Goal: Task Accomplishment & Management: Use online tool/utility

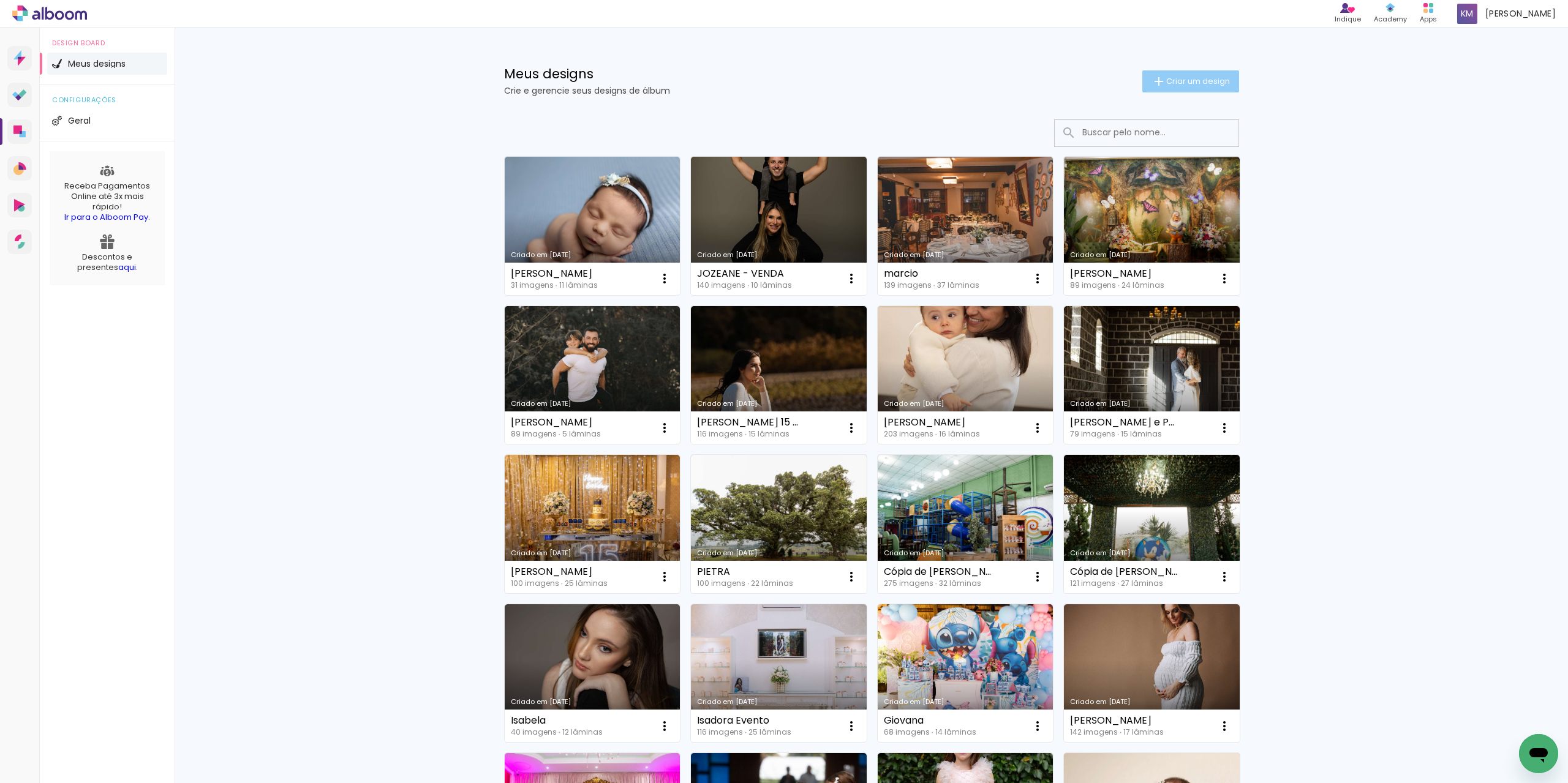
click at [1189, 82] on span "Criar um design" at bounding box center [1197, 81] width 64 height 8
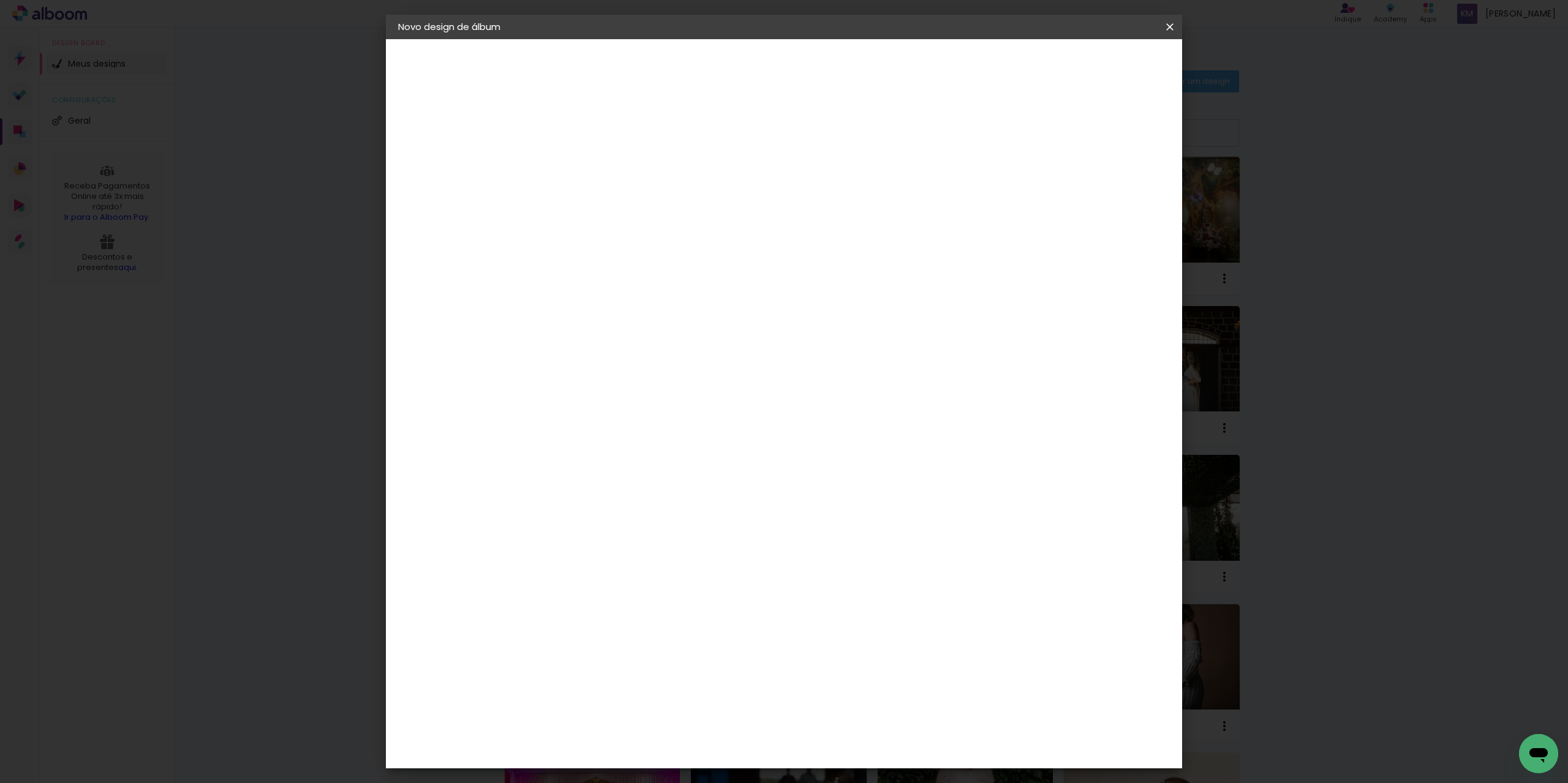
click at [0, 0] on paper-input-container "Título do álbum" at bounding box center [0, 0] width 0 height 0
type input "[PERSON_NAME] E [PERSON_NAME]"
type paper-input "[PERSON_NAME] E [PERSON_NAME]"
click at [0, 0] on slot "Avançar" at bounding box center [0, 0] width 0 height 0
click at [649, 238] on input at bounding box center [629, 233] width 124 height 15
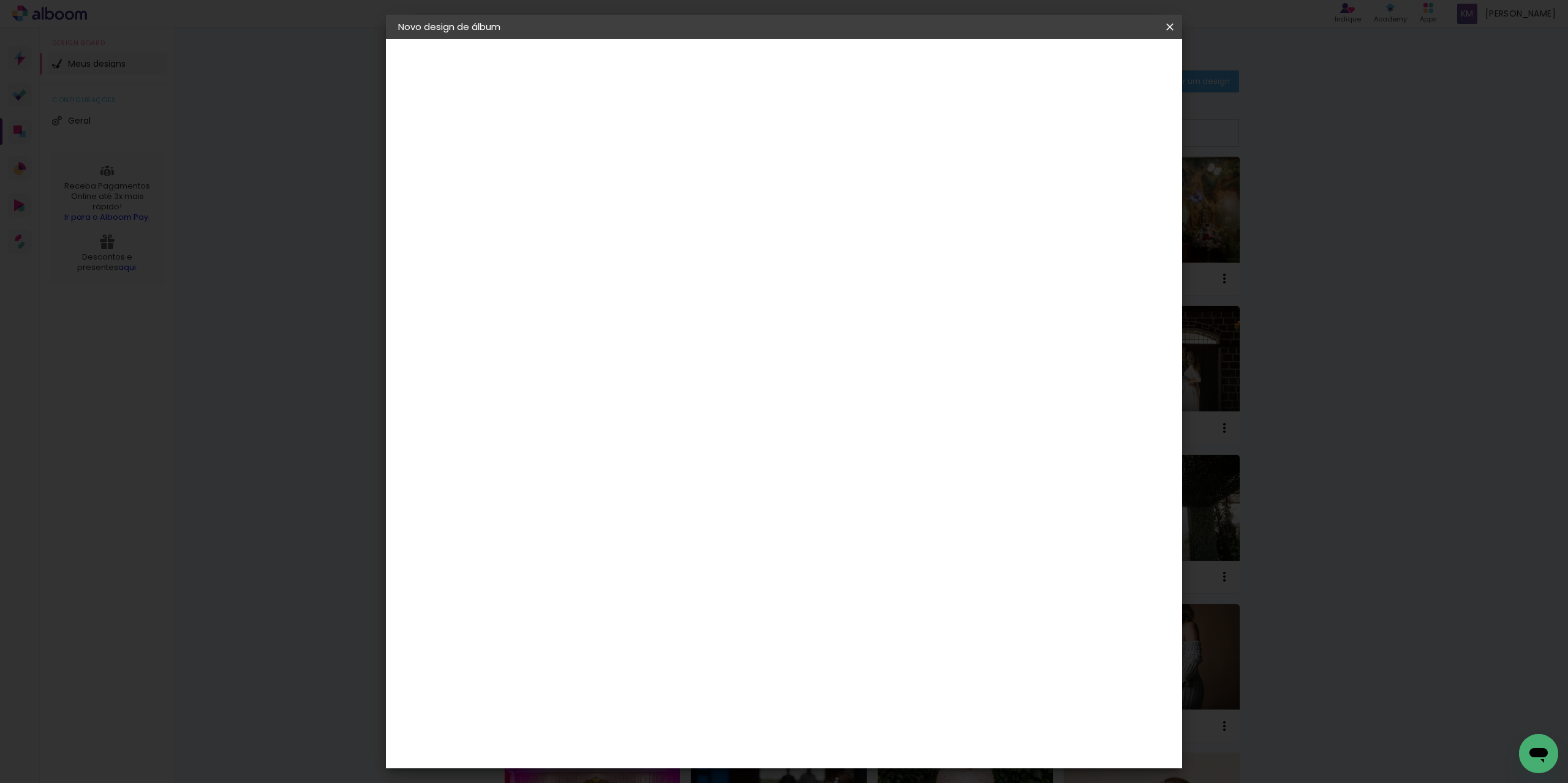
type input "SC"
type paper-input "SC"
click at [650, 330] on paper-item "Schlosser" at bounding box center [617, 322] width 108 height 27
click at [813, 49] on header "Fornecedor Escolha um fornecedor ou avance com o tamanho livre. Voltar Avançar" at bounding box center [679, 80] width 268 height 83
click at [0, 0] on slot "Avançar" at bounding box center [0, 0] width 0 height 0
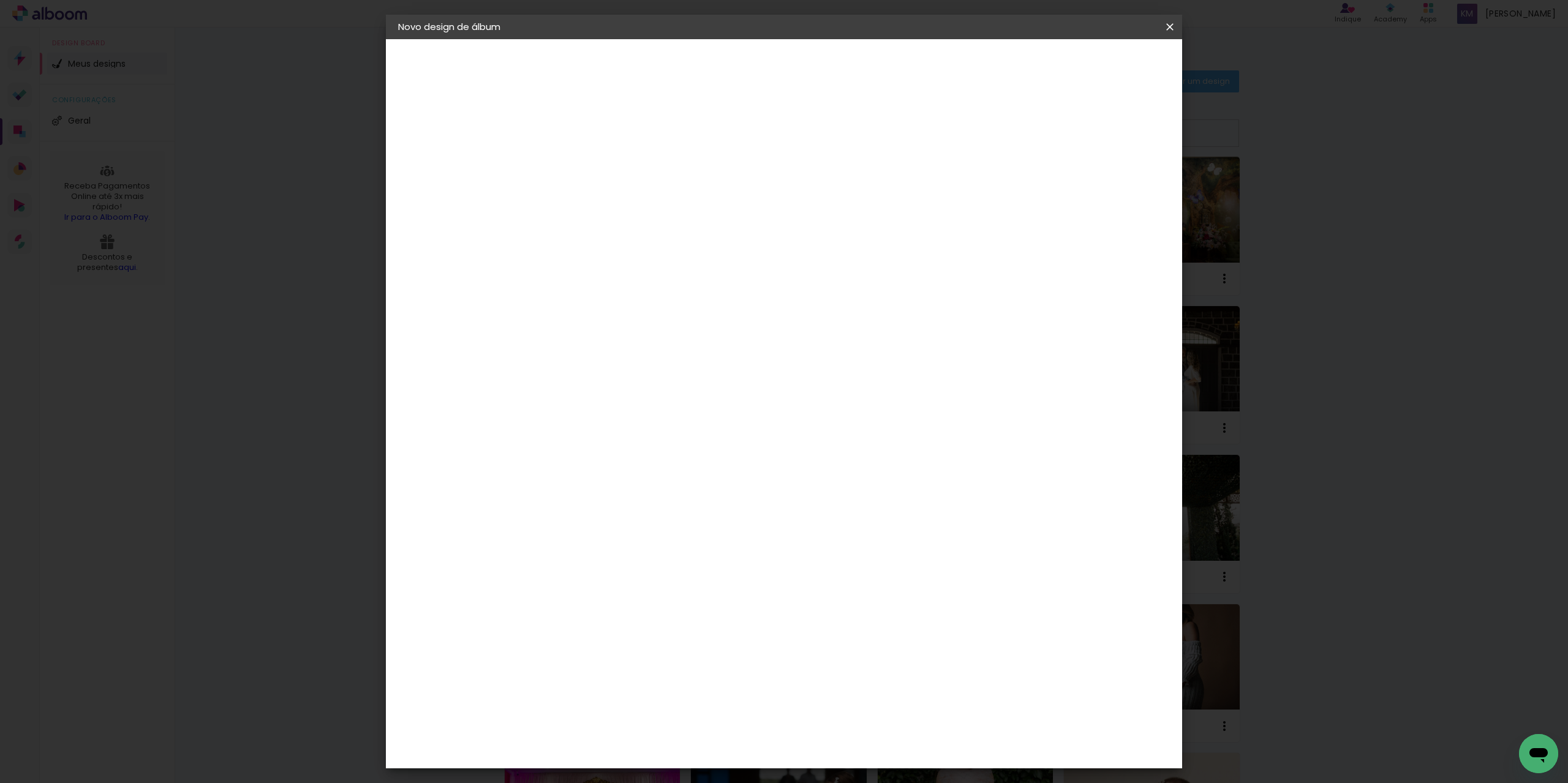
click at [681, 667] on span "30 × 30" at bounding box center [653, 683] width 57 height 33
click at [0, 0] on slot "Avançar" at bounding box center [0, 0] width 0 height 0
click at [1093, 69] on span "Iniciar design" at bounding box center [1065, 65] width 56 height 9
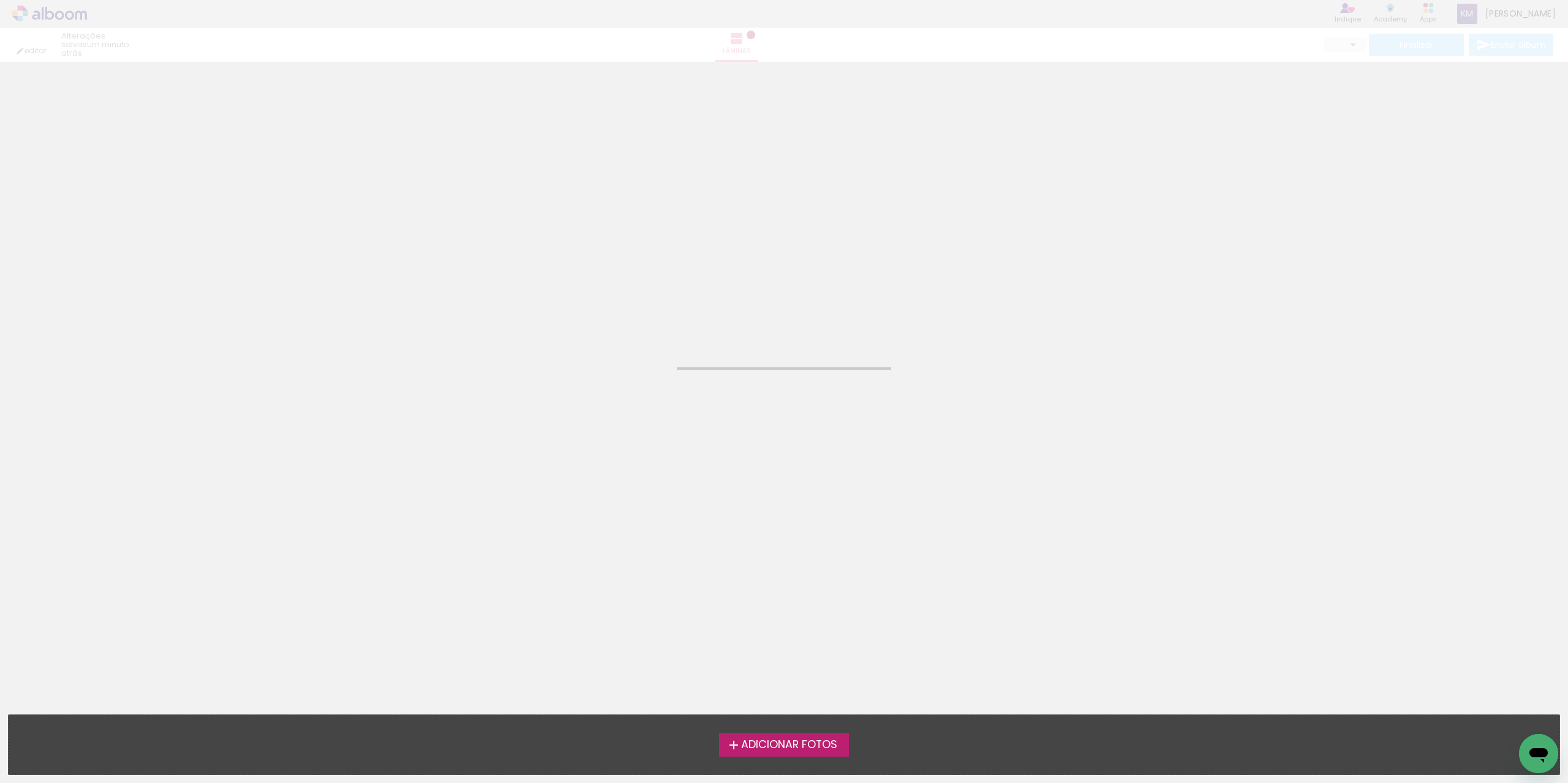
click at [776, 747] on span "Adicionar Fotos" at bounding box center [789, 745] width 96 height 11
click at [0, 0] on input "file" at bounding box center [0, 0] width 0 height 0
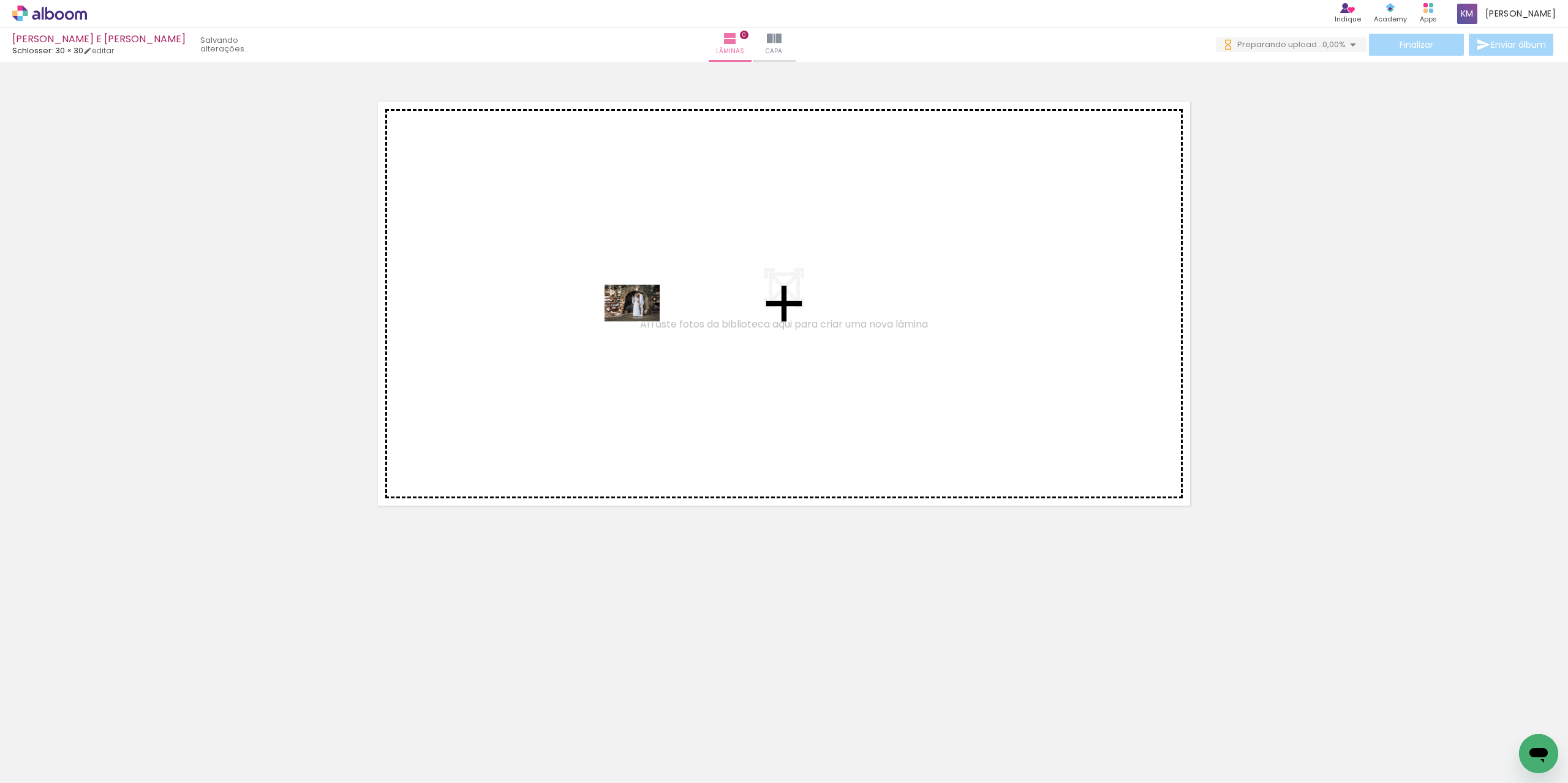
drag, startPoint x: 118, startPoint y: 750, endPoint x: 641, endPoint y: 322, distance: 675.8
click at [641, 322] on quentale-workspace at bounding box center [784, 392] width 1568 height 783
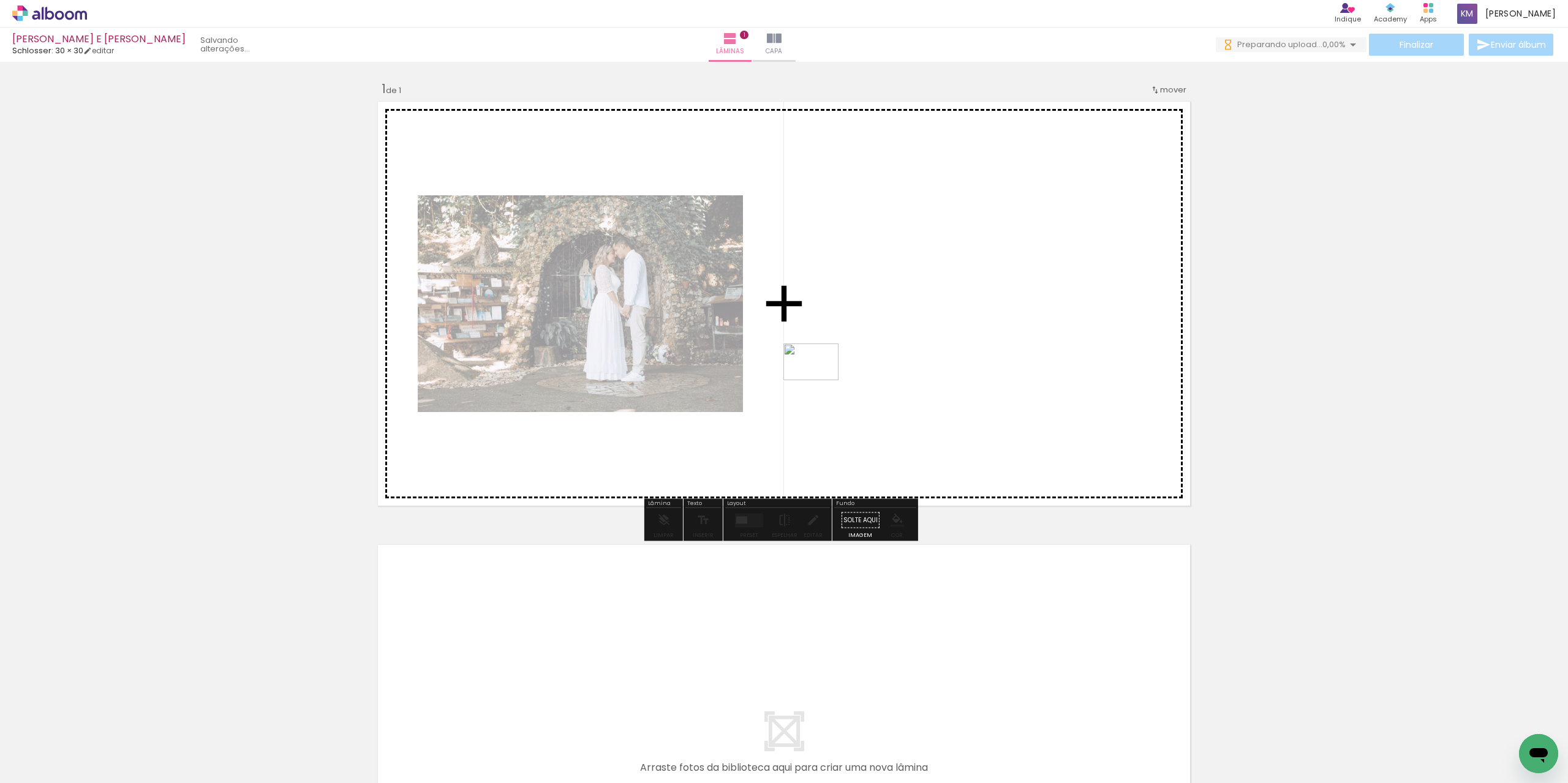
drag, startPoint x: 197, startPoint y: 751, endPoint x: 820, endPoint y: 380, distance: 725.1
click at [820, 380] on quentale-workspace at bounding box center [784, 392] width 1568 height 783
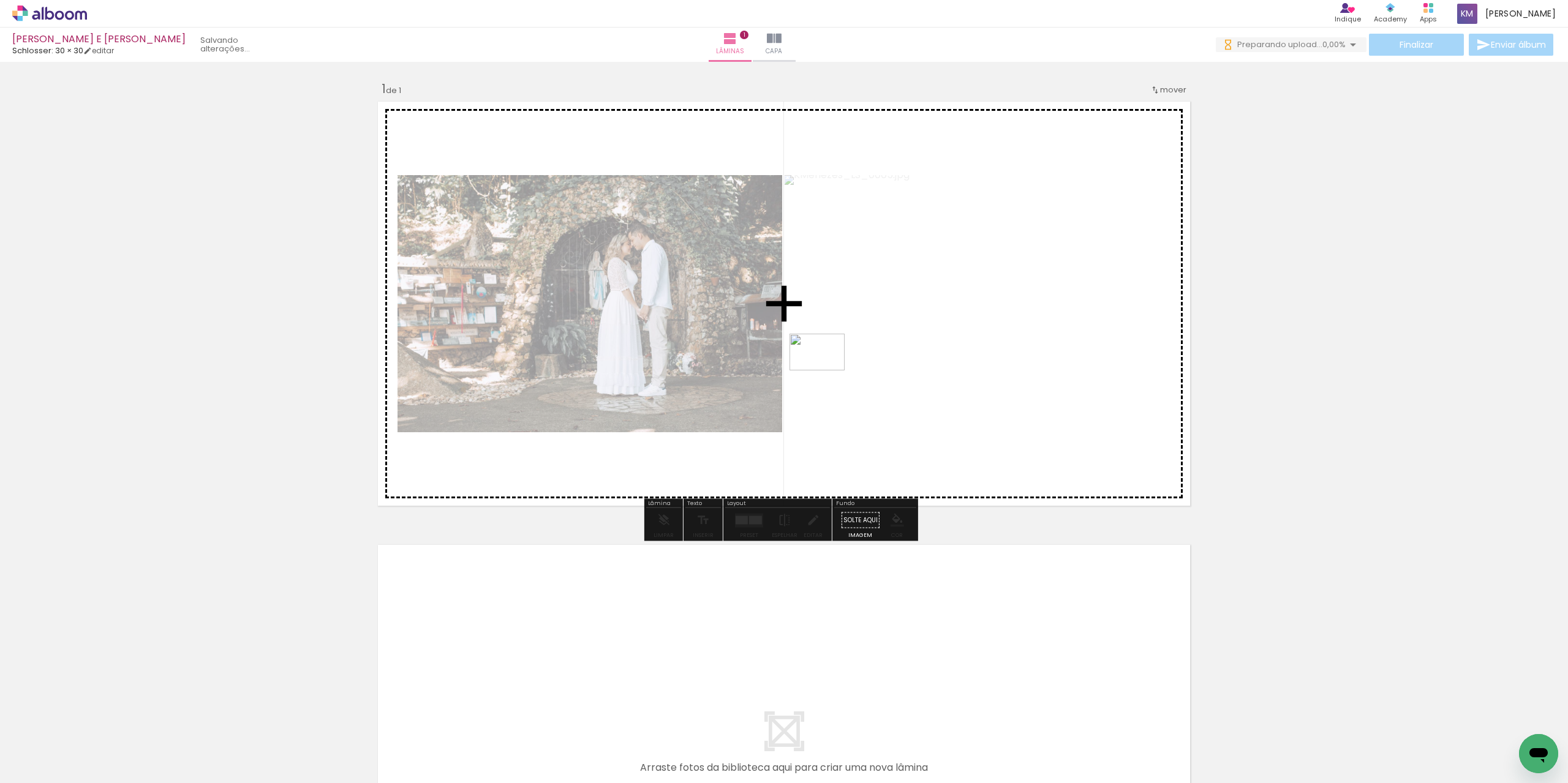
drag, startPoint x: 264, startPoint y: 757, endPoint x: 827, endPoint y: 371, distance: 682.6
click at [827, 371] on quentale-workspace at bounding box center [784, 392] width 1568 height 783
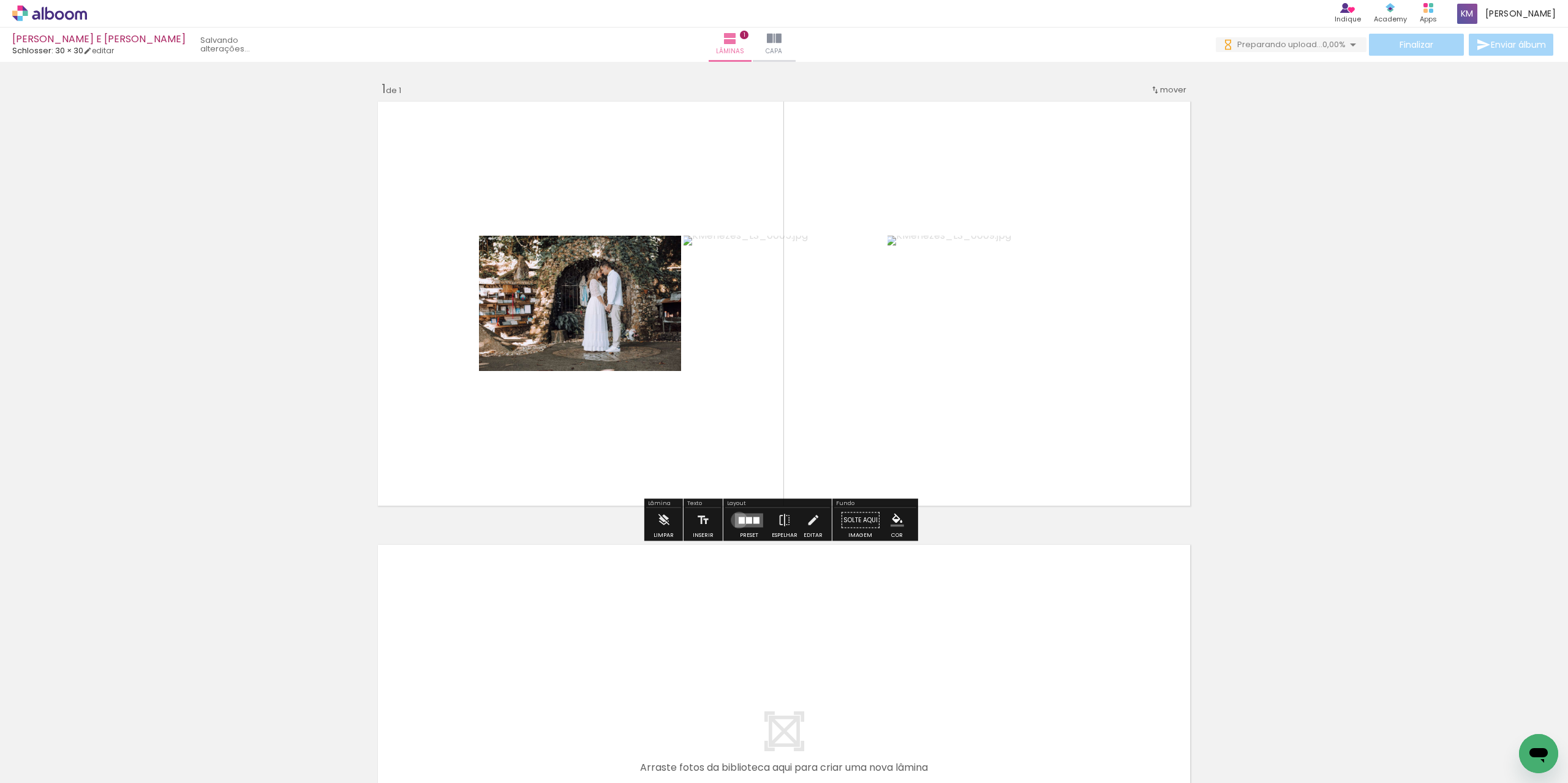
click at [739, 520] on div at bounding box center [742, 520] width 6 height 7
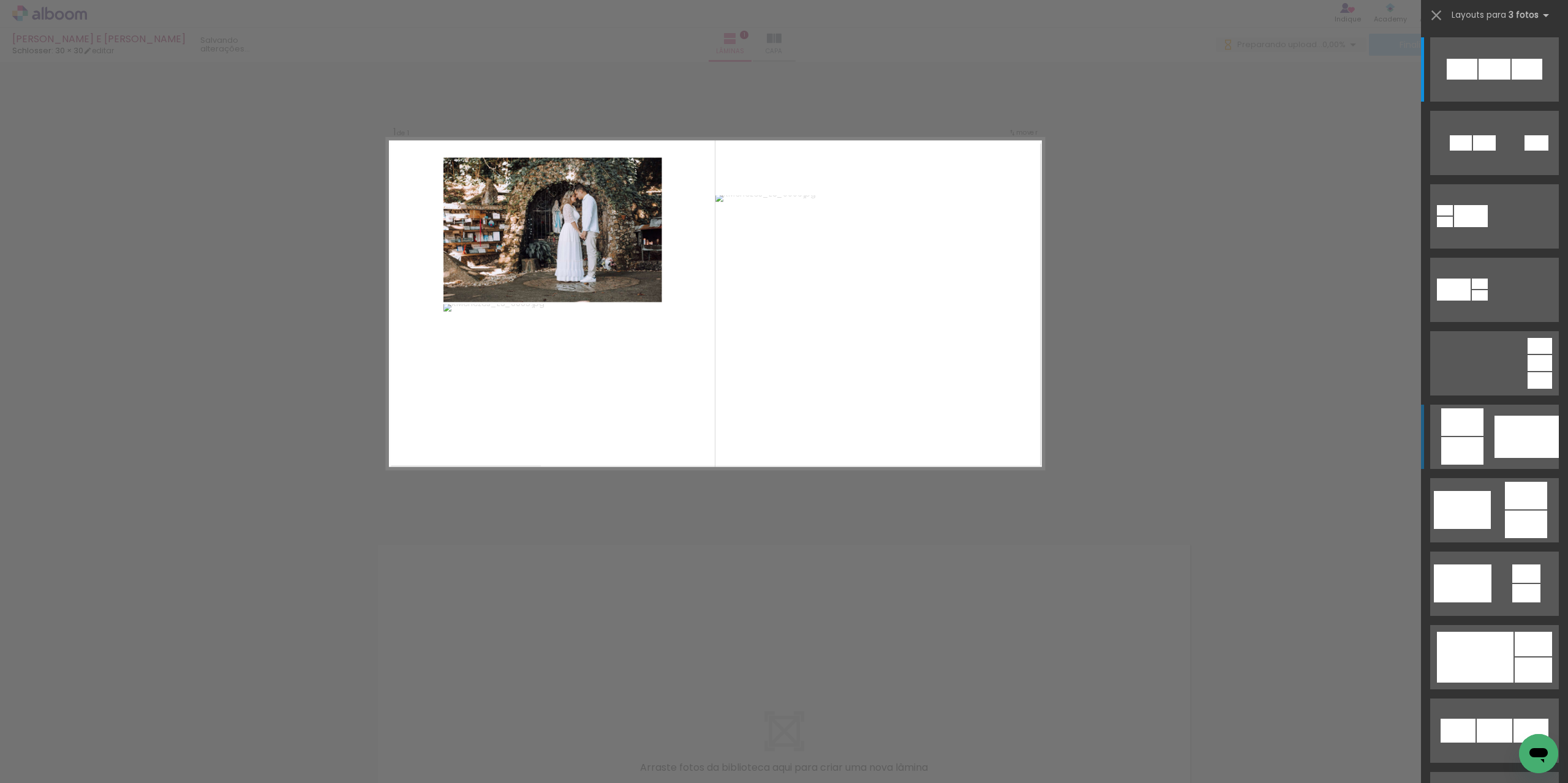
click at [1537, 424] on div at bounding box center [1527, 437] width 64 height 42
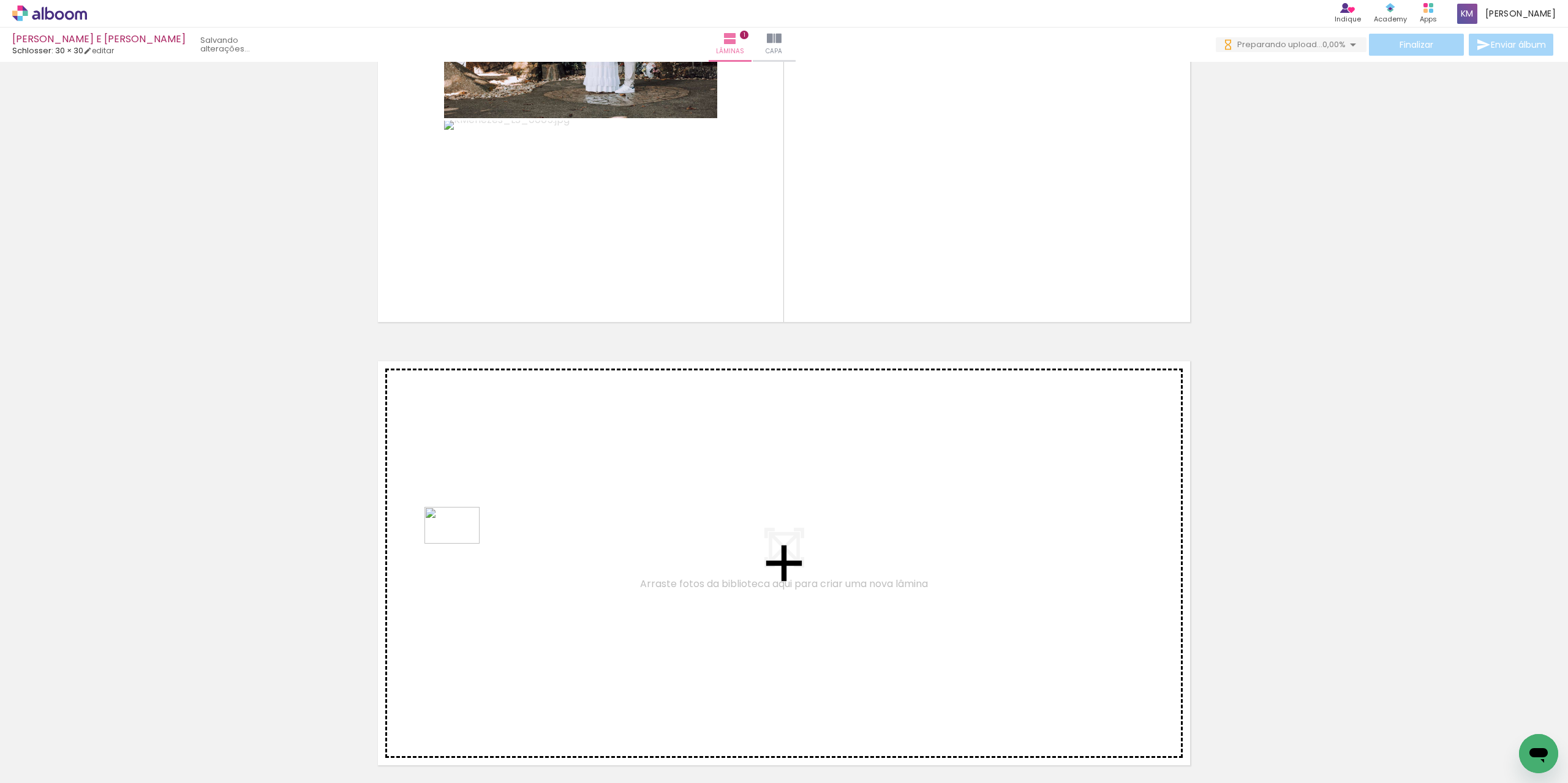
drag, startPoint x: 330, startPoint y: 752, endPoint x: 461, endPoint y: 544, distance: 245.8
click at [461, 544] on quentale-workspace at bounding box center [784, 392] width 1568 height 783
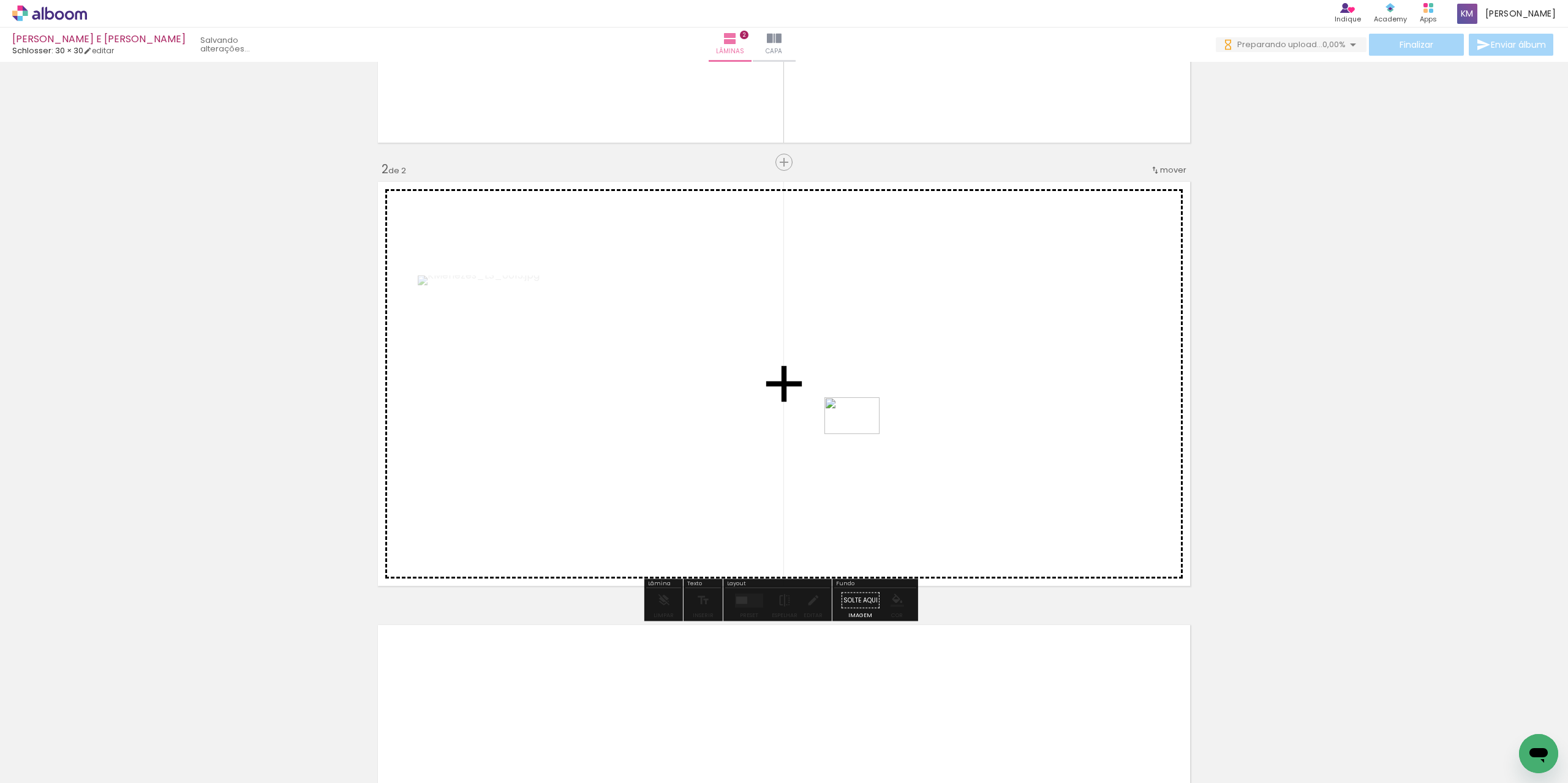
drag, startPoint x: 416, startPoint y: 753, endPoint x: 861, endPoint y: 434, distance: 547.5
click at [861, 434] on quentale-workspace at bounding box center [784, 392] width 1568 height 783
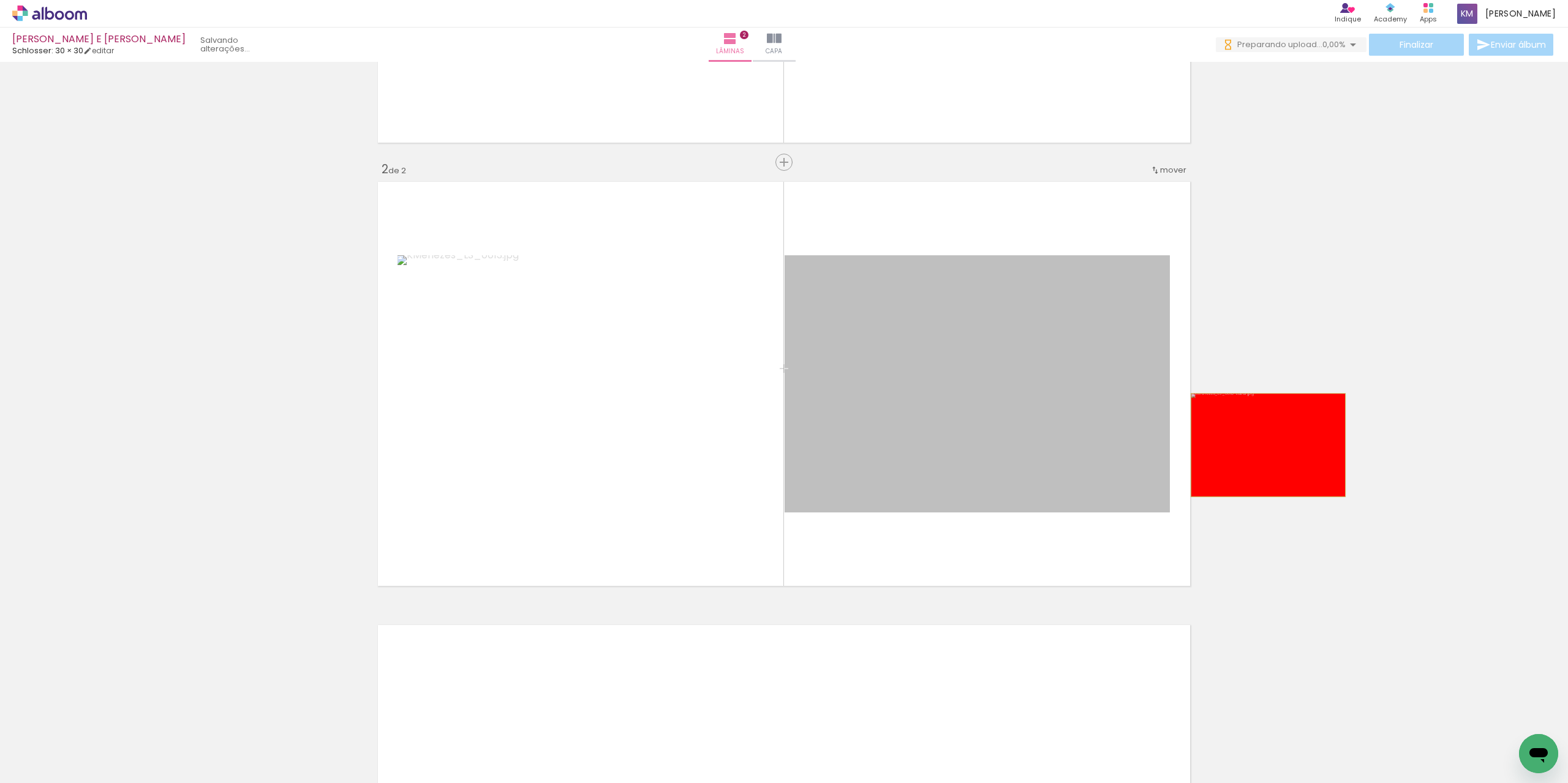
drag, startPoint x: 945, startPoint y: 464, endPoint x: 1264, endPoint y: 445, distance: 319.6
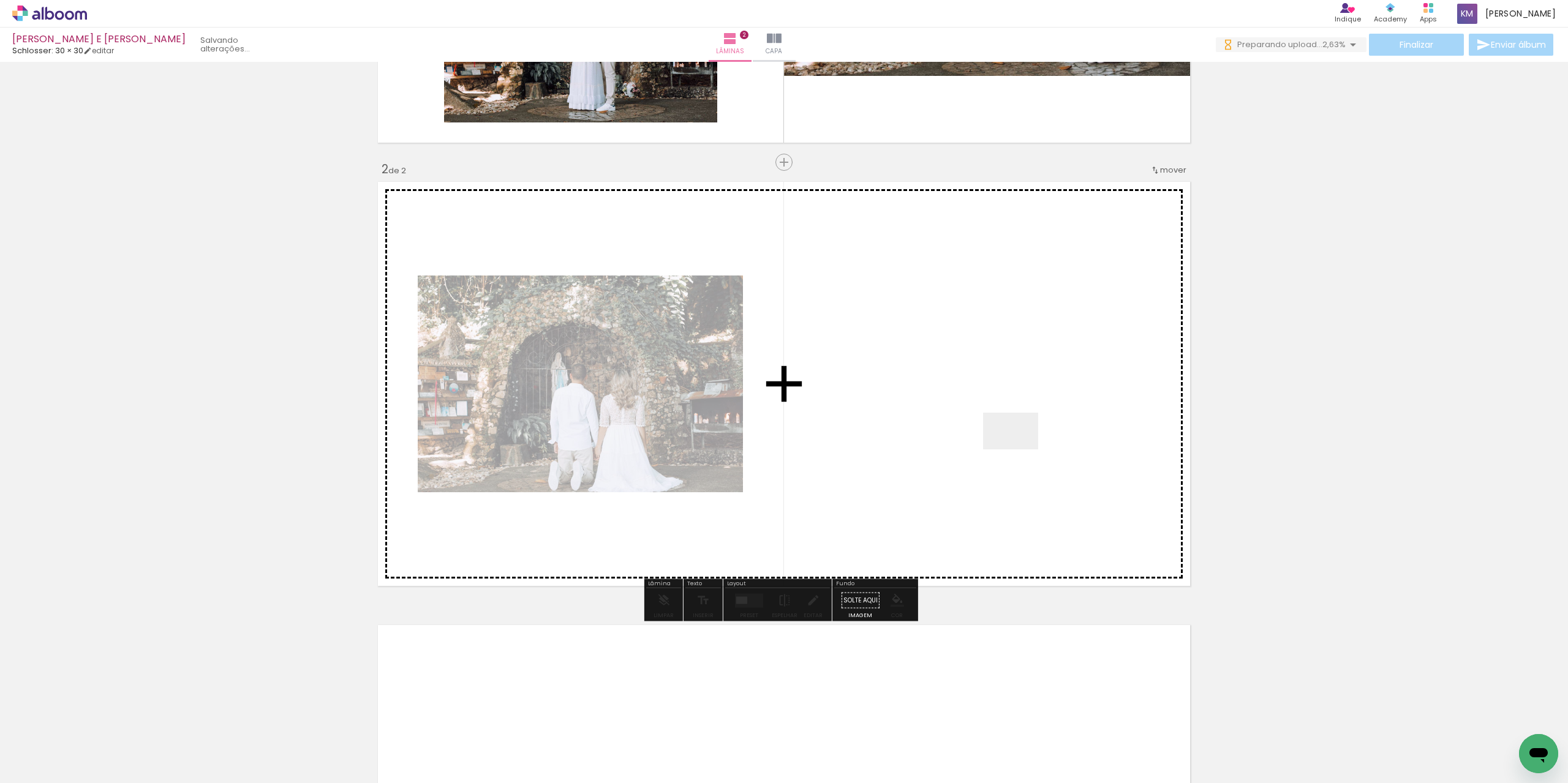
drag, startPoint x: 515, startPoint y: 726, endPoint x: 1020, endPoint y: 450, distance: 575.5
click at [1020, 450] on quentale-workspace at bounding box center [784, 392] width 1568 height 783
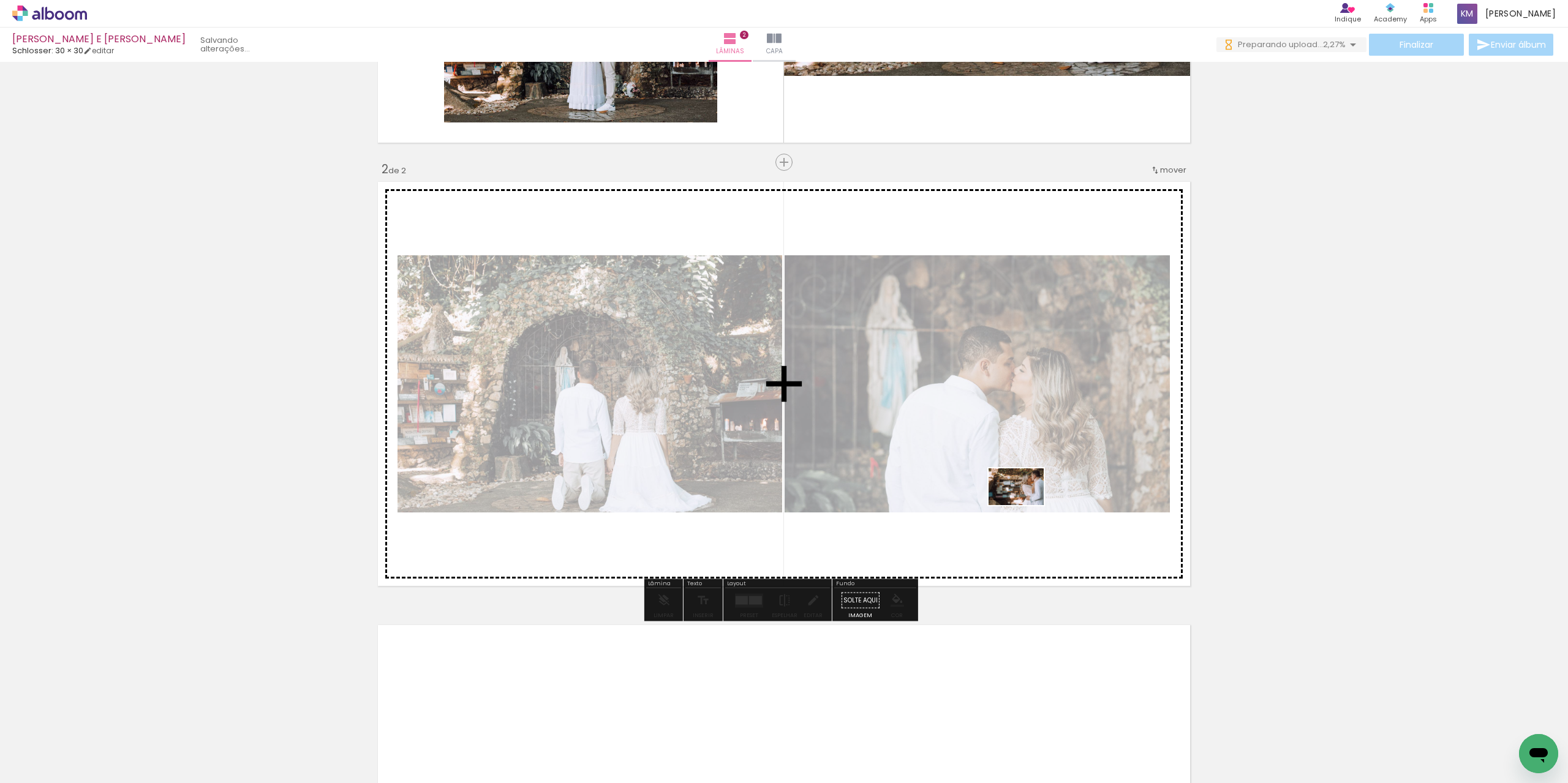
drag, startPoint x: 681, startPoint y: 747, endPoint x: 1028, endPoint y: 504, distance: 423.6
click at [1028, 504] on quentale-workspace at bounding box center [784, 392] width 1568 height 783
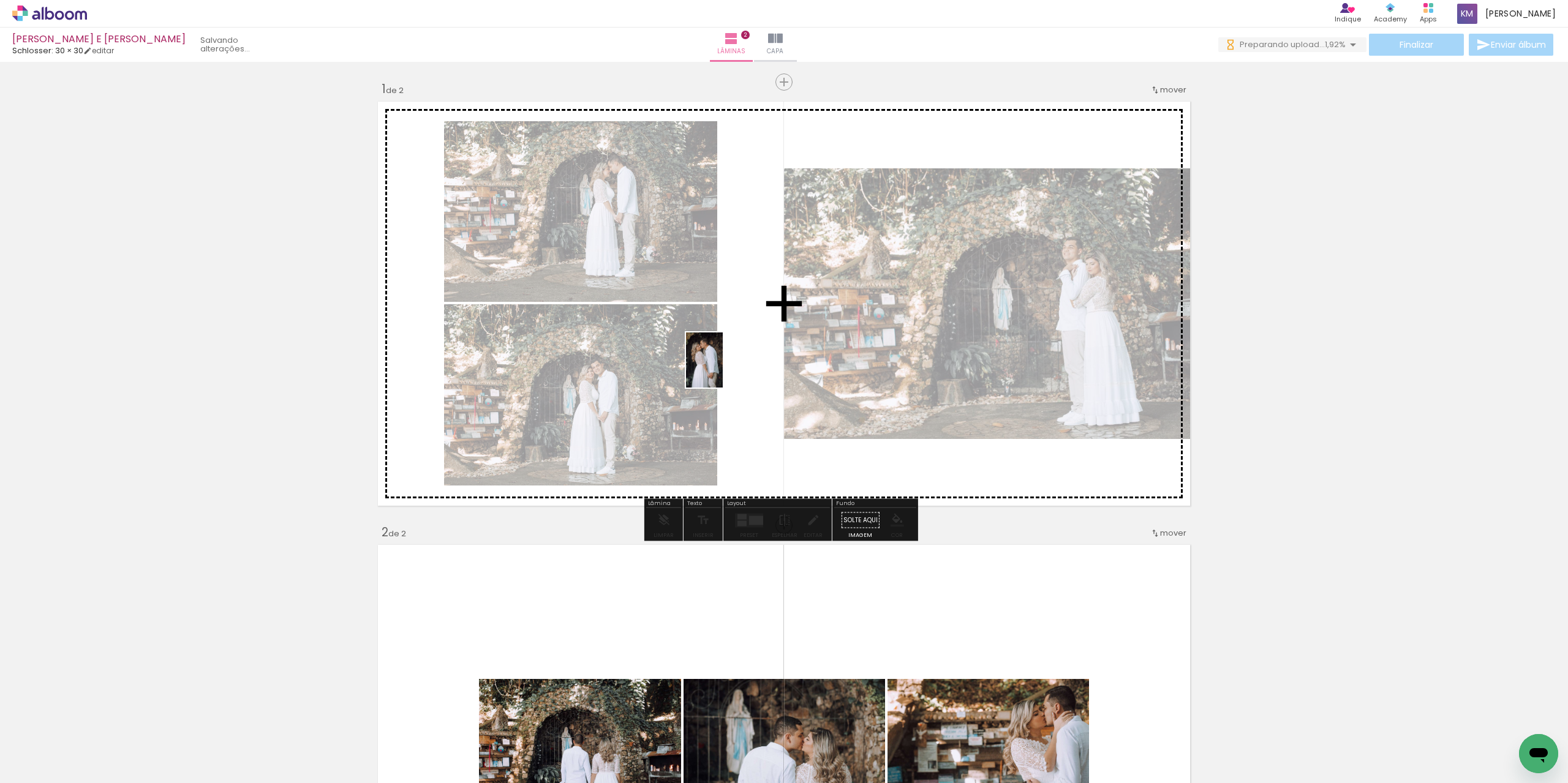
drag, startPoint x: 557, startPoint y: 714, endPoint x: 723, endPoint y: 369, distance: 382.9
click at [723, 369] on quentale-workspace at bounding box center [784, 392] width 1568 height 783
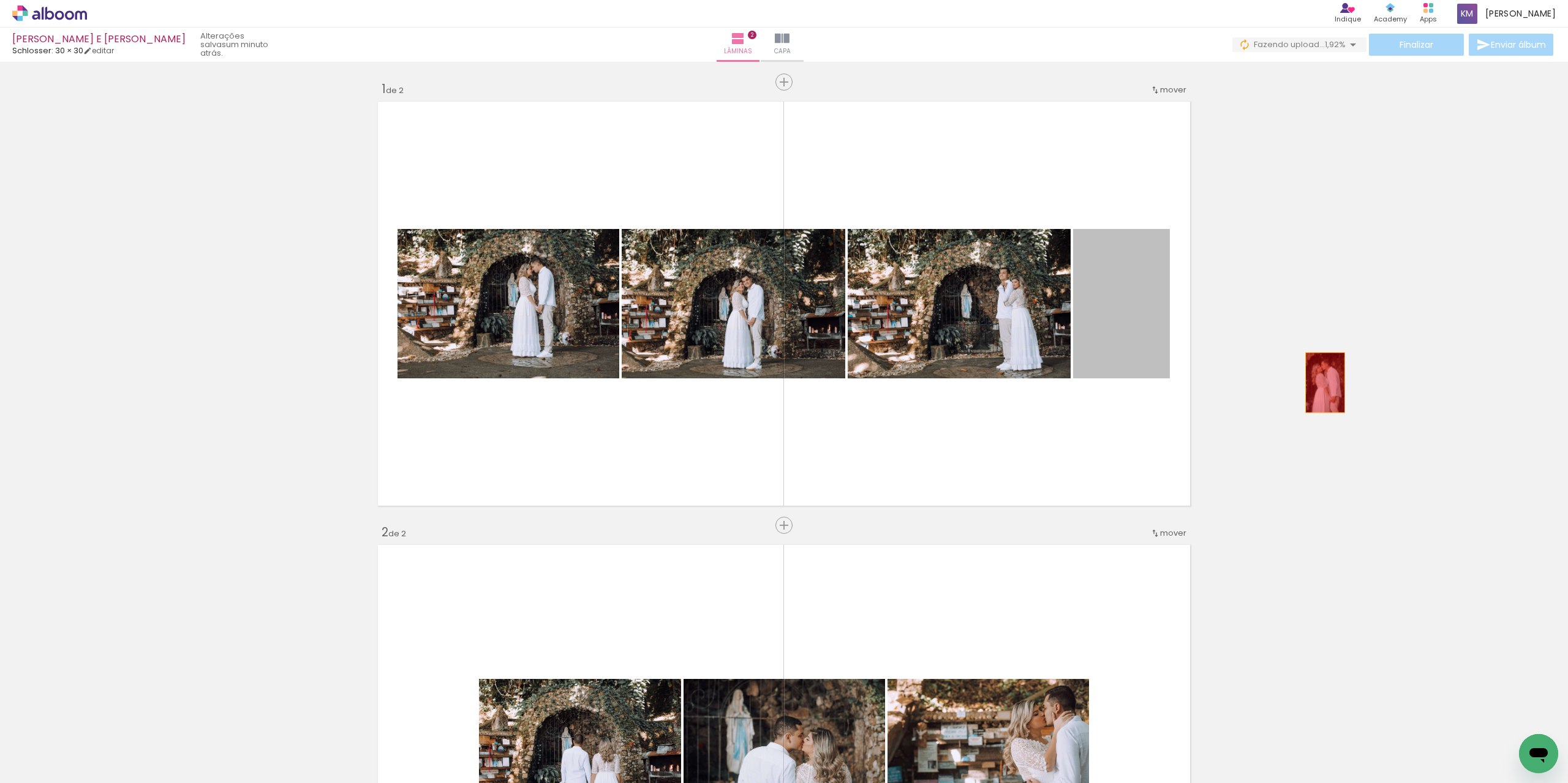
drag, startPoint x: 1136, startPoint y: 352, endPoint x: 1335, endPoint y: 388, distance: 202.2
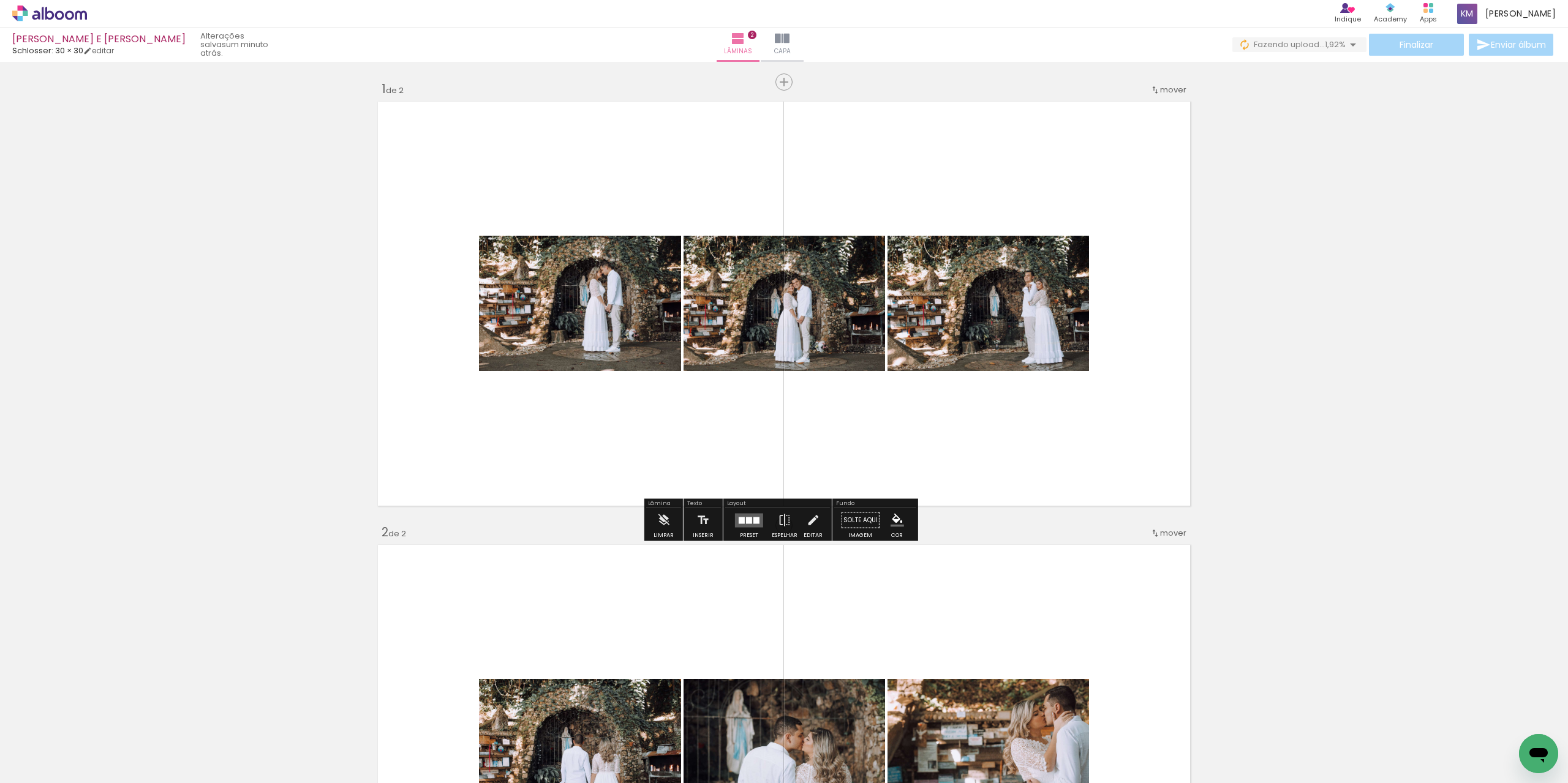
click at [753, 521] on div at bounding box center [757, 520] width 6 height 7
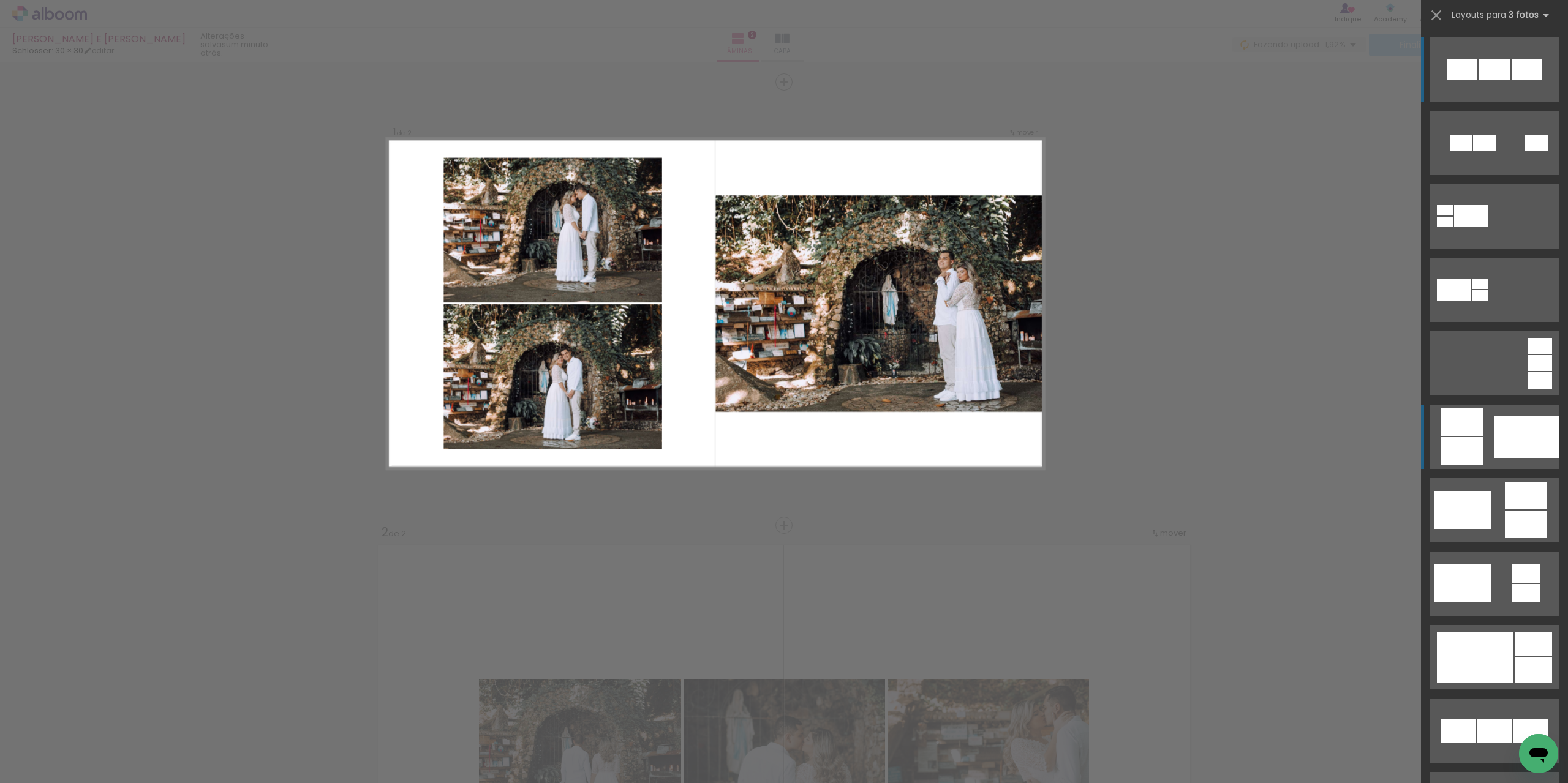
click at [1514, 437] on div at bounding box center [1527, 437] width 64 height 42
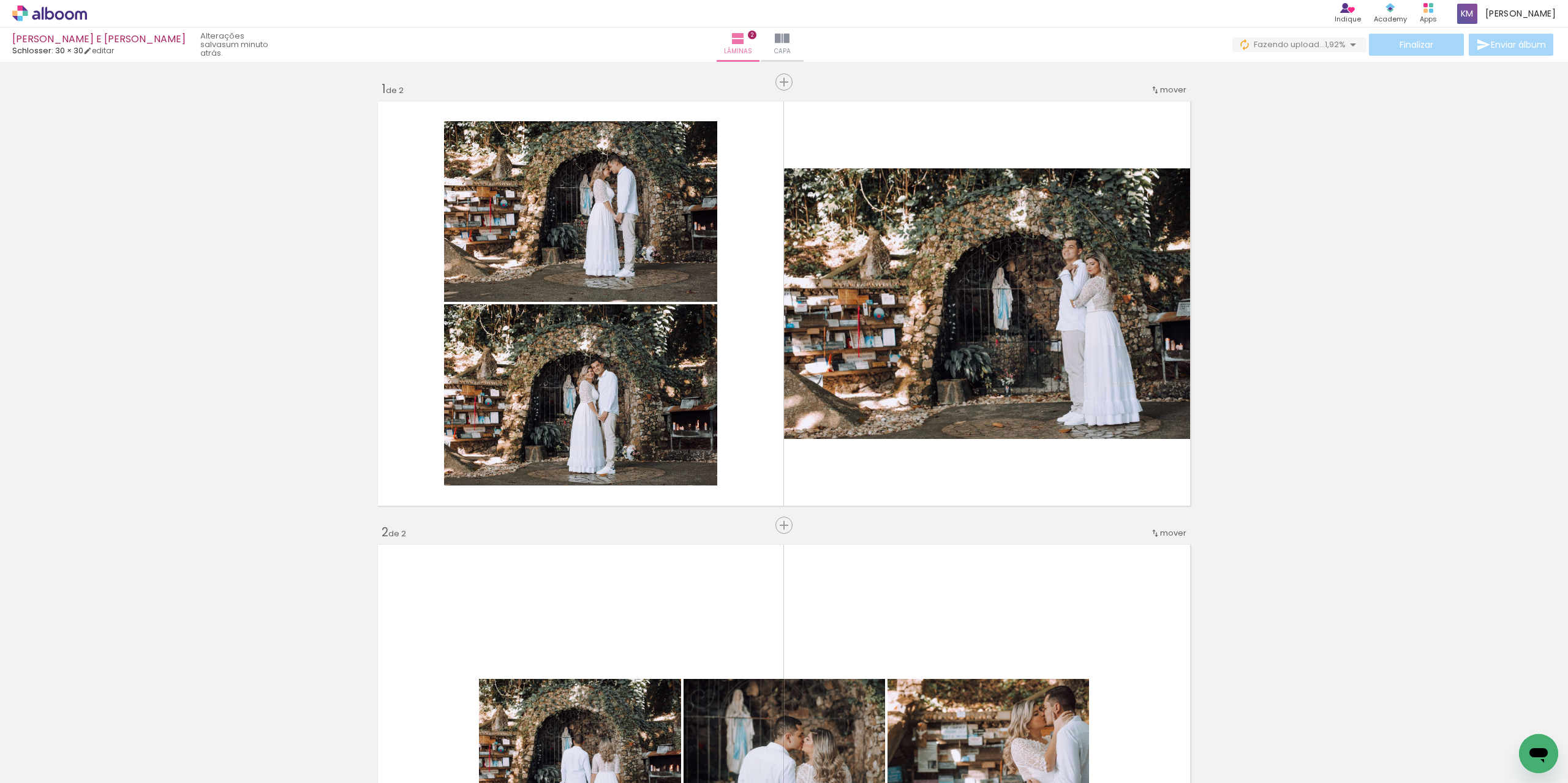
scroll to position [306, 0]
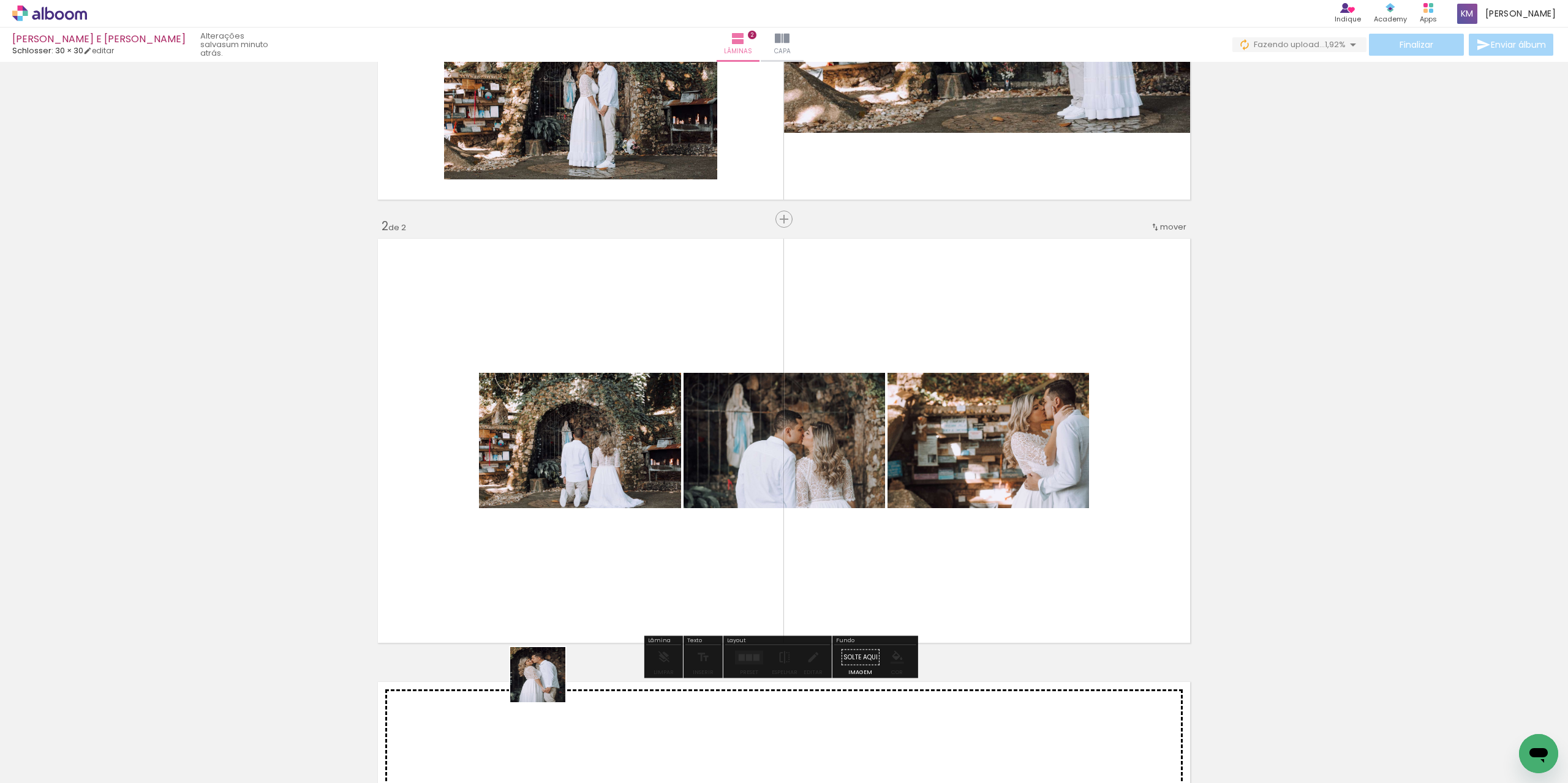
drag, startPoint x: 547, startPoint y: 767, endPoint x: 590, endPoint y: 572, distance: 199.7
click at [590, 572] on quentale-workspace at bounding box center [784, 392] width 1568 height 783
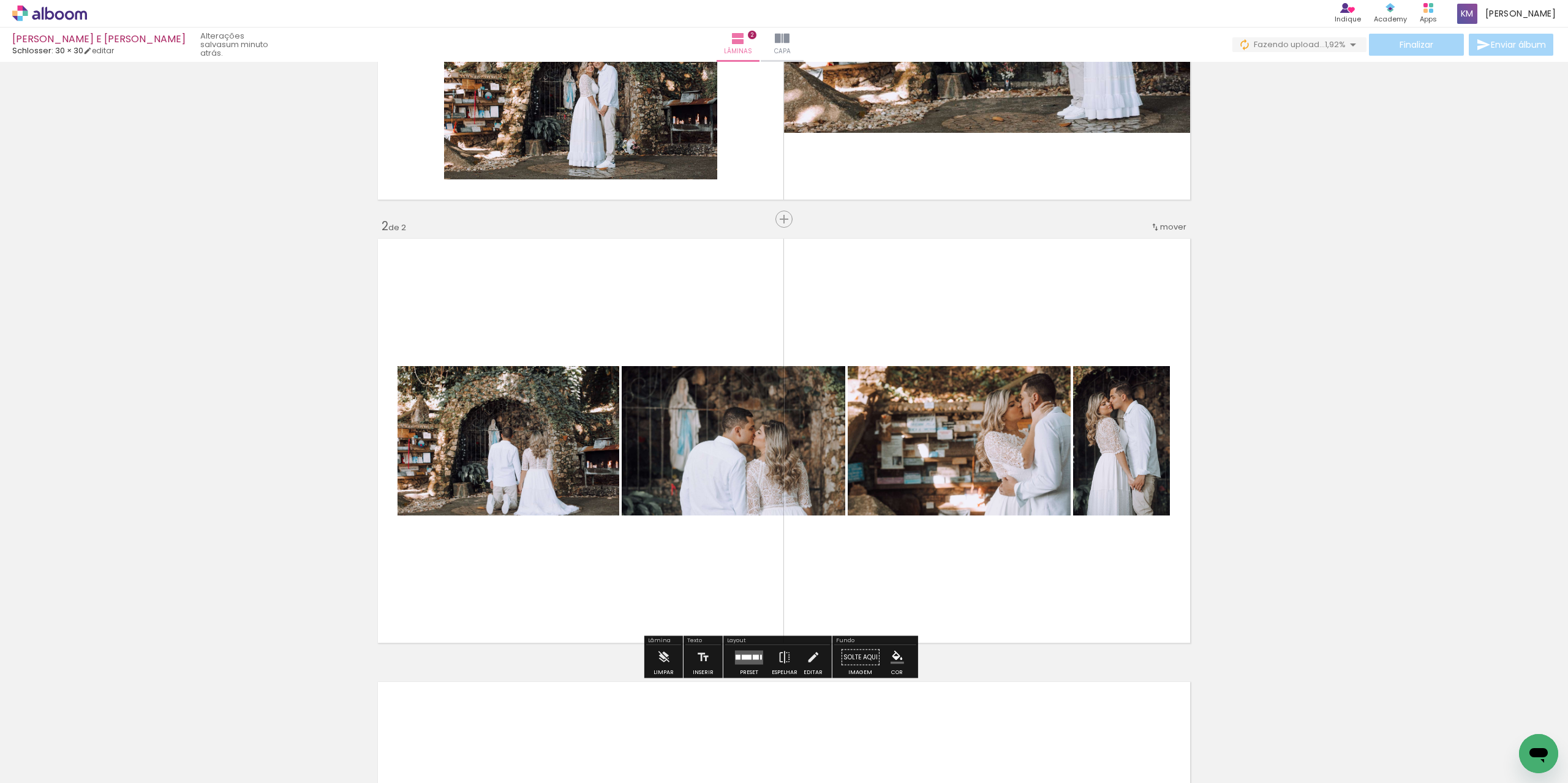
click at [752, 663] on quentale-layouter at bounding box center [749, 657] width 28 height 14
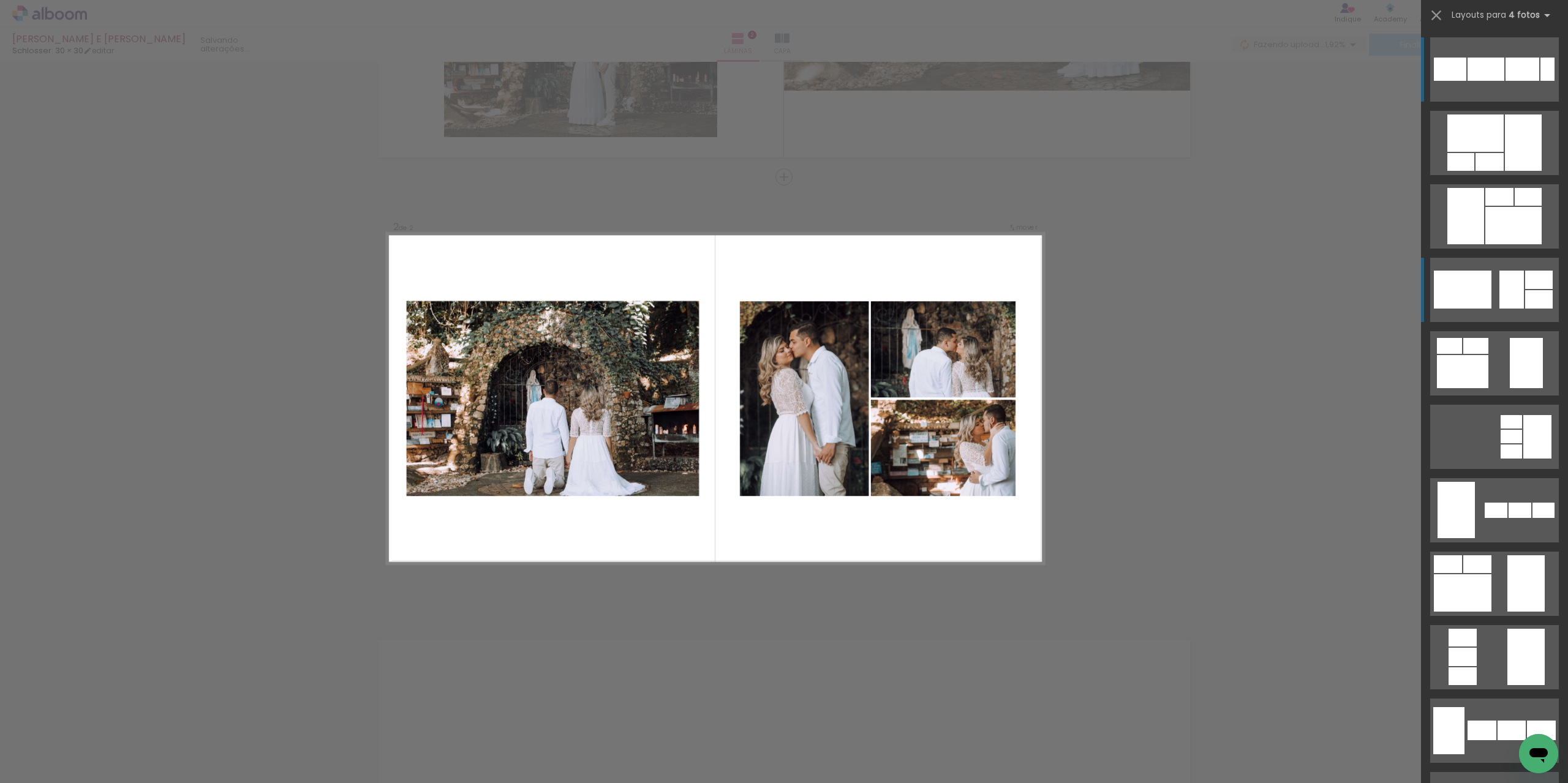
scroll to position [363, 0]
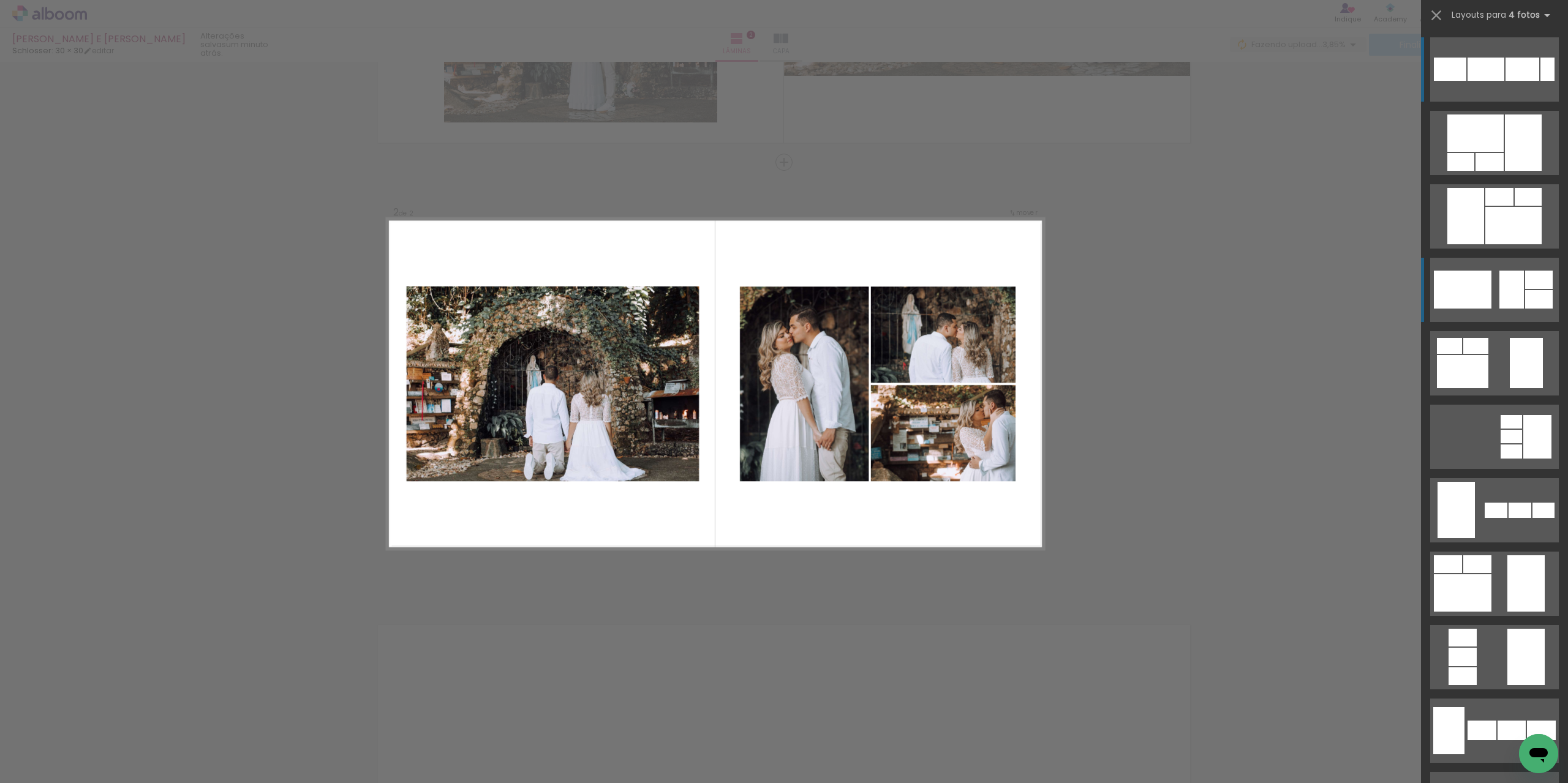
click at [1504, 81] on div at bounding box center [1486, 69] width 37 height 23
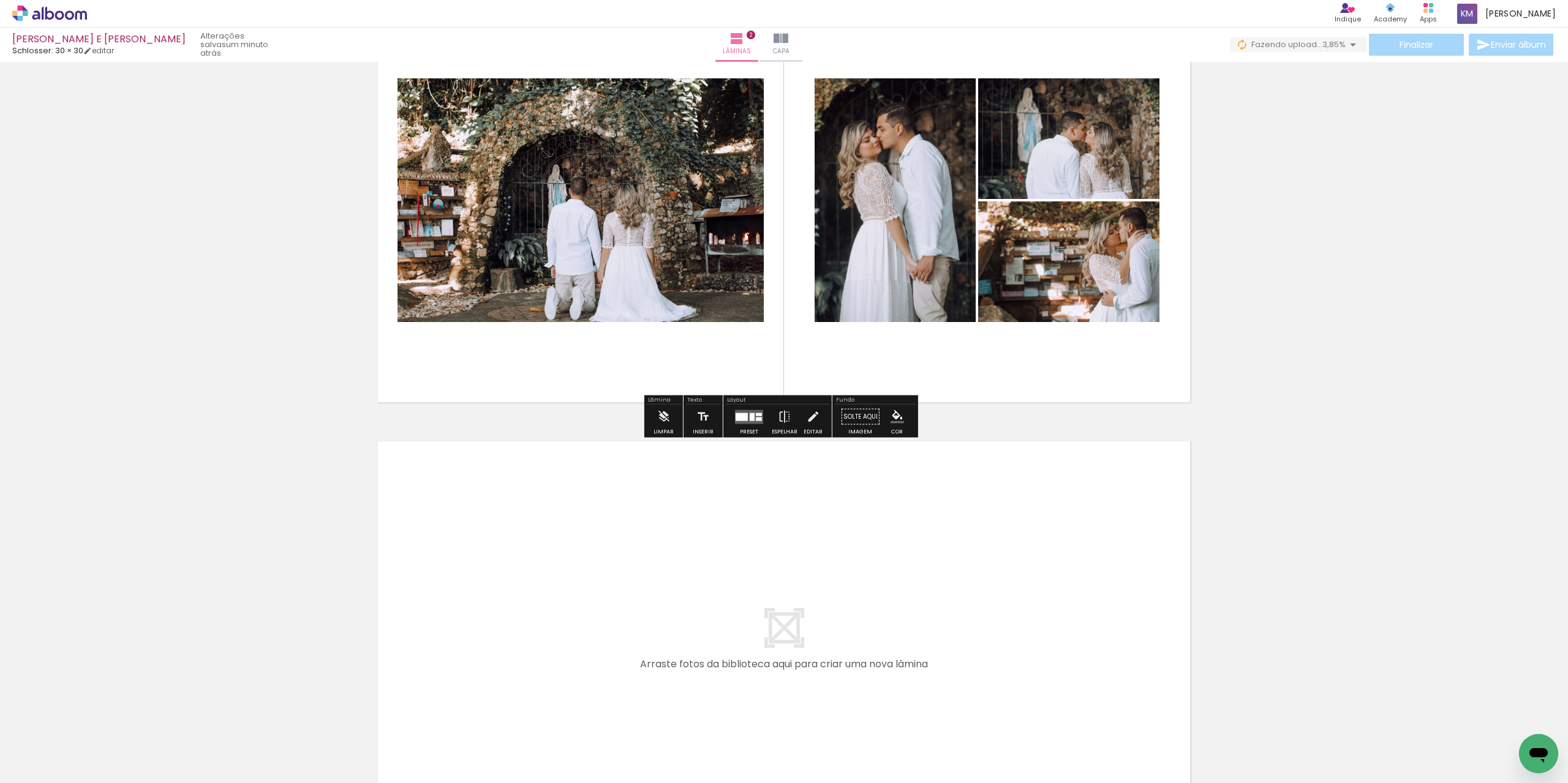
scroll to position [731, 0]
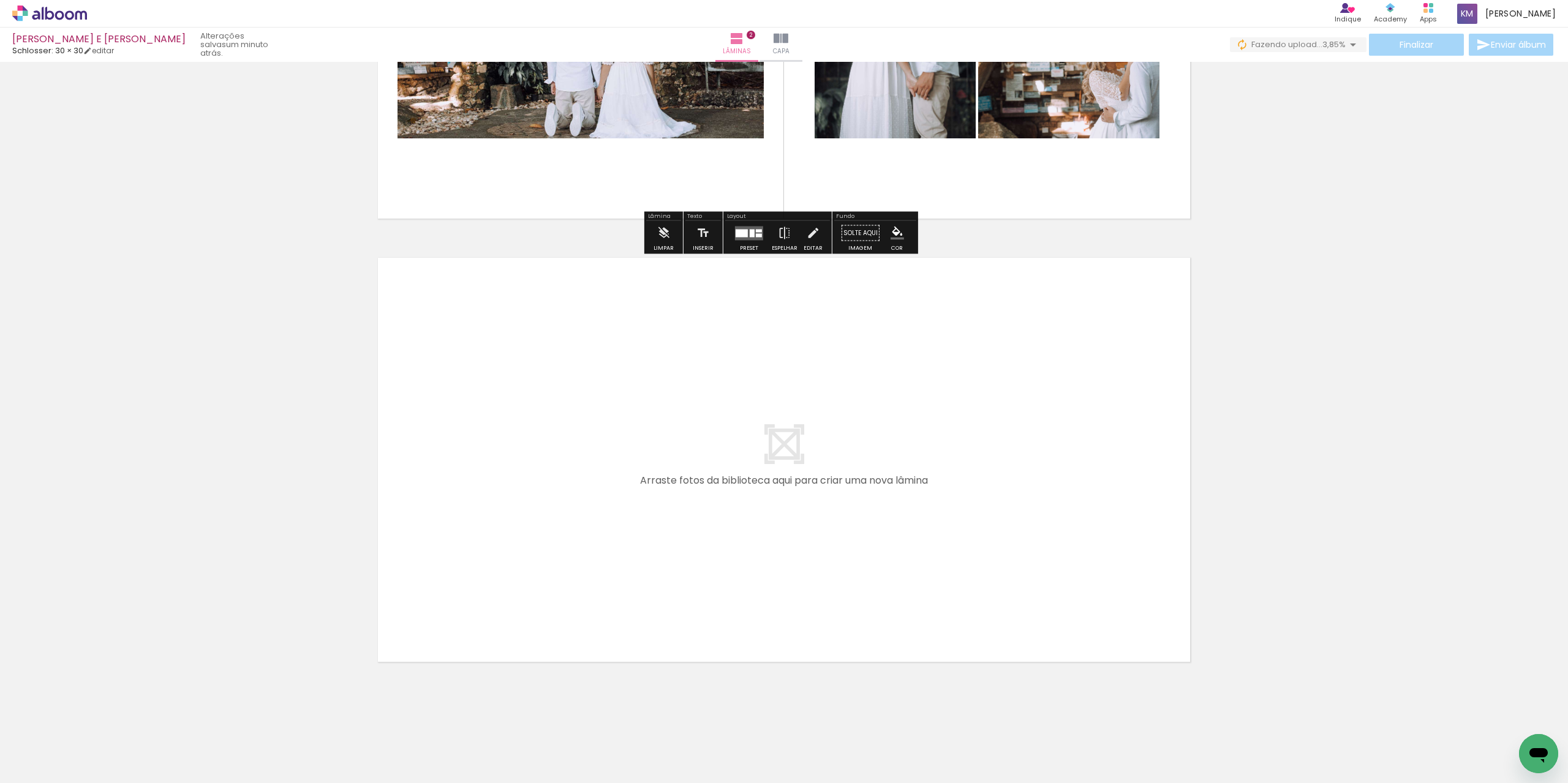
click at [37, 747] on input "Todas as fotos" at bounding box center [34, 746] width 46 height 10
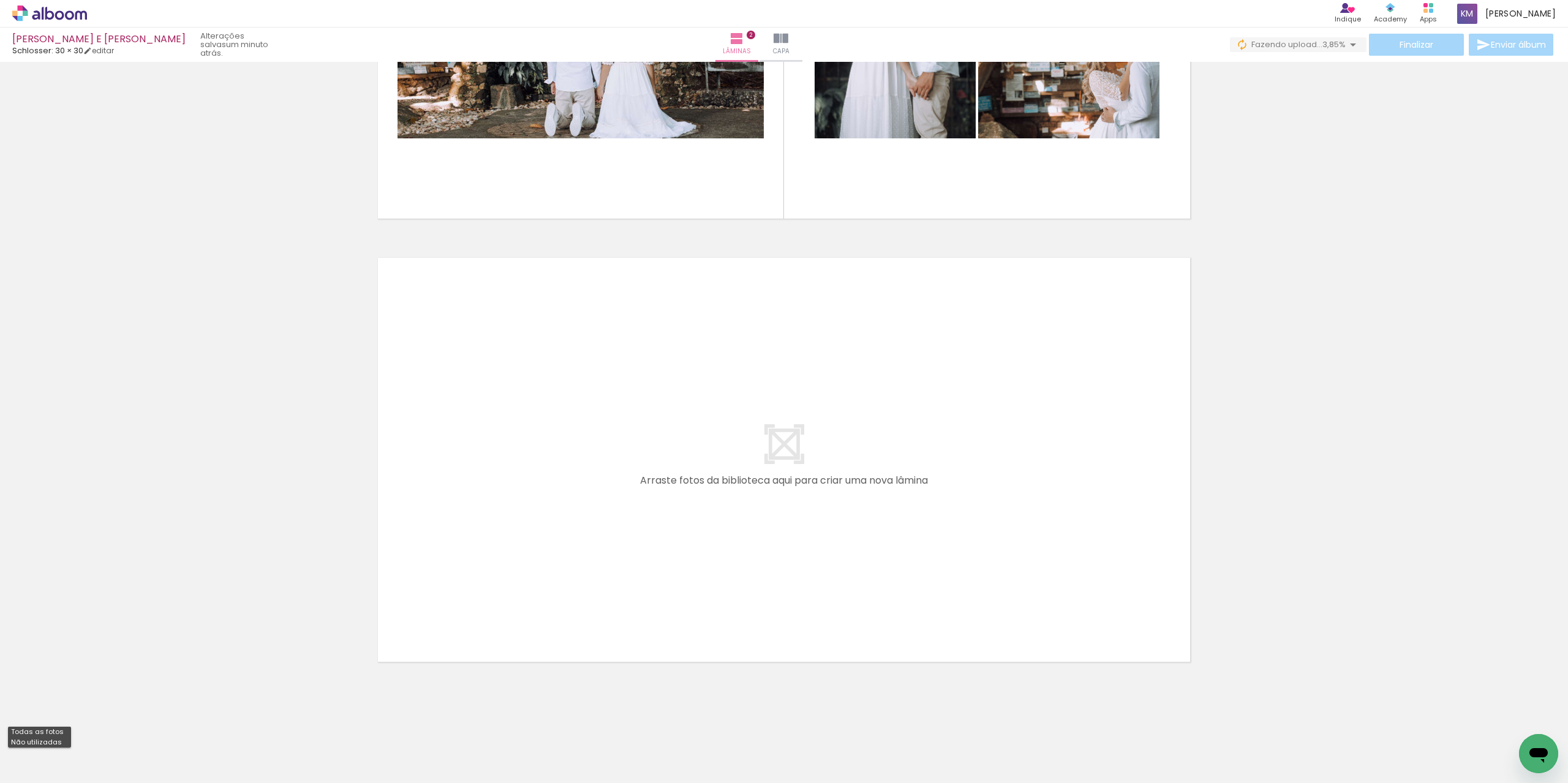
click at [0, 0] on slot "Não utilizadas" at bounding box center [0, 0] width 0 height 0
type input "Não utilizadas"
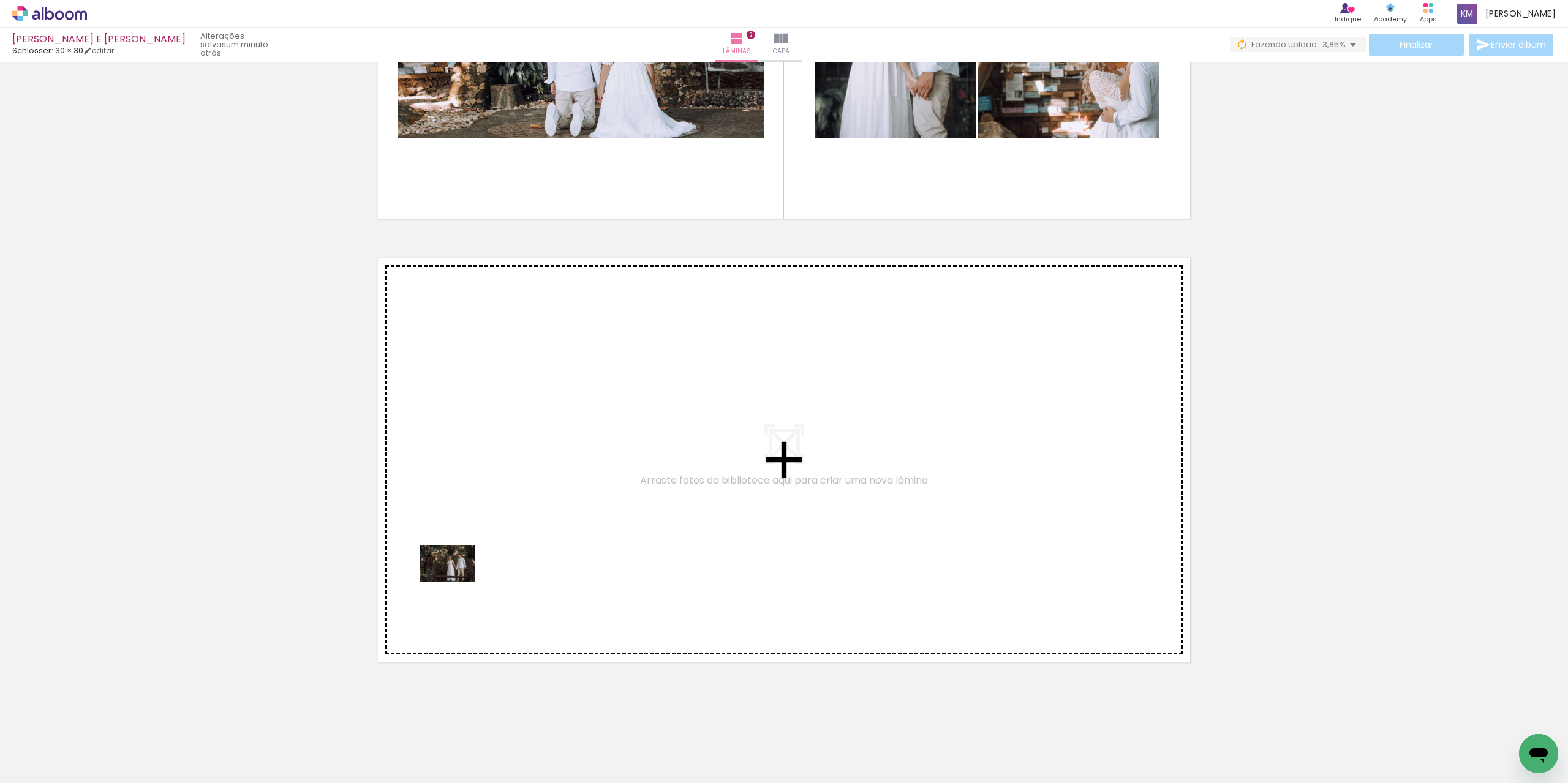
drag, startPoint x: 267, startPoint y: 747, endPoint x: 456, endPoint y: 582, distance: 250.9
click at [456, 582] on quentale-workspace at bounding box center [784, 392] width 1568 height 783
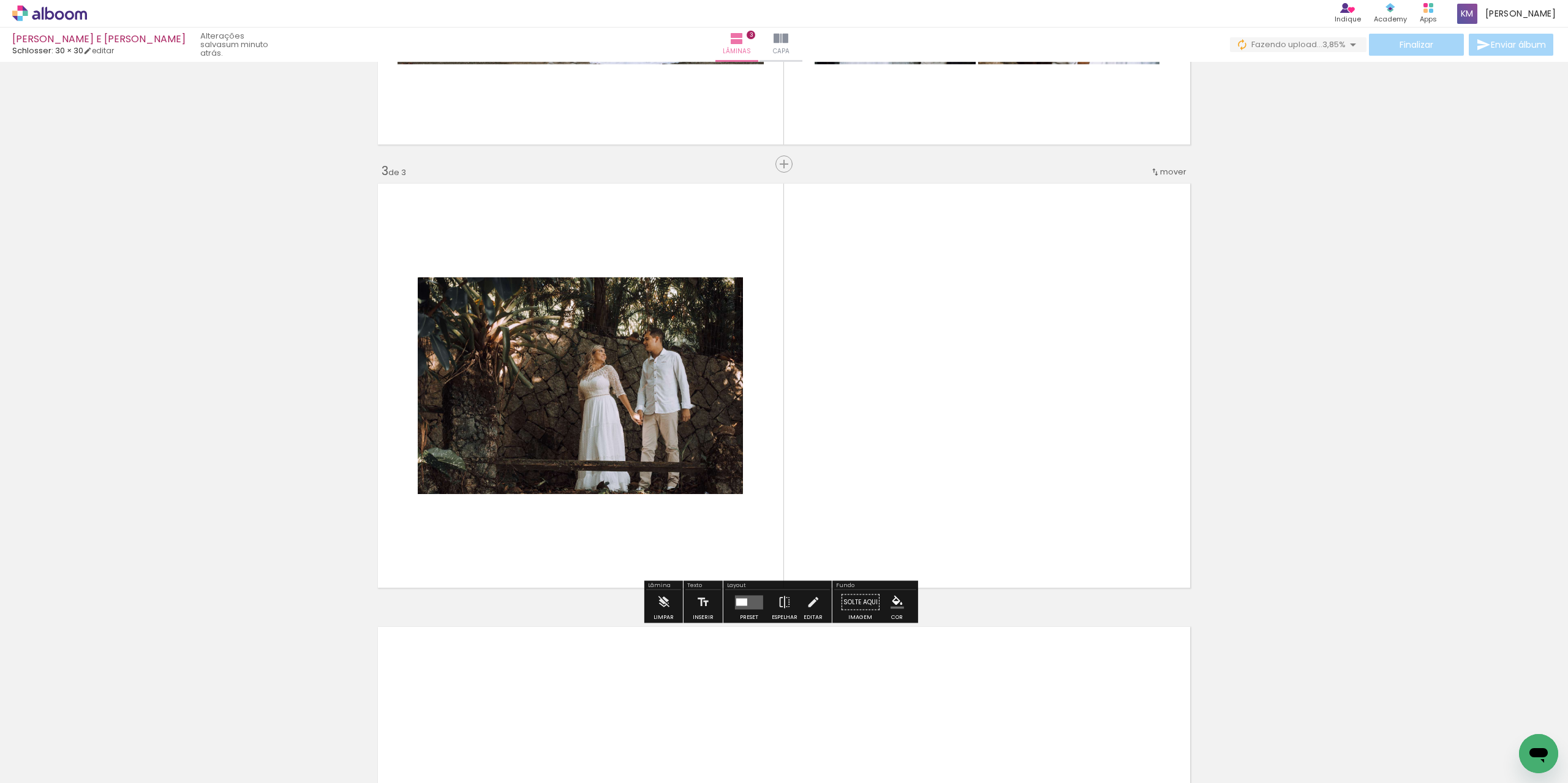
scroll to position [806, 0]
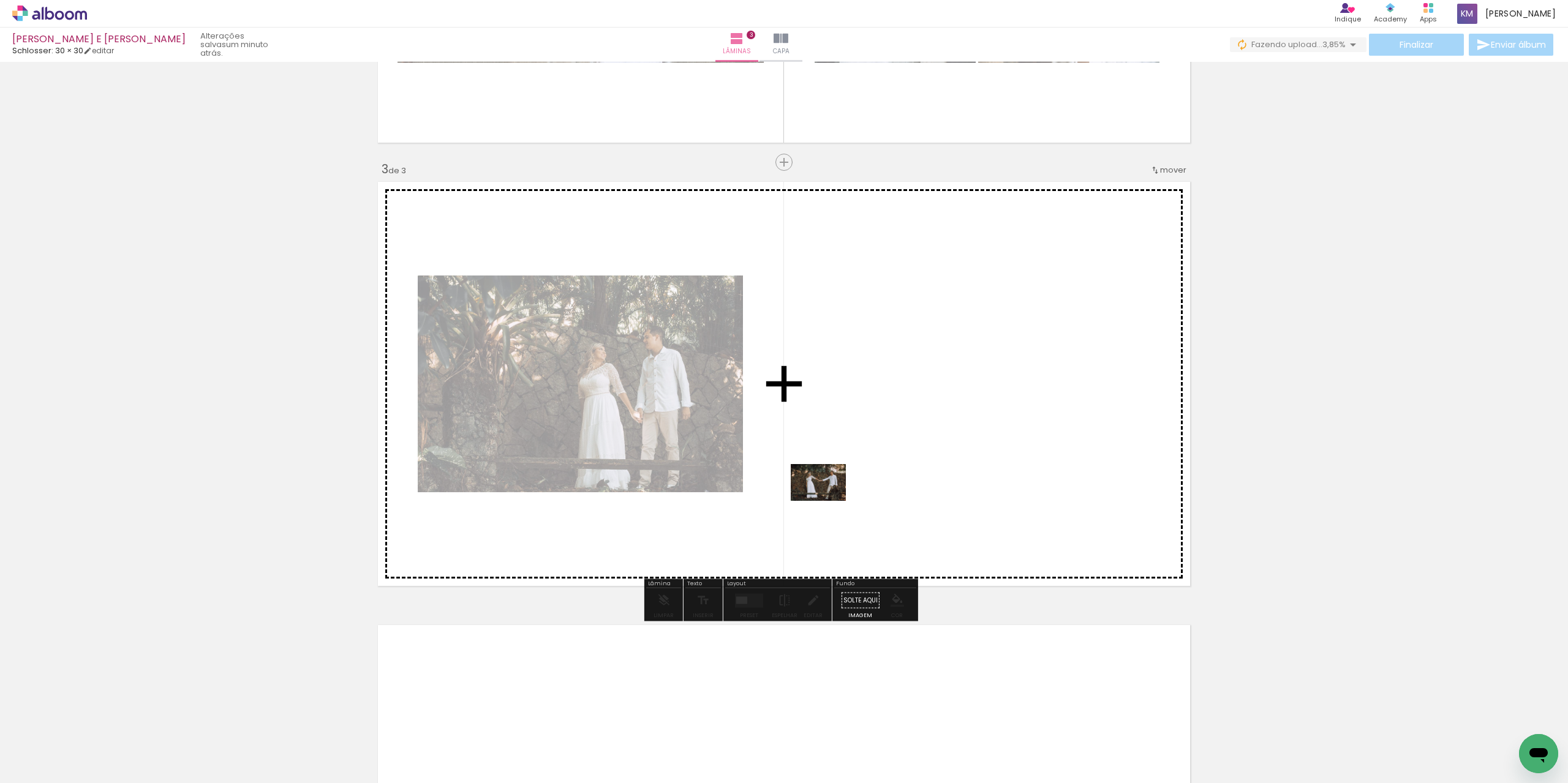
drag, startPoint x: 291, startPoint y: 734, endPoint x: 828, endPoint y: 501, distance: 585.4
click at [828, 501] on quentale-workspace at bounding box center [784, 392] width 1568 height 783
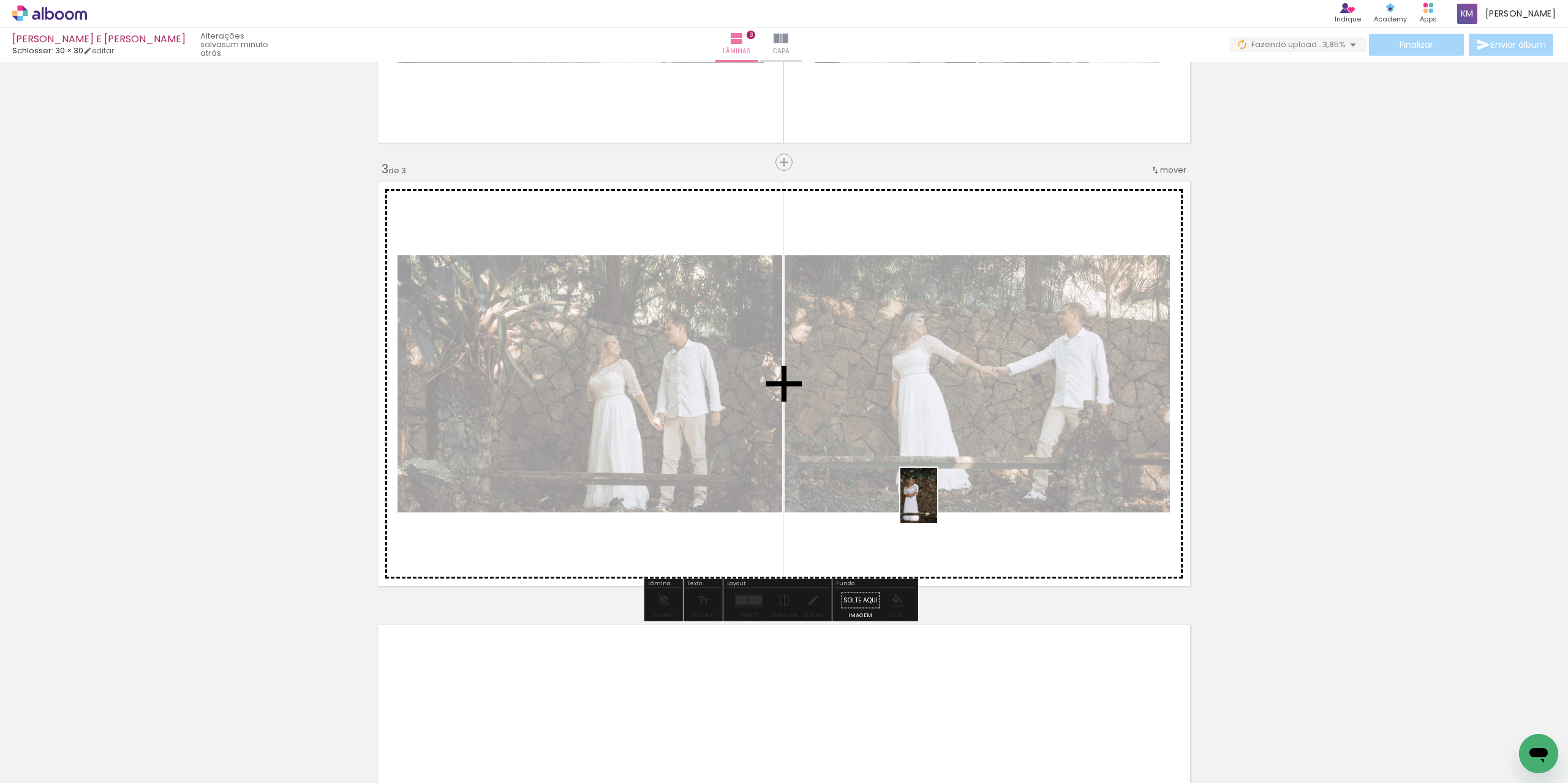
drag, startPoint x: 306, startPoint y: 719, endPoint x: 937, endPoint y: 505, distance: 666.3
click at [937, 505] on quentale-workspace at bounding box center [784, 392] width 1568 height 783
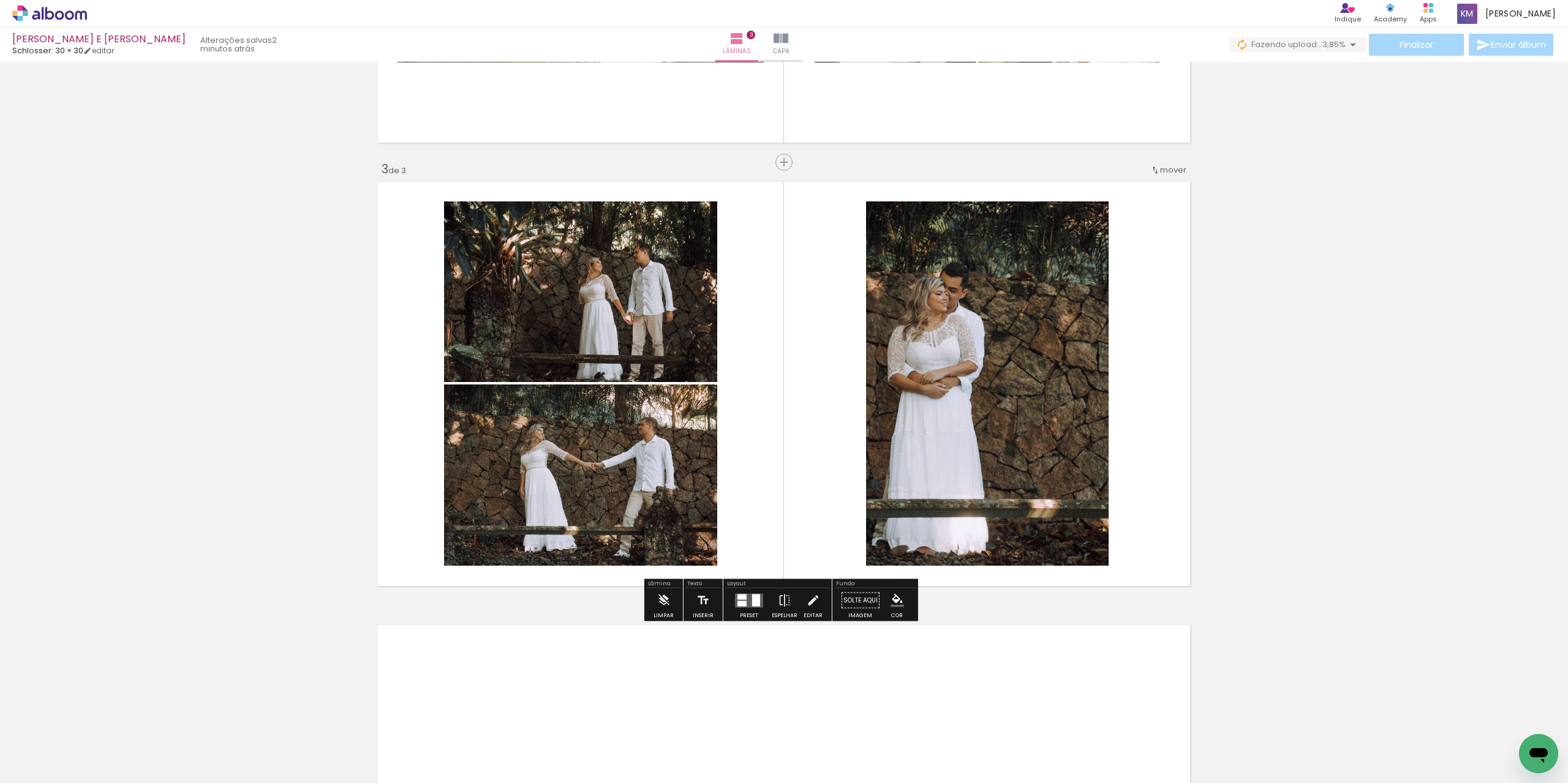
click at [732, 611] on div at bounding box center [749, 601] width 33 height 25
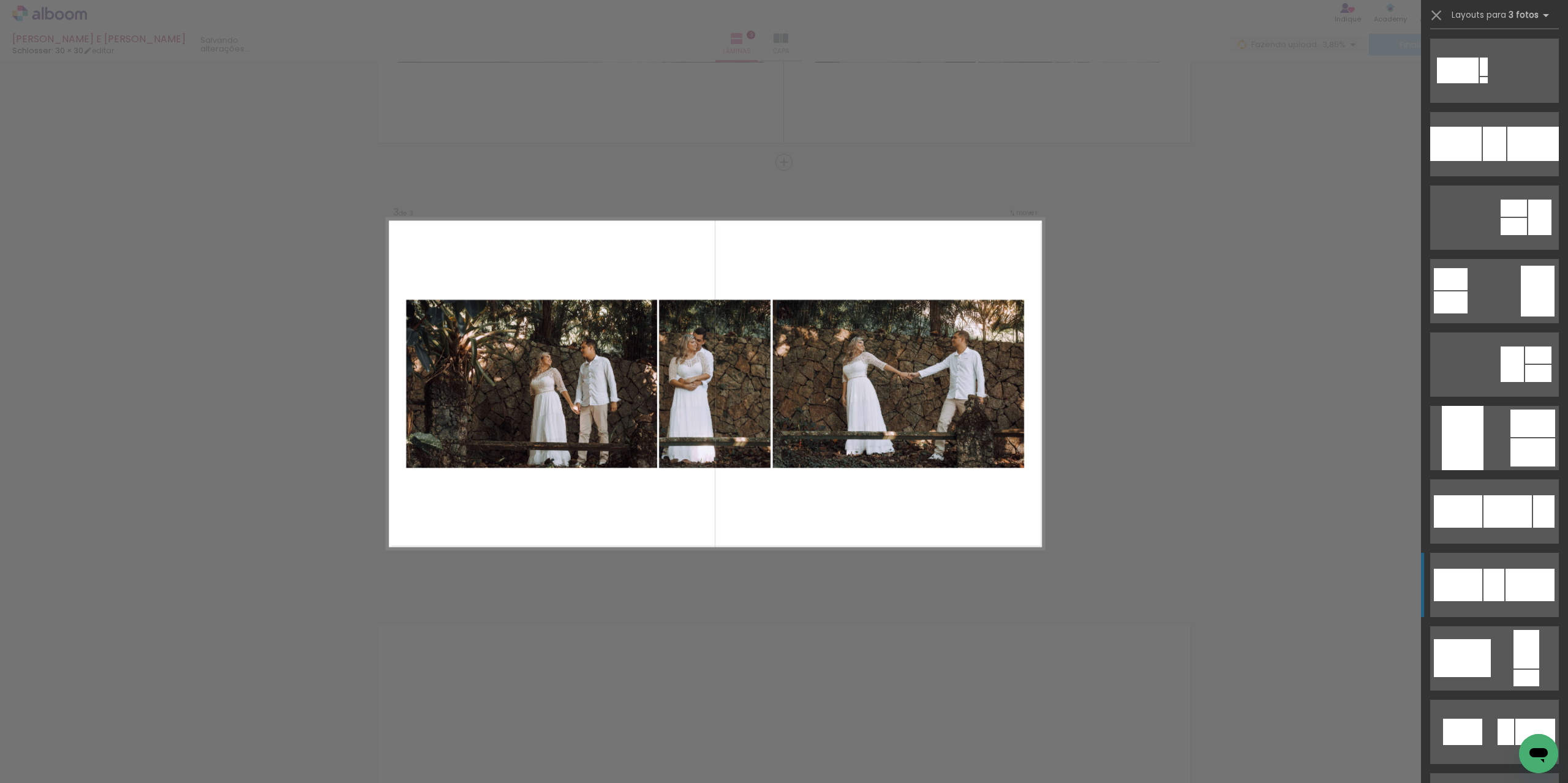
scroll to position [735, 0]
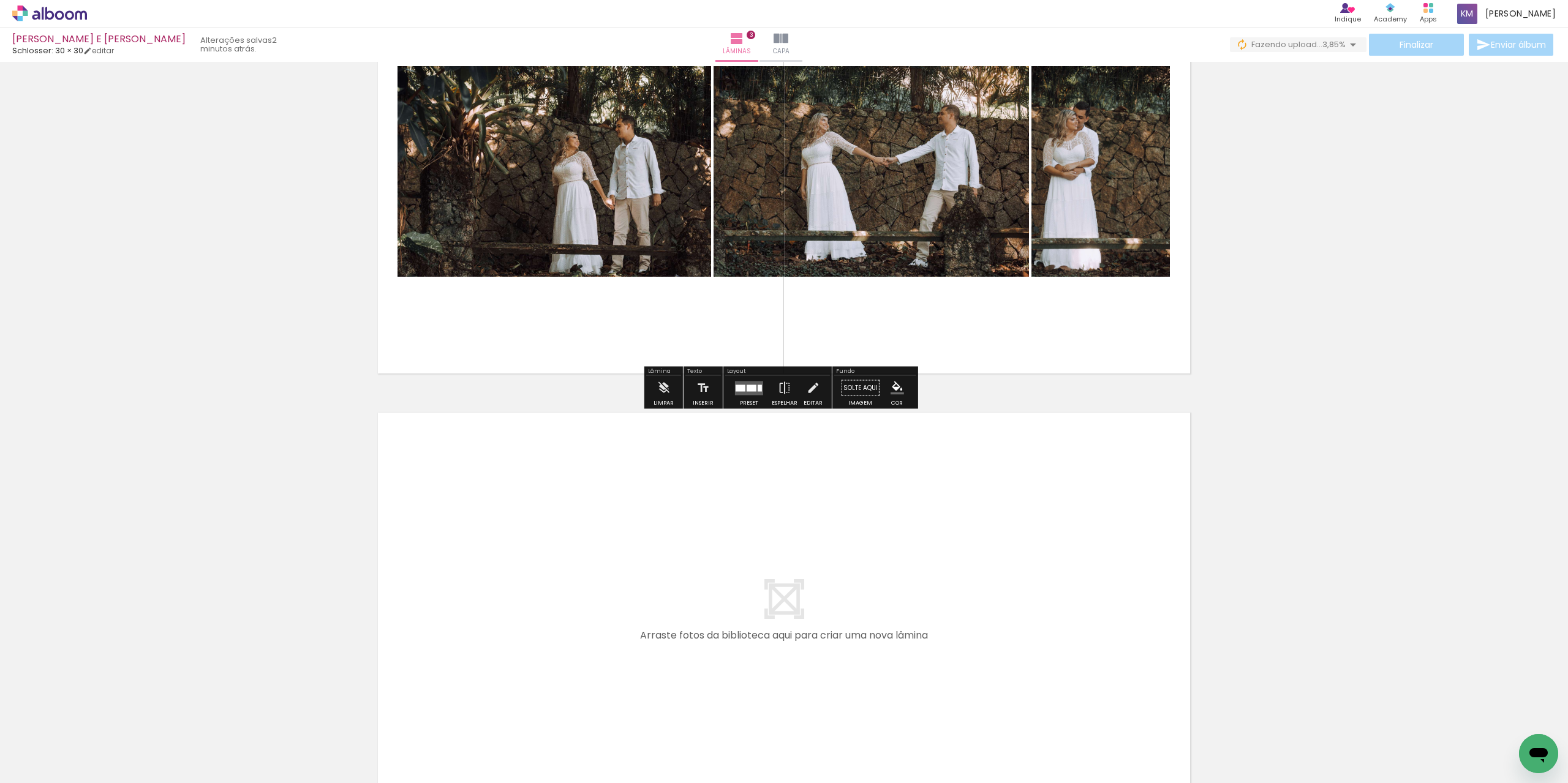
scroll to position [1052, 0]
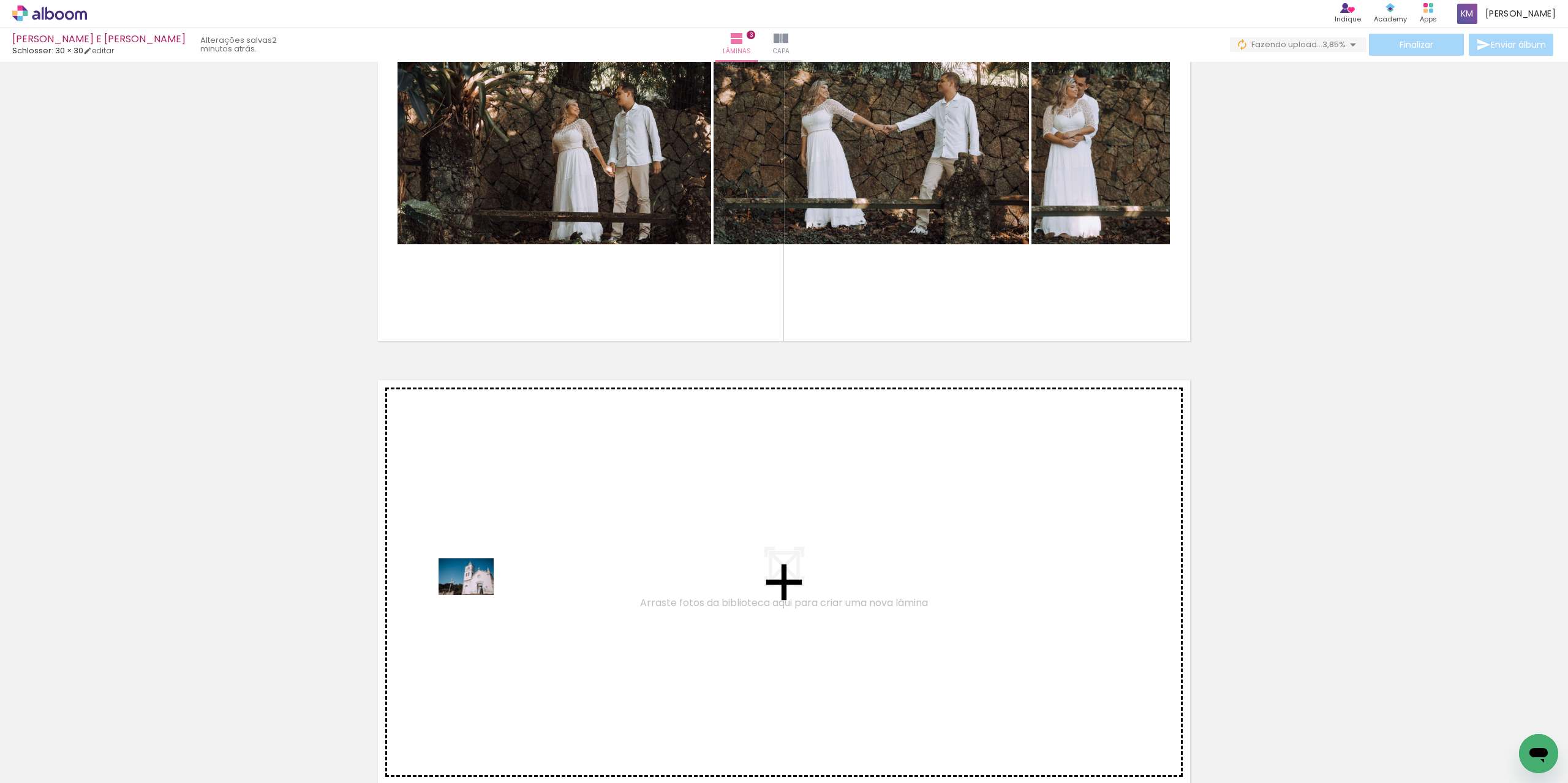
drag, startPoint x: 427, startPoint y: 707, endPoint x: 476, endPoint y: 595, distance: 122.2
click at [476, 595] on quentale-workspace at bounding box center [784, 392] width 1568 height 783
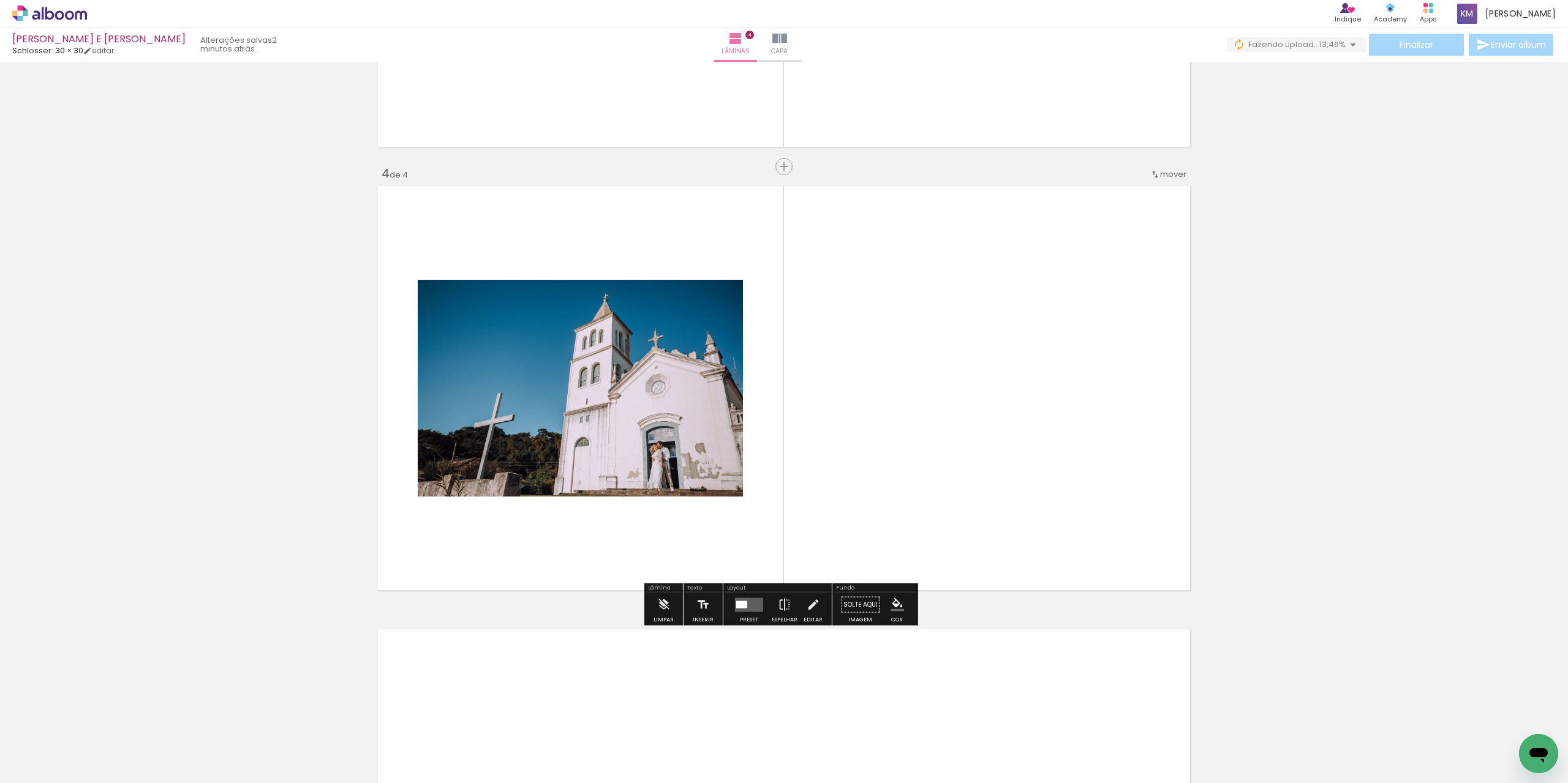
scroll to position [1250, 0]
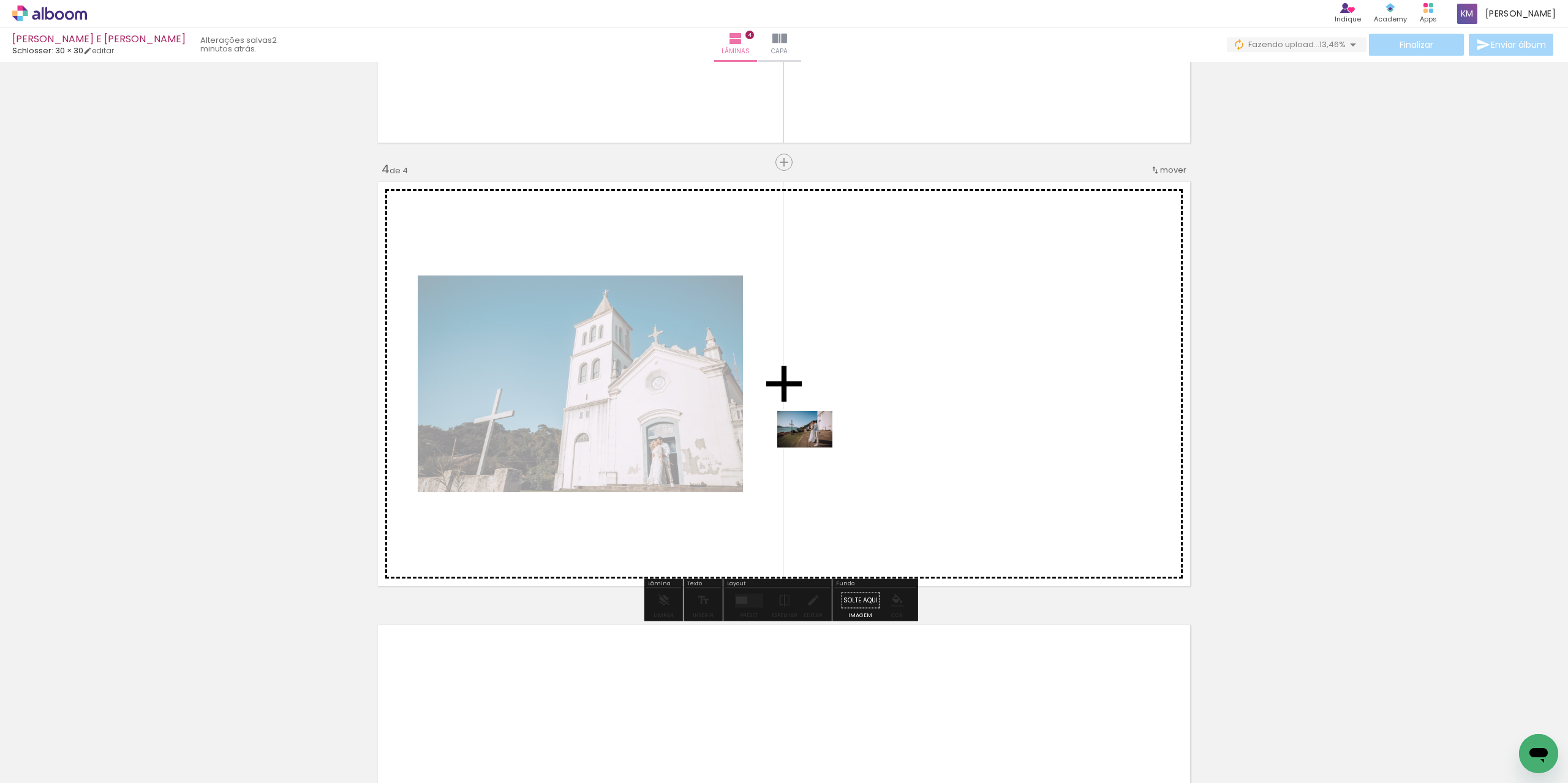
drag, startPoint x: 450, startPoint y: 723, endPoint x: 814, endPoint y: 448, distance: 456.2
click at [814, 448] on quentale-workspace at bounding box center [784, 392] width 1568 height 783
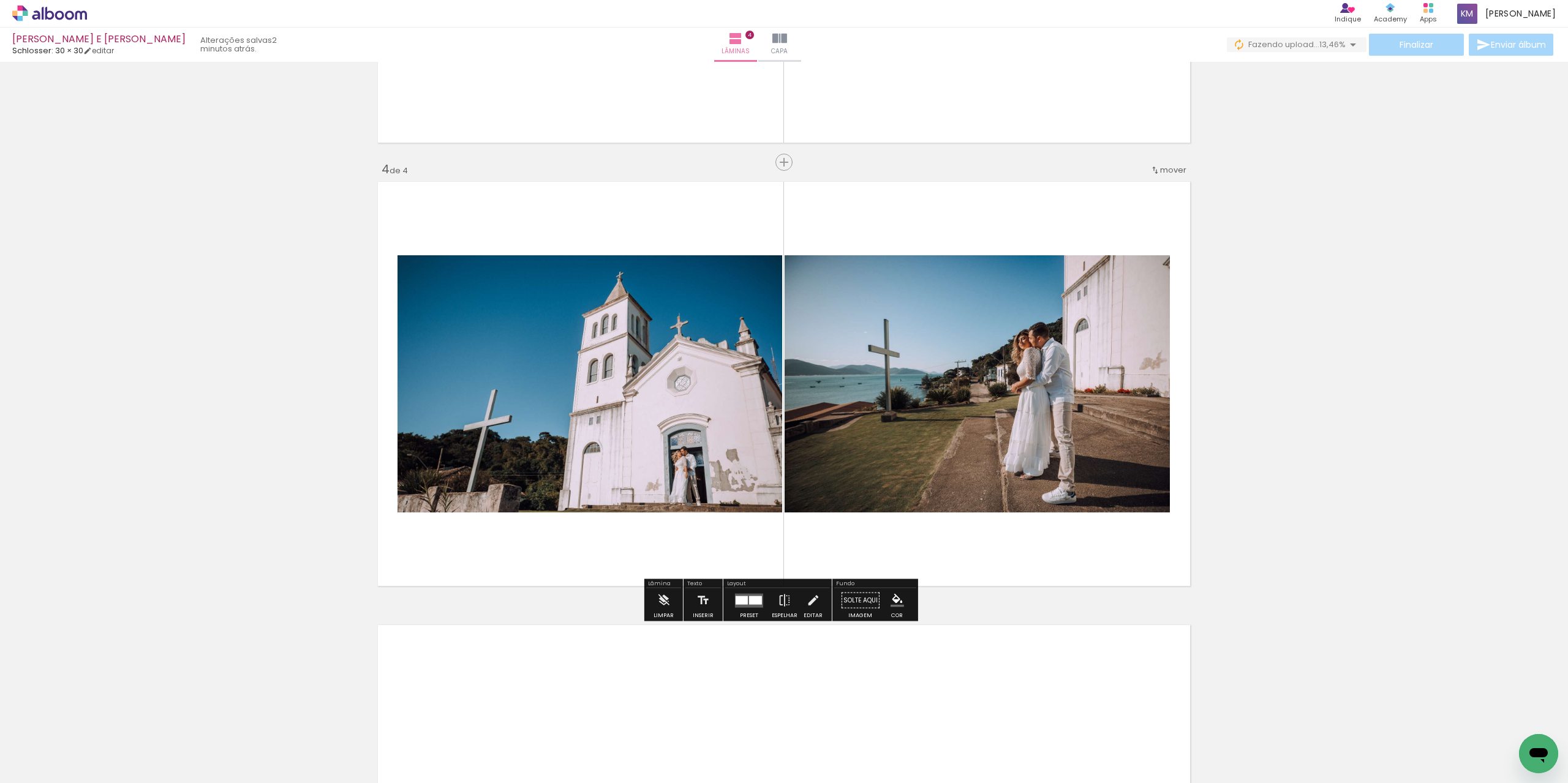
click at [735, 605] on quentale-layouter at bounding box center [749, 600] width 28 height 14
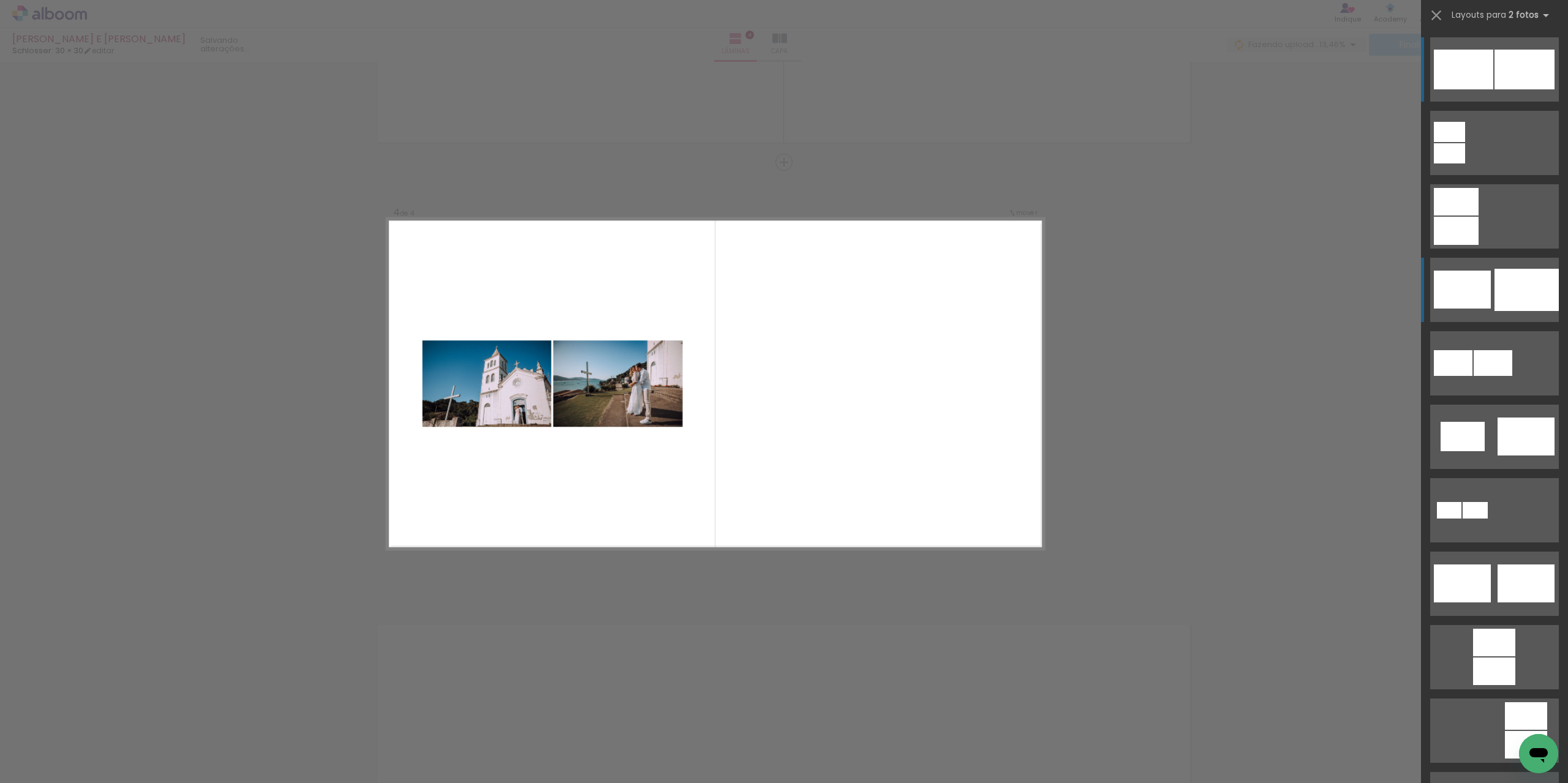
scroll to position [1249, 0]
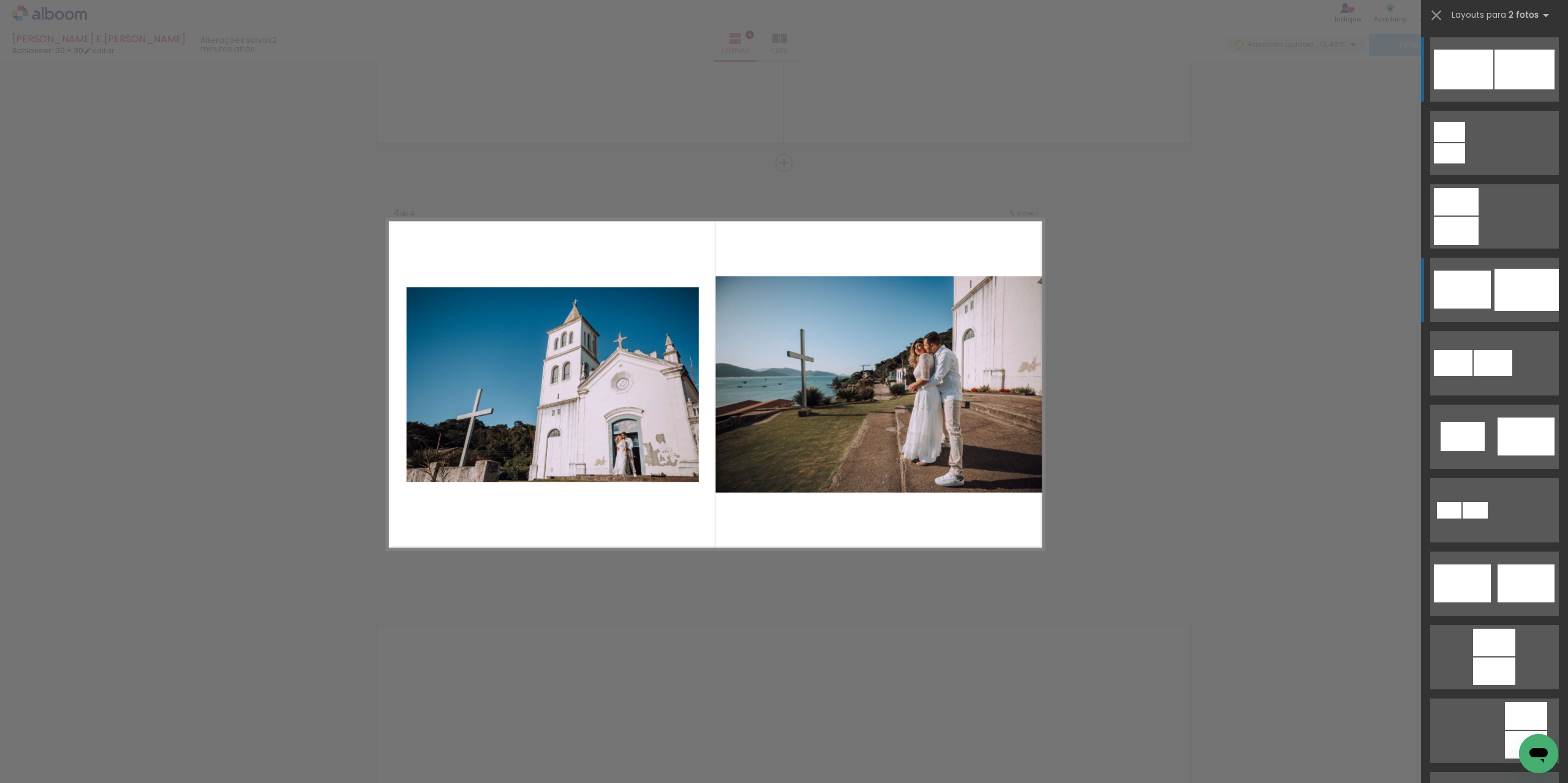
click at [1504, 284] on div at bounding box center [1527, 290] width 64 height 42
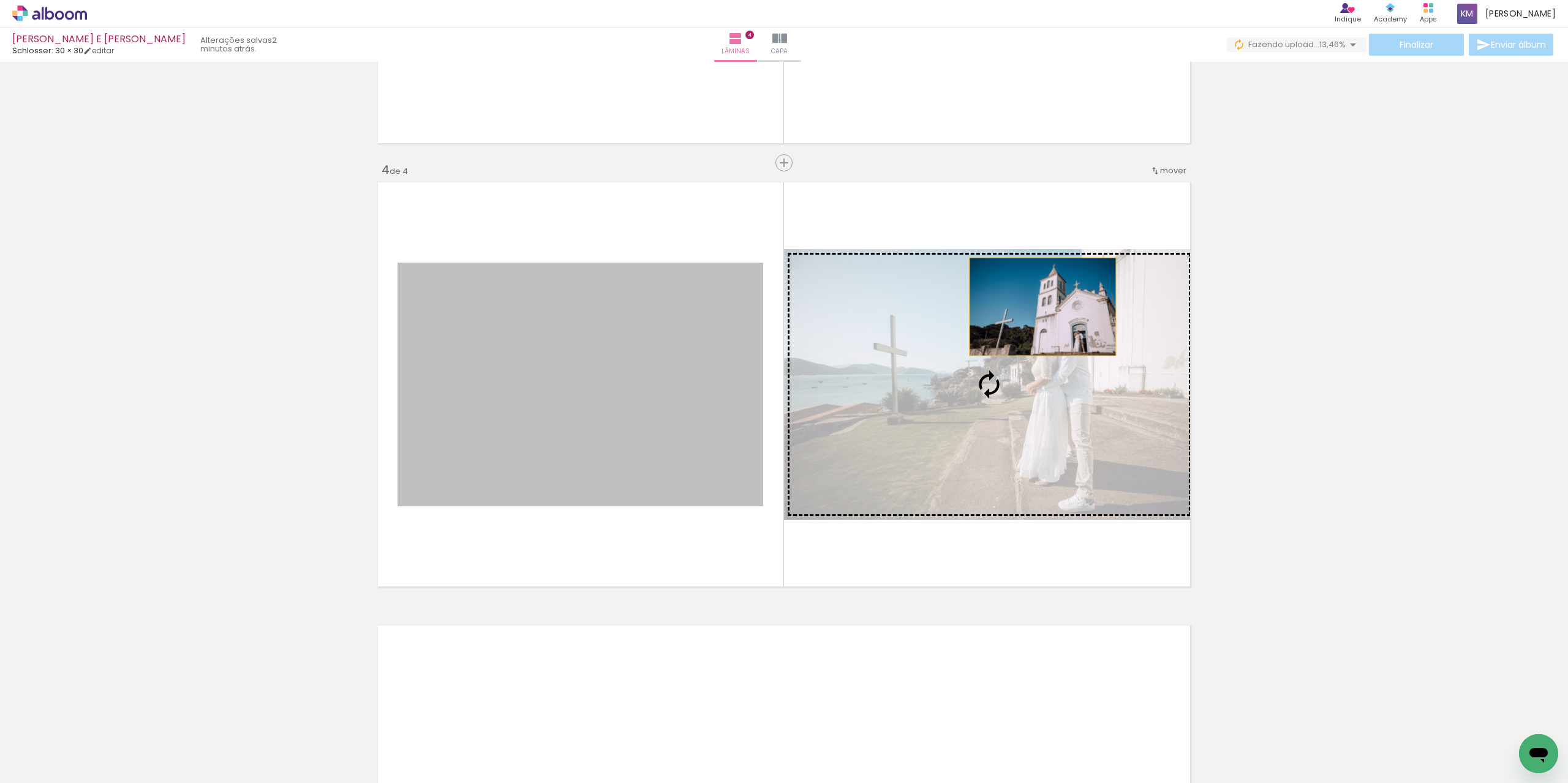
drag, startPoint x: 695, startPoint y: 359, endPoint x: 1038, endPoint y: 307, distance: 346.9
click at [0, 0] on slot at bounding box center [0, 0] width 0 height 0
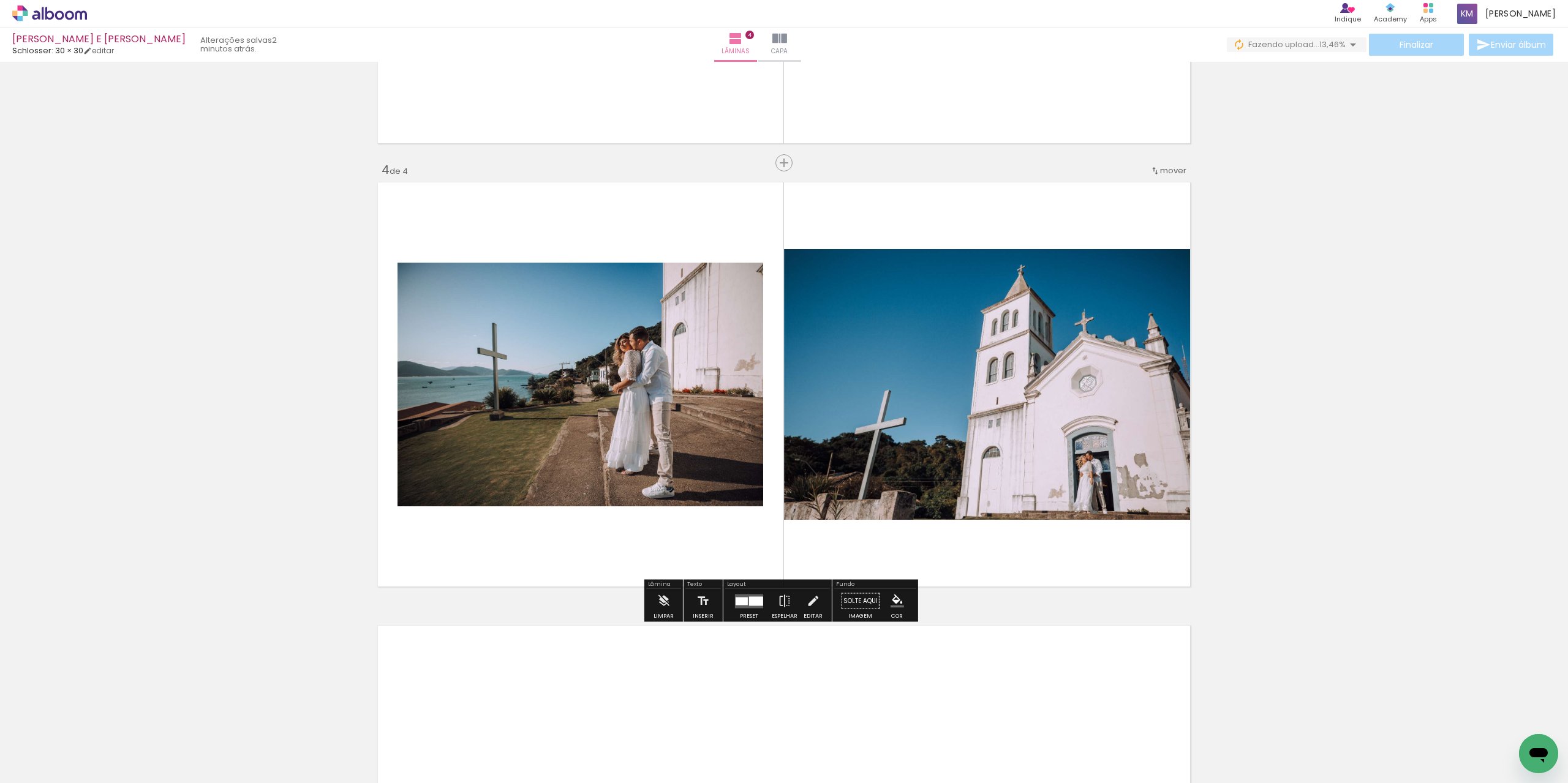
click at [753, 598] on div at bounding box center [756, 601] width 14 height 9
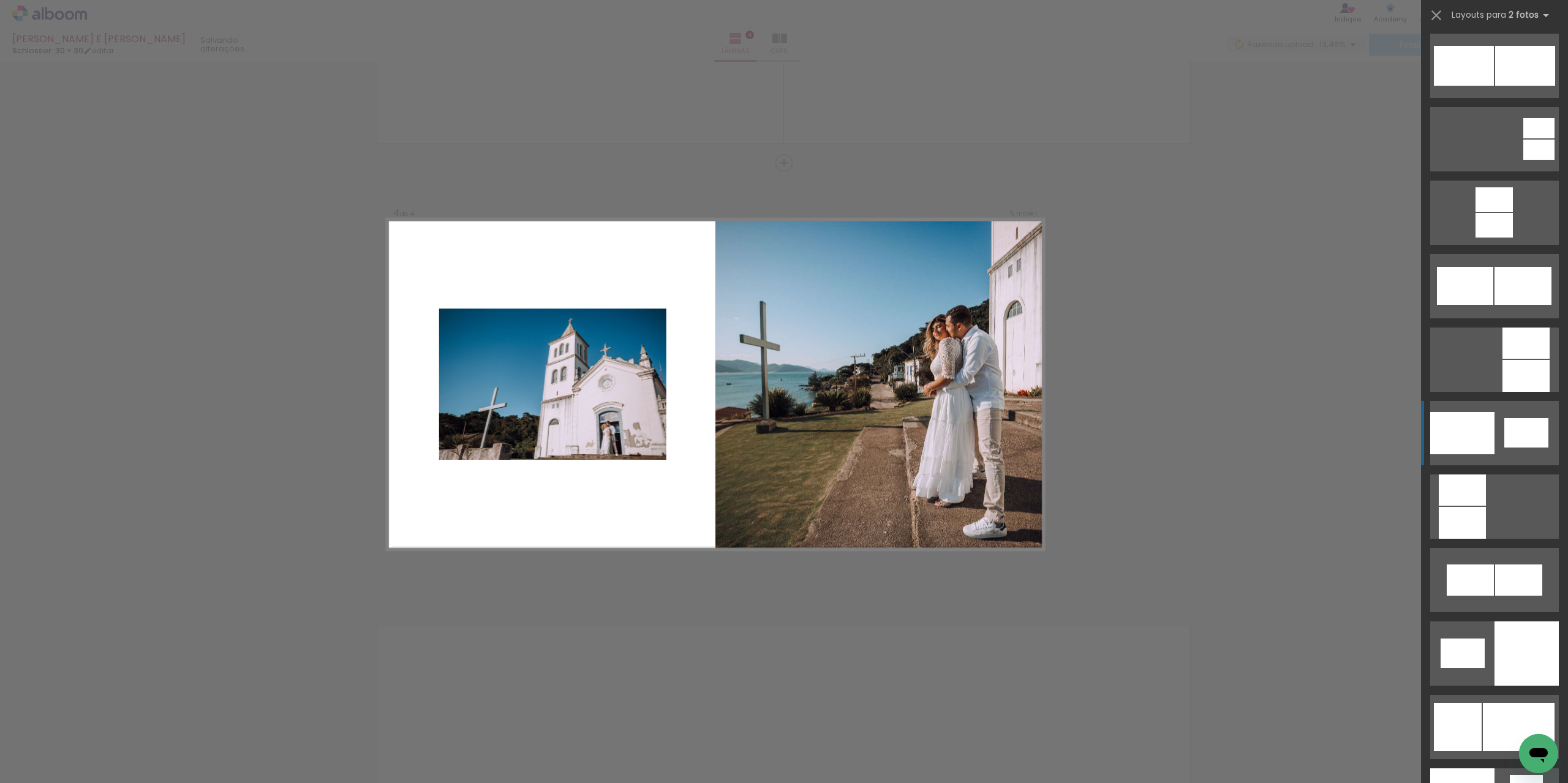
scroll to position [1200, 0]
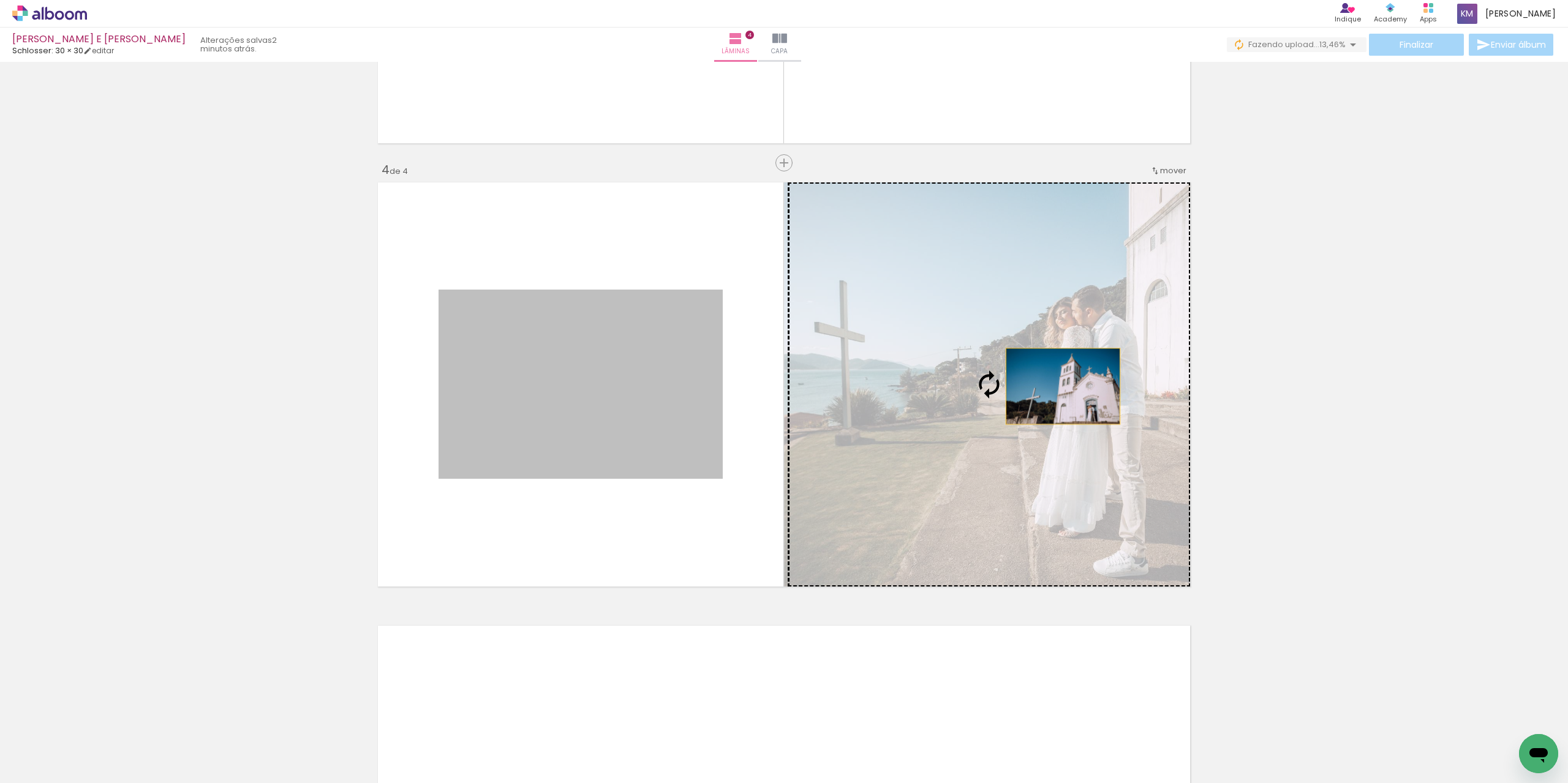
drag, startPoint x: 642, startPoint y: 387, endPoint x: 1059, endPoint y: 387, distance: 417.0
click at [0, 0] on slot at bounding box center [0, 0] width 0 height 0
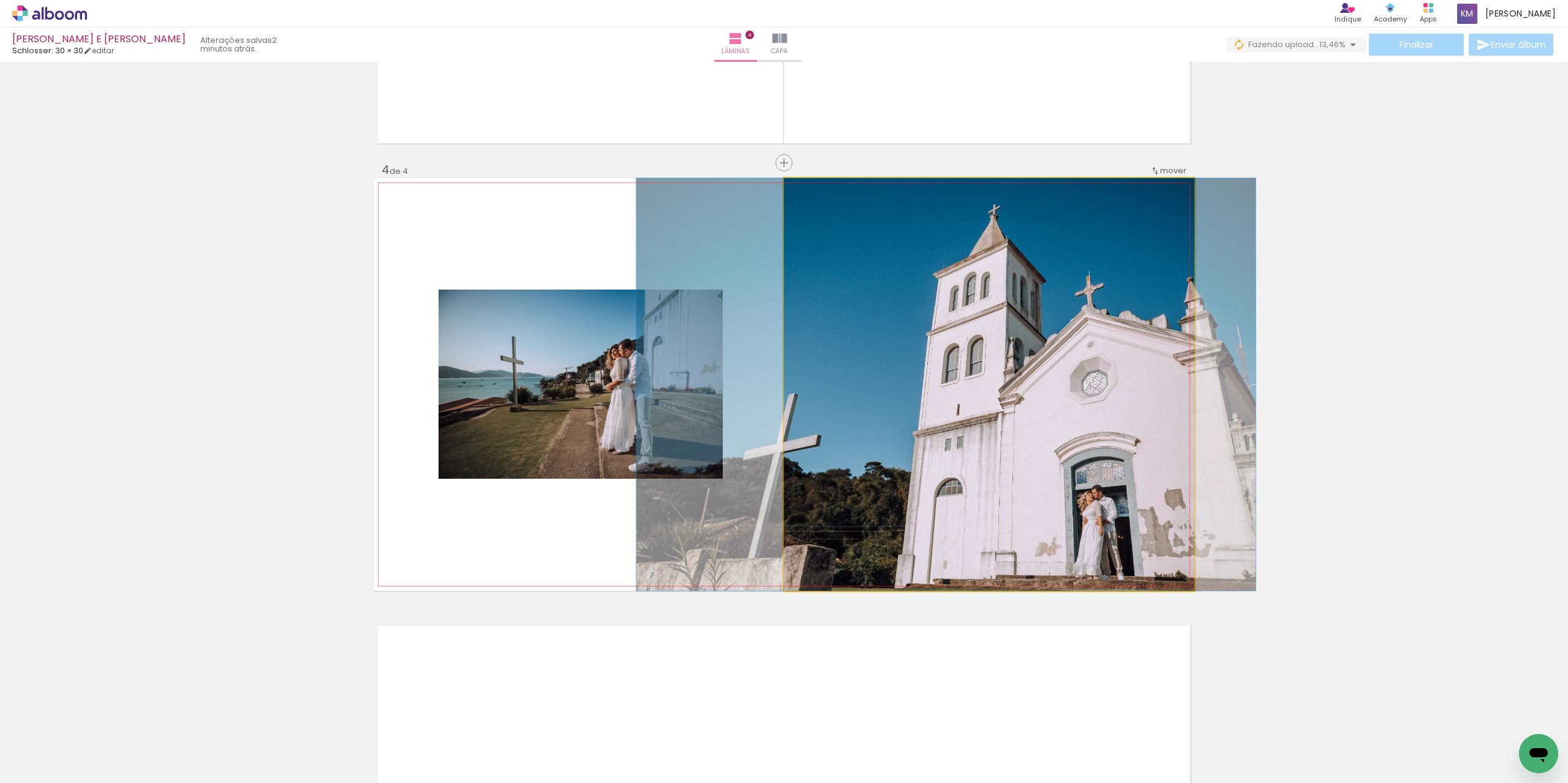
drag, startPoint x: 1041, startPoint y: 385, endPoint x: 1002, endPoint y: 383, distance: 39.1
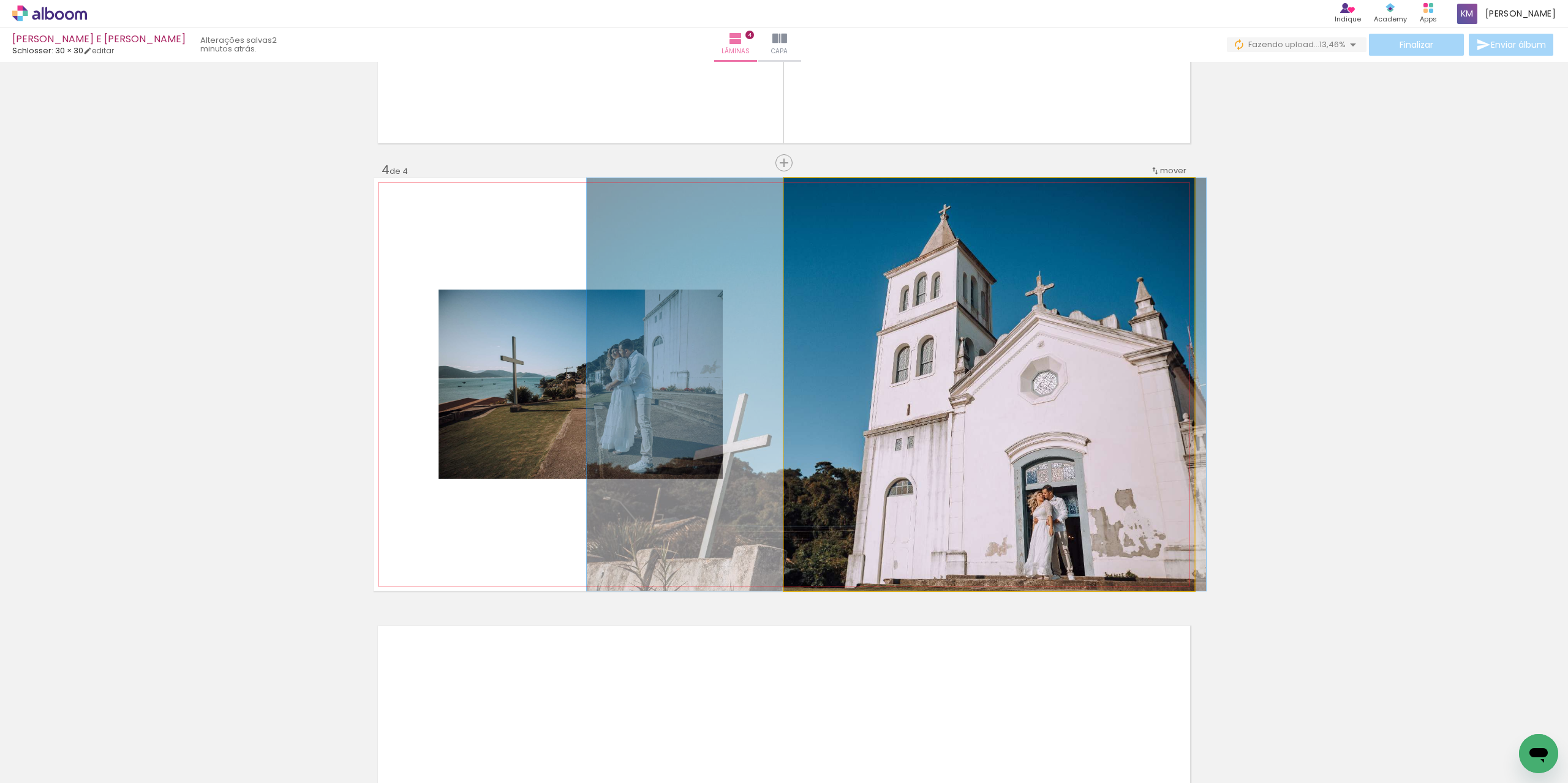
drag, startPoint x: 1095, startPoint y: 469, endPoint x: 1048, endPoint y: 472, distance: 47.1
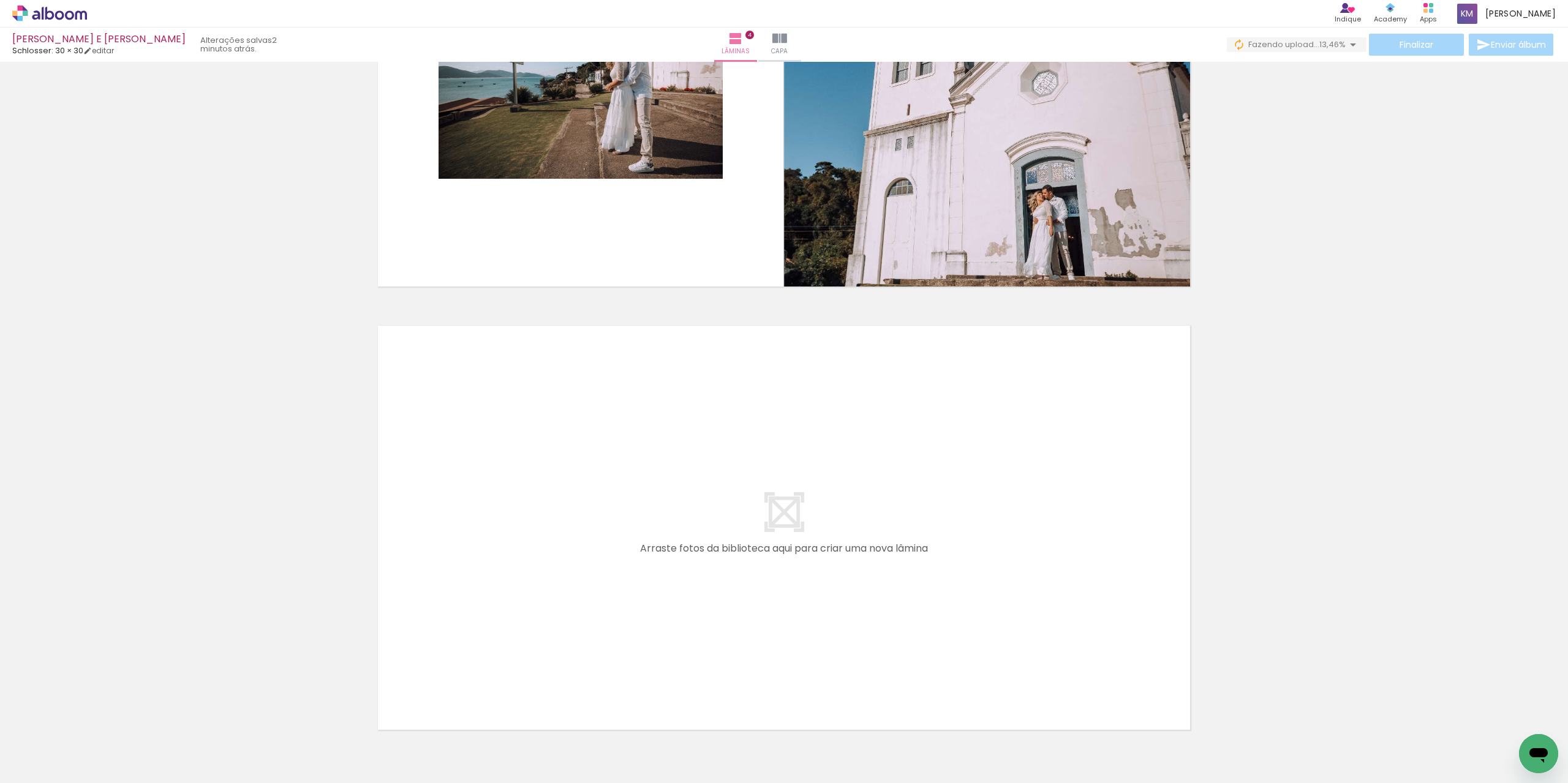
scroll to position [1556, 0]
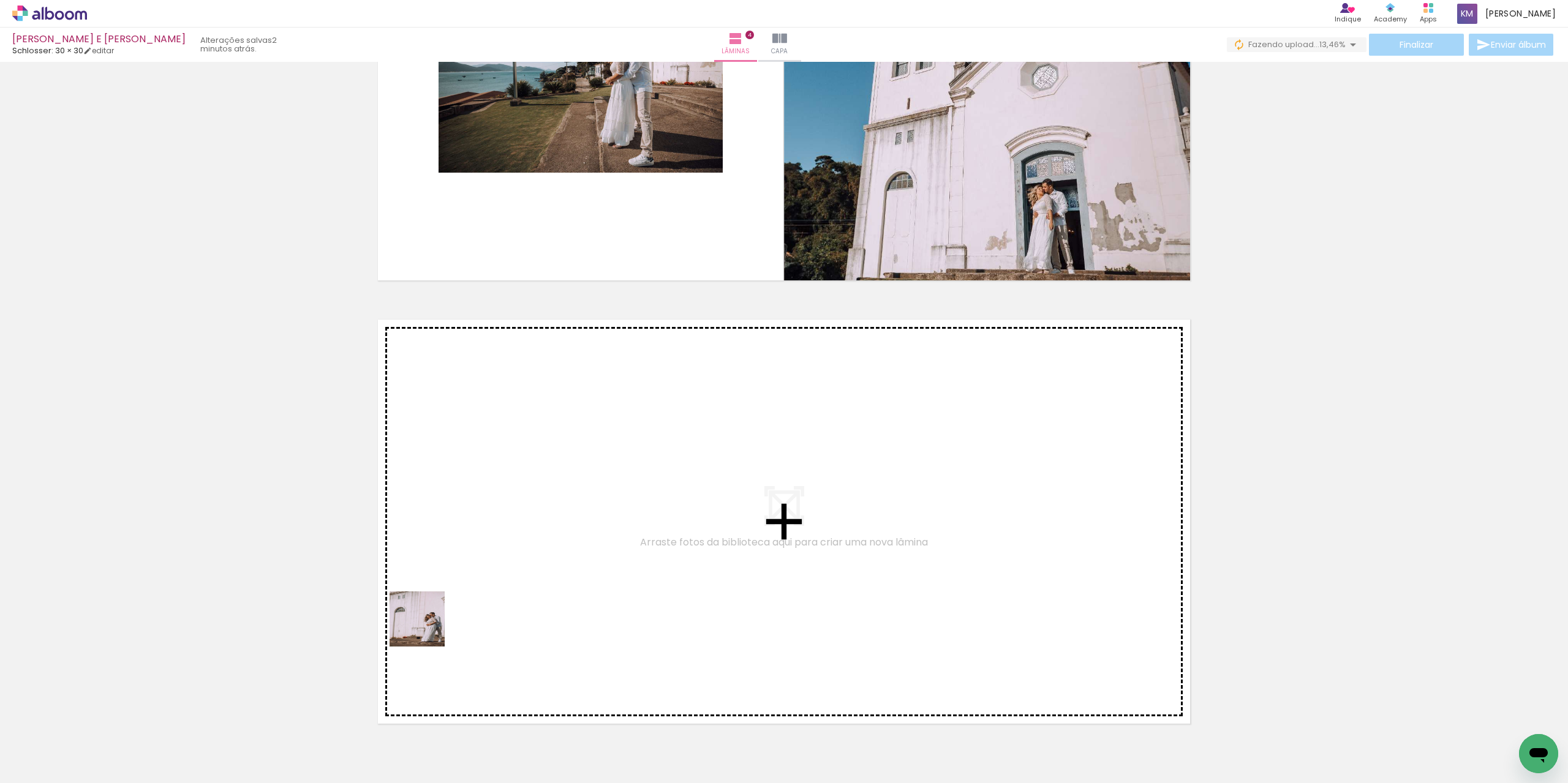
drag, startPoint x: 401, startPoint y: 763, endPoint x: 426, endPoint y: 629, distance: 136.3
click at [426, 629] on quentale-workspace at bounding box center [784, 392] width 1568 height 783
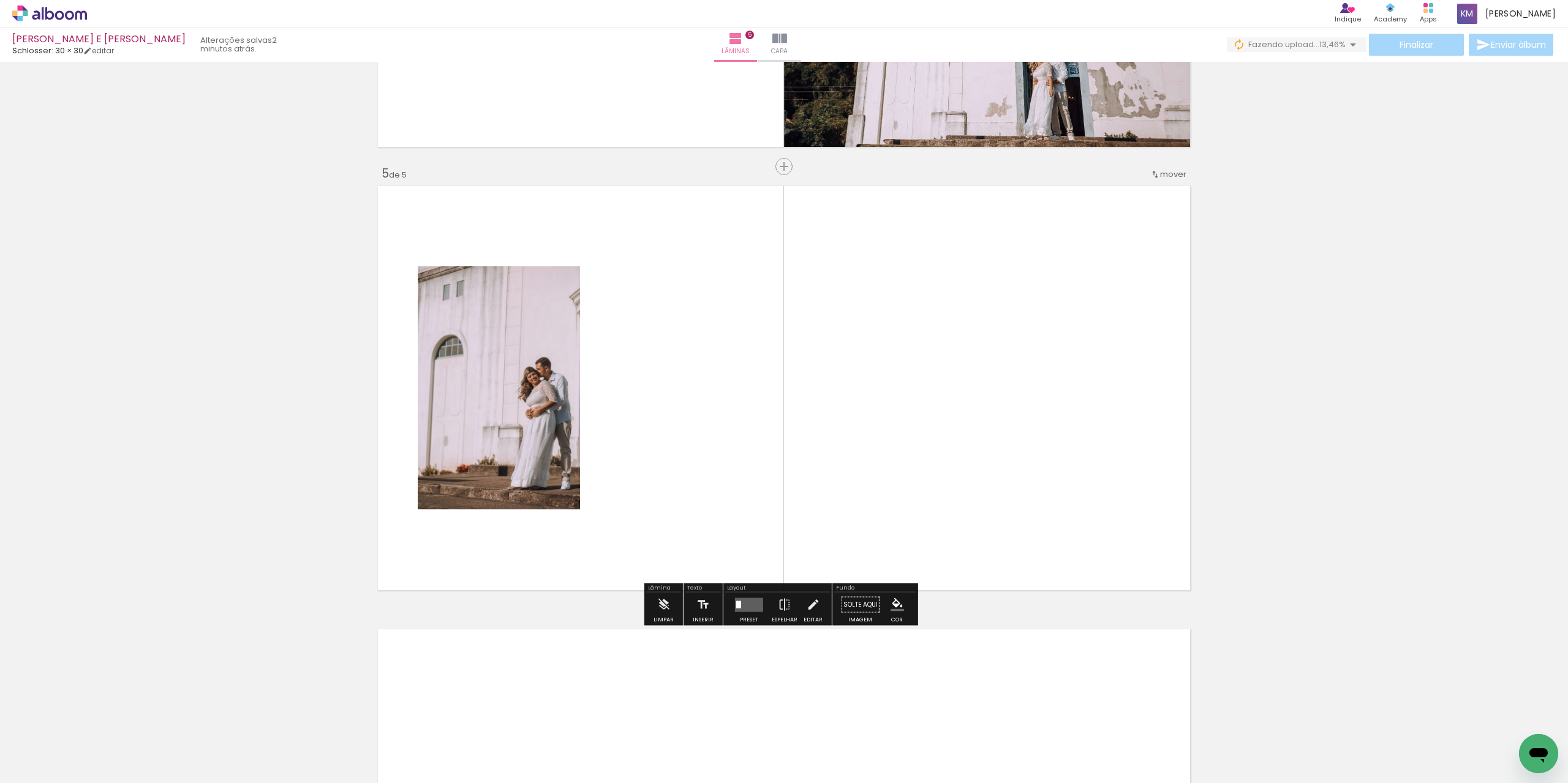
scroll to position [1693, 0]
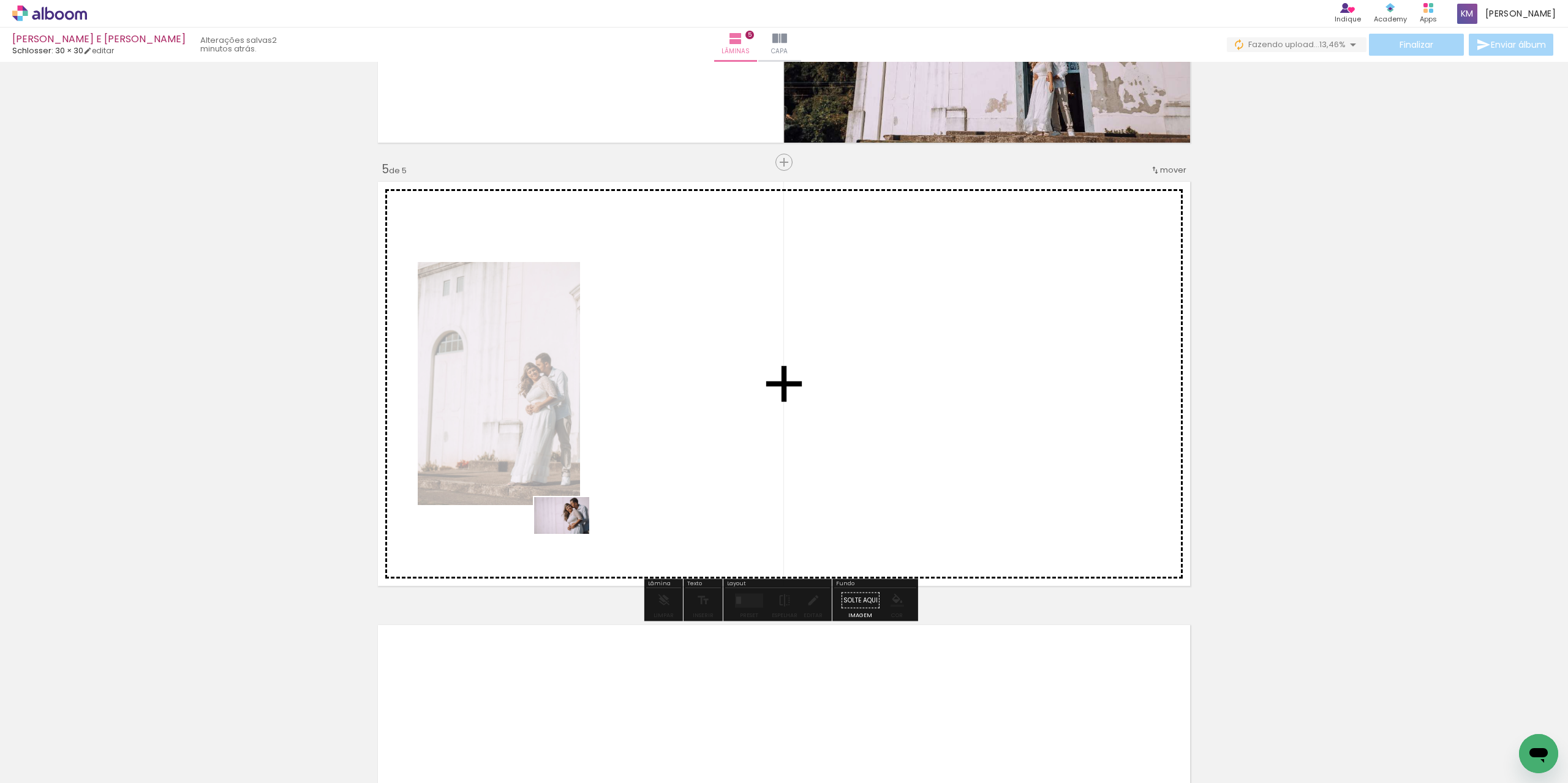
drag, startPoint x: 454, startPoint y: 684, endPoint x: 571, endPoint y: 534, distance: 190.2
click at [571, 534] on quentale-workspace at bounding box center [784, 392] width 1568 height 783
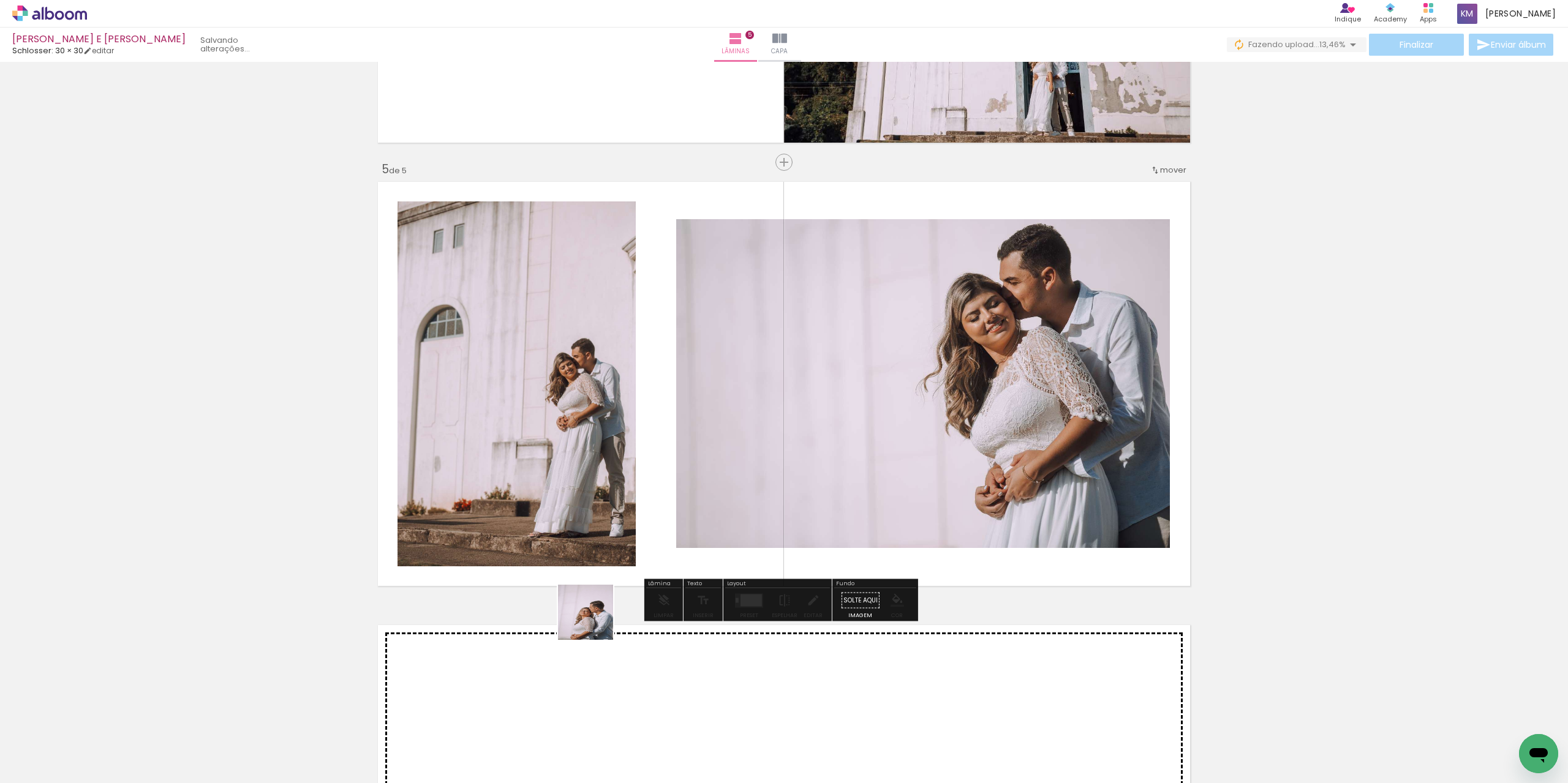
drag, startPoint x: 408, startPoint y: 756, endPoint x: 715, endPoint y: 551, distance: 369.2
click at [715, 551] on quentale-workspace at bounding box center [784, 392] width 1568 height 783
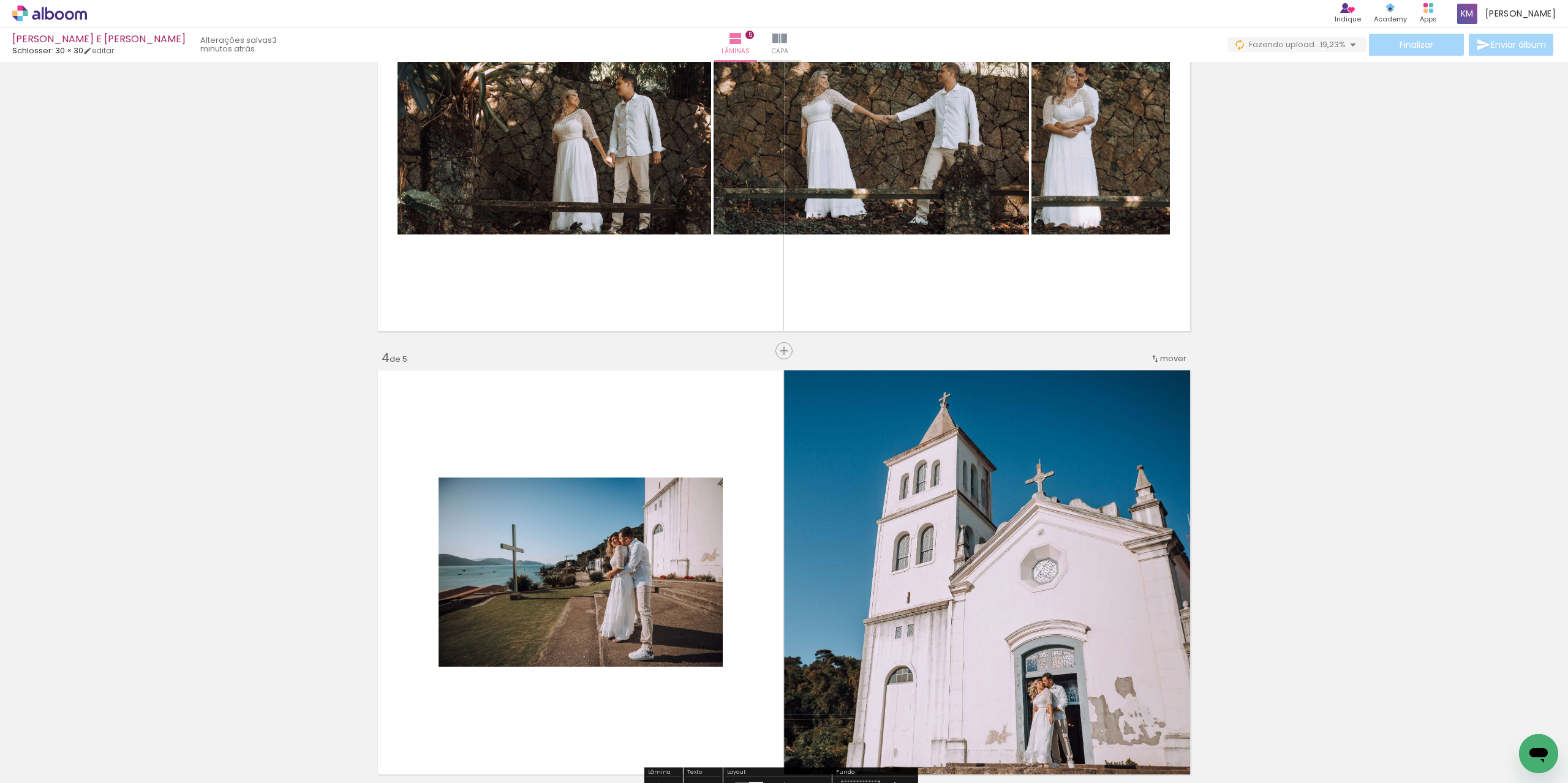
scroll to position [1020, 0]
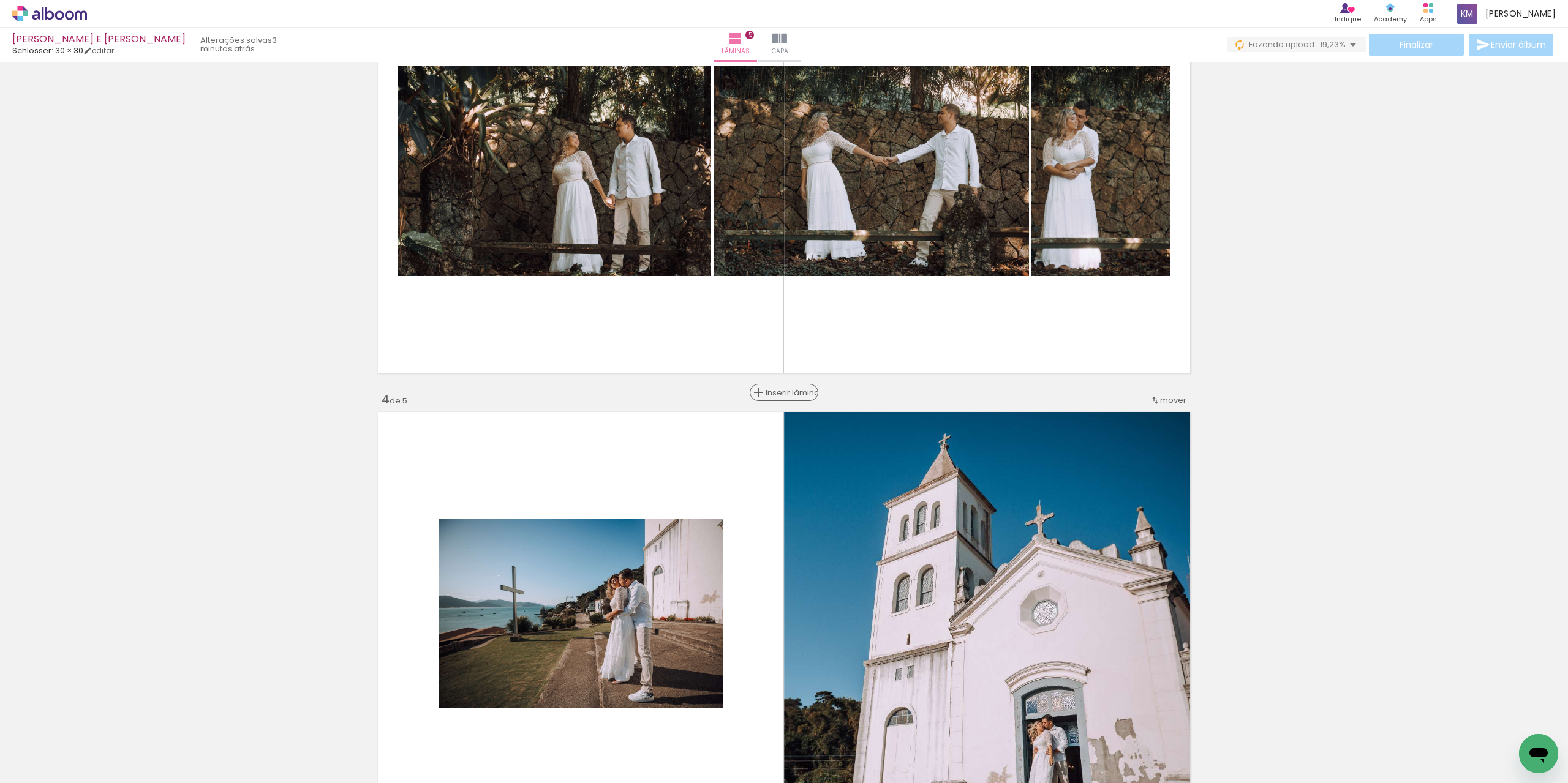
click at [777, 390] on span "Inserir lâmina" at bounding box center [789, 393] width 48 height 8
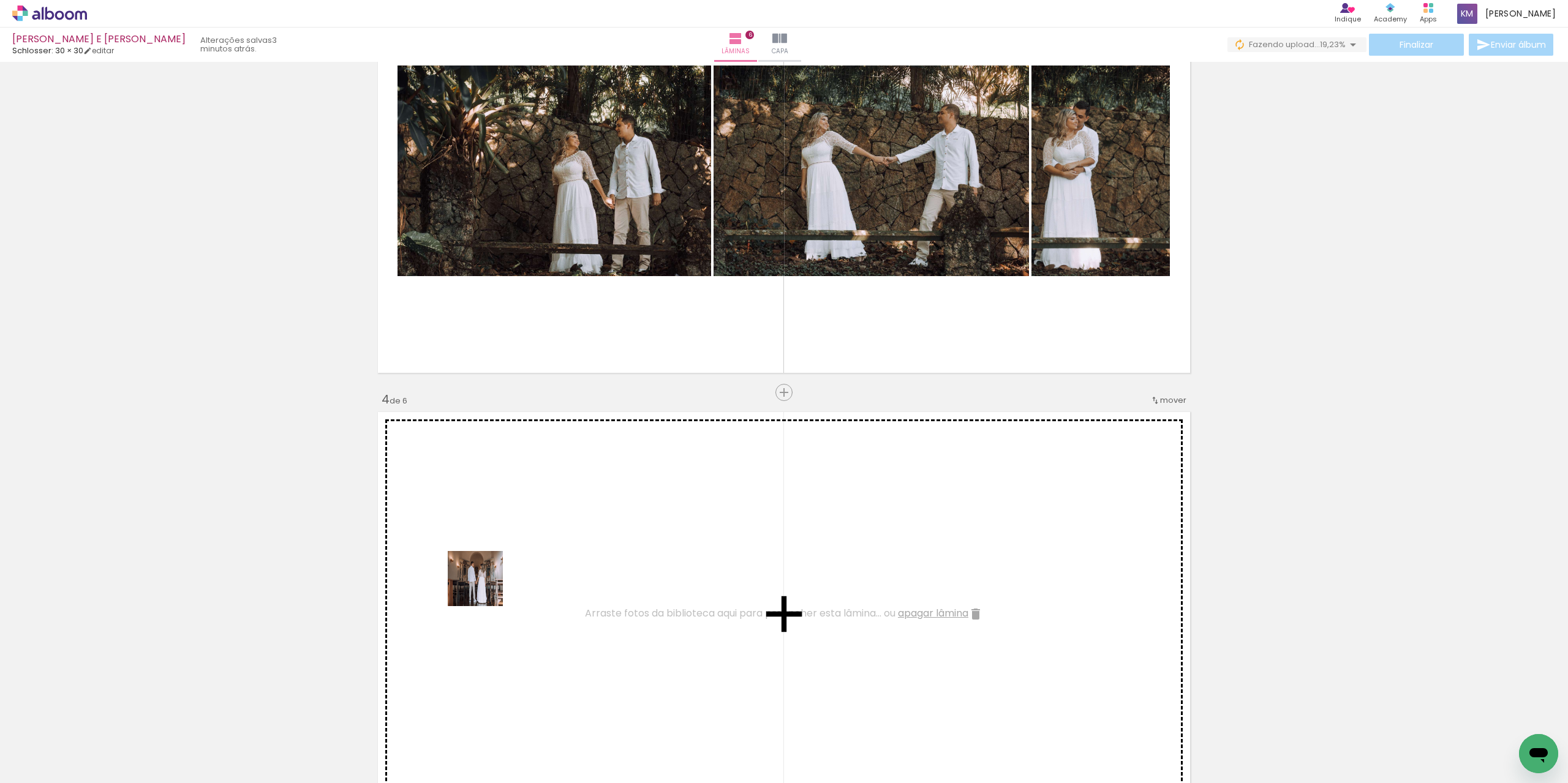
drag, startPoint x: 278, startPoint y: 753, endPoint x: 498, endPoint y: 576, distance: 282.4
click at [498, 576] on quentale-workspace at bounding box center [784, 392] width 1568 height 783
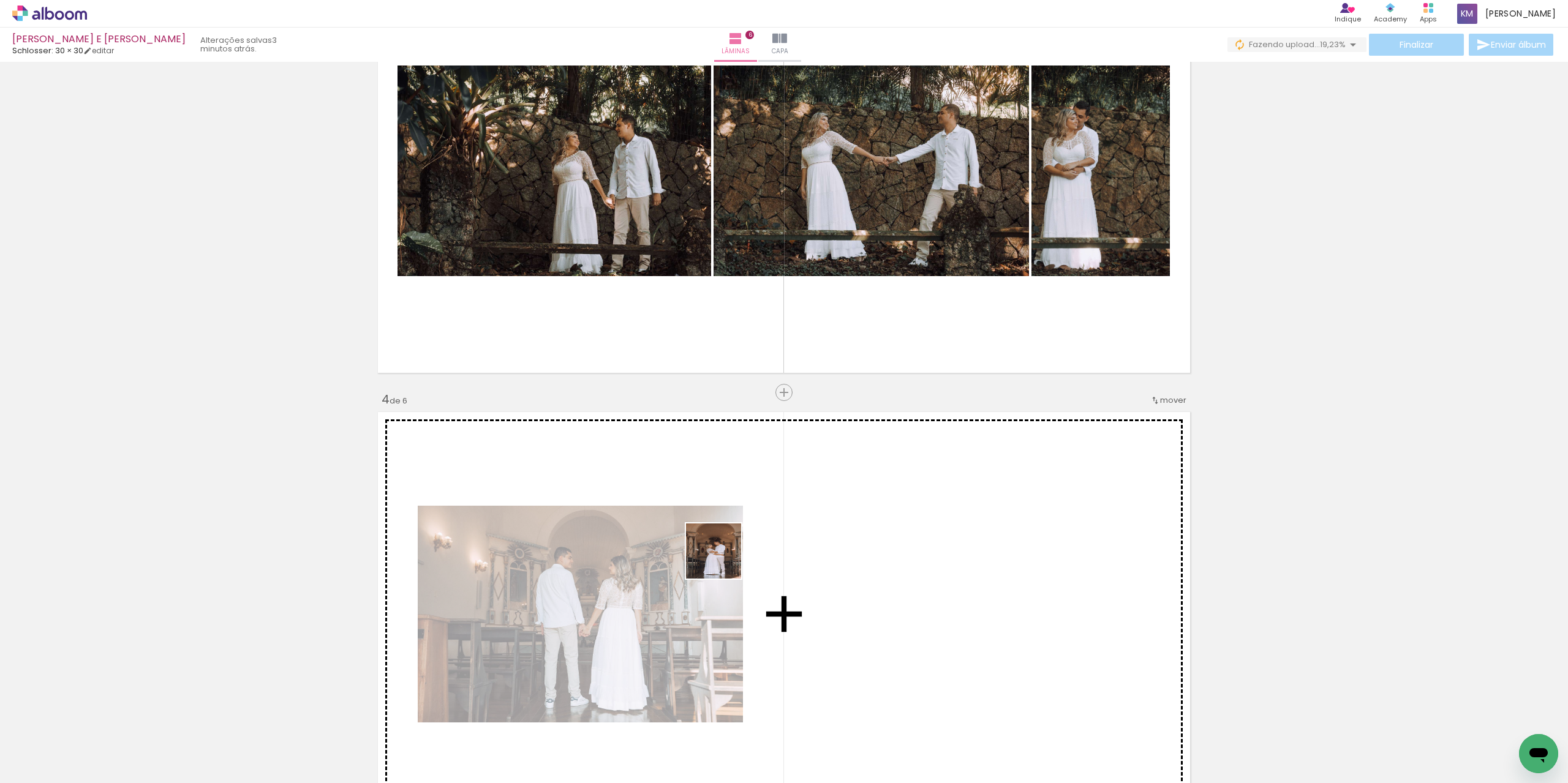
drag, startPoint x: 262, startPoint y: 755, endPoint x: 818, endPoint y: 558, distance: 589.9
click at [816, 558] on quentale-workspace at bounding box center [784, 392] width 1568 height 783
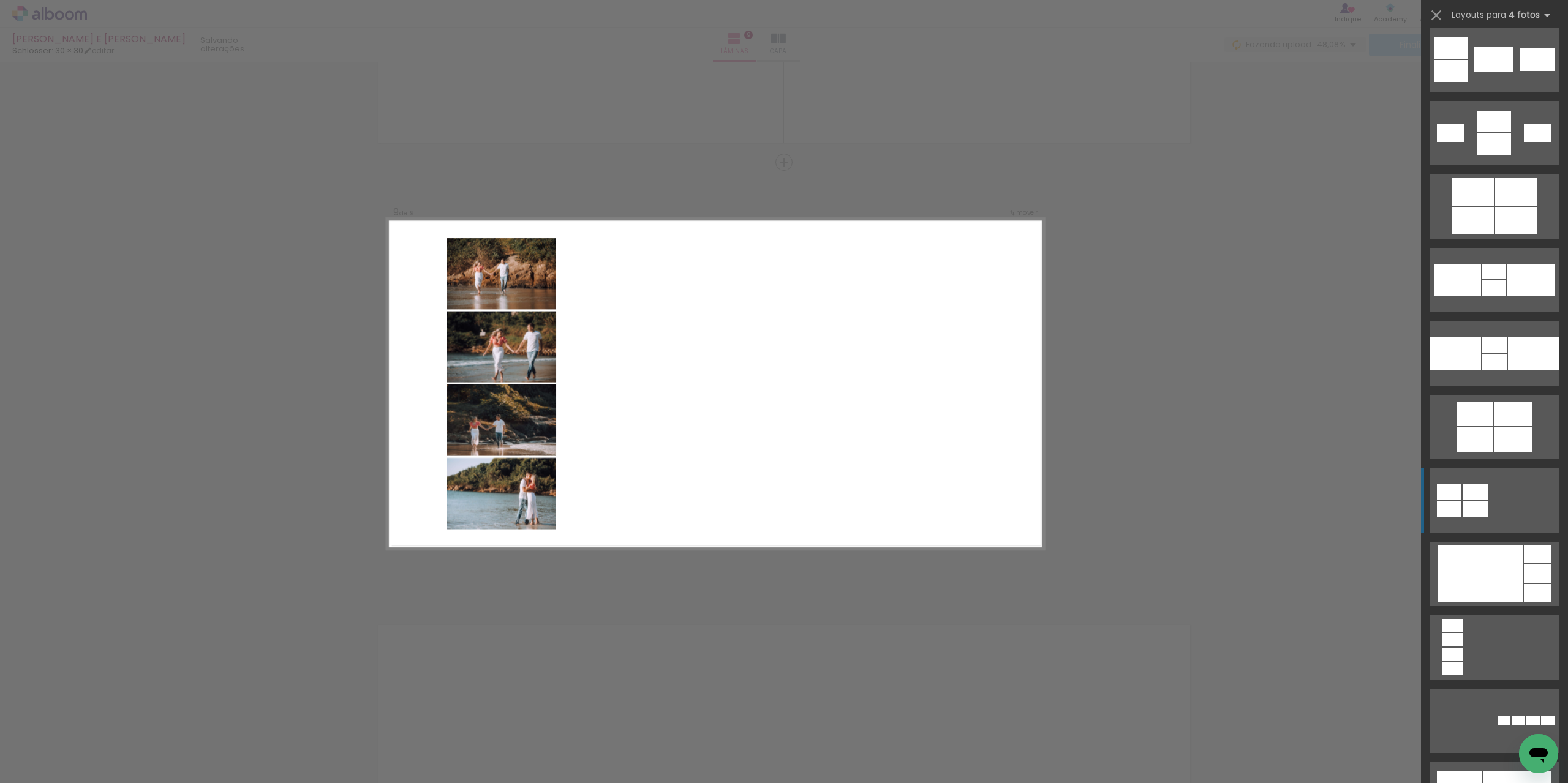
scroll to position [2143, 0]
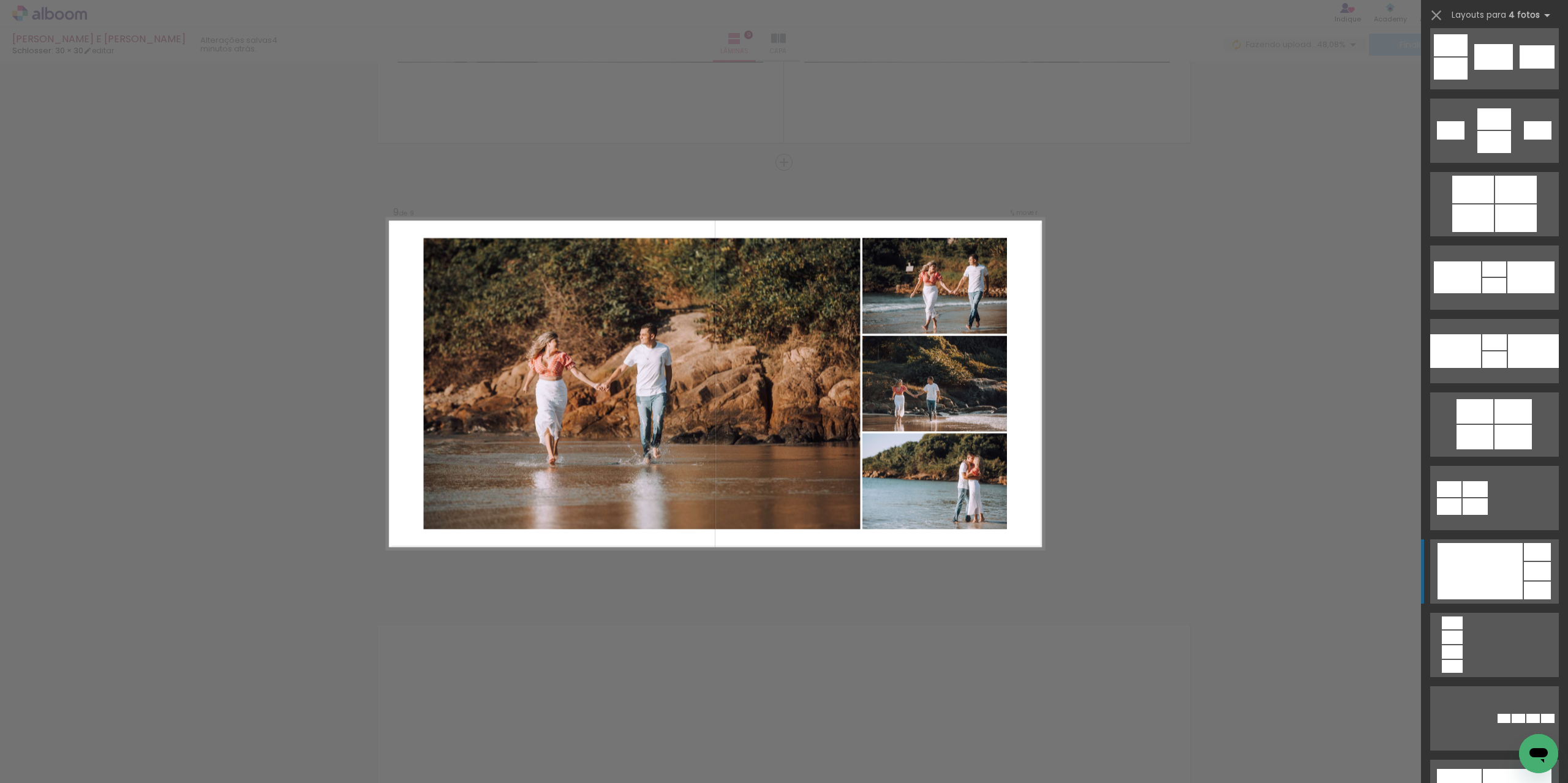
click at [1506, 581] on div at bounding box center [1480, 571] width 85 height 56
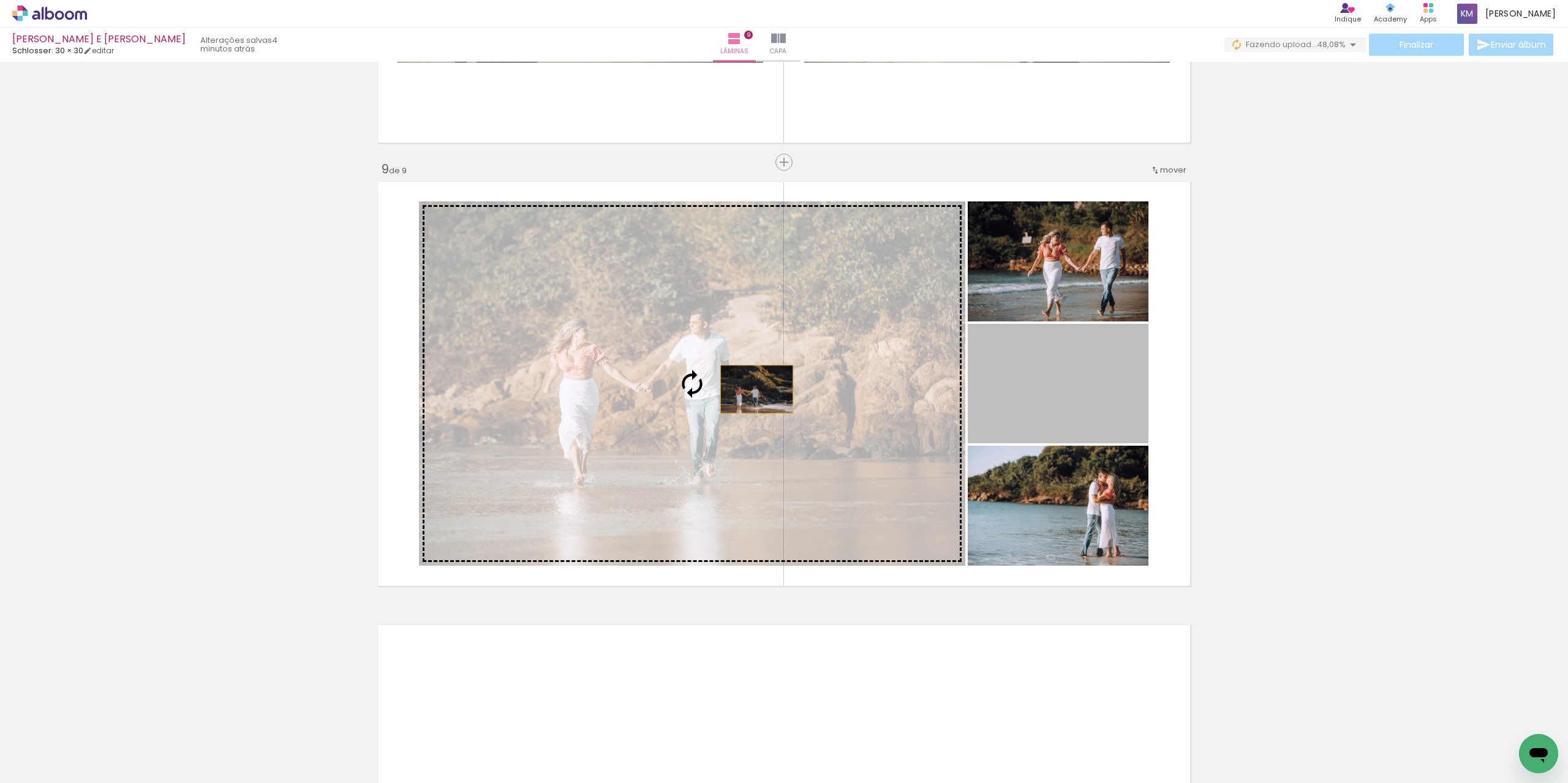
drag, startPoint x: 1012, startPoint y: 411, endPoint x: 745, endPoint y: 390, distance: 267.8
click at [0, 0] on slot at bounding box center [0, 0] width 0 height 0
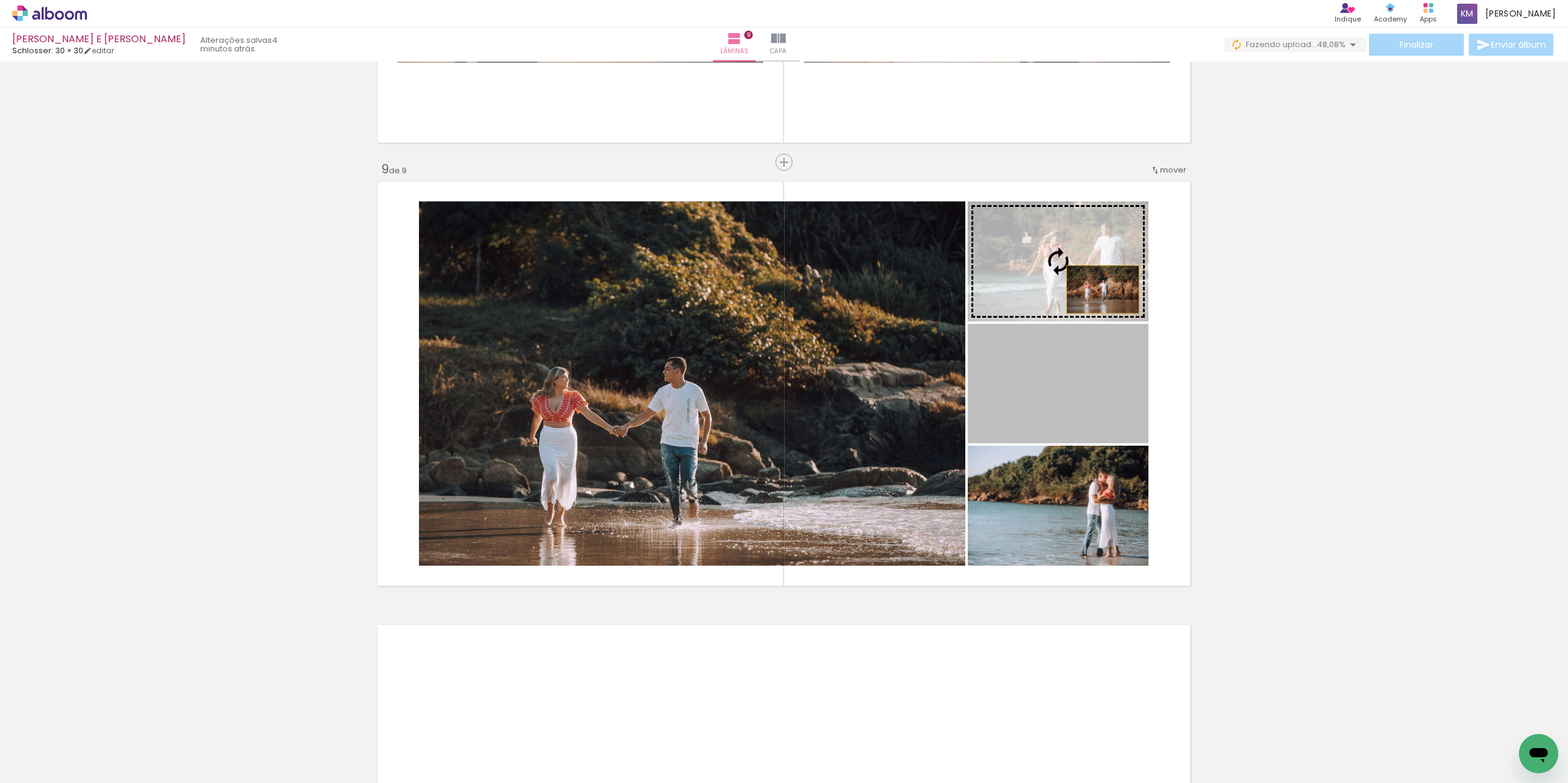
drag, startPoint x: 1103, startPoint y: 310, endPoint x: 1091, endPoint y: 262, distance: 49.5
click at [0, 0] on slot at bounding box center [0, 0] width 0 height 0
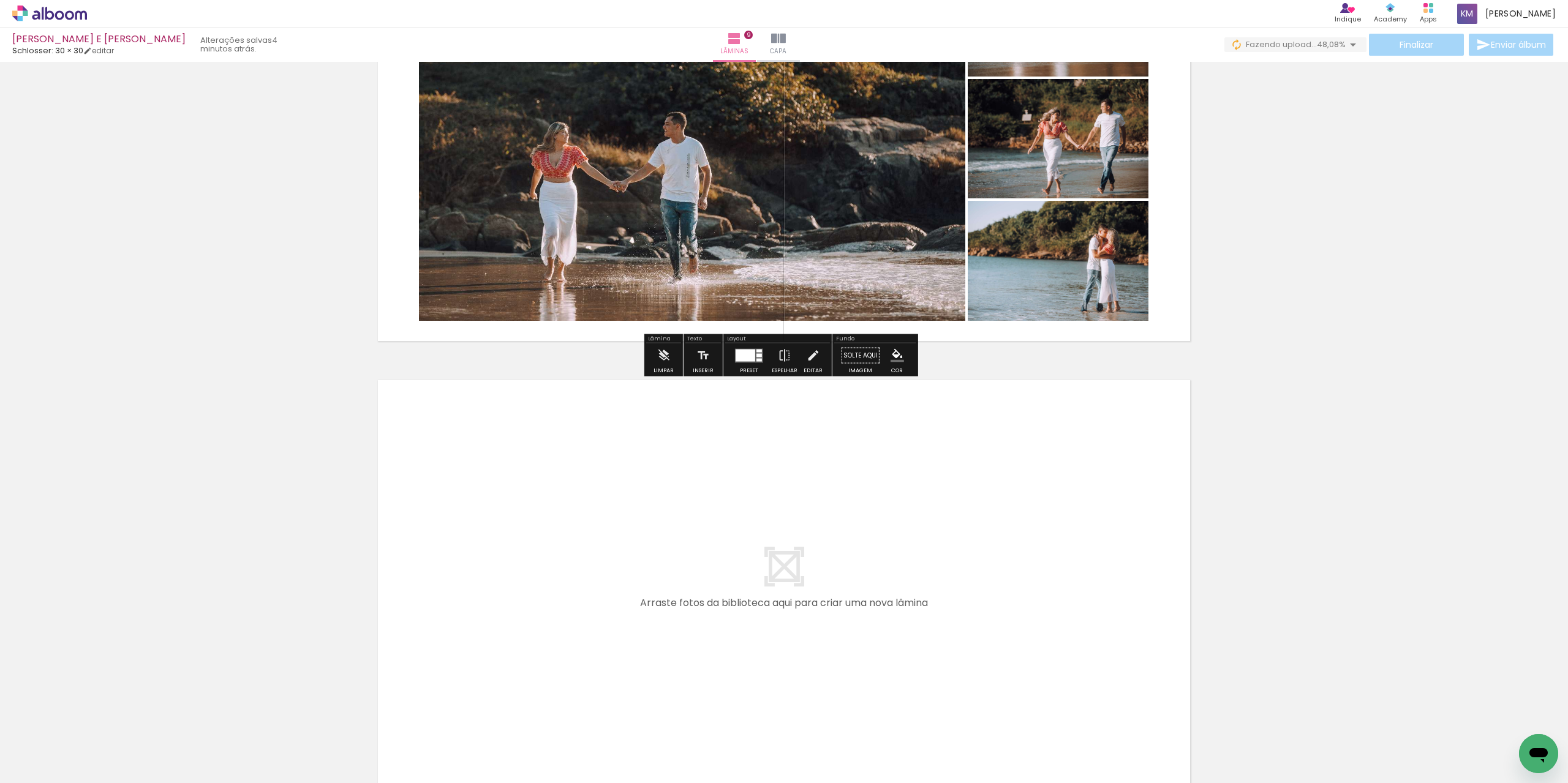
scroll to position [3834, 0]
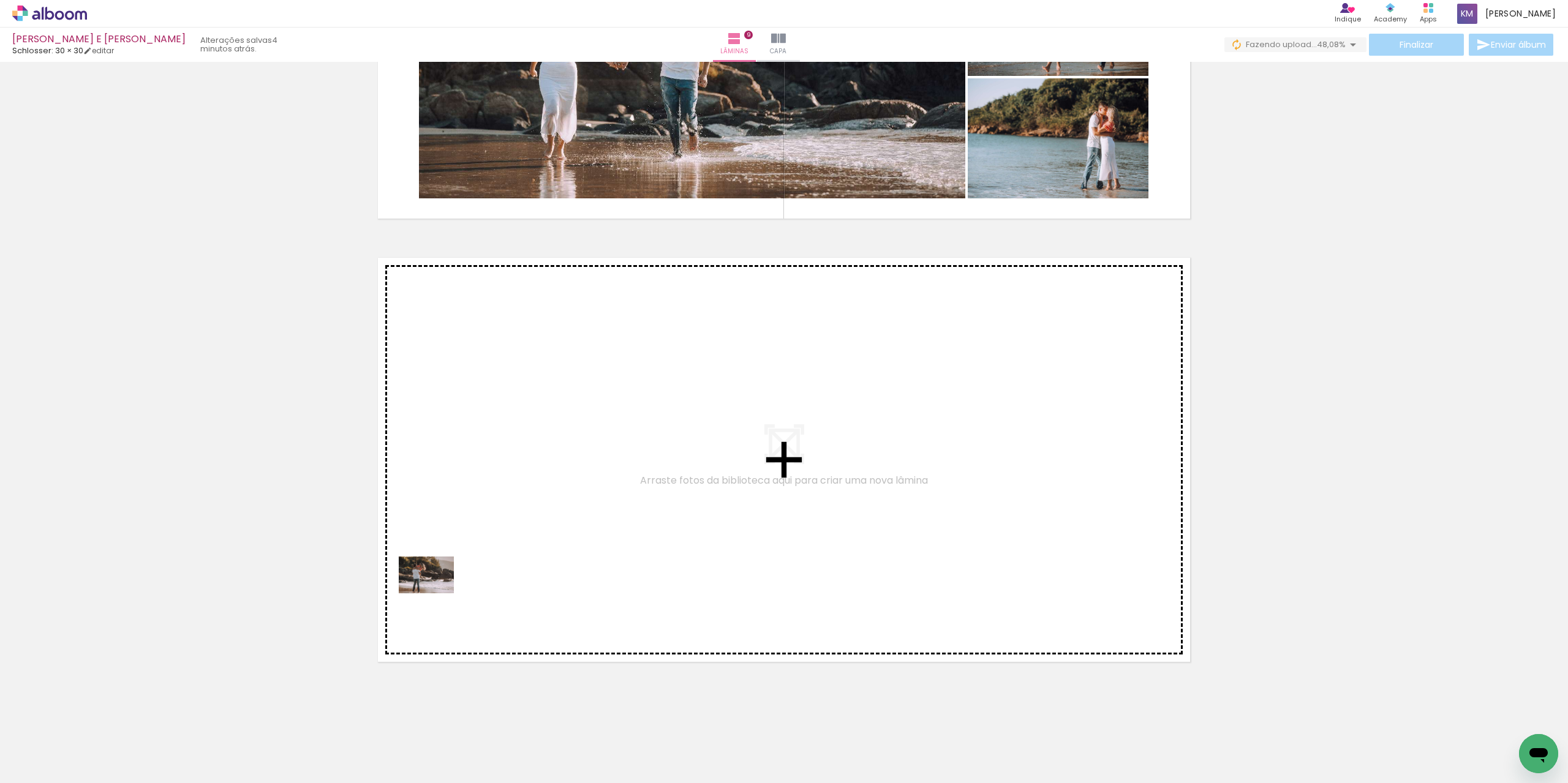
drag, startPoint x: 396, startPoint y: 757, endPoint x: 435, endPoint y: 593, distance: 168.6
click at [435, 593] on quentale-workspace at bounding box center [784, 392] width 1568 height 783
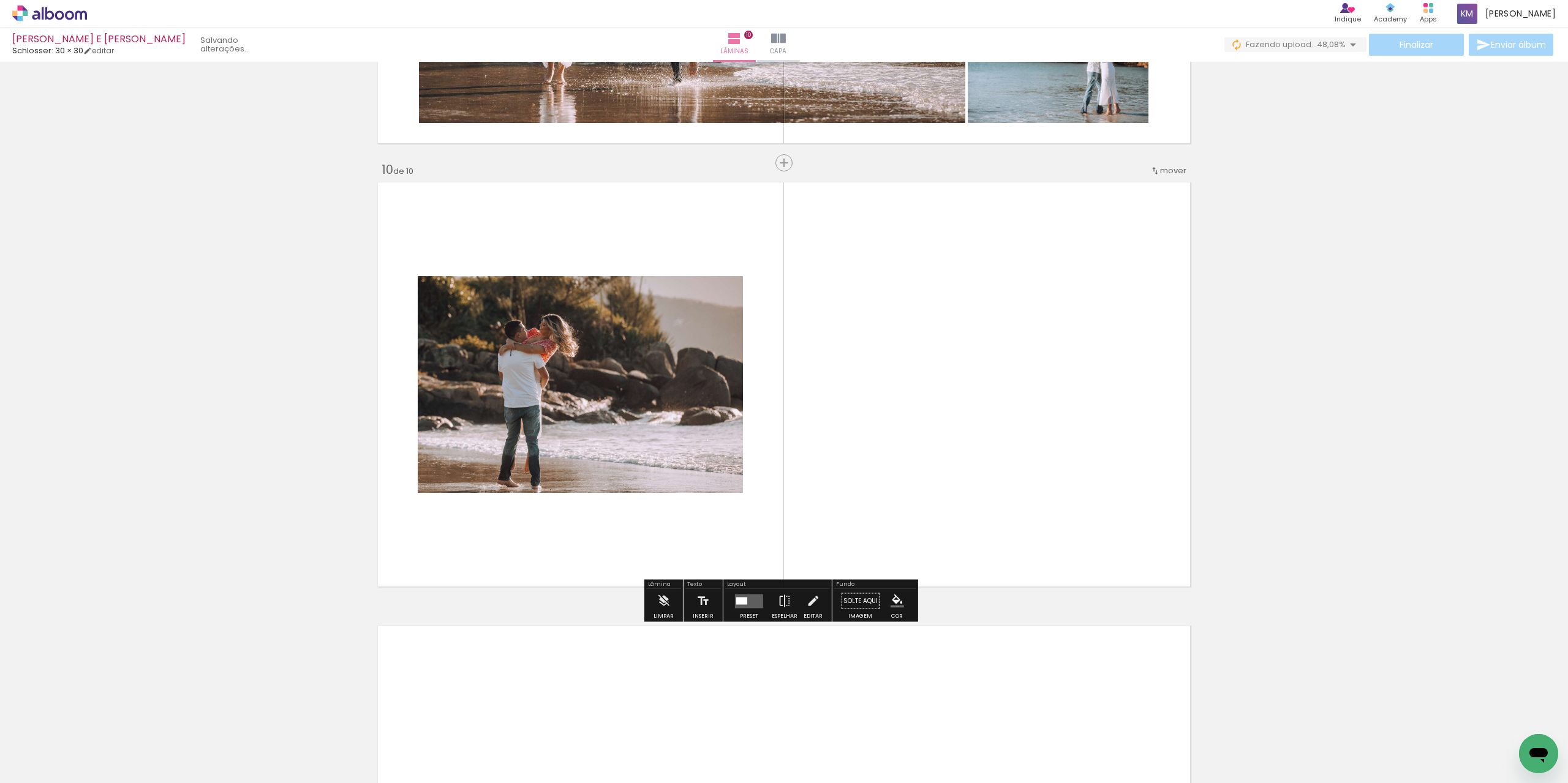
scroll to position [3910, 0]
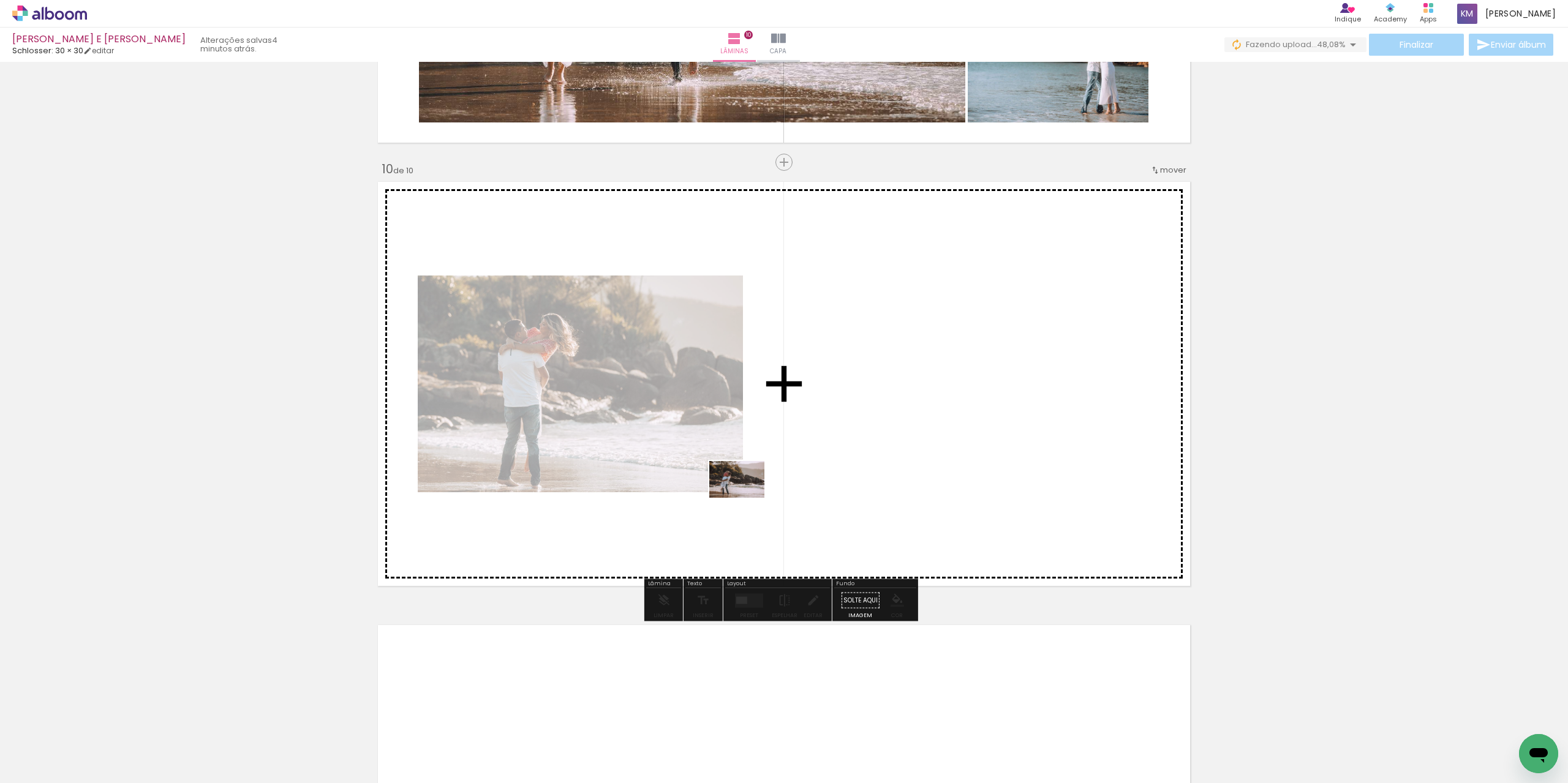
drag, startPoint x: 401, startPoint y: 752, endPoint x: 755, endPoint y: 493, distance: 438.6
click at [755, 493] on quentale-workspace at bounding box center [784, 392] width 1568 height 783
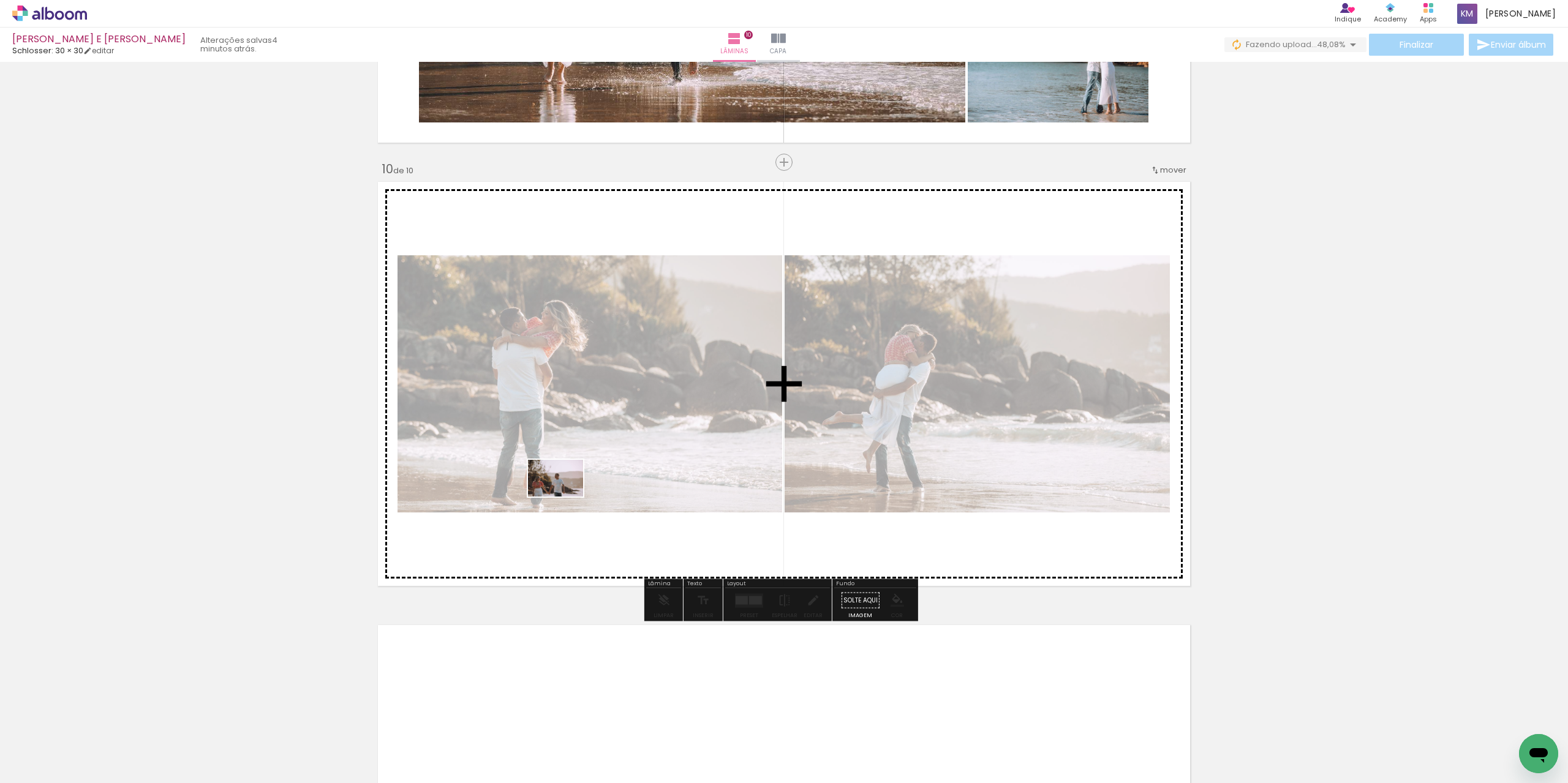
drag, startPoint x: 422, startPoint y: 731, endPoint x: 564, endPoint y: 496, distance: 274.6
click at [564, 496] on quentale-workspace at bounding box center [784, 392] width 1568 height 783
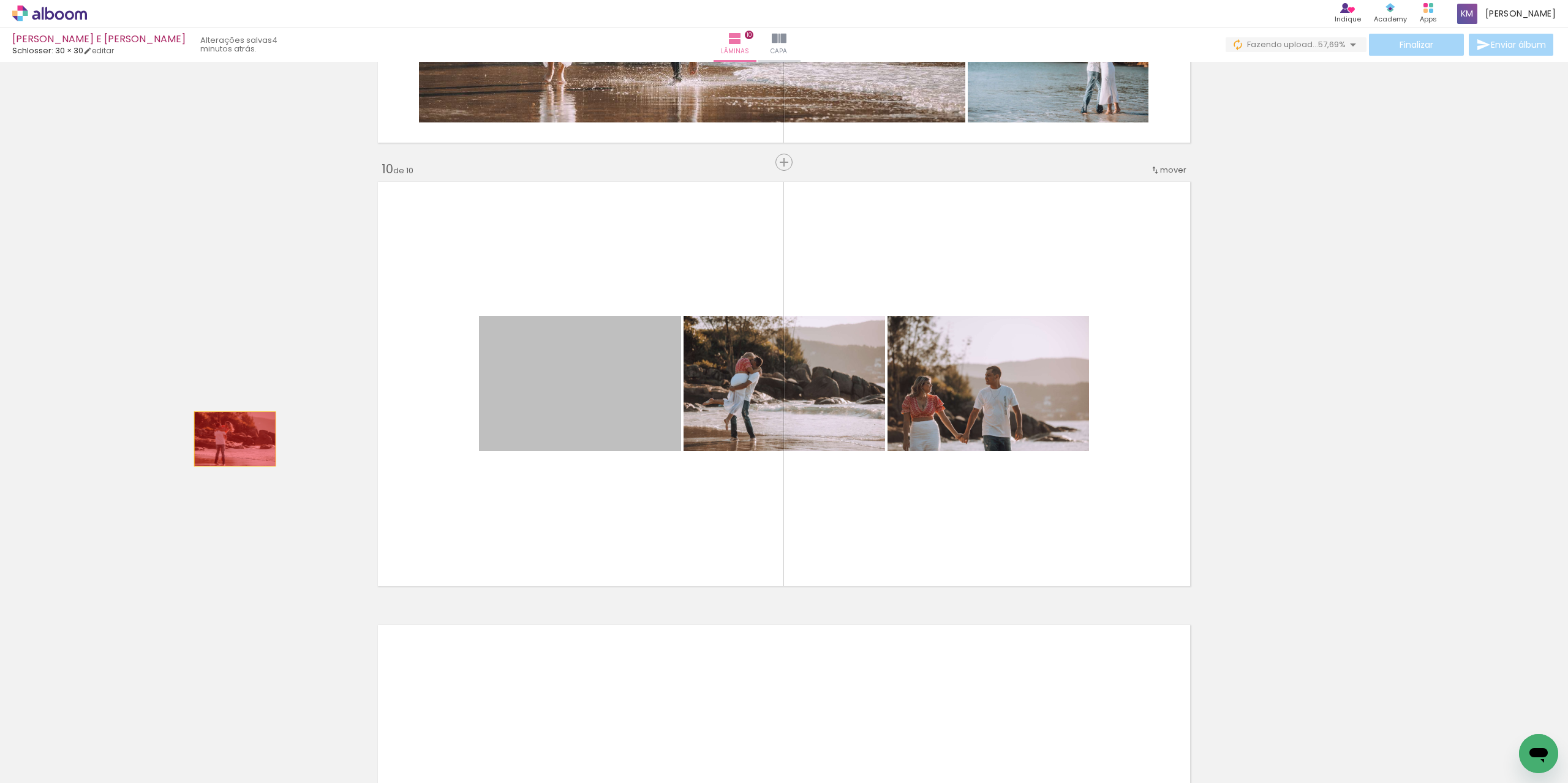
drag, startPoint x: 593, startPoint y: 407, endPoint x: 358, endPoint y: 442, distance: 237.6
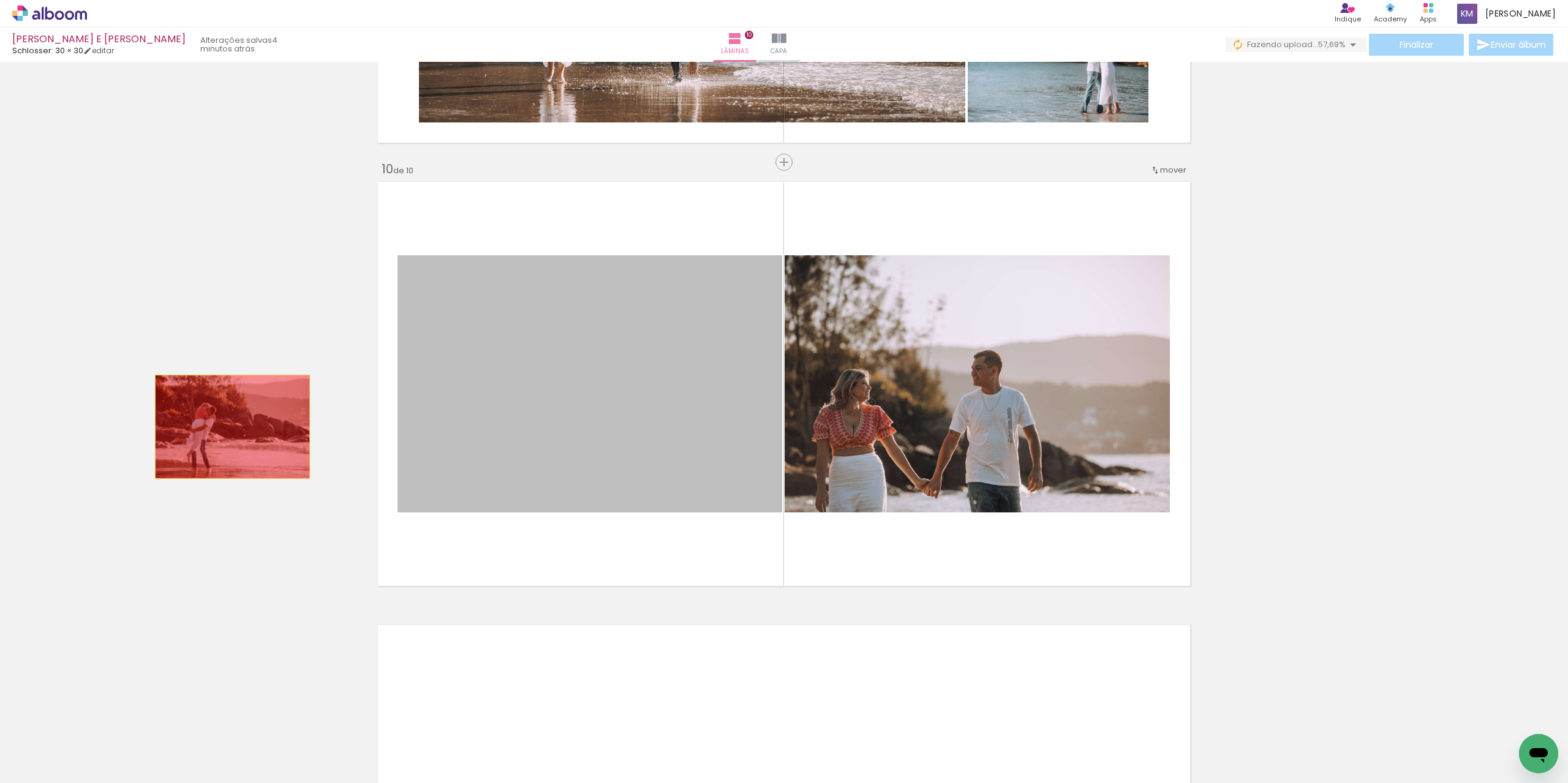
drag, startPoint x: 533, startPoint y: 423, endPoint x: 280, endPoint y: 433, distance: 253.2
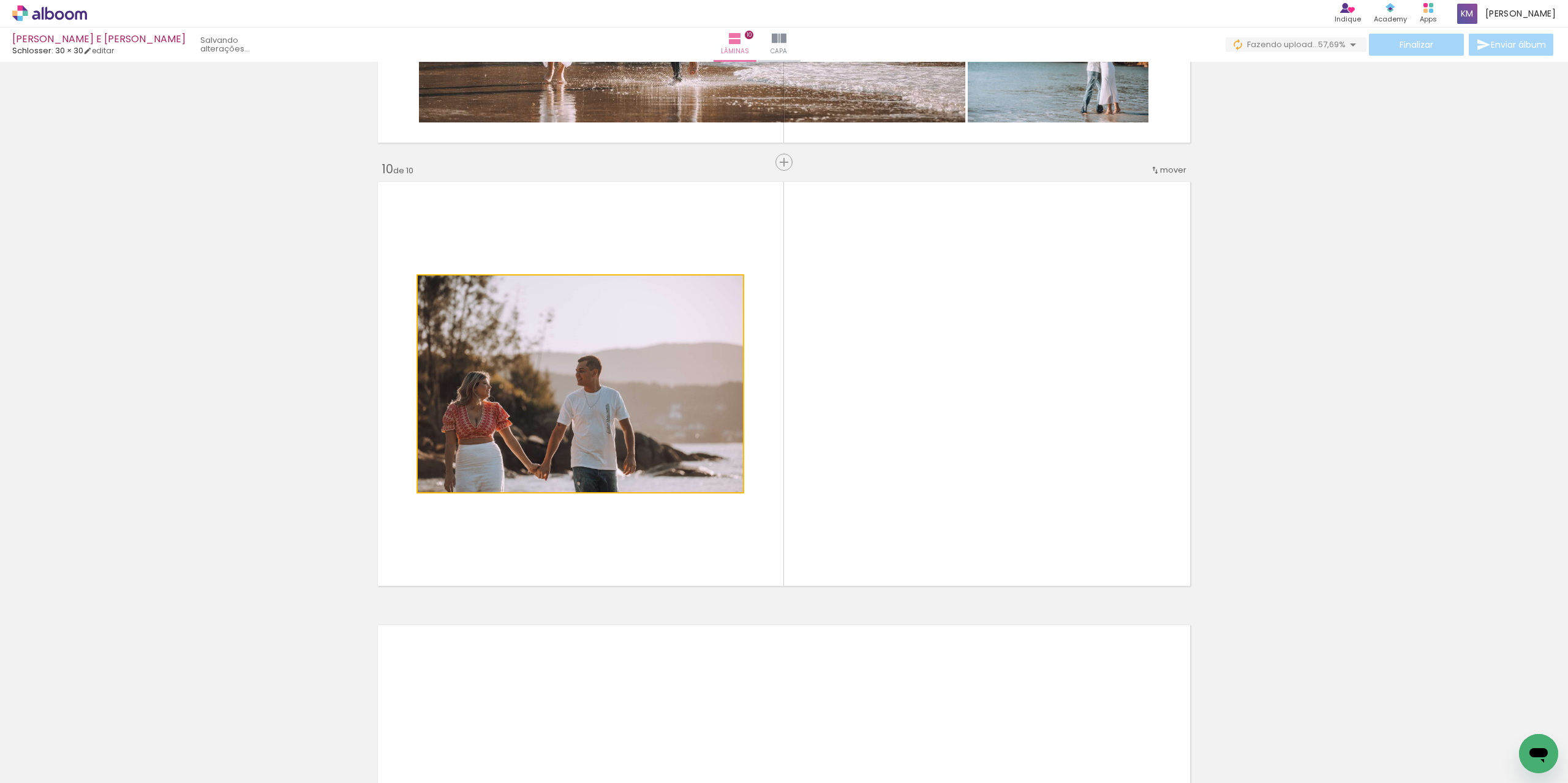
drag, startPoint x: 551, startPoint y: 425, endPoint x: 126, endPoint y: 432, distance: 425.1
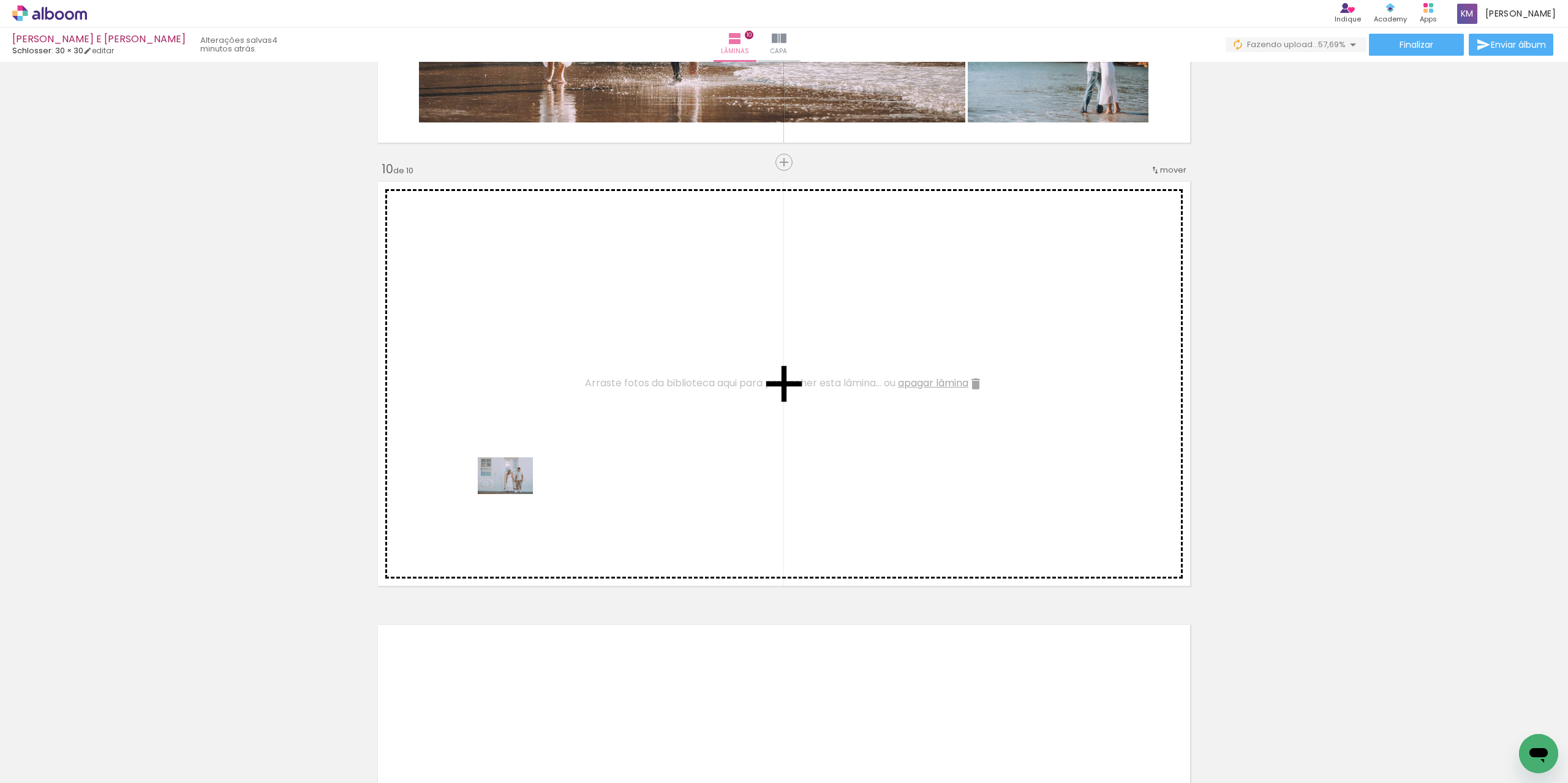
drag, startPoint x: 613, startPoint y: 750, endPoint x: 514, endPoint y: 494, distance: 274.5
click at [514, 494] on quentale-workspace at bounding box center [784, 392] width 1568 height 783
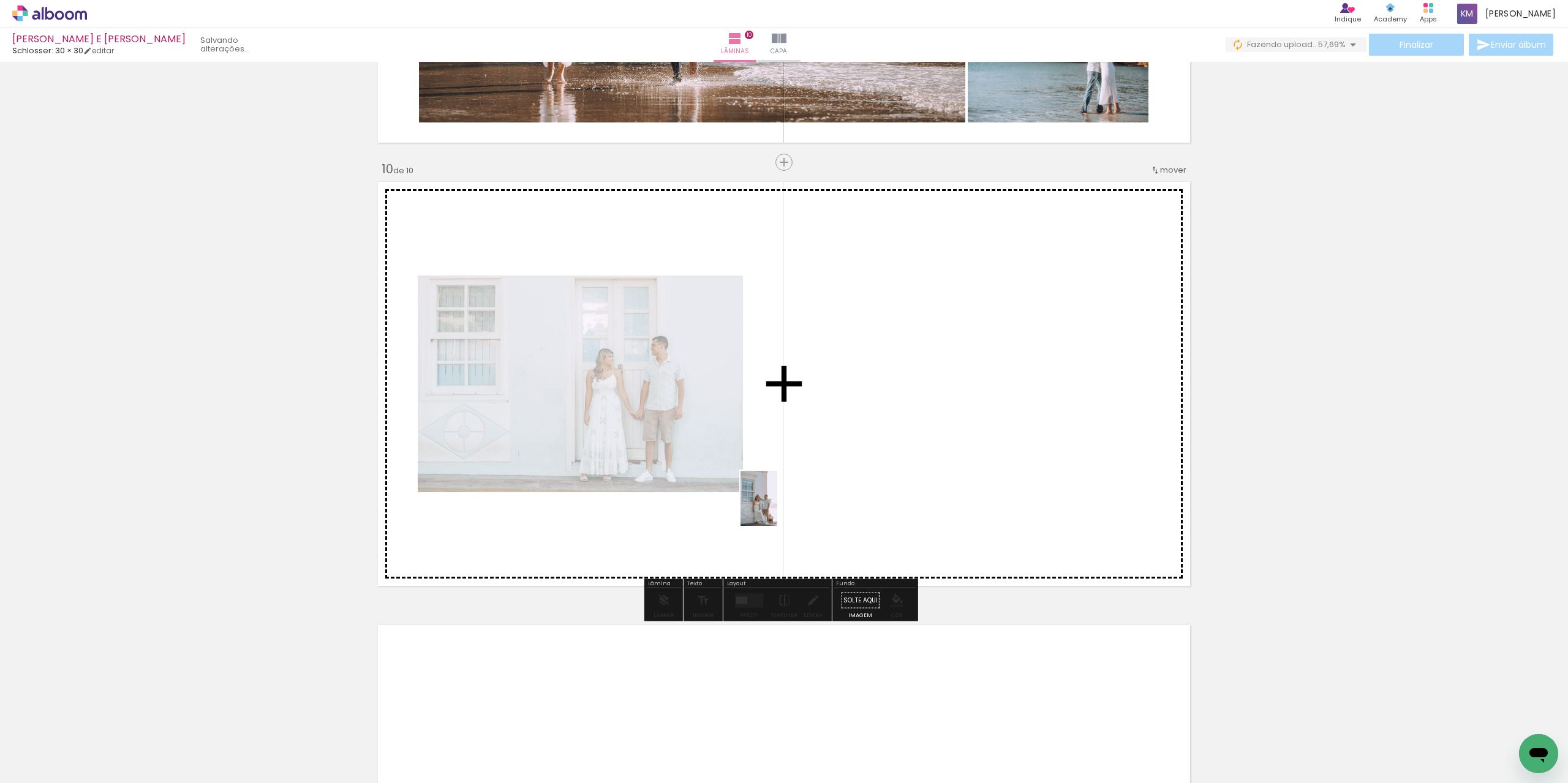
drag, startPoint x: 656, startPoint y: 689, endPoint x: 781, endPoint y: 504, distance: 223.3
click at [781, 504] on quentale-workspace at bounding box center [784, 392] width 1568 height 783
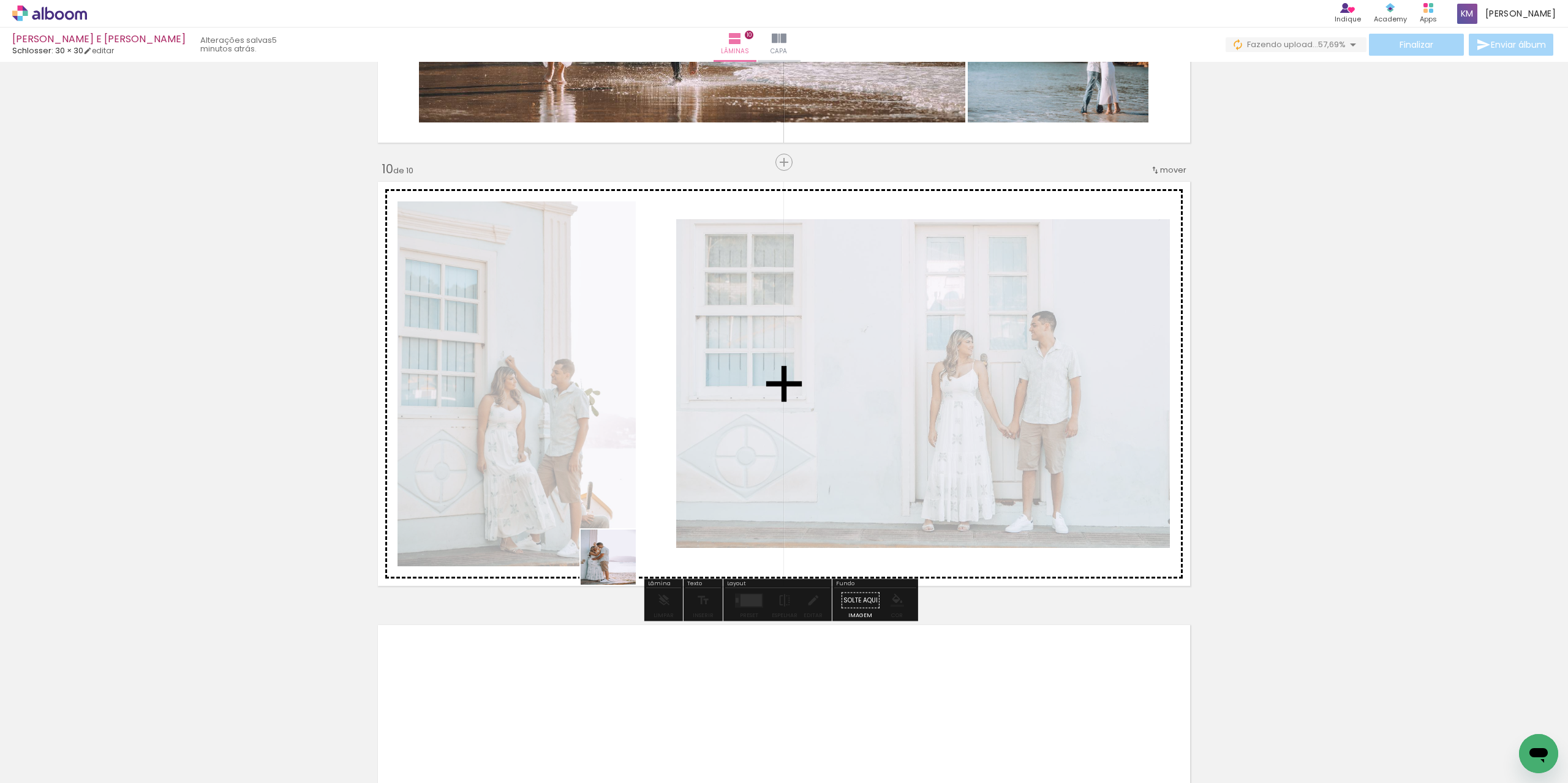
drag, startPoint x: 618, startPoint y: 598, endPoint x: 631, endPoint y: 503, distance: 95.9
click at [624, 515] on quentale-workspace at bounding box center [784, 392] width 1568 height 783
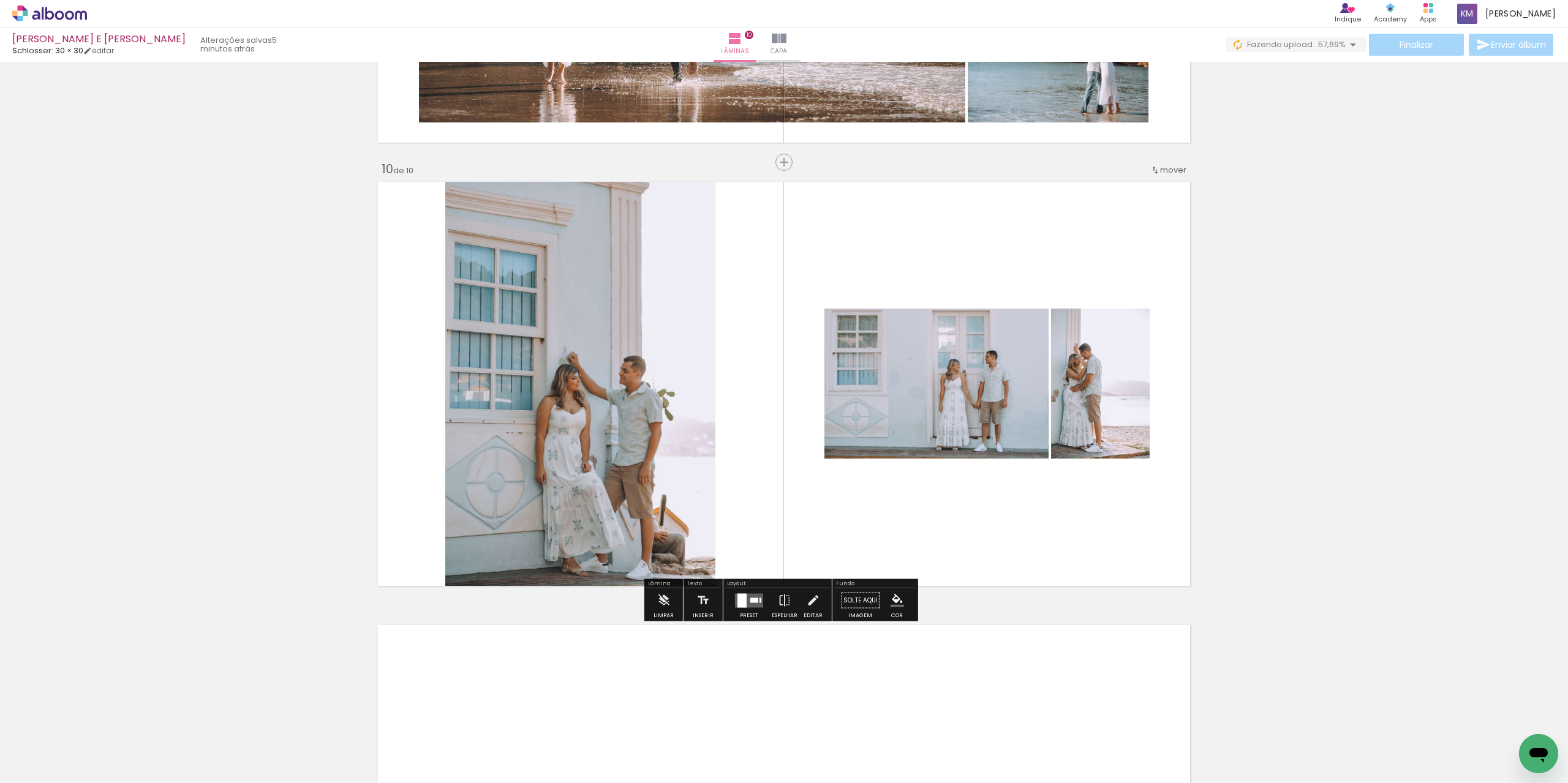
click at [742, 603] on div at bounding box center [742, 600] width 9 height 14
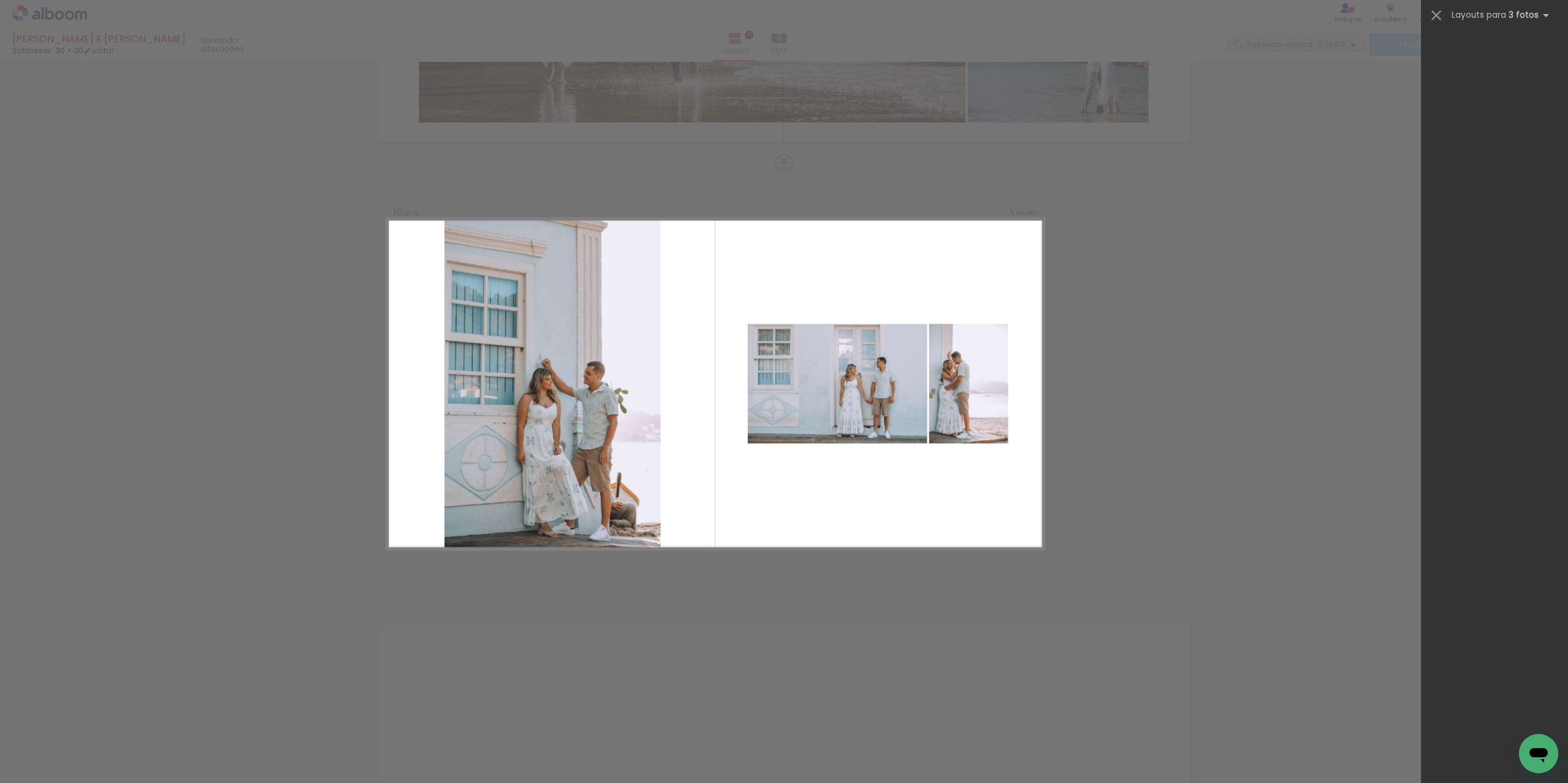
scroll to position [0, 0]
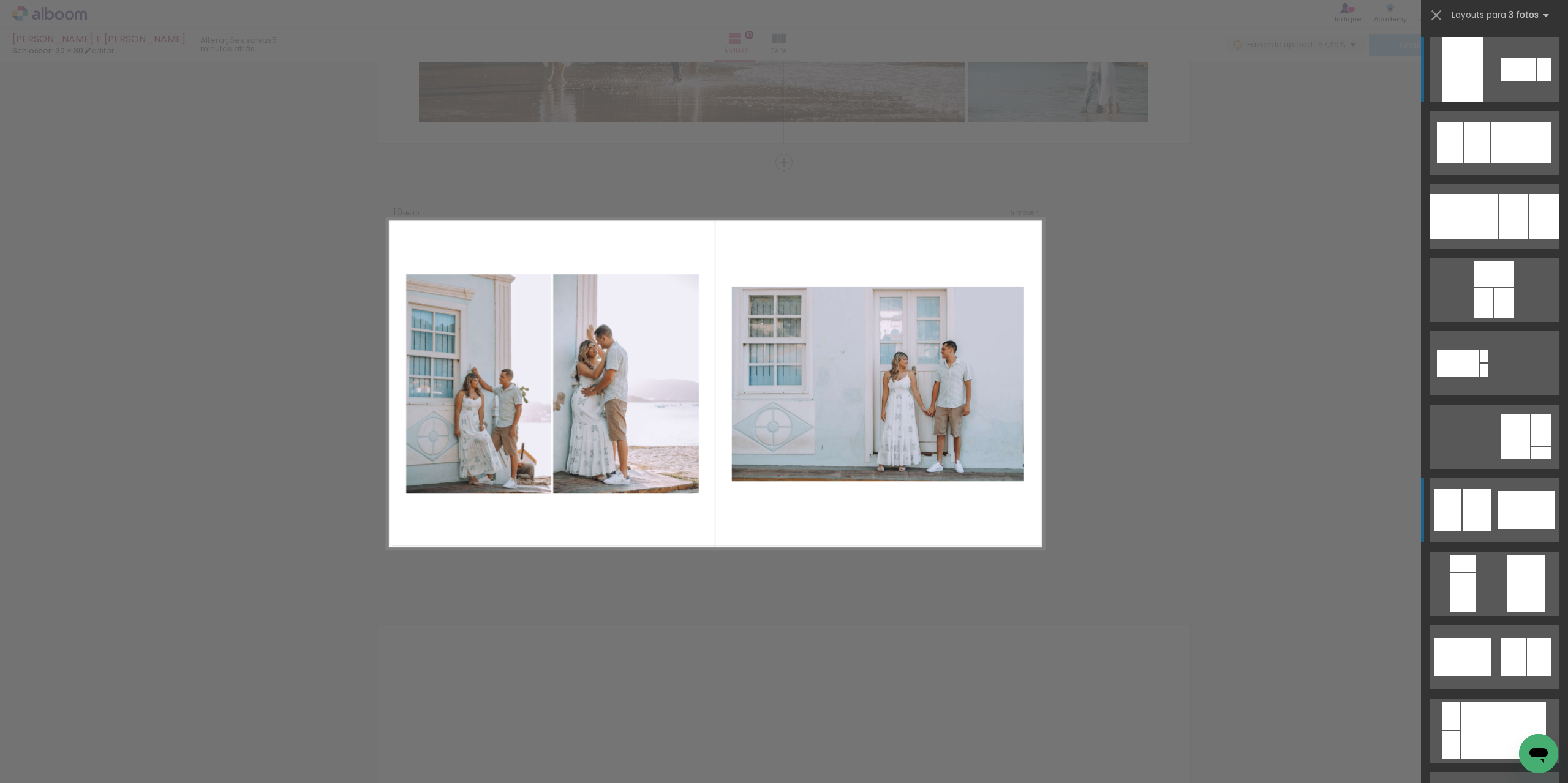
click at [1506, 163] on div at bounding box center [1521, 142] width 60 height 40
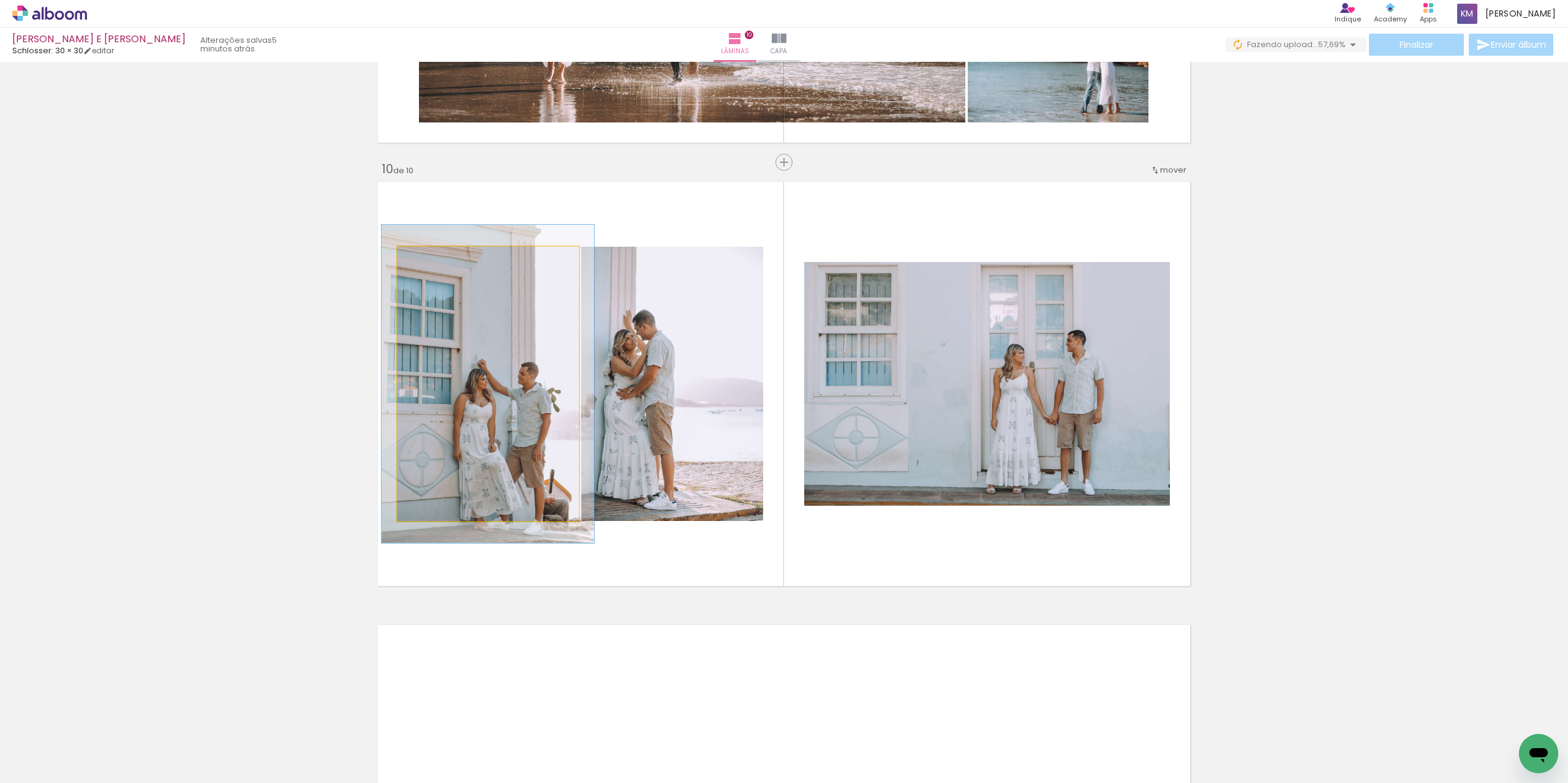
drag, startPoint x: 426, startPoint y: 261, endPoint x: 433, endPoint y: 261, distance: 7.0
click at [433, 261] on div at bounding box center [433, 260] width 20 height 20
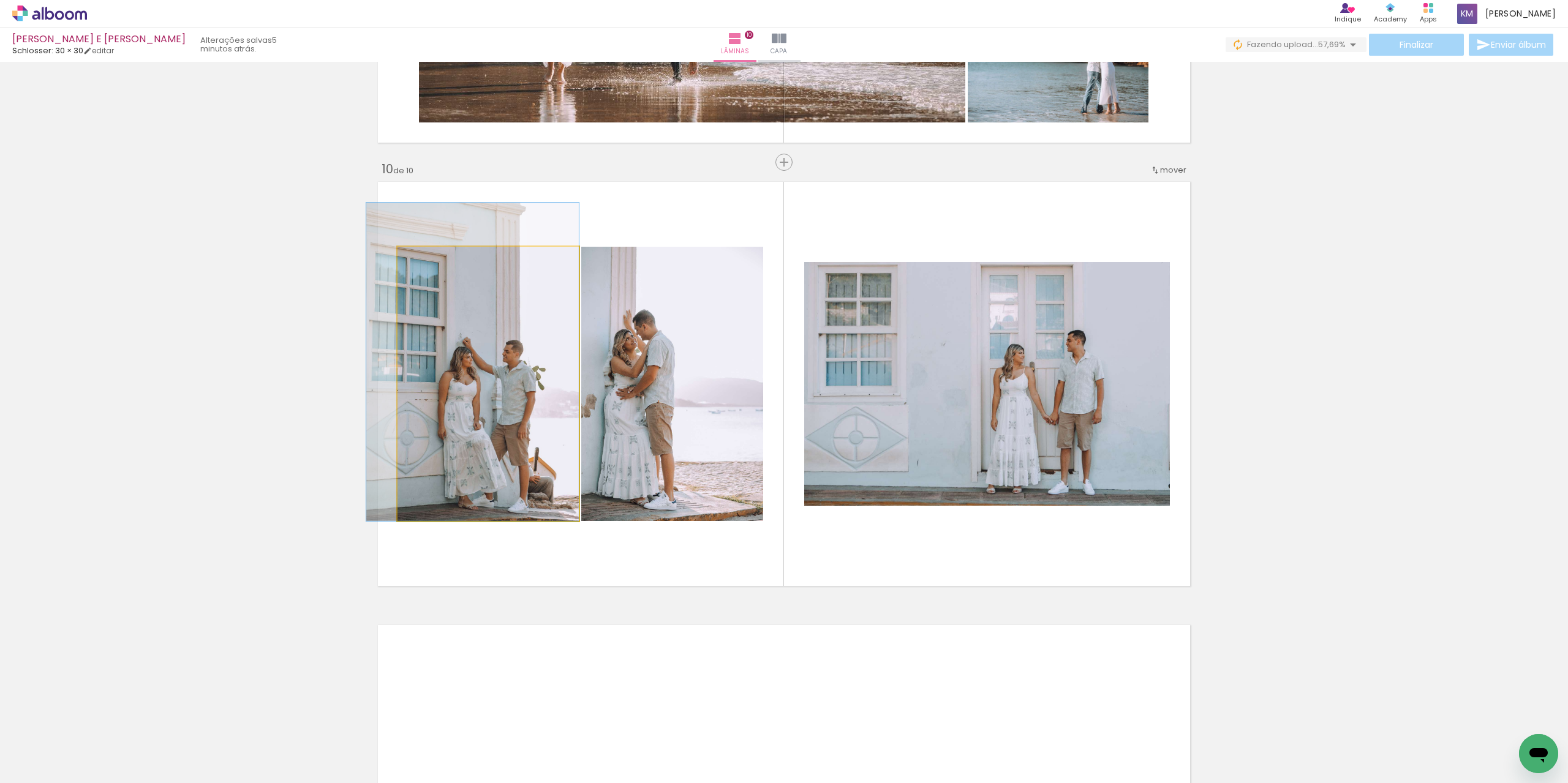
drag, startPoint x: 471, startPoint y: 354, endPoint x: 449, endPoint y: 270, distance: 86.8
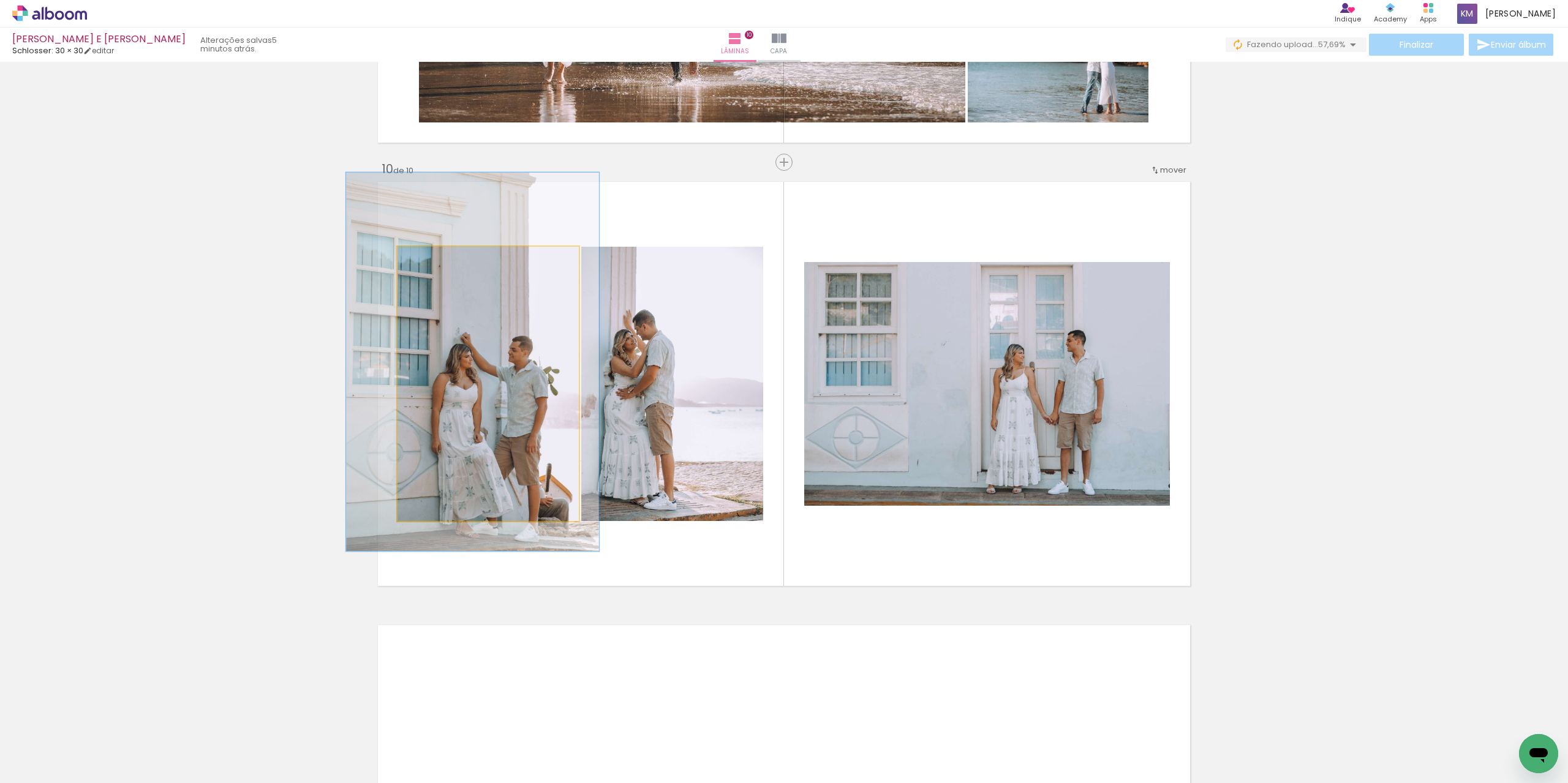
drag, startPoint x: 435, startPoint y: 266, endPoint x: 445, endPoint y: 264, distance: 10.2
type paper-slider "138"
click at [445, 264] on div at bounding box center [445, 260] width 20 height 20
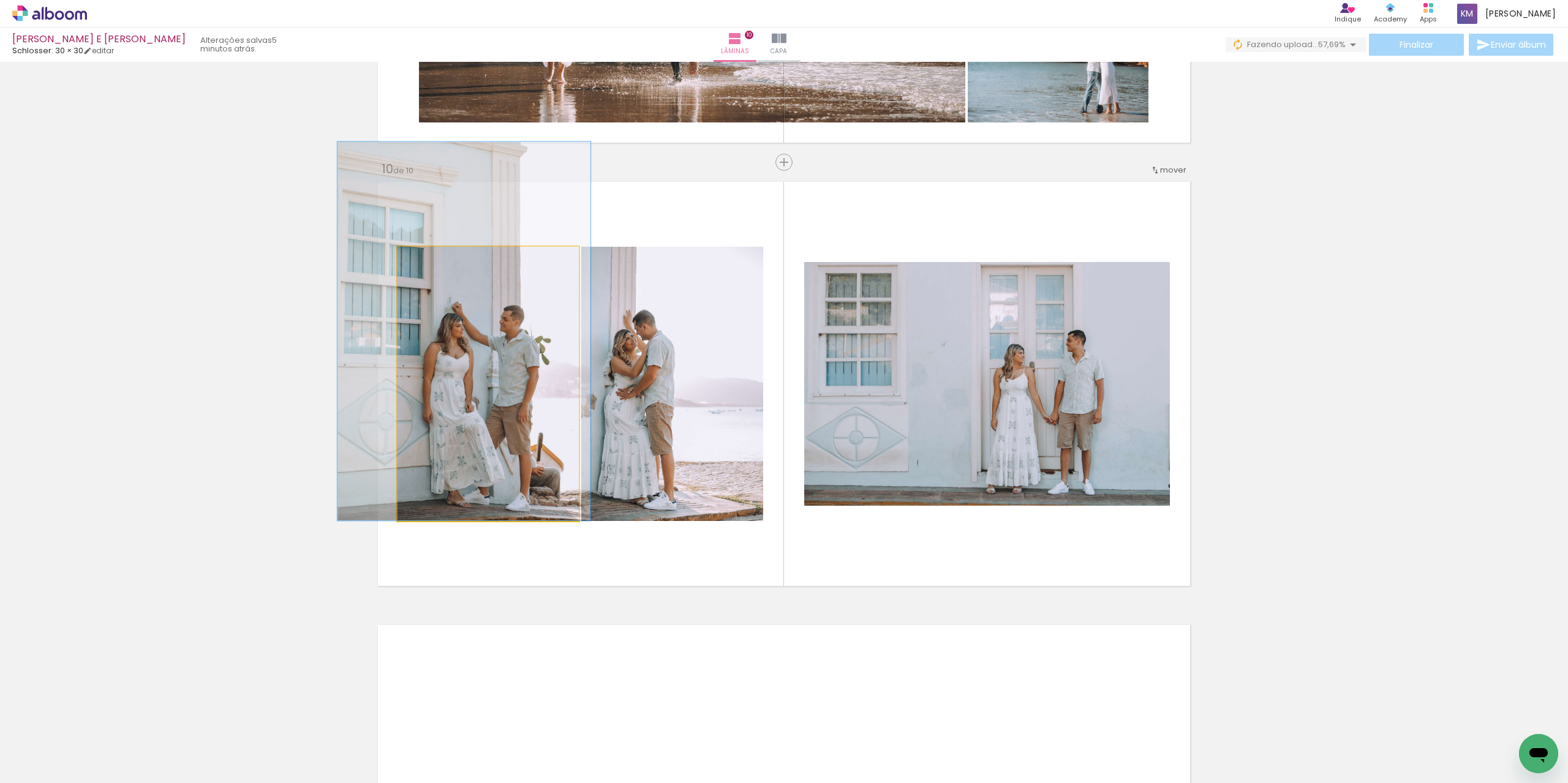
drag, startPoint x: 492, startPoint y: 329, endPoint x: 487, endPoint y: 301, distance: 28.4
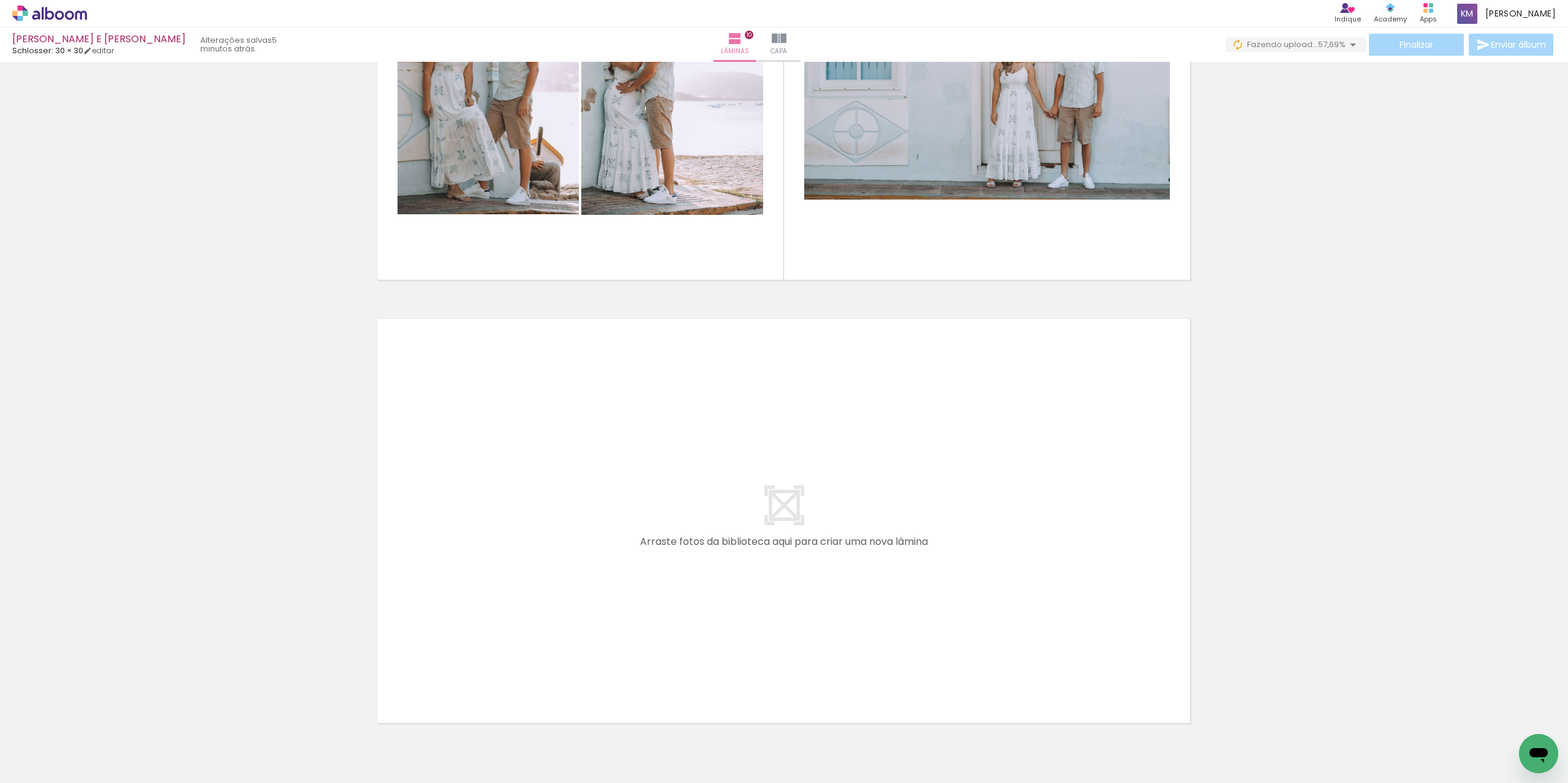
scroll to position [4280, 0]
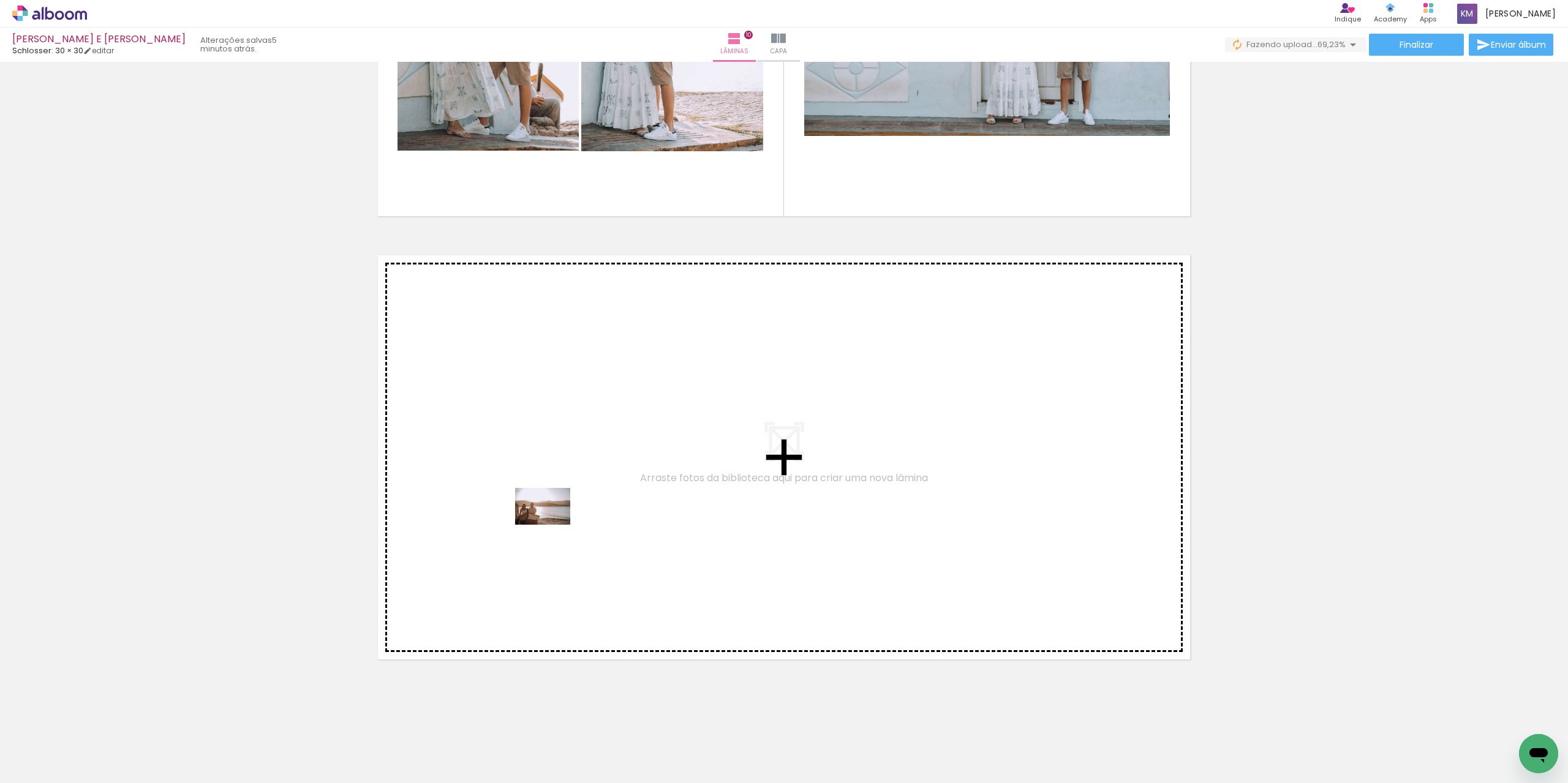
drag, startPoint x: 605, startPoint y: 751, endPoint x: 552, endPoint y: 525, distance: 232.1
click at [552, 525] on quentale-workspace at bounding box center [784, 392] width 1568 height 783
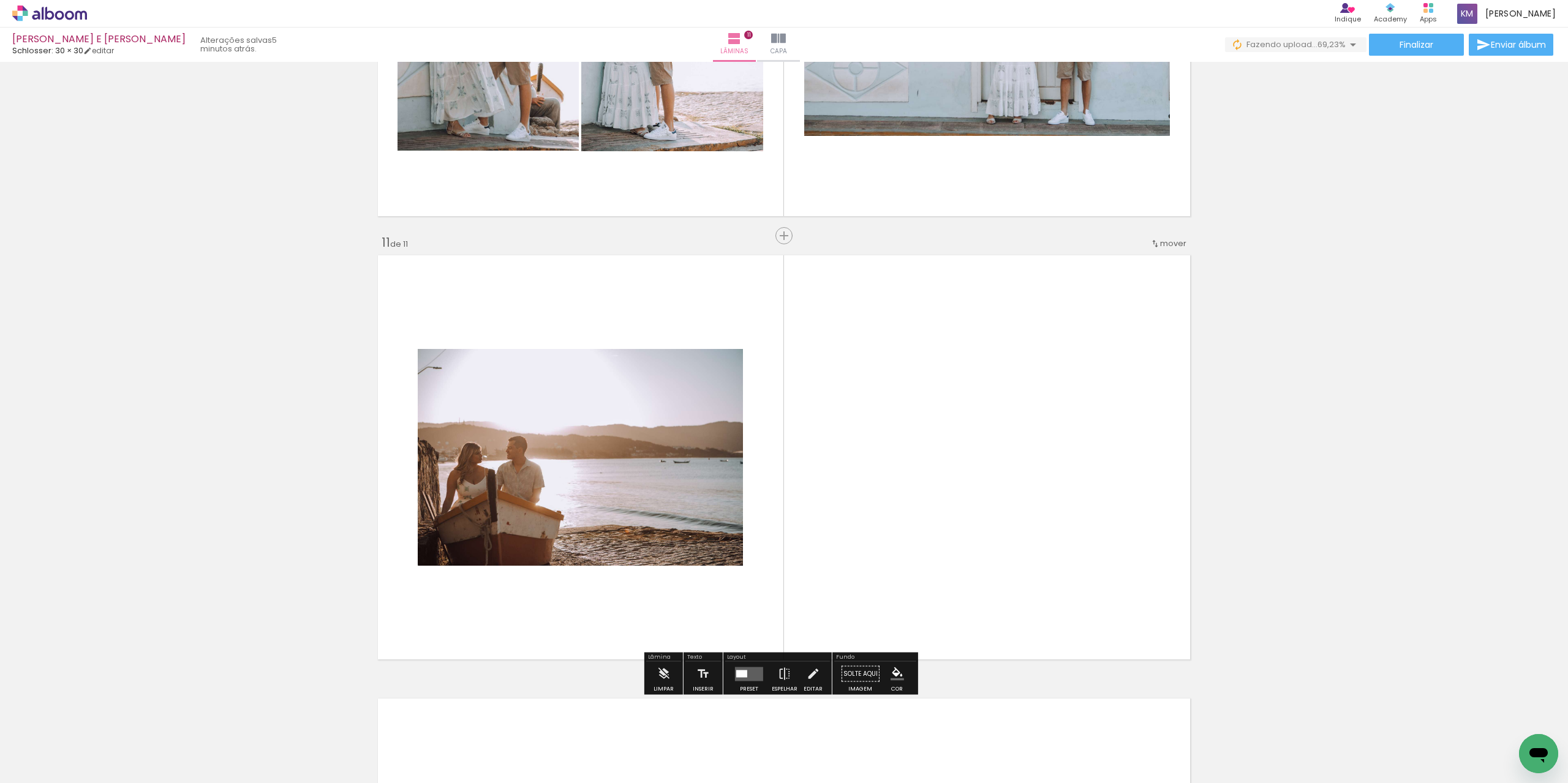
scroll to position [4353, 0]
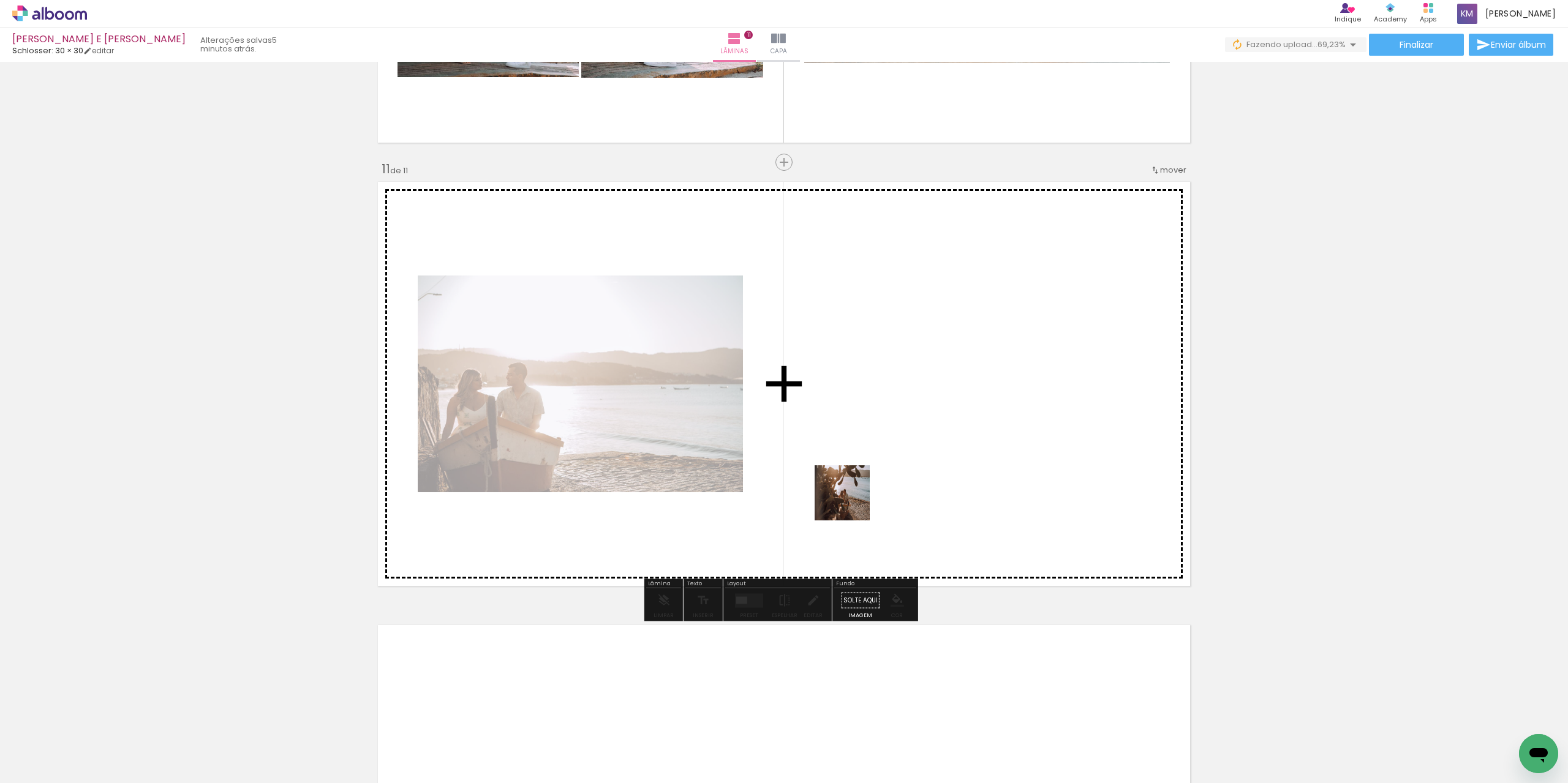
drag, startPoint x: 707, startPoint y: 709, endPoint x: 877, endPoint y: 453, distance: 307.3
click at [877, 453] on quentale-workspace at bounding box center [784, 392] width 1568 height 783
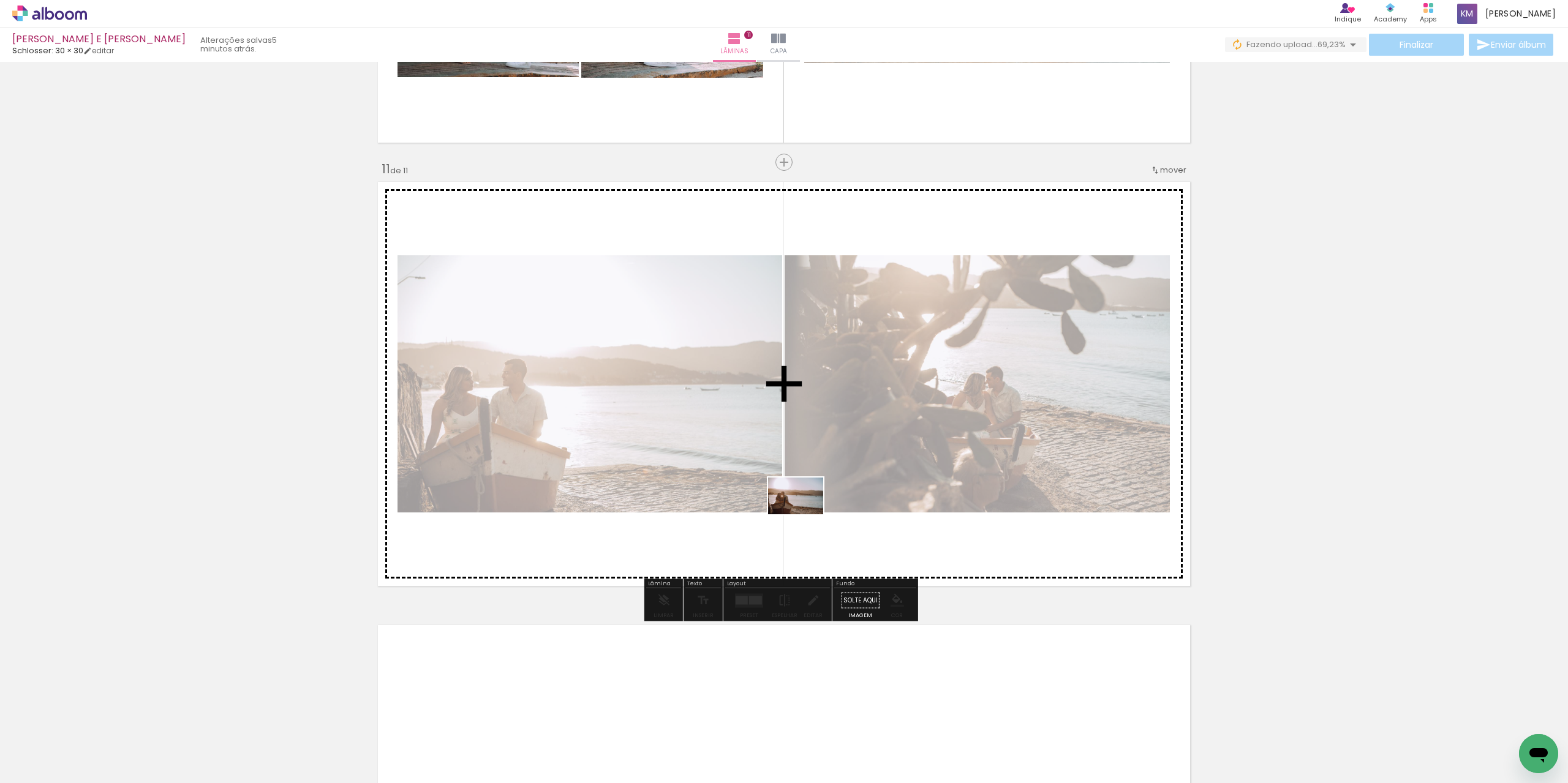
drag, startPoint x: 735, startPoint y: 750, endPoint x: 807, endPoint y: 506, distance: 254.4
click at [807, 506] on quentale-workspace at bounding box center [784, 392] width 1568 height 783
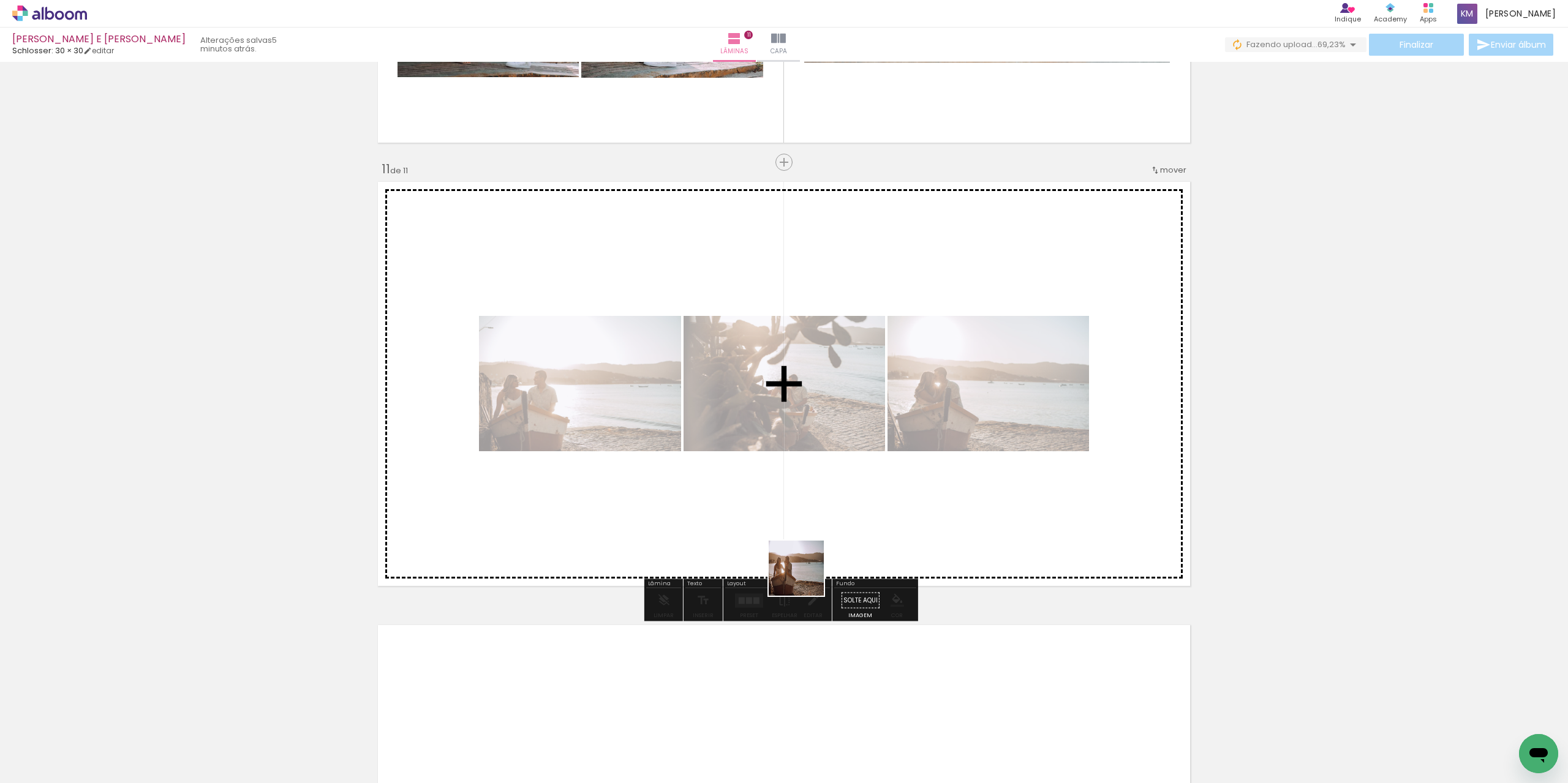
drag, startPoint x: 684, startPoint y: 742, endPoint x: 818, endPoint y: 559, distance: 226.8
click at [818, 559] on quentale-workspace at bounding box center [784, 392] width 1568 height 783
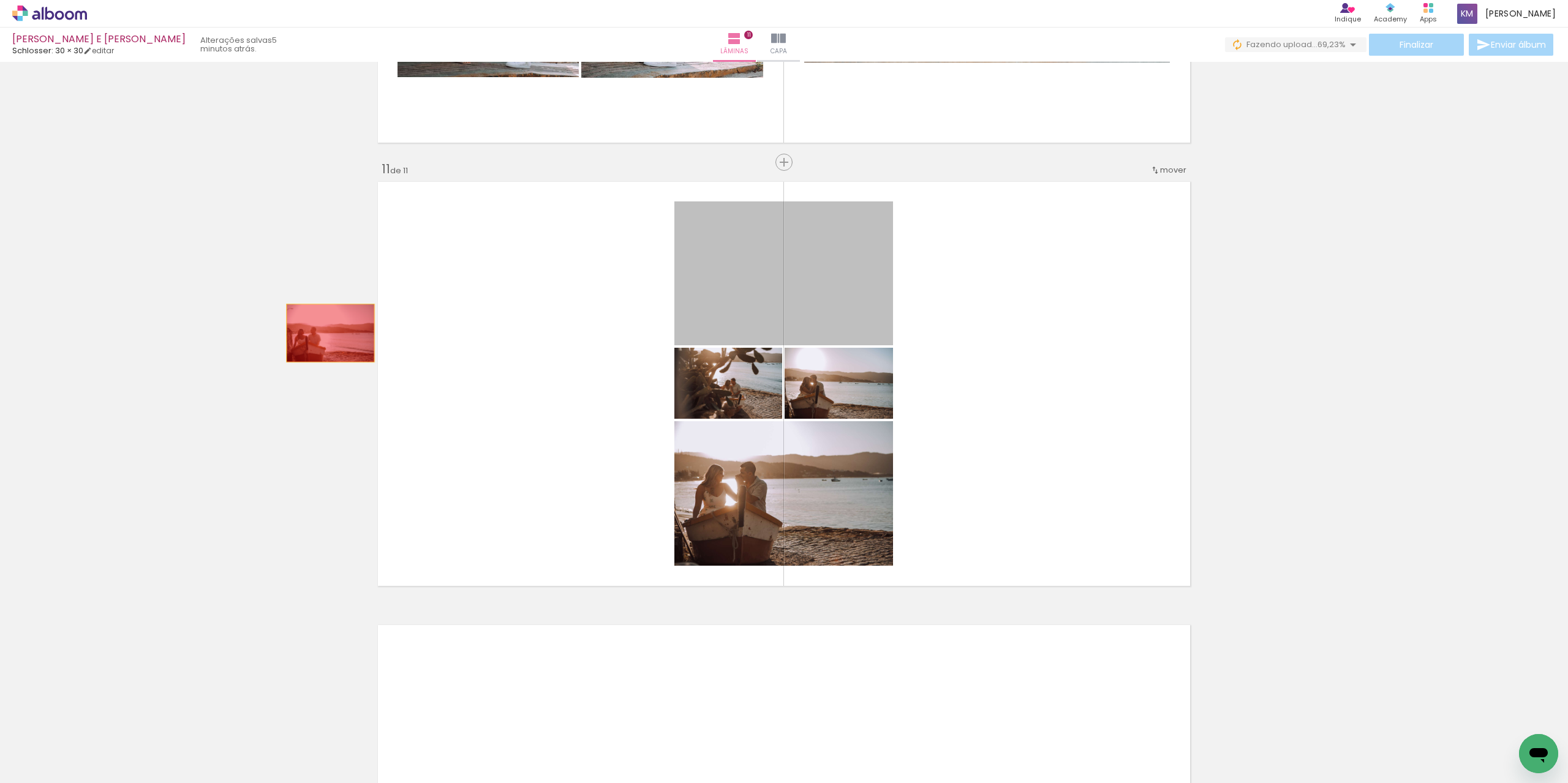
drag, startPoint x: 740, startPoint y: 300, endPoint x: 326, endPoint y: 333, distance: 415.3
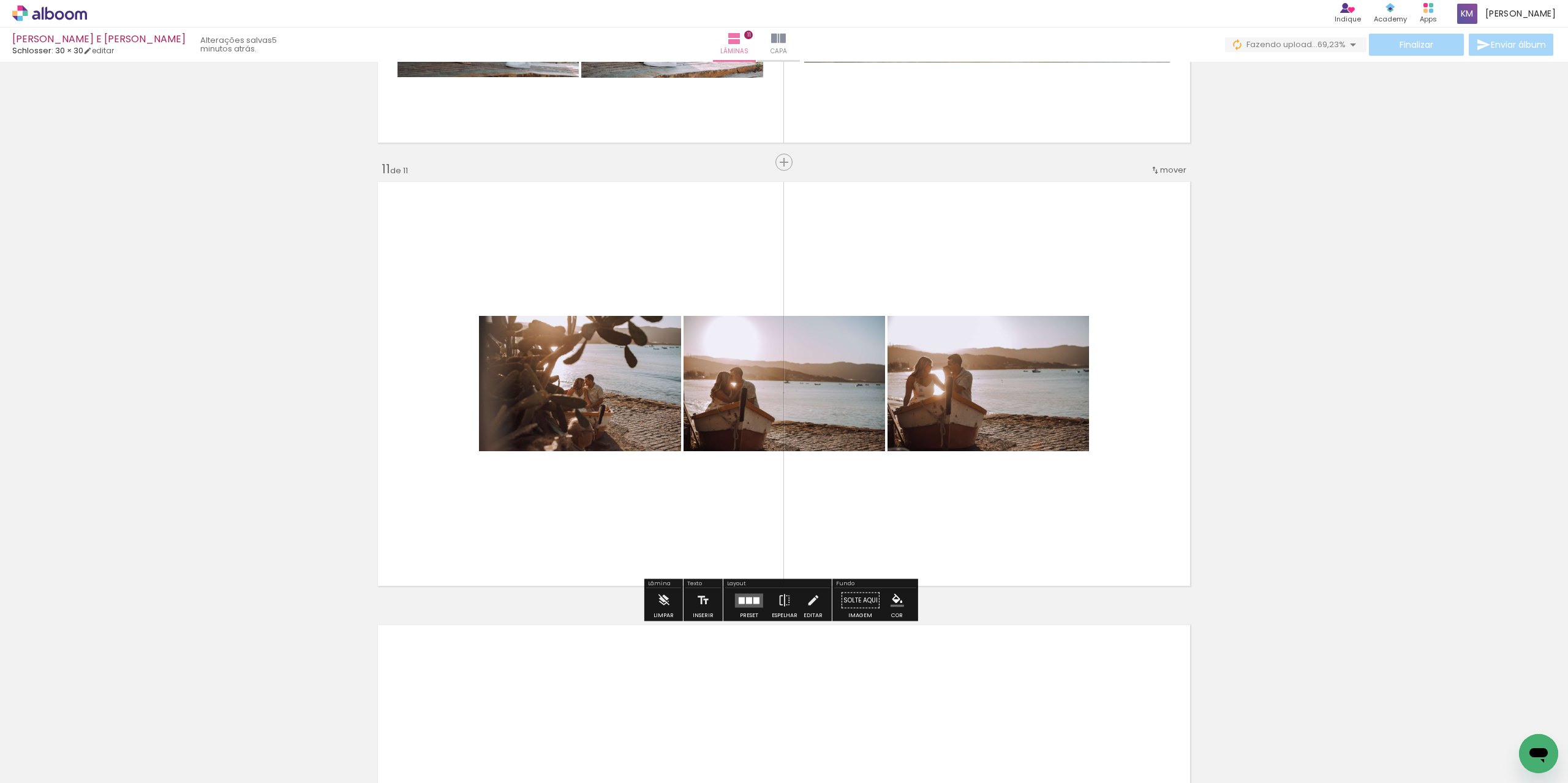
click at [749, 608] on div at bounding box center [749, 601] width 33 height 25
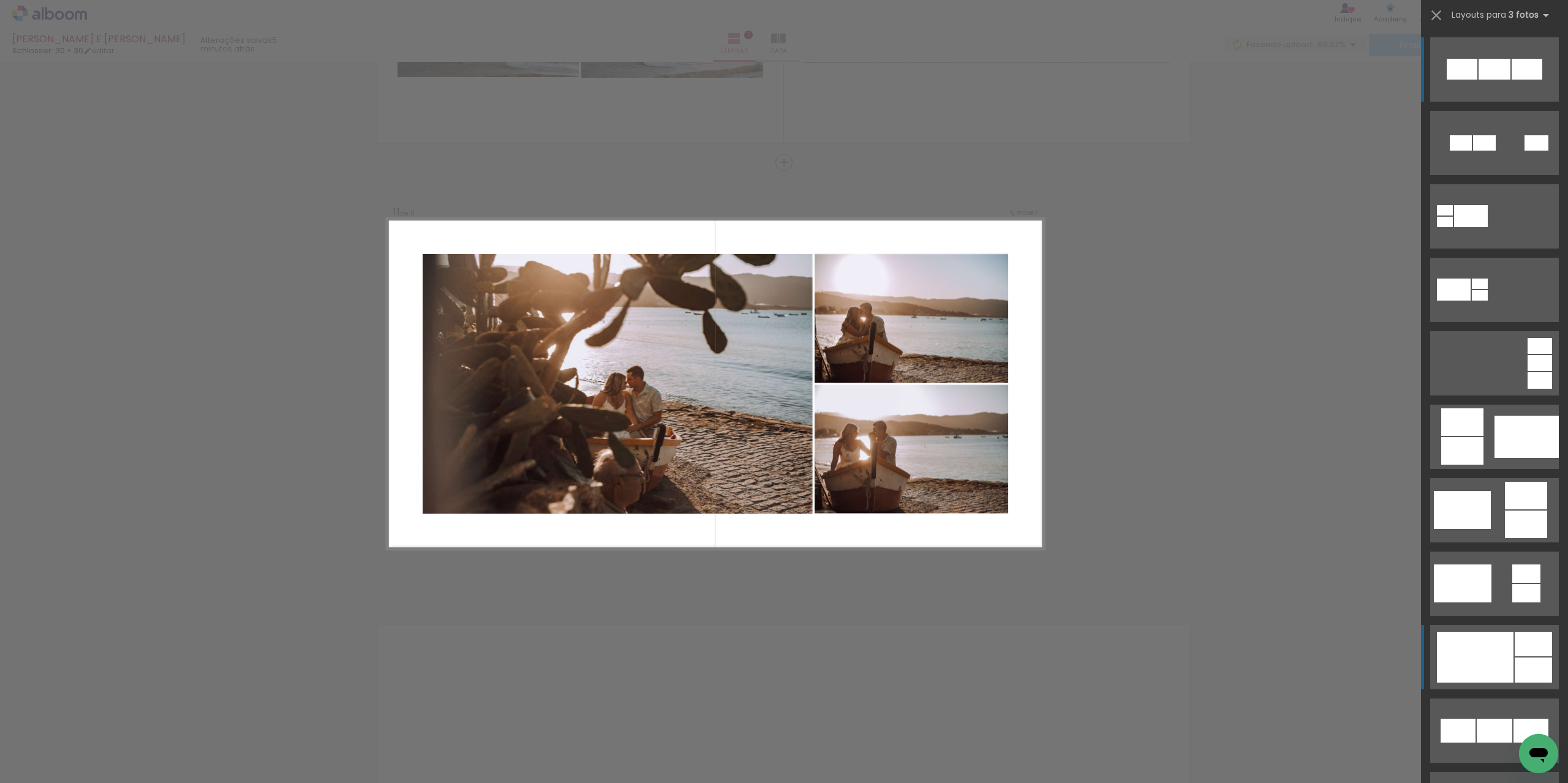
click at [1485, 151] on div at bounding box center [1484, 143] width 23 height 15
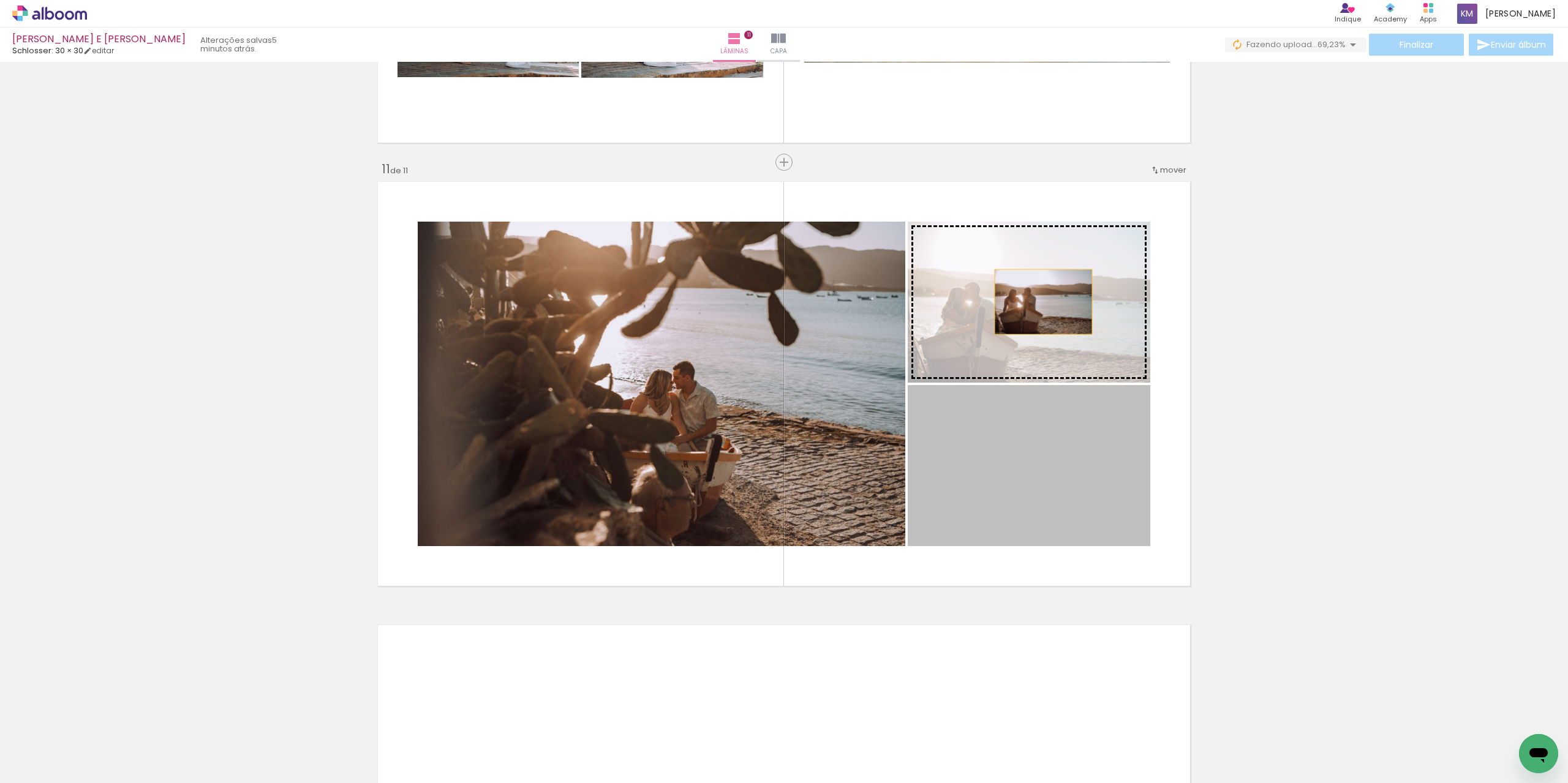
drag, startPoint x: 1026, startPoint y: 419, endPoint x: 1039, endPoint y: 302, distance: 117.7
click at [0, 0] on slot at bounding box center [0, 0] width 0 height 0
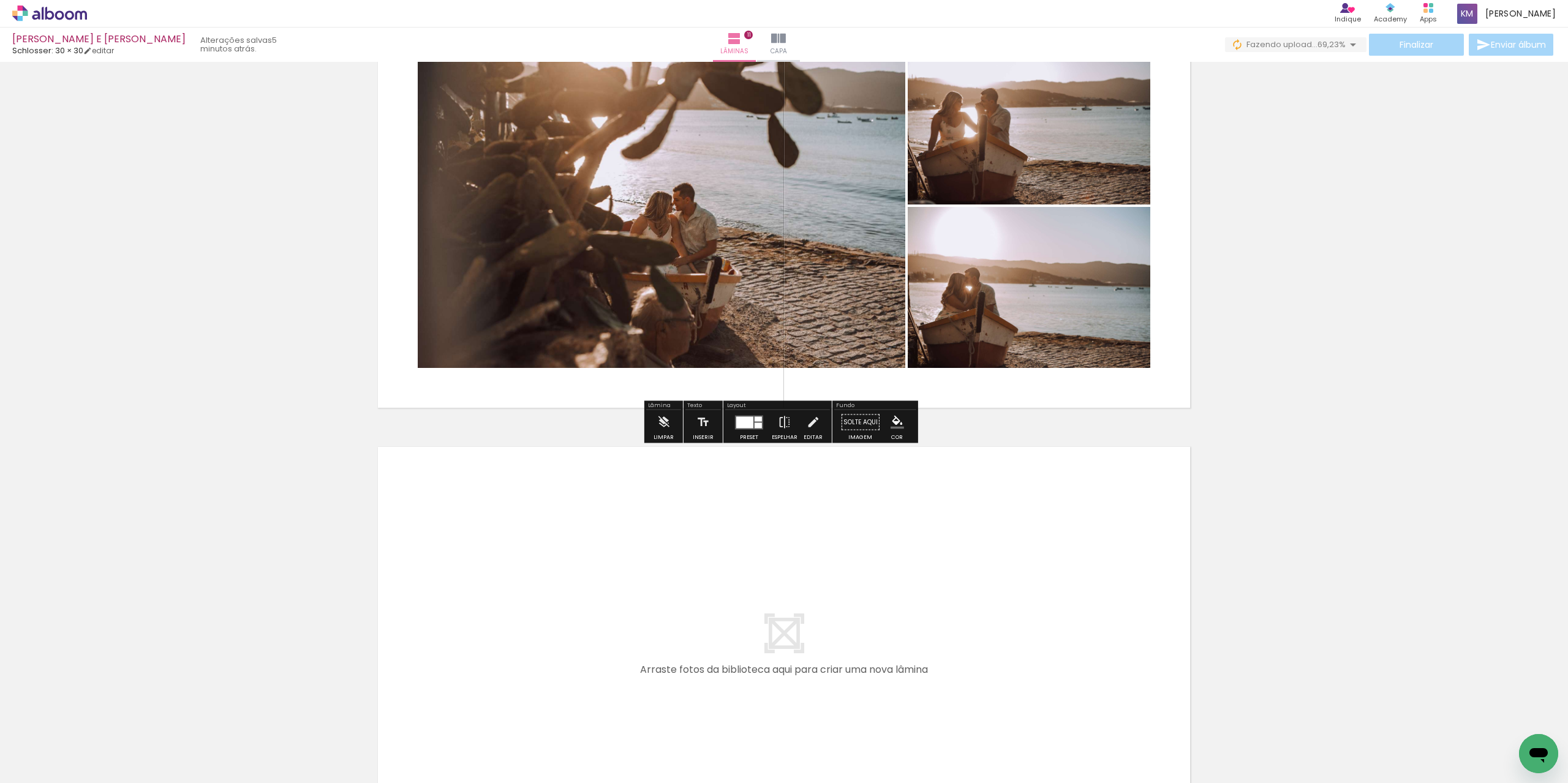
scroll to position [4537, 0]
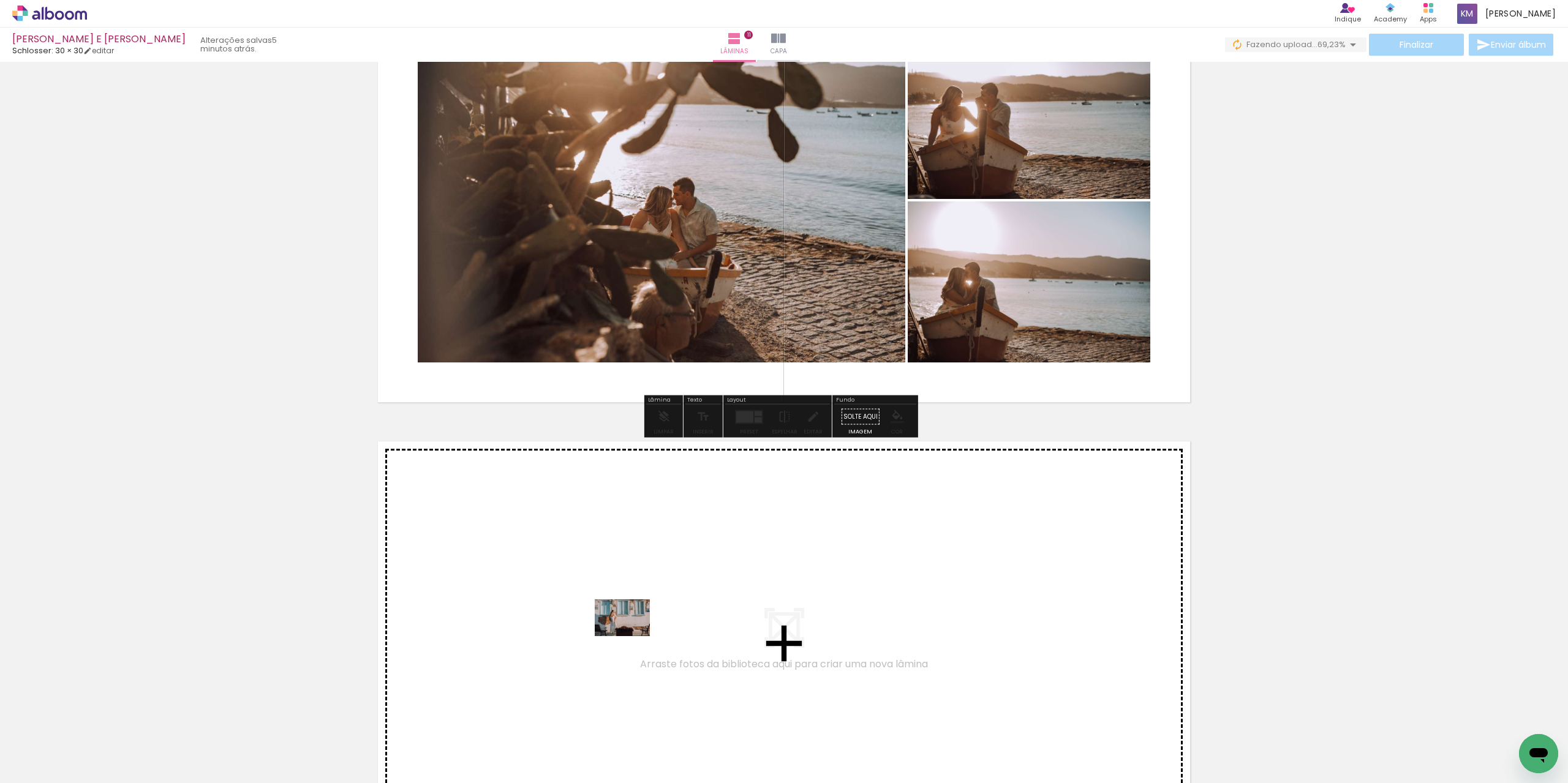
drag, startPoint x: 753, startPoint y: 743, endPoint x: 632, endPoint y: 636, distance: 161.5
click at [632, 636] on quentale-workspace at bounding box center [784, 392] width 1568 height 783
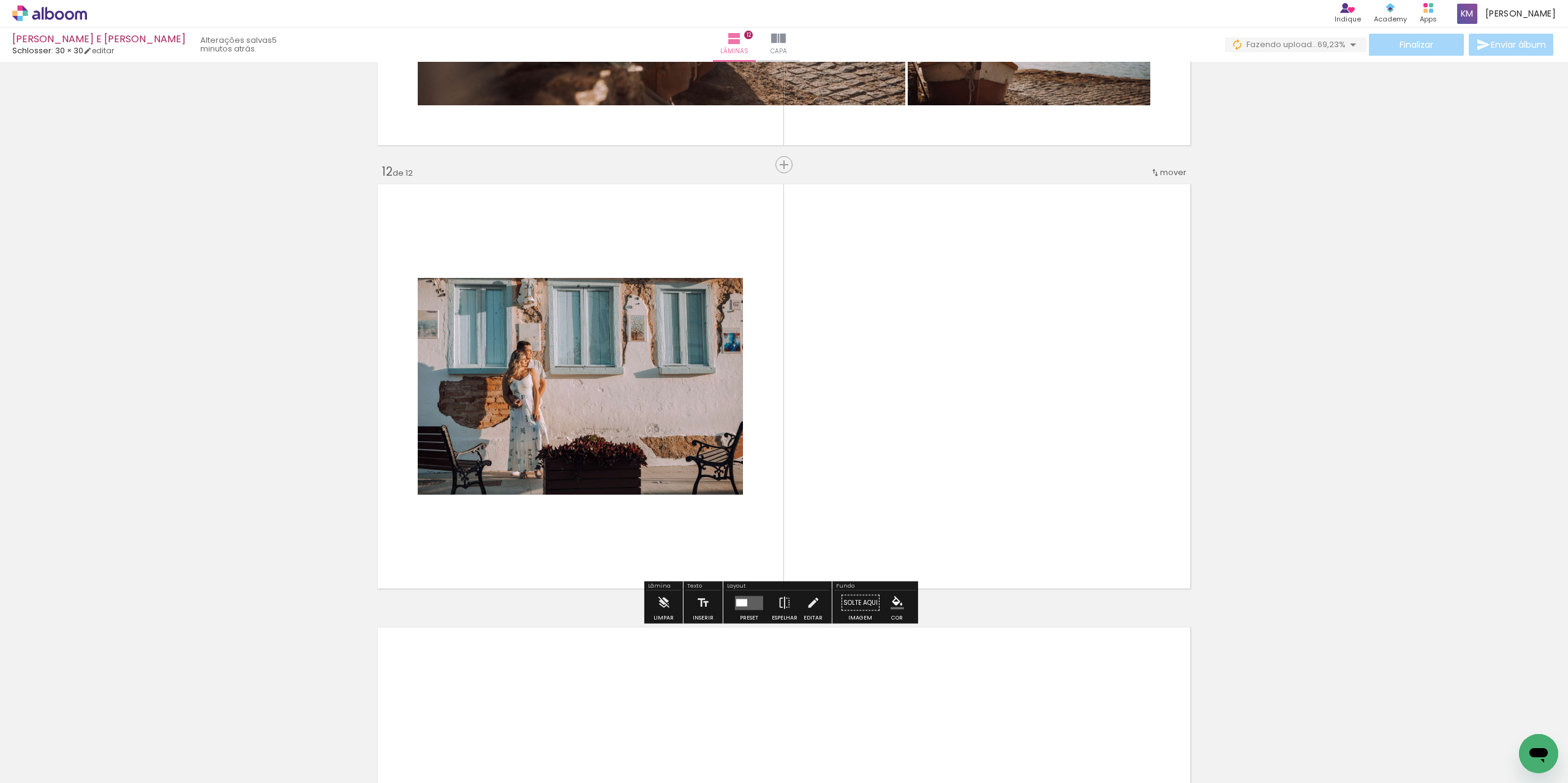
scroll to position [4797, 0]
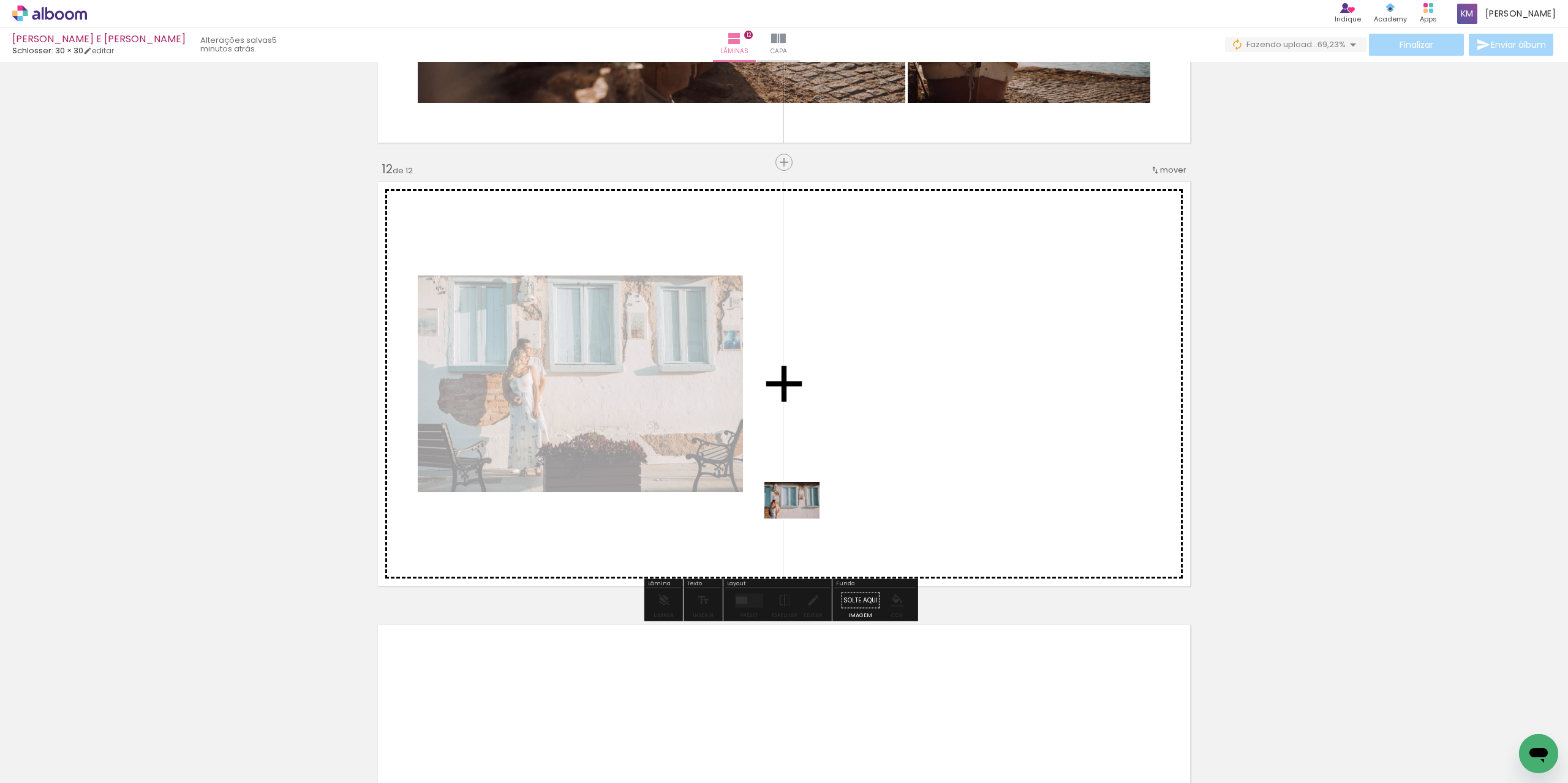
drag, startPoint x: 758, startPoint y: 743, endPoint x: 801, endPoint y: 519, distance: 228.1
click at [801, 519] on quentale-workspace at bounding box center [784, 392] width 1568 height 783
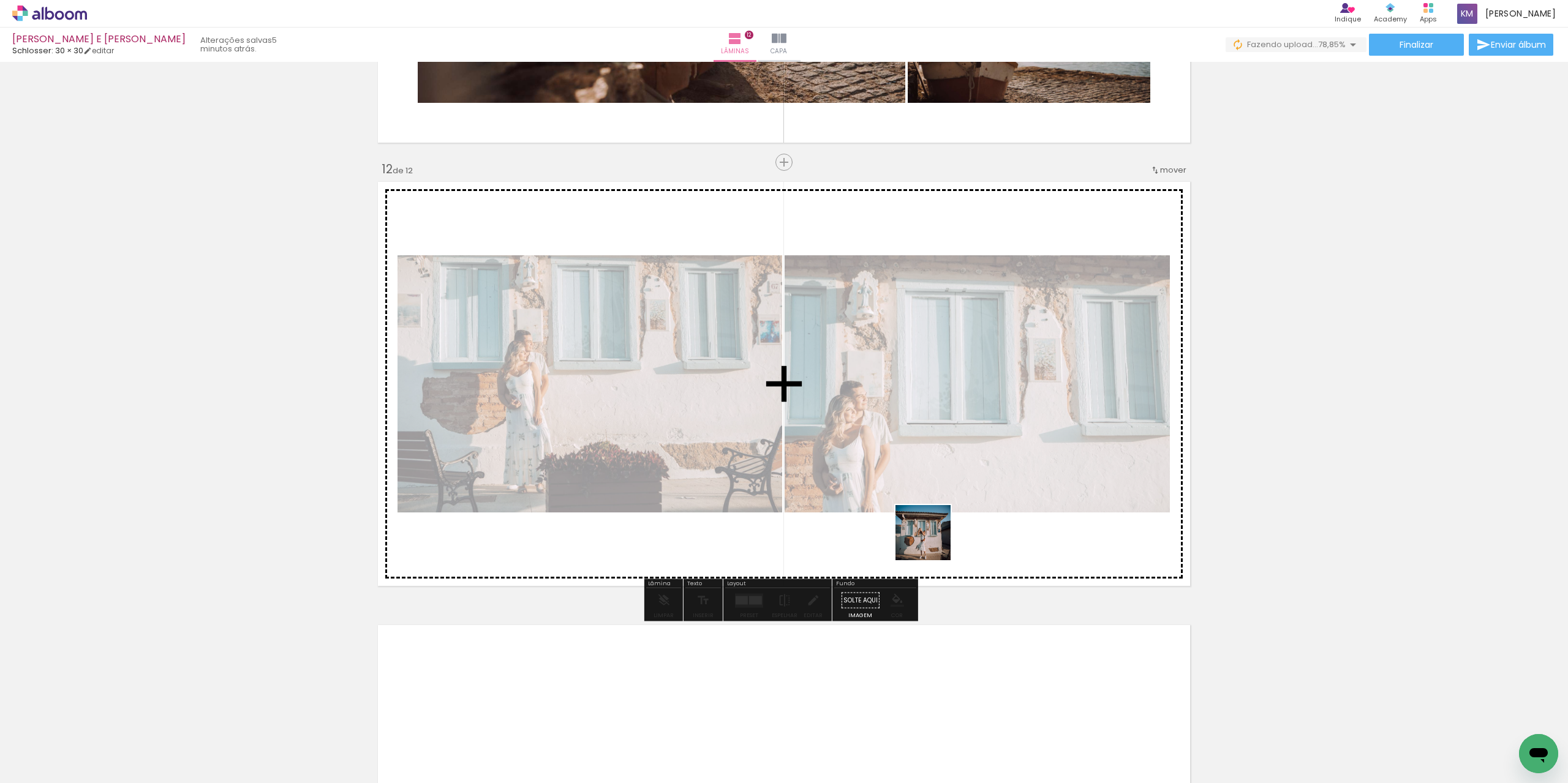
drag, startPoint x: 757, startPoint y: 748, endPoint x: 942, endPoint y: 527, distance: 288.2
click at [942, 527] on quentale-workspace at bounding box center [784, 392] width 1568 height 783
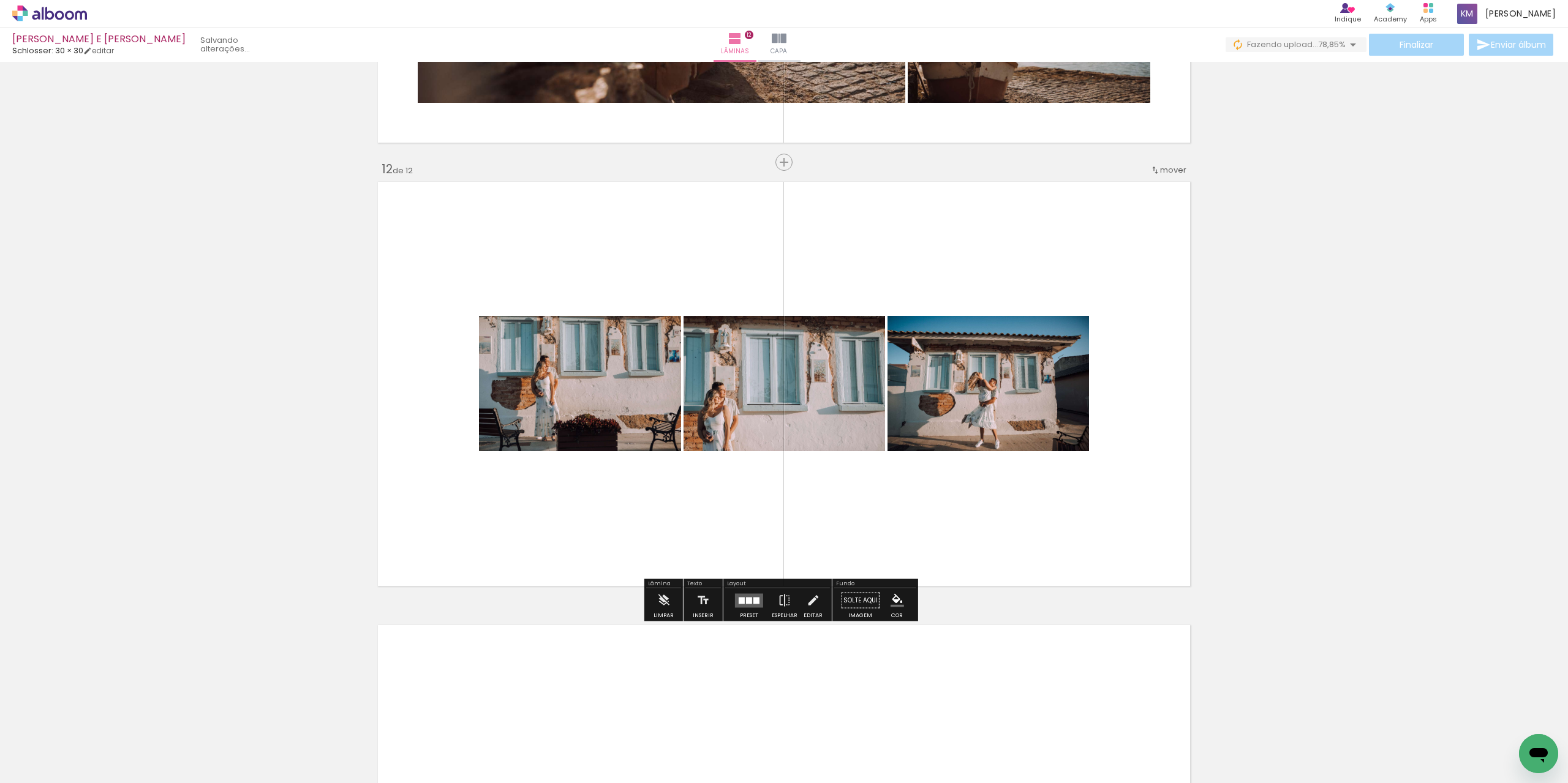
click at [740, 598] on div at bounding box center [742, 600] width 6 height 7
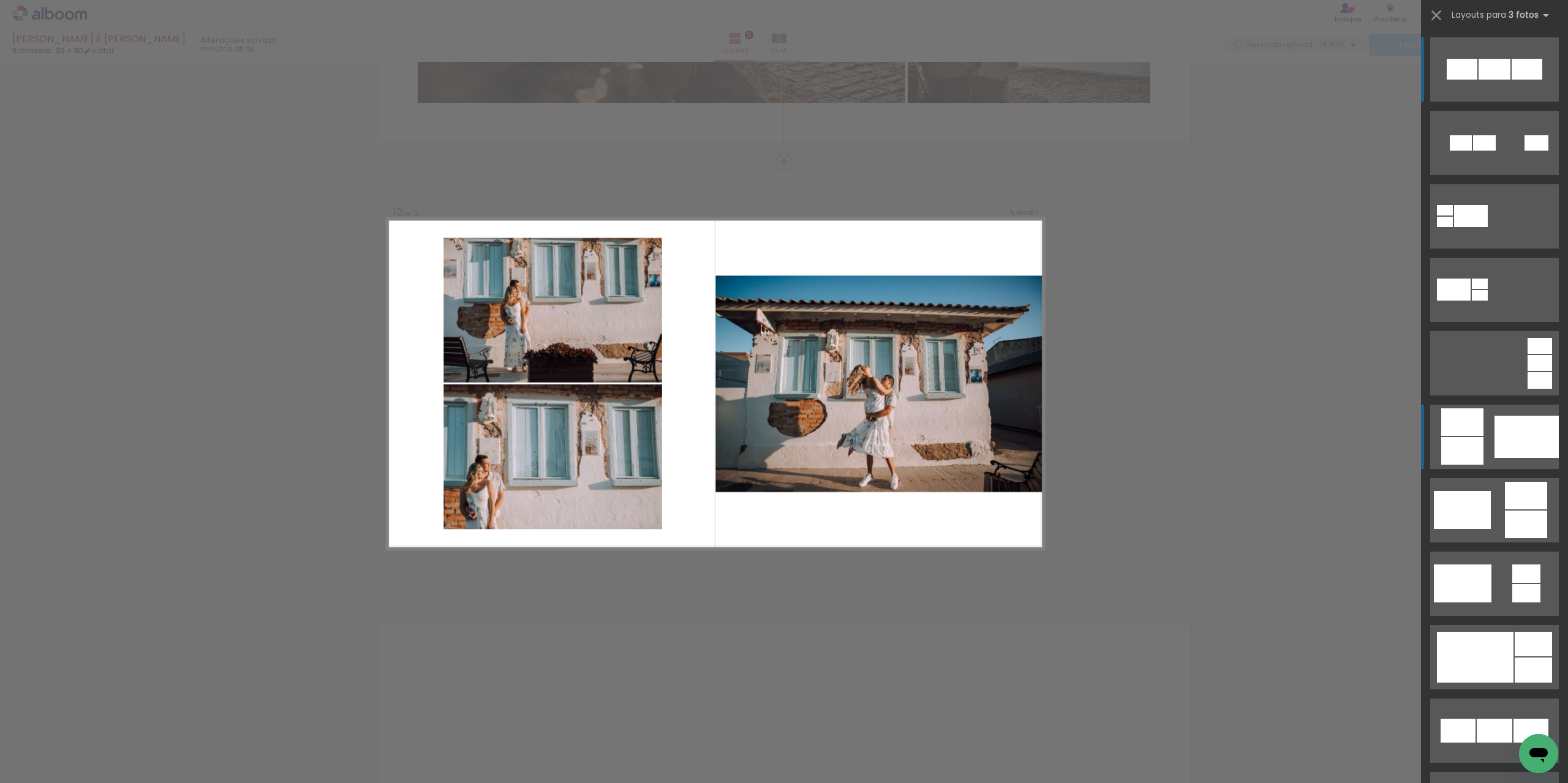
click at [1528, 416] on div at bounding box center [1527, 437] width 64 height 42
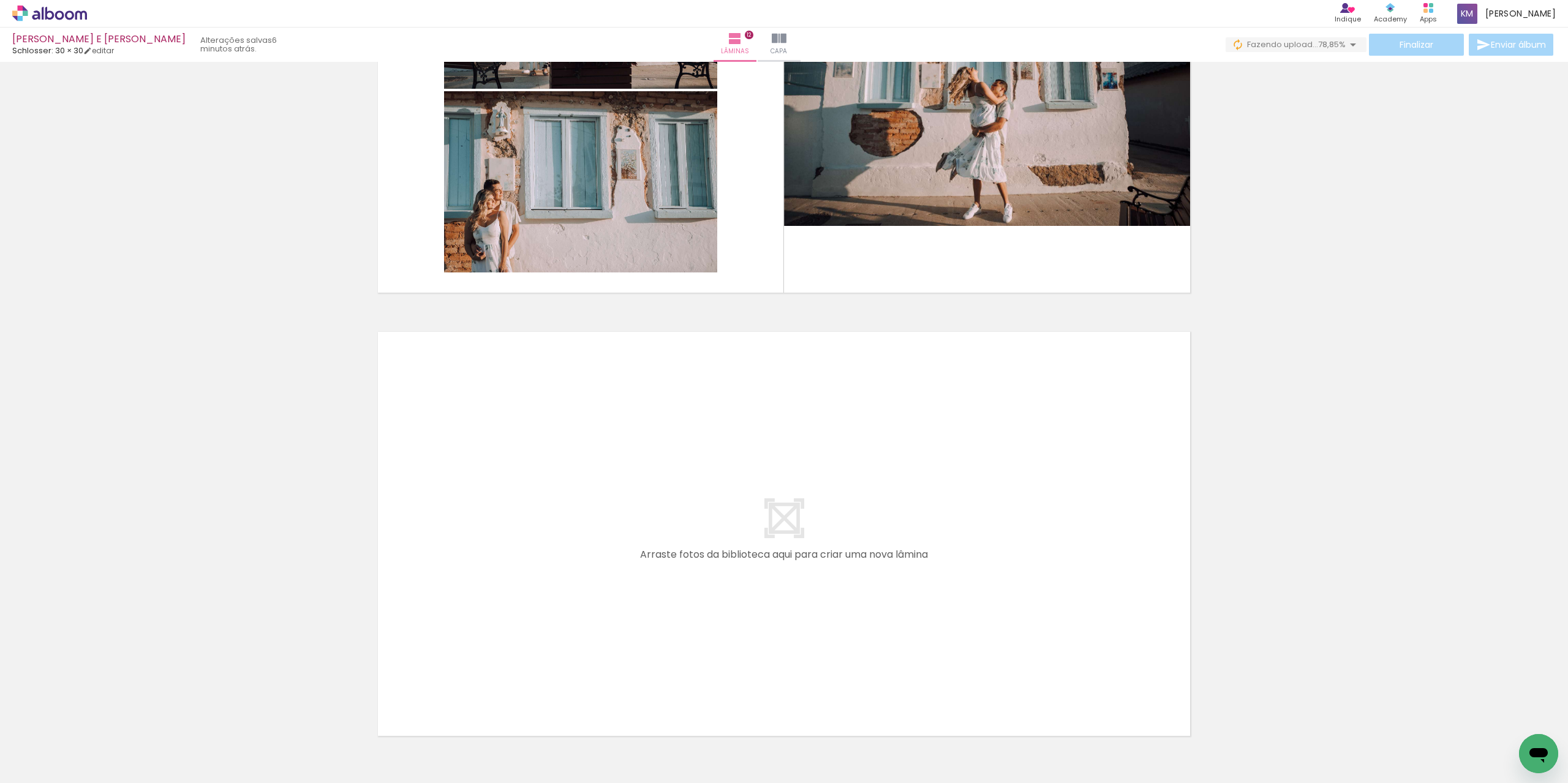
scroll to position [5103, 0]
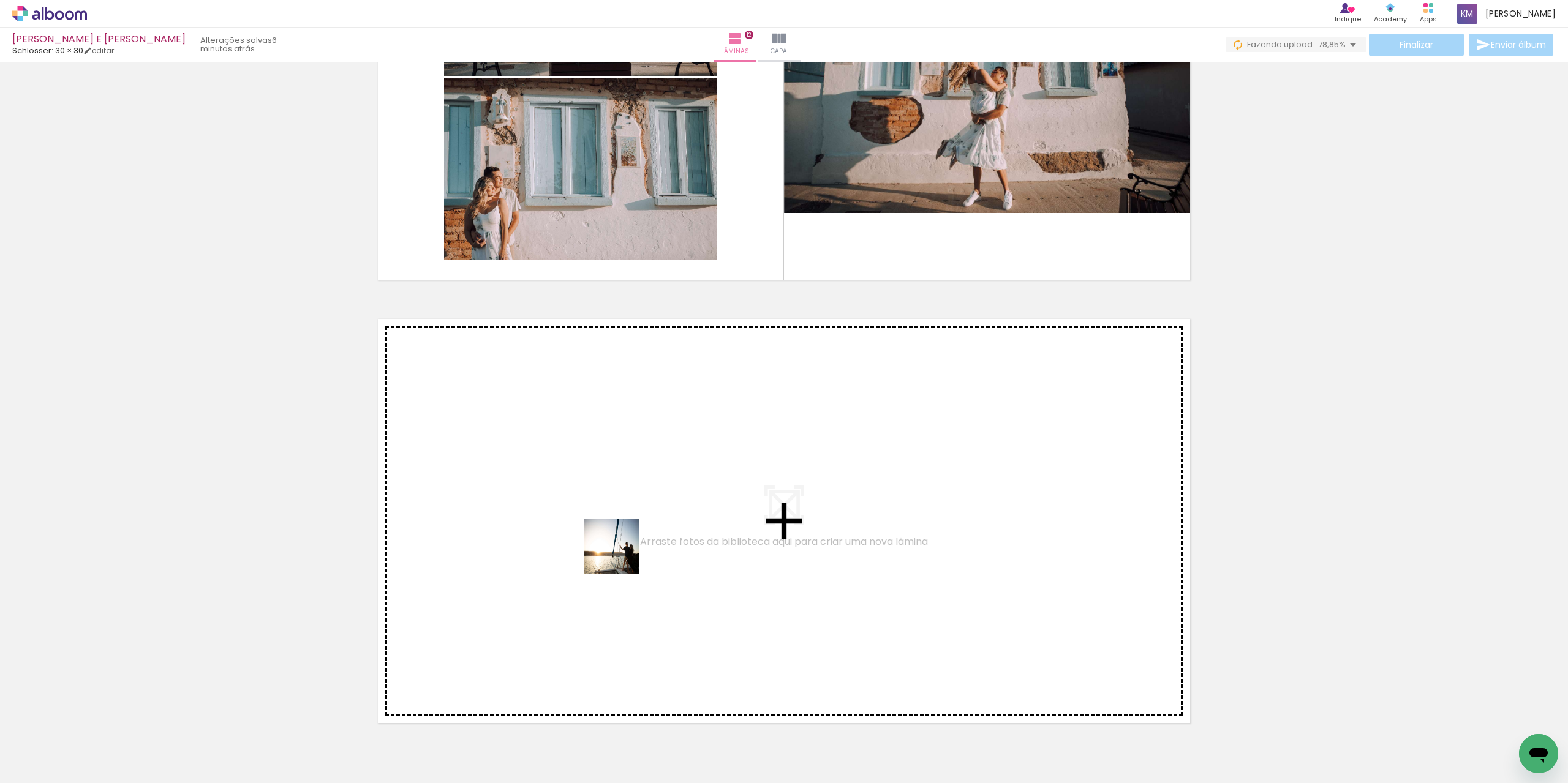
drag, startPoint x: 748, startPoint y: 740, endPoint x: 619, endPoint y: 555, distance: 225.5
click at [619, 555] on quentale-workspace at bounding box center [784, 392] width 1568 height 783
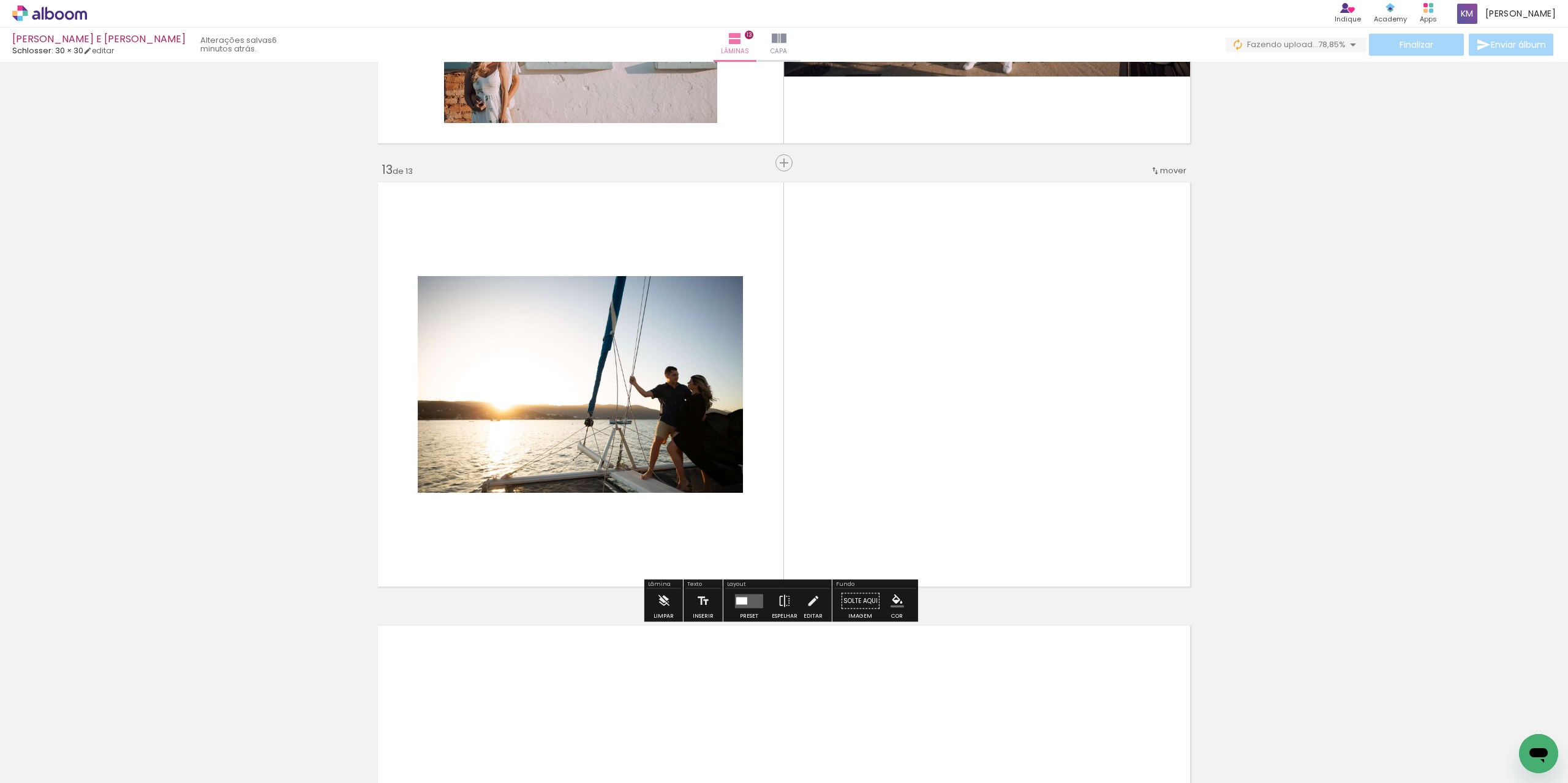
scroll to position [5241, 0]
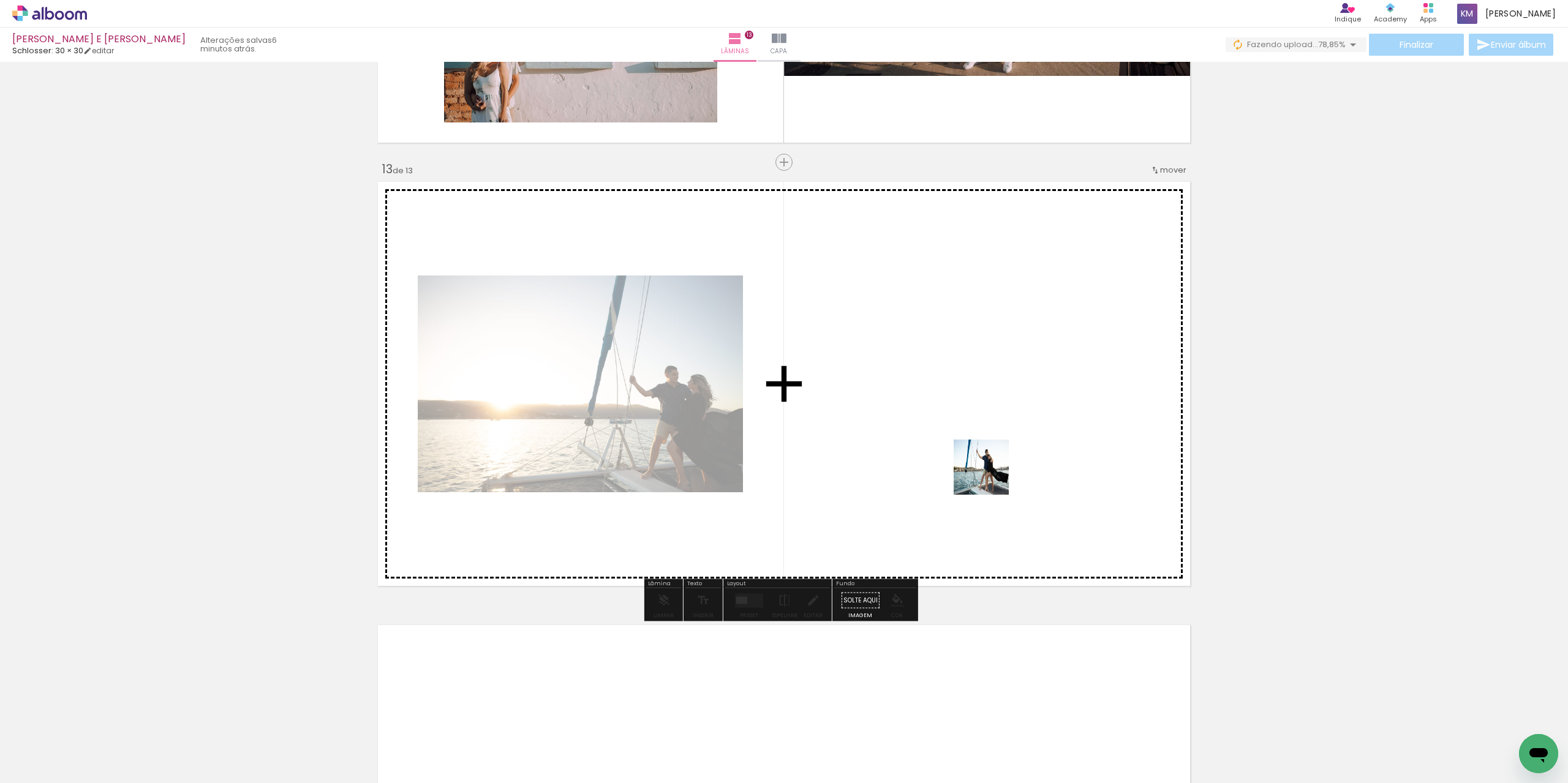
drag, startPoint x: 763, startPoint y: 753, endPoint x: 1005, endPoint y: 459, distance: 380.8
click at [1005, 459] on quentale-workspace at bounding box center [784, 392] width 1568 height 783
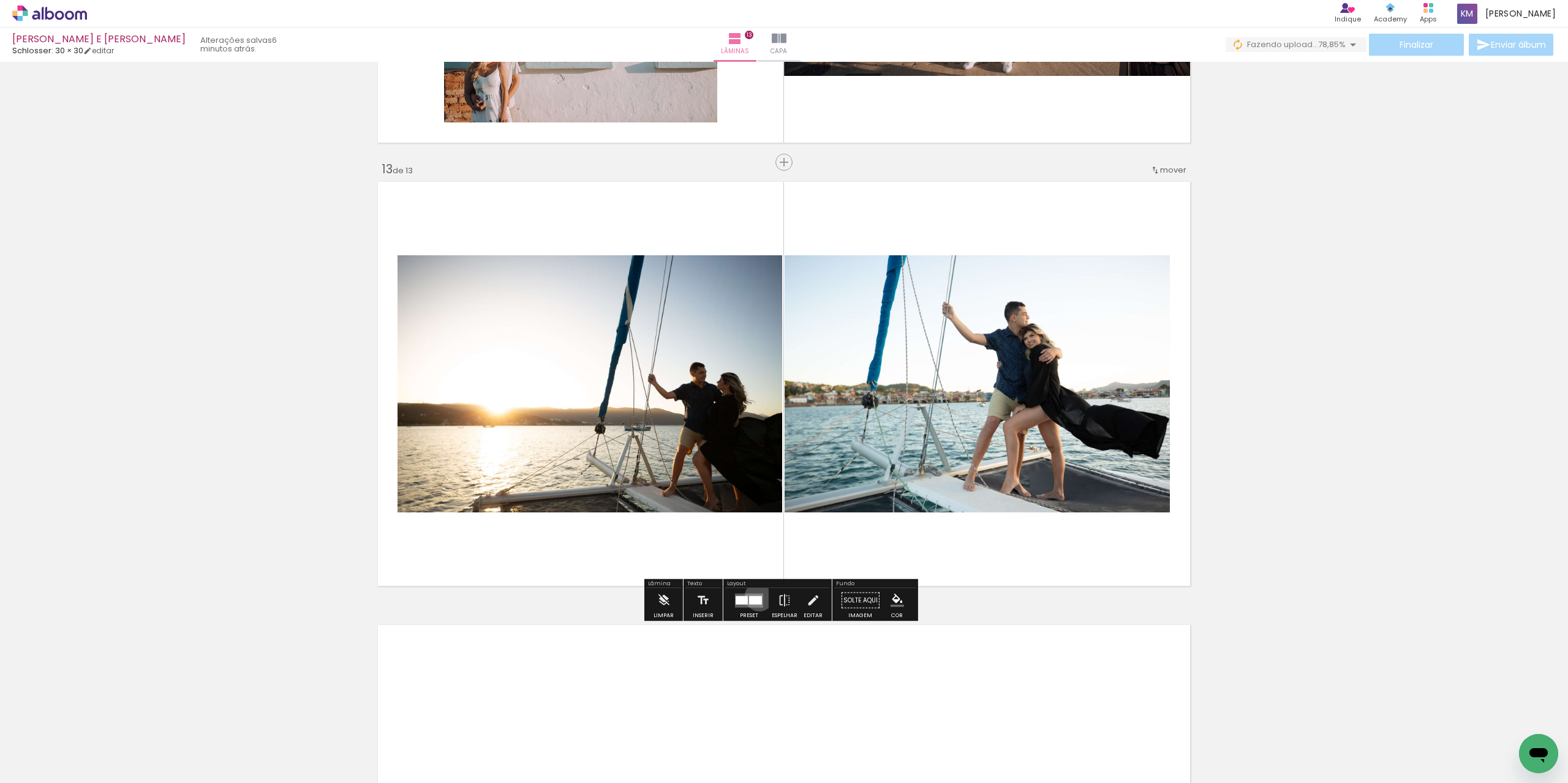
click at [757, 597] on div at bounding box center [755, 600] width 13 height 9
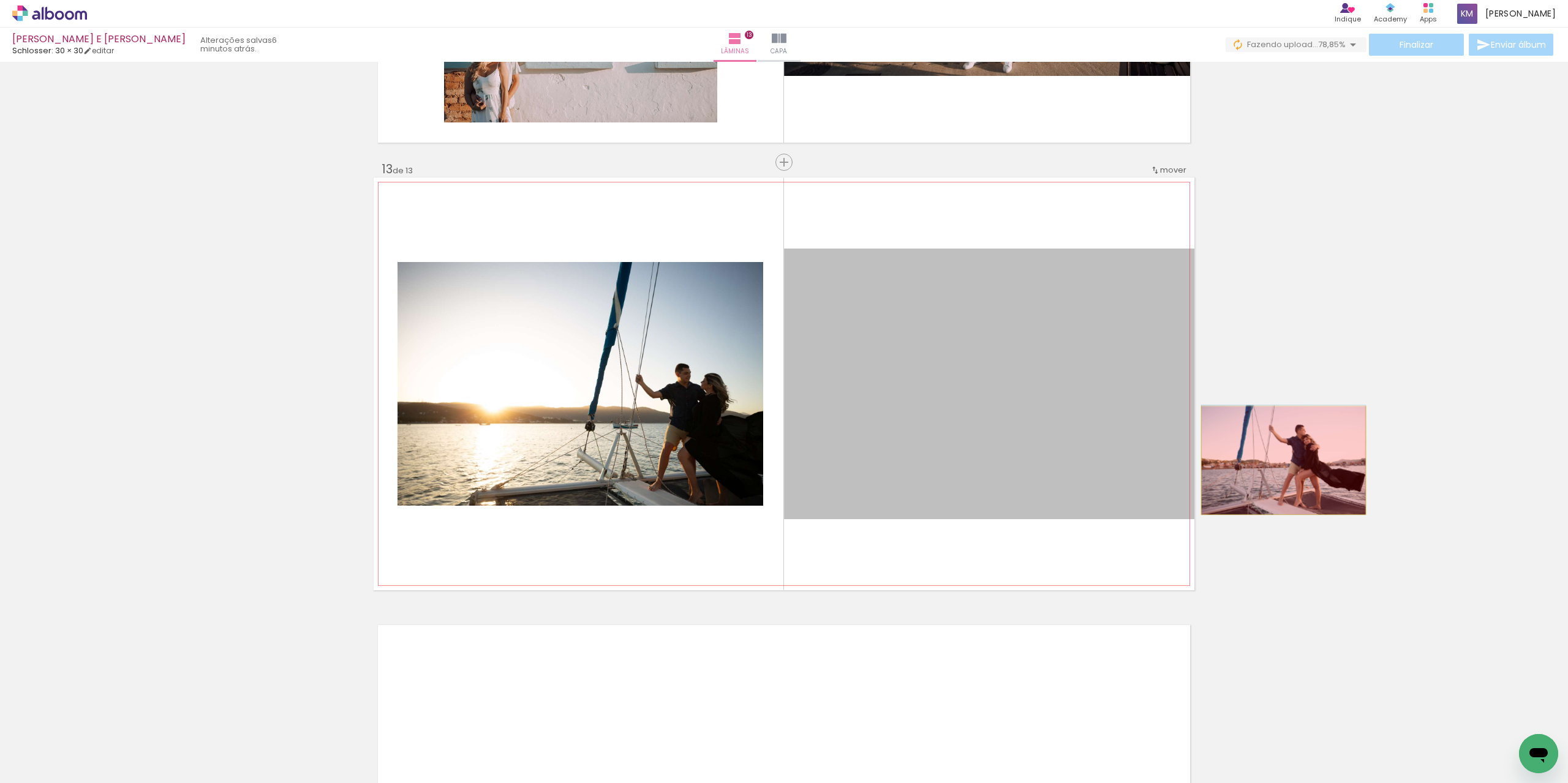
drag, startPoint x: 989, startPoint y: 483, endPoint x: 1285, endPoint y: 461, distance: 296.8
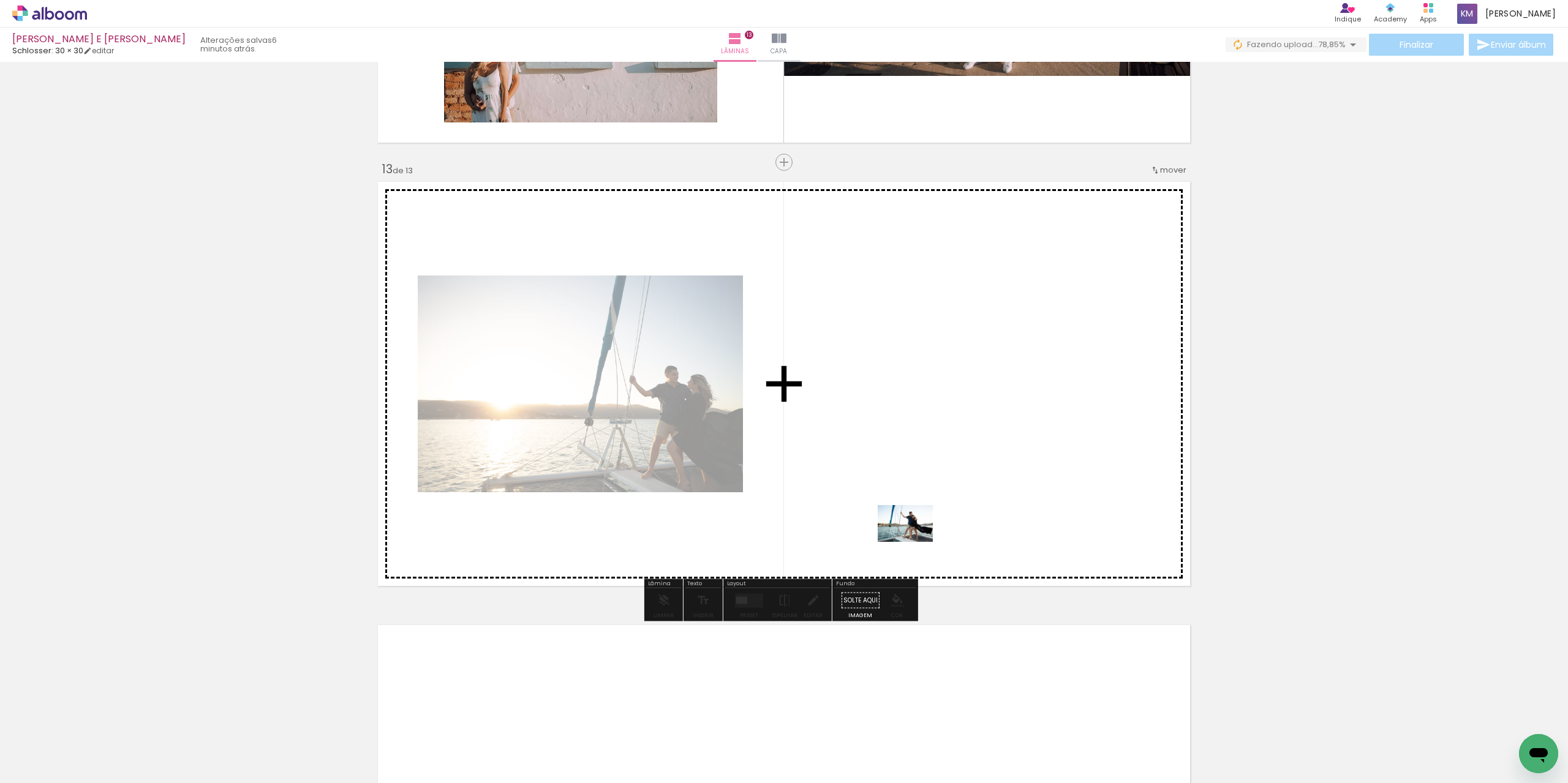
drag, startPoint x: 773, startPoint y: 732, endPoint x: 939, endPoint y: 488, distance: 295.1
click at [939, 488] on quentale-workspace at bounding box center [784, 392] width 1568 height 783
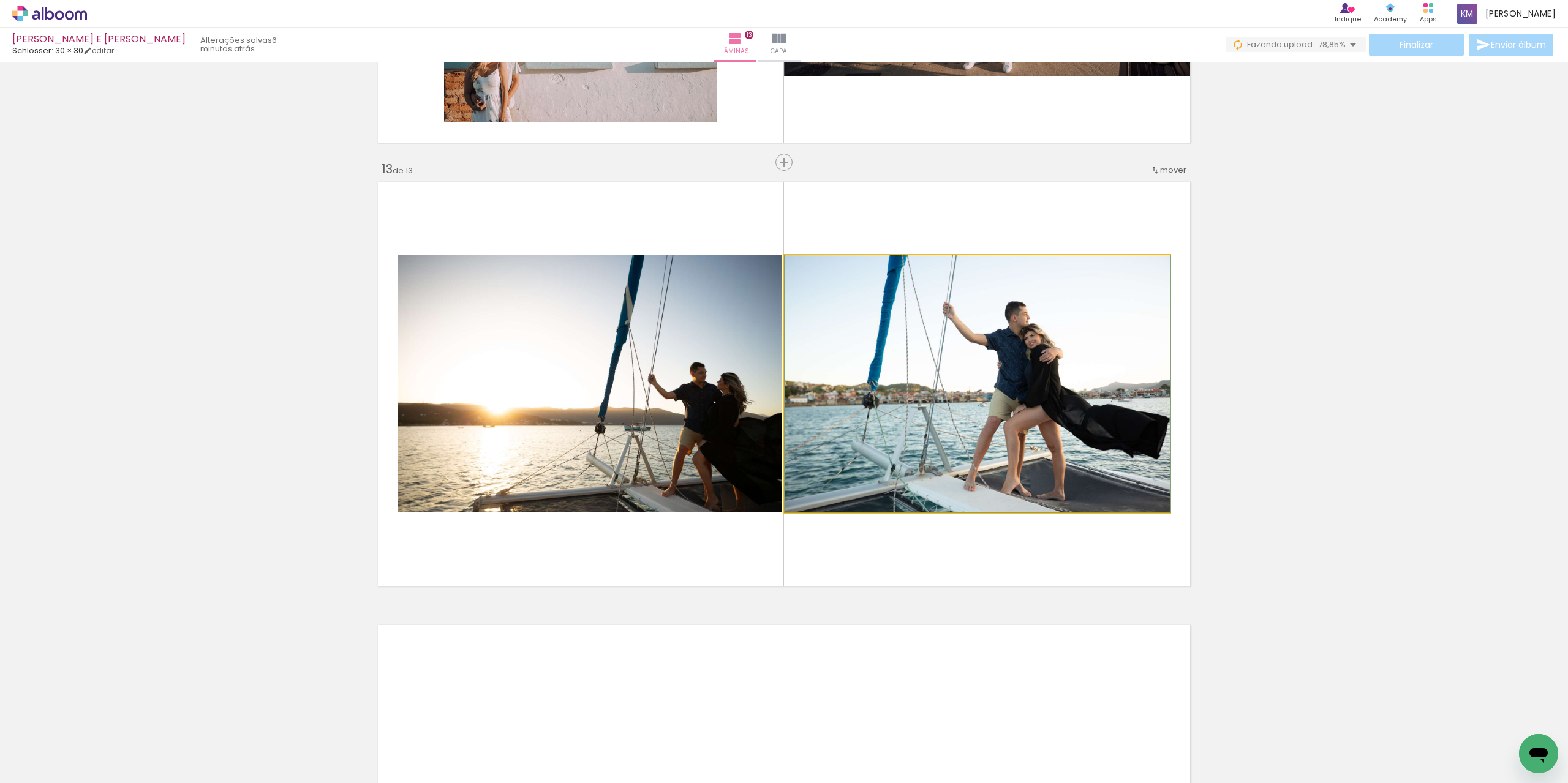
drag, startPoint x: 1006, startPoint y: 422, endPoint x: 1304, endPoint y: 431, distance: 298.1
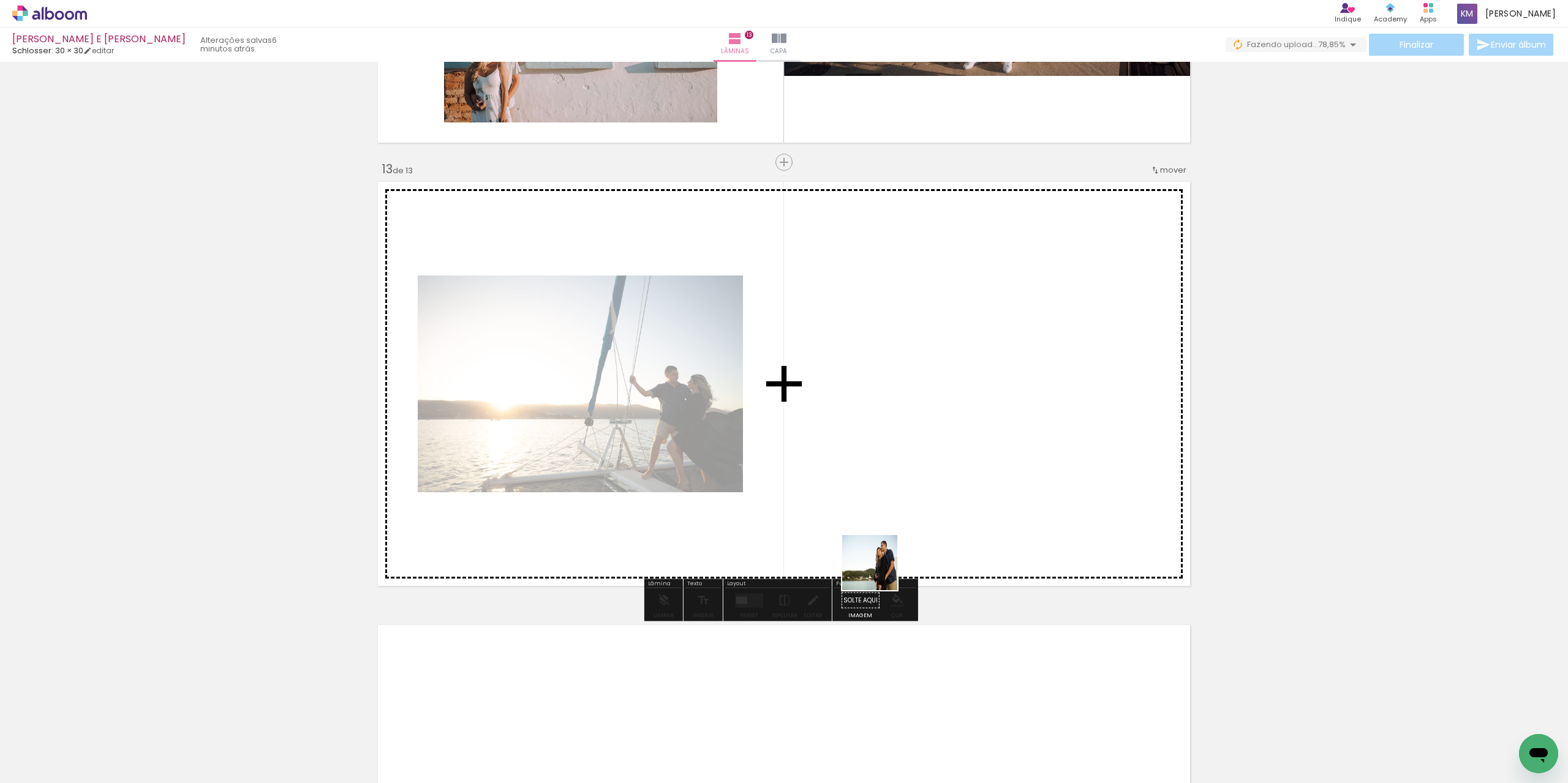
drag, startPoint x: 830, startPoint y: 734, endPoint x: 893, endPoint y: 521, distance: 222.1
click at [891, 511] on quentale-workspace at bounding box center [784, 392] width 1568 height 783
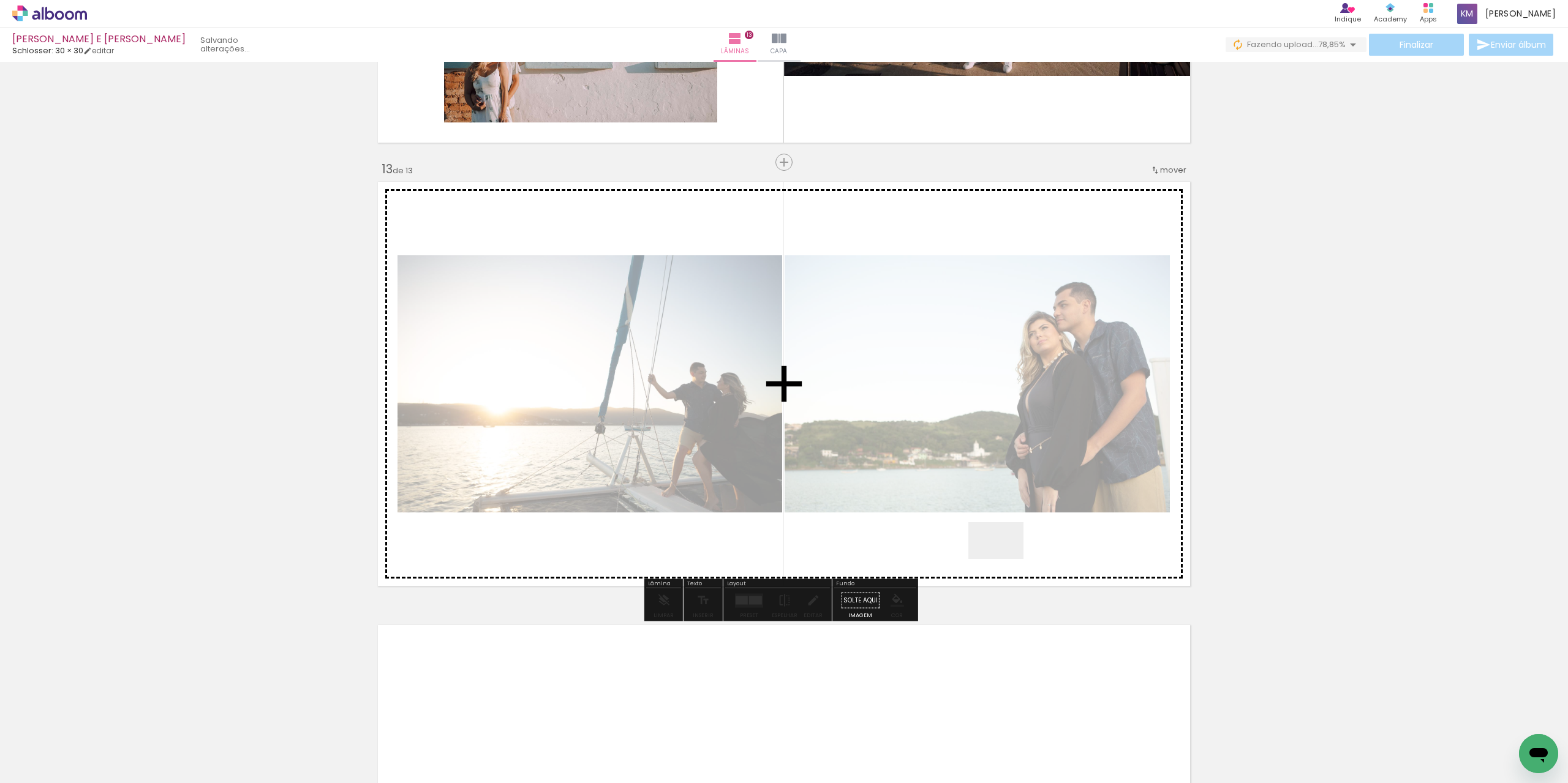
drag, startPoint x: 1005, startPoint y: 559, endPoint x: 1058, endPoint y: 500, distance: 79.3
click at [1058, 500] on quentale-workspace at bounding box center [784, 392] width 1568 height 783
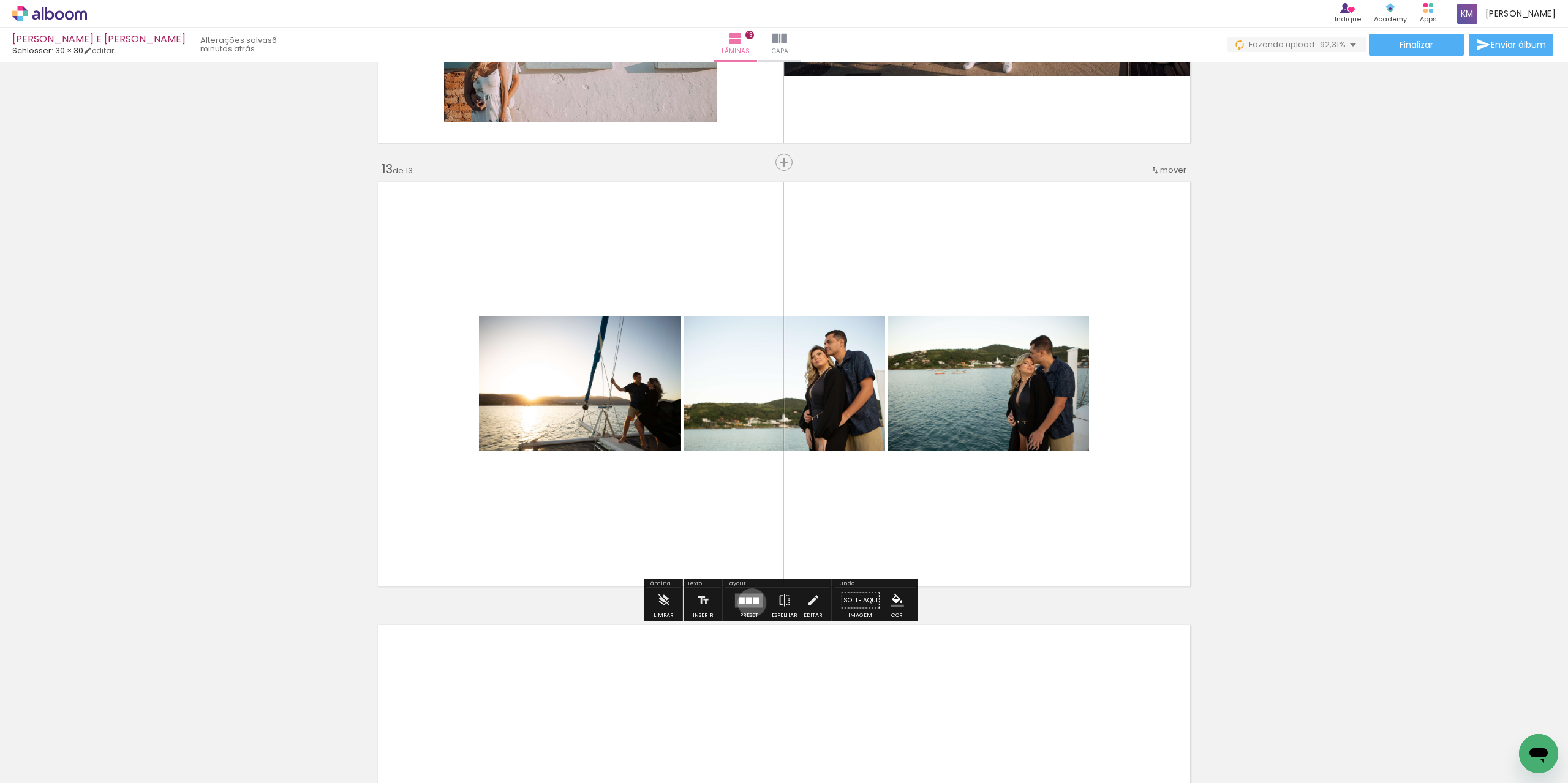
click at [749, 603] on div at bounding box center [749, 600] width 6 height 7
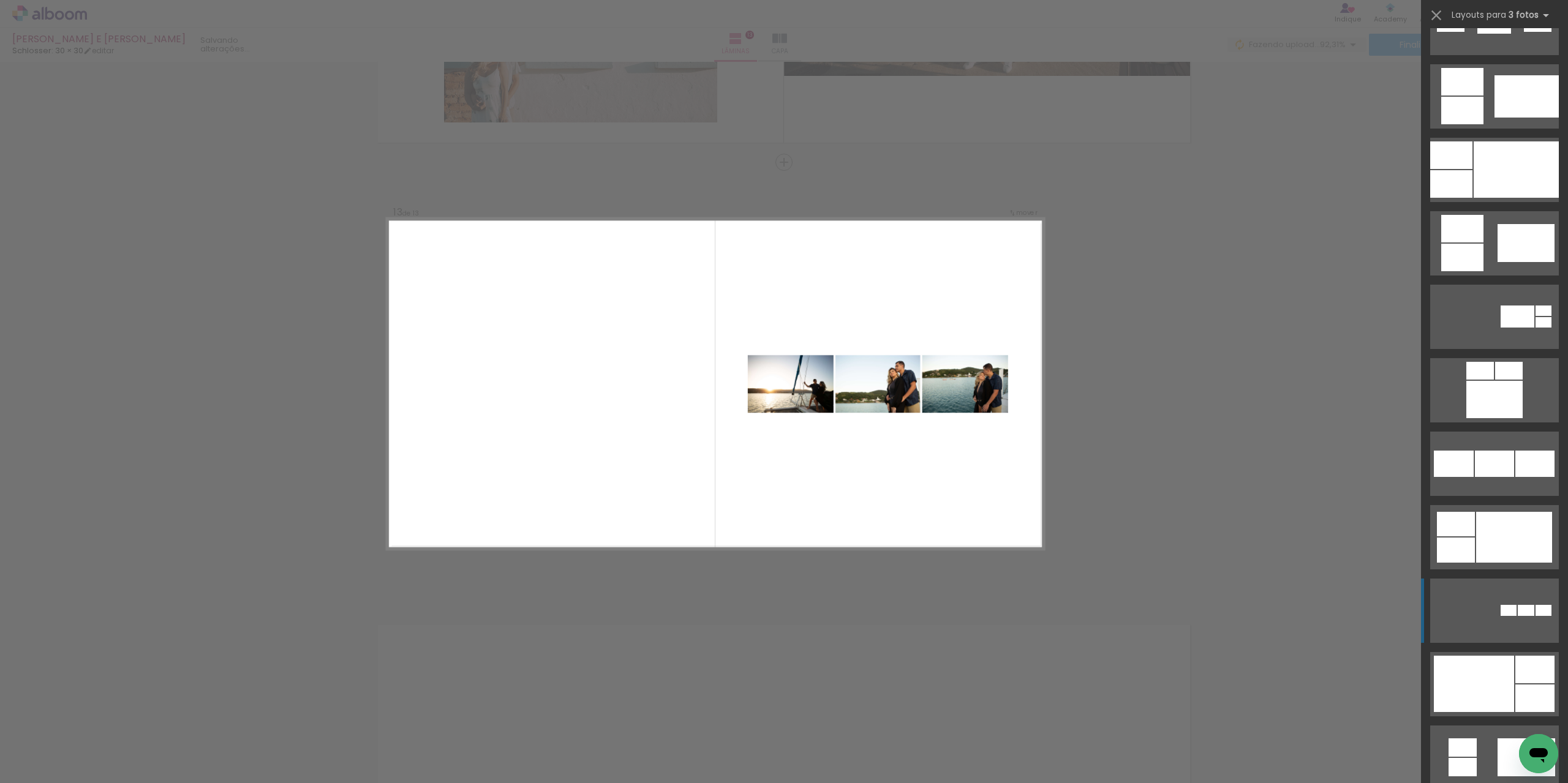
scroll to position [857, 0]
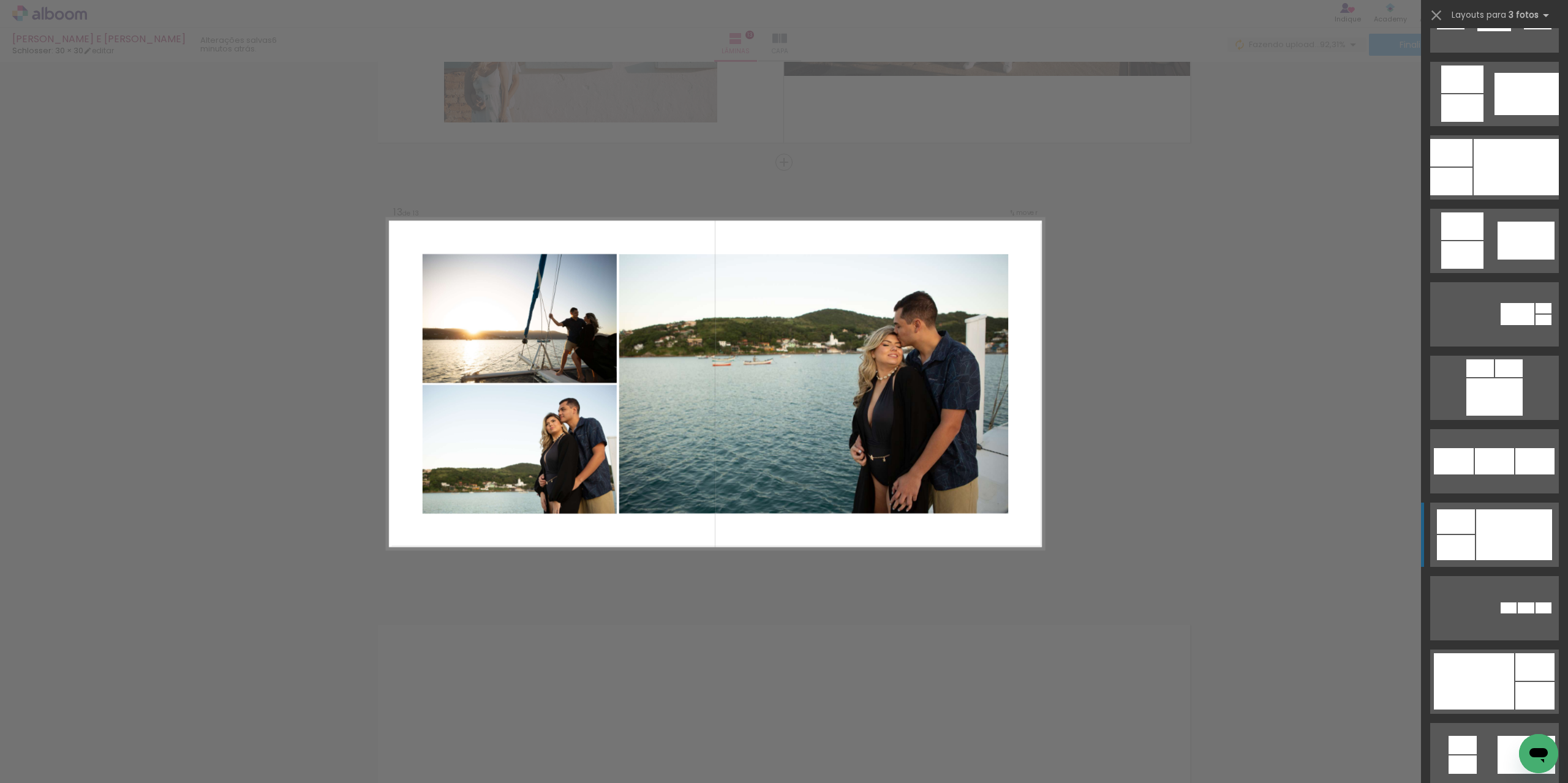
click at [1508, 416] on div at bounding box center [1494, 397] width 56 height 37
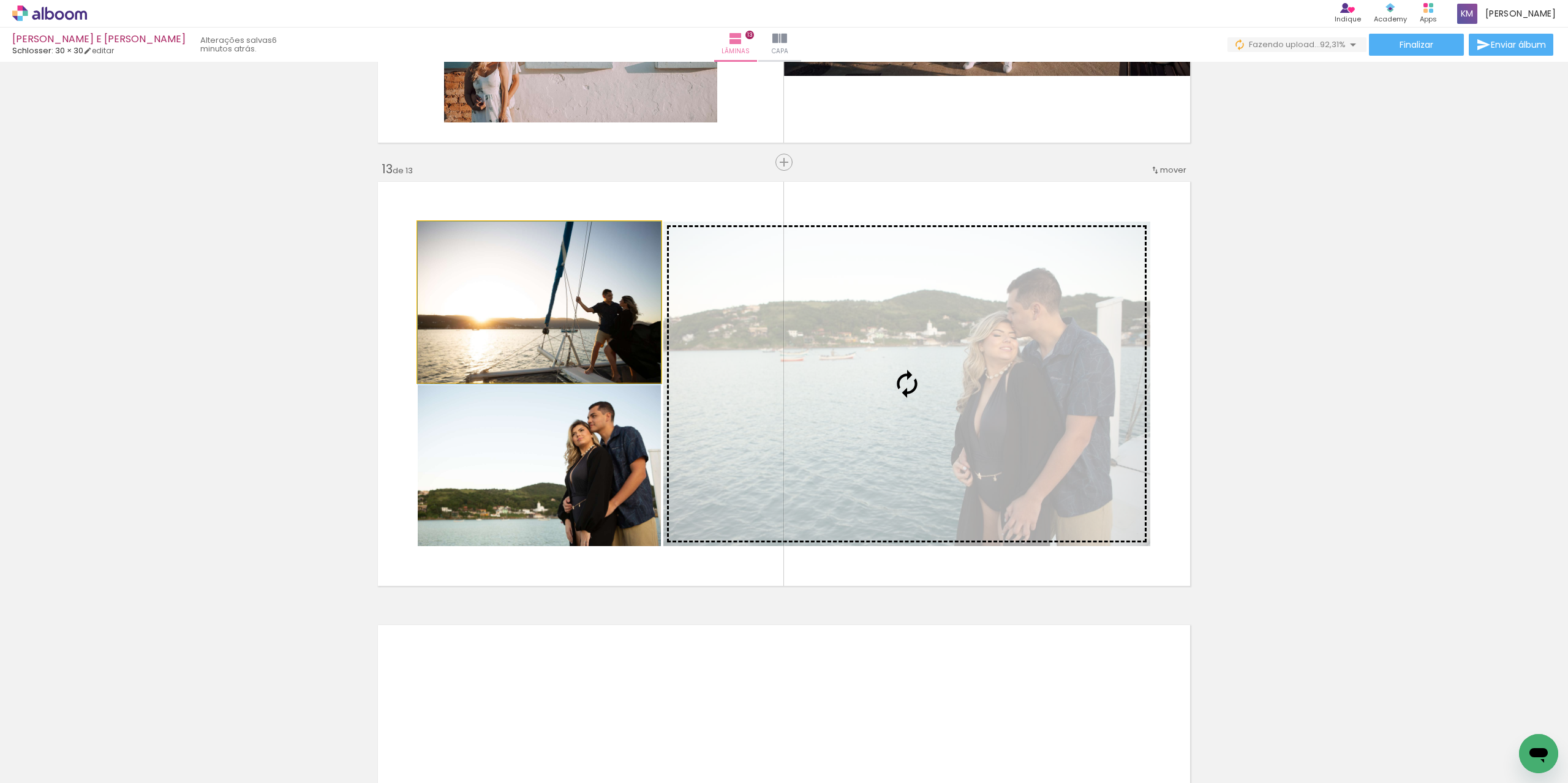
drag, startPoint x: 632, startPoint y: 326, endPoint x: 870, endPoint y: 383, distance: 244.7
click at [0, 0] on slot at bounding box center [0, 0] width 0 height 0
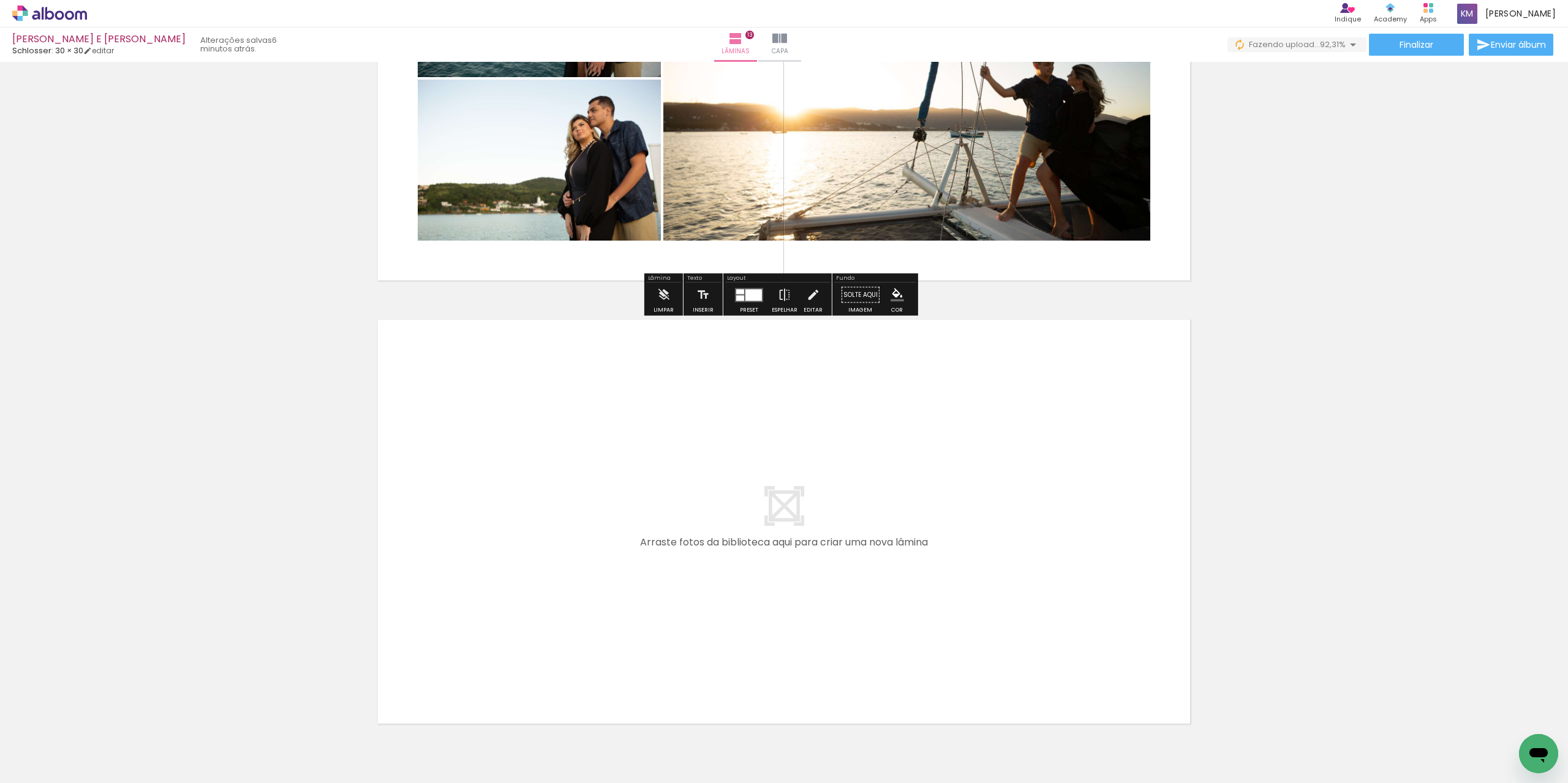
scroll to position [5546, 0]
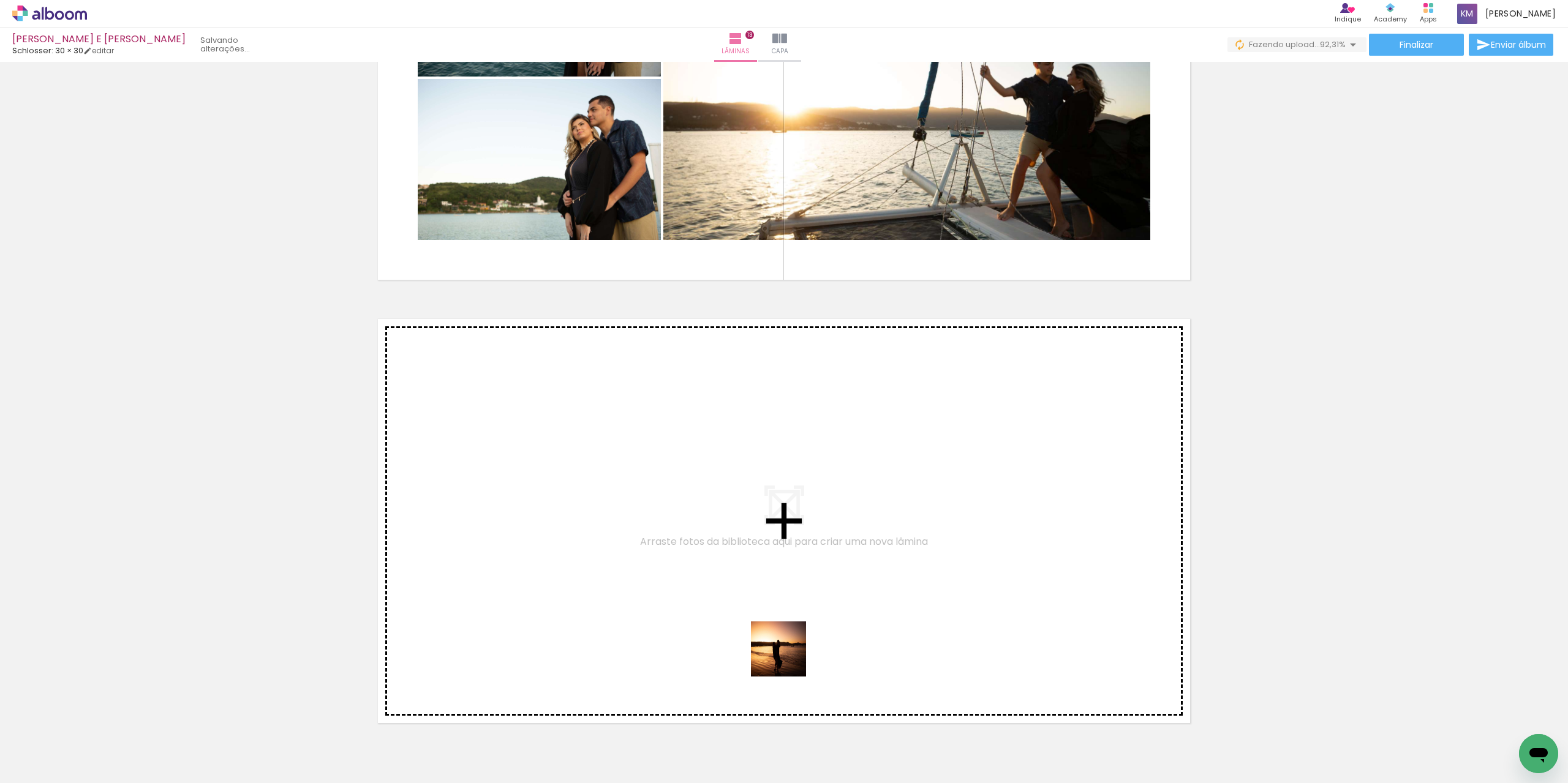
drag, startPoint x: 815, startPoint y: 745, endPoint x: 727, endPoint y: 555, distance: 209.4
click at [727, 555] on quentale-workspace at bounding box center [784, 392] width 1568 height 783
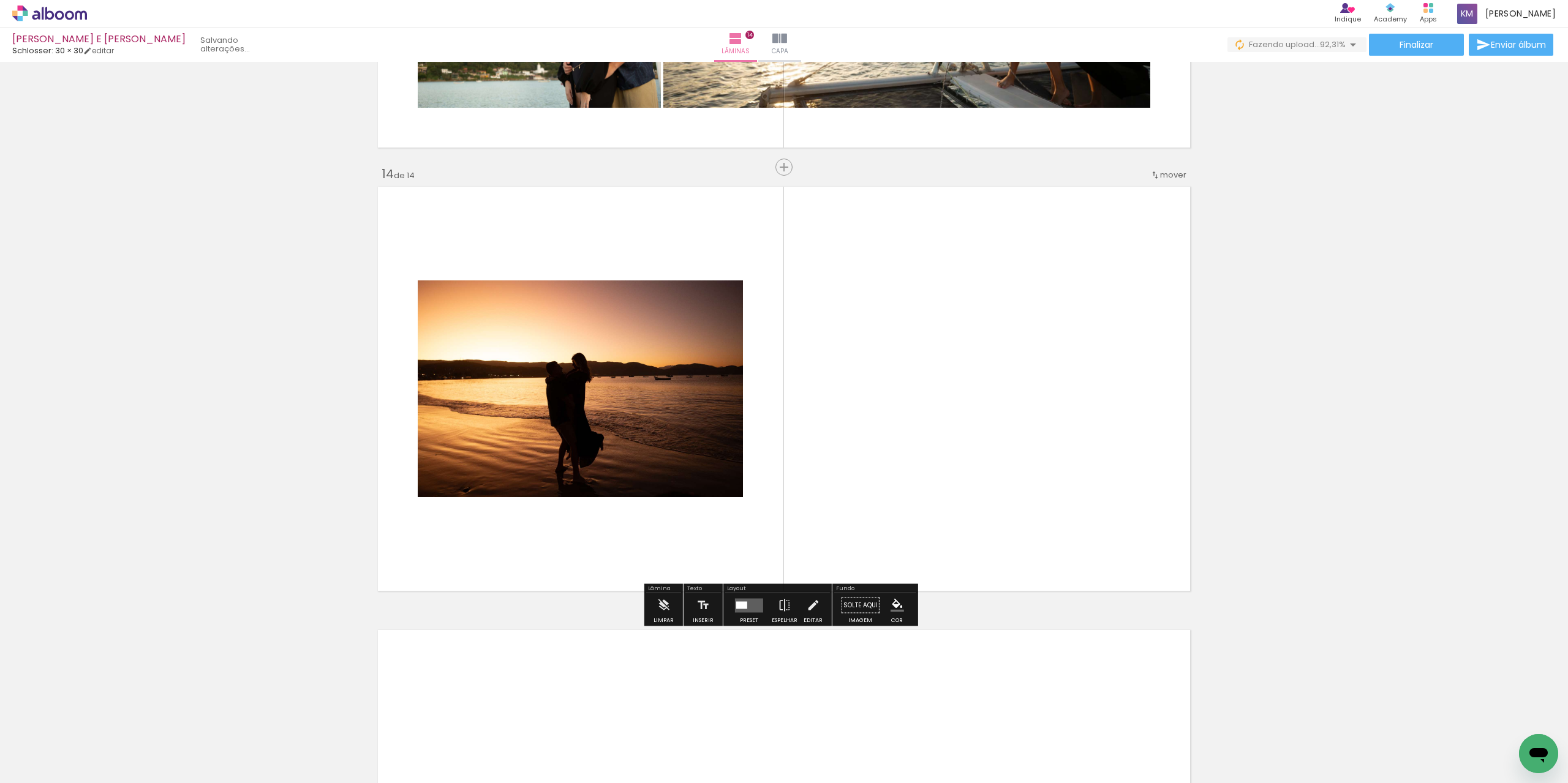
scroll to position [5684, 0]
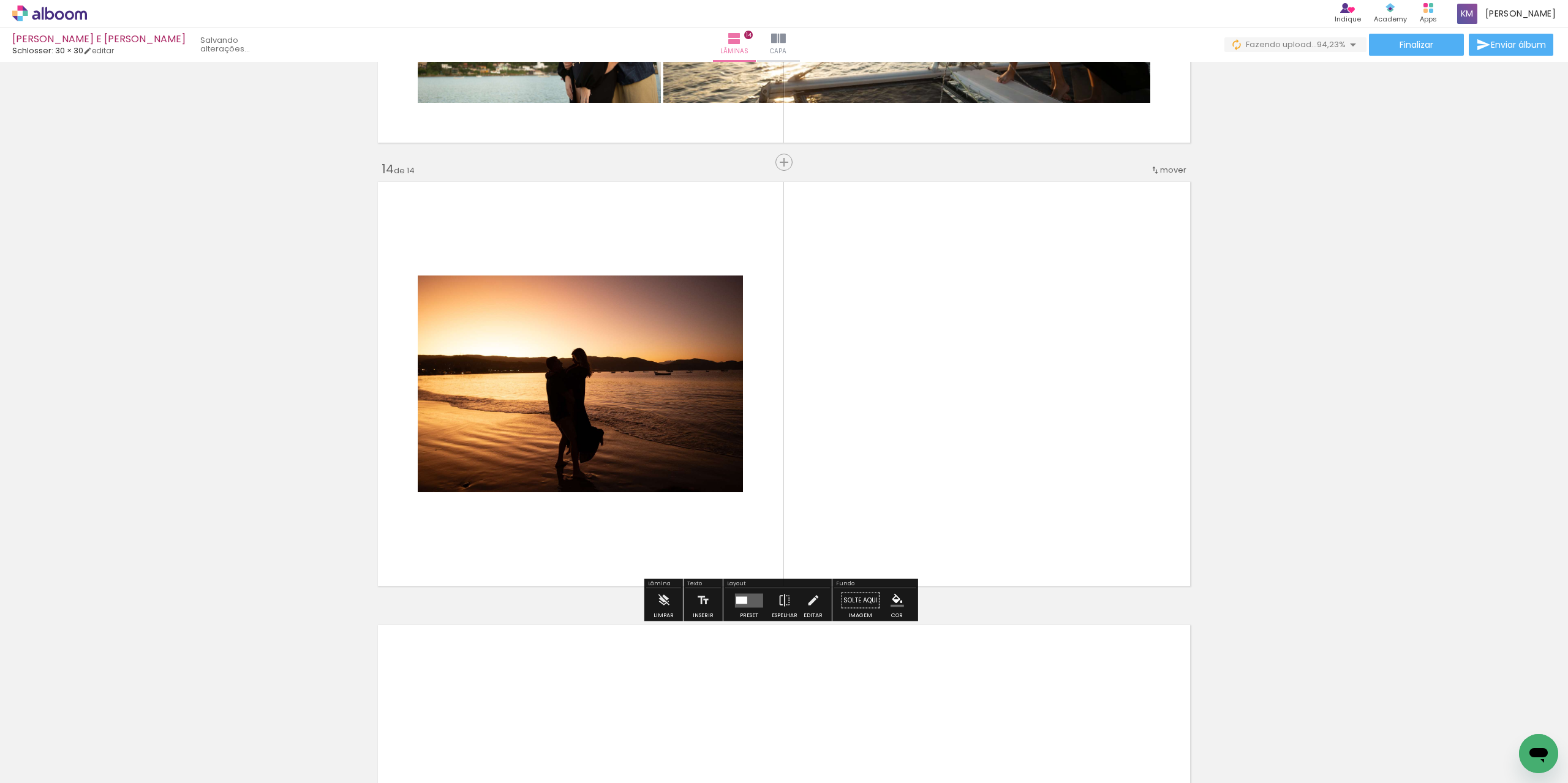
click at [734, 584] on div "Layout" at bounding box center [778, 585] width 105 height 7
click at [737, 600] on div at bounding box center [742, 600] width 11 height 7
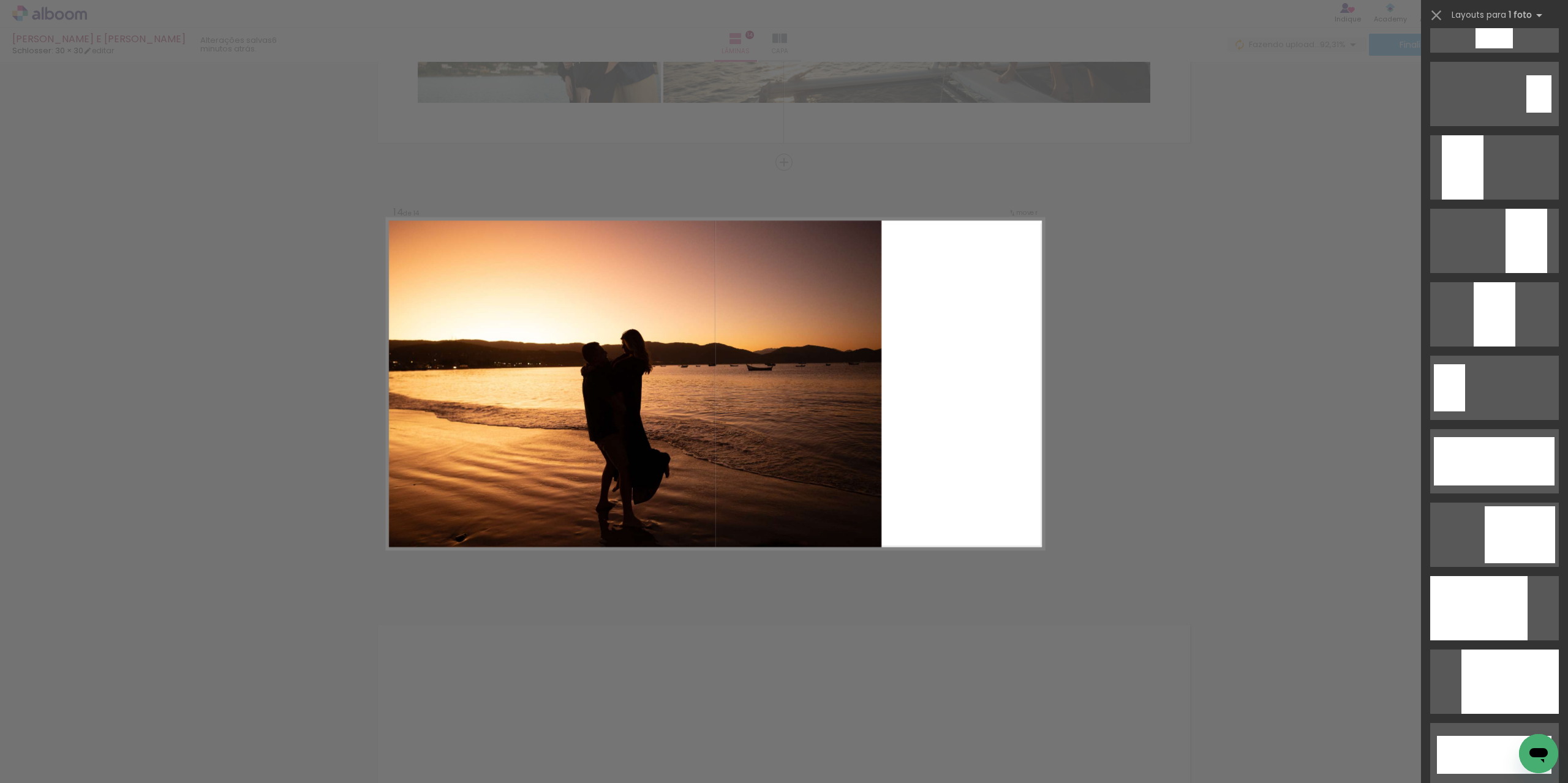
scroll to position [2817, 0]
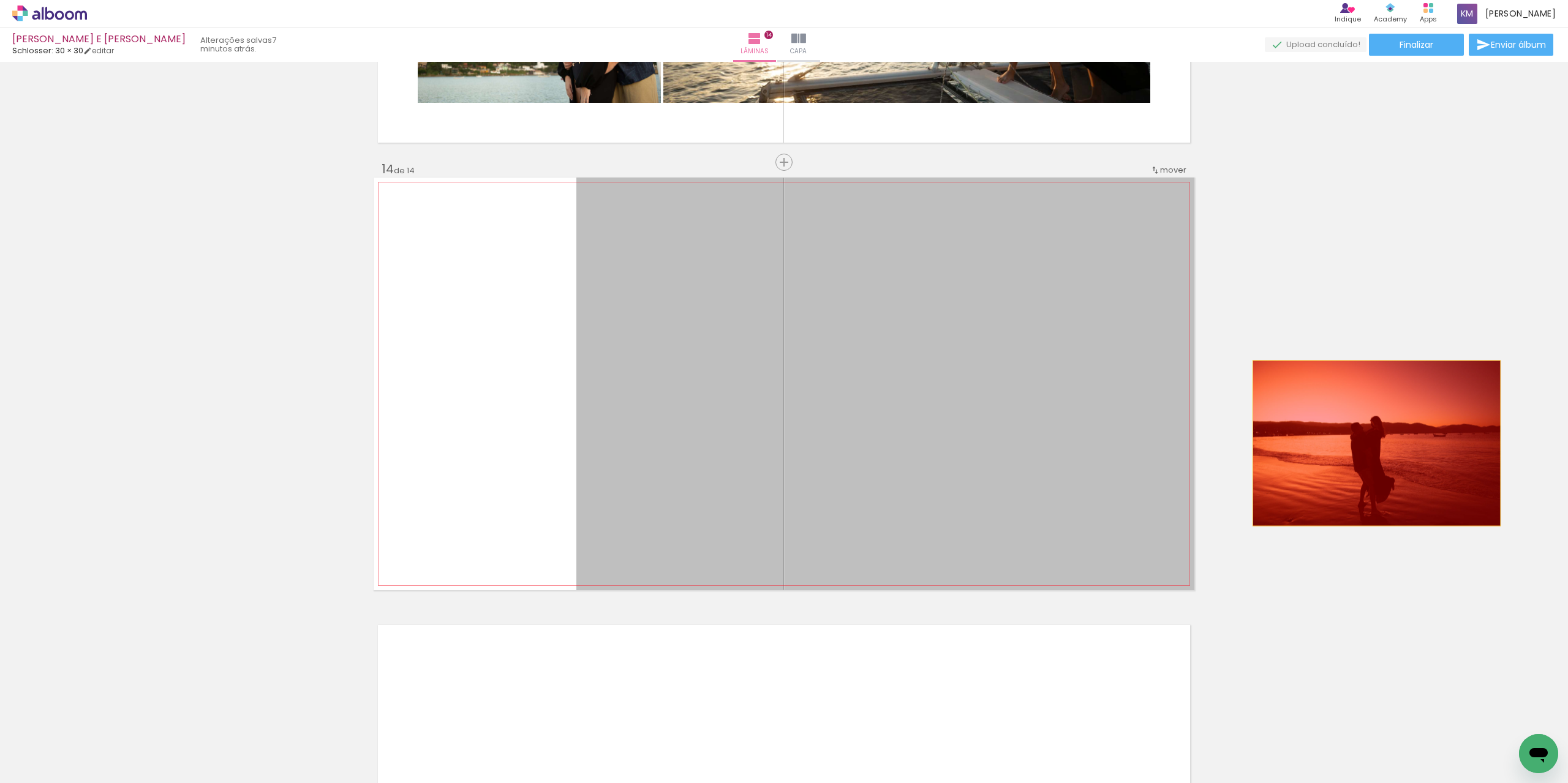
drag, startPoint x: 982, startPoint y: 437, endPoint x: 1372, endPoint y: 443, distance: 390.0
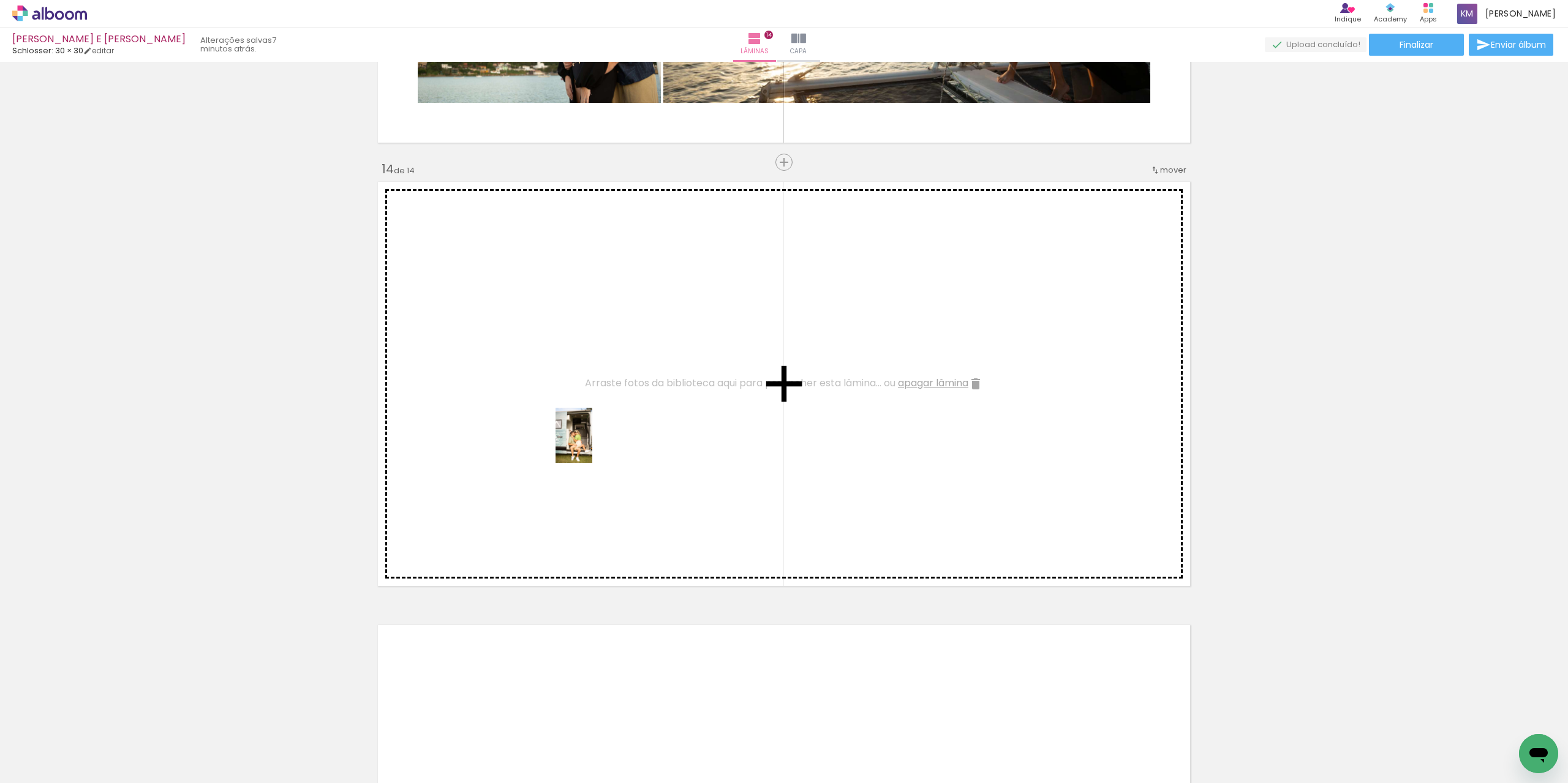
drag, startPoint x: 744, startPoint y: 543, endPoint x: 592, endPoint y: 445, distance: 180.9
click at [592, 445] on quentale-workspace at bounding box center [784, 392] width 1568 height 783
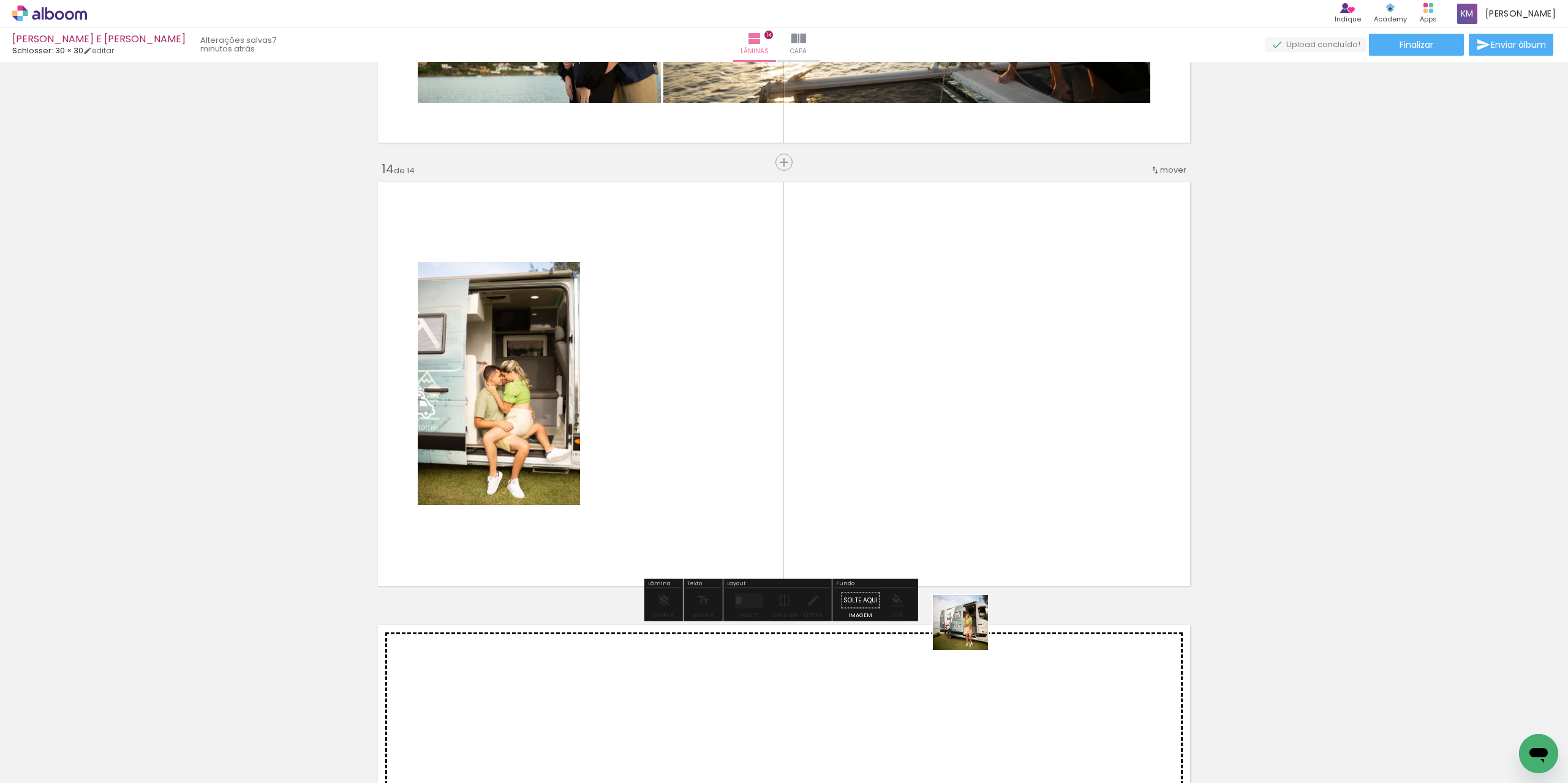
drag, startPoint x: 950, startPoint y: 747, endPoint x: 969, endPoint y: 579, distance: 169.1
click at [969, 579] on quentale-workspace at bounding box center [784, 392] width 1568 height 783
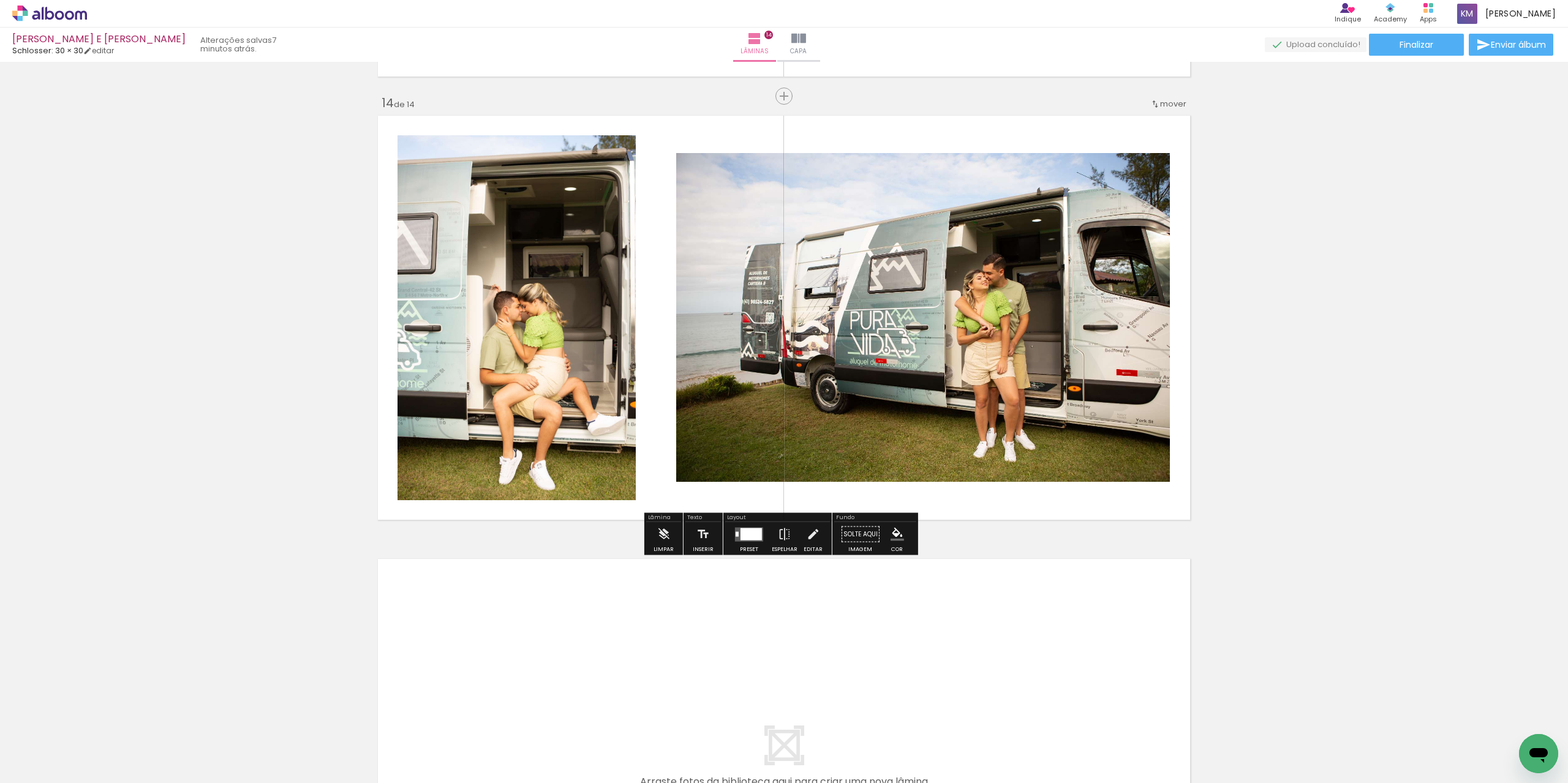
scroll to position [5868, 0]
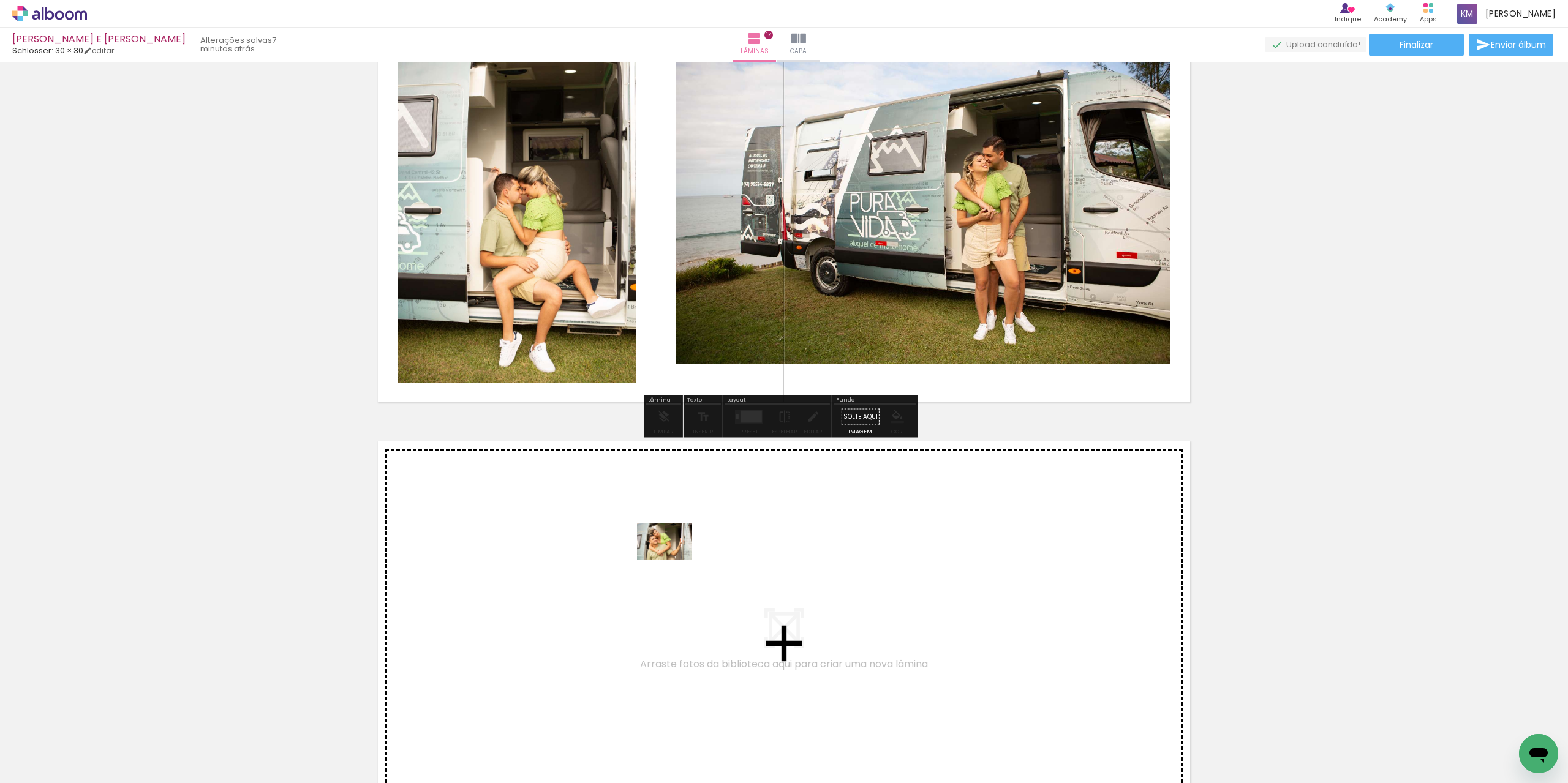
drag, startPoint x: 861, startPoint y: 719, endPoint x: 674, endPoint y: 560, distance: 245.5
click at [674, 560] on quentale-workspace at bounding box center [784, 392] width 1568 height 783
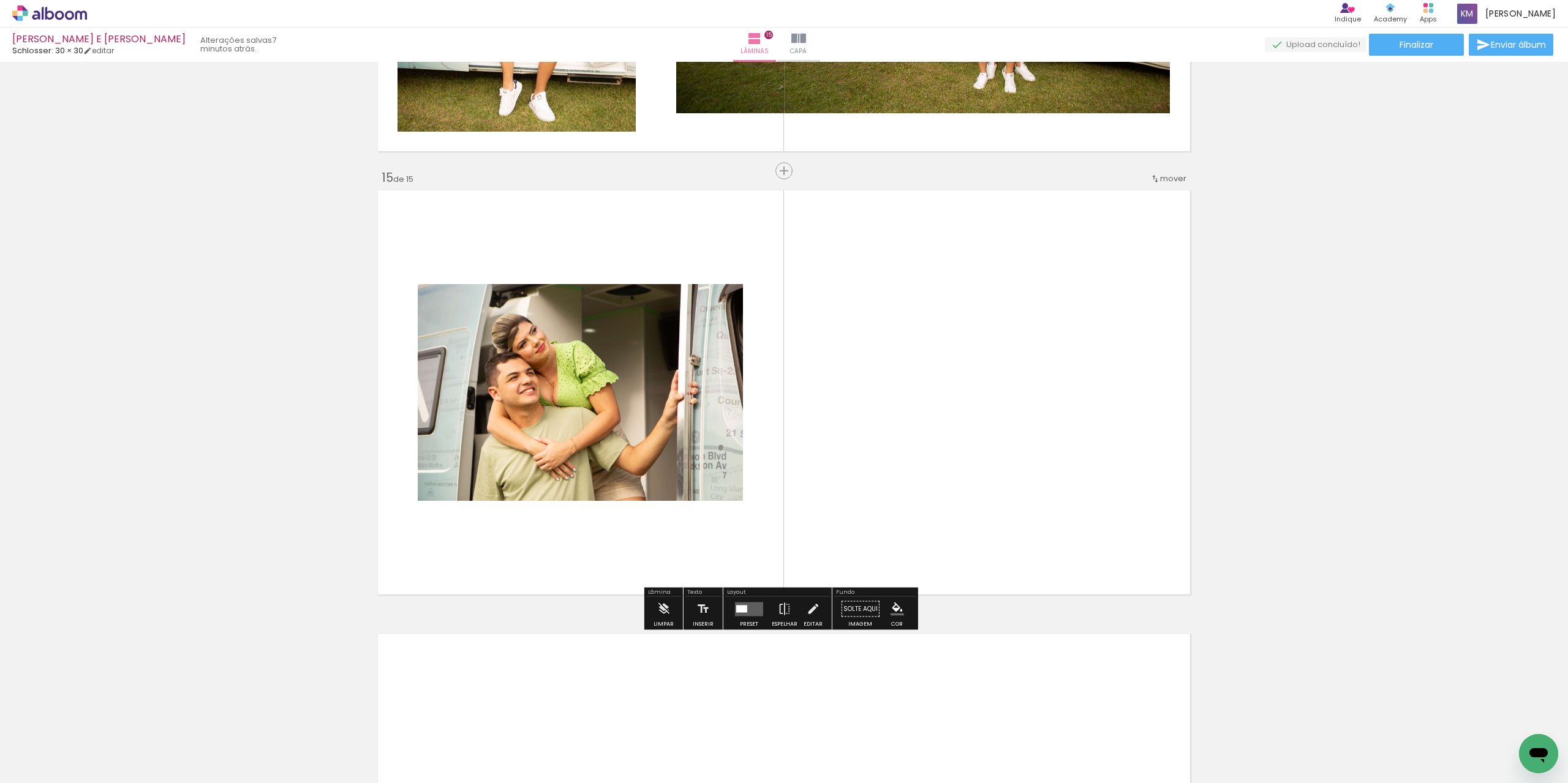
scroll to position [6128, 0]
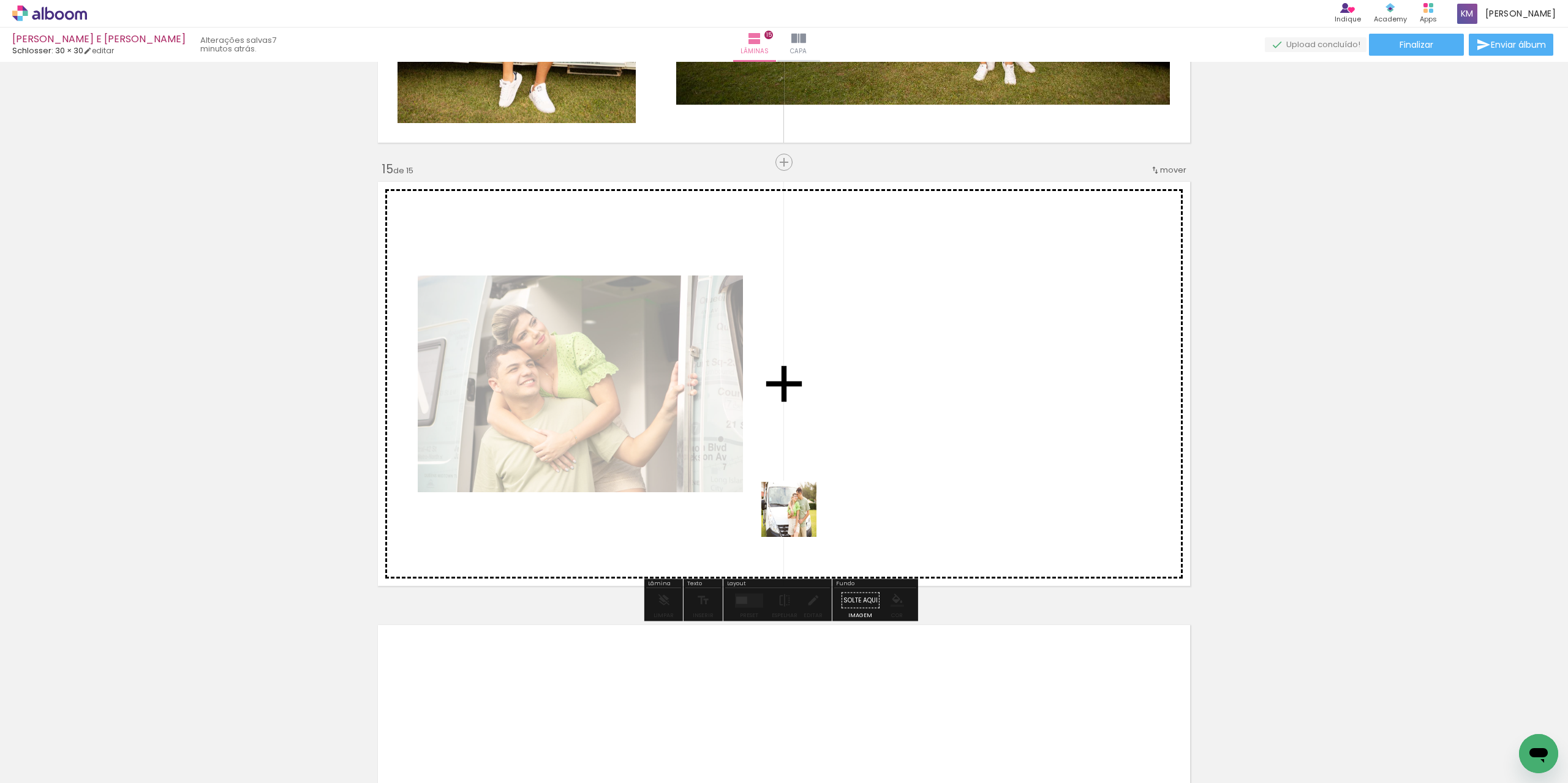
drag, startPoint x: 841, startPoint y: 607, endPoint x: 789, endPoint y: 472, distance: 144.7
click at [789, 472] on quentale-workspace at bounding box center [784, 392] width 1568 height 783
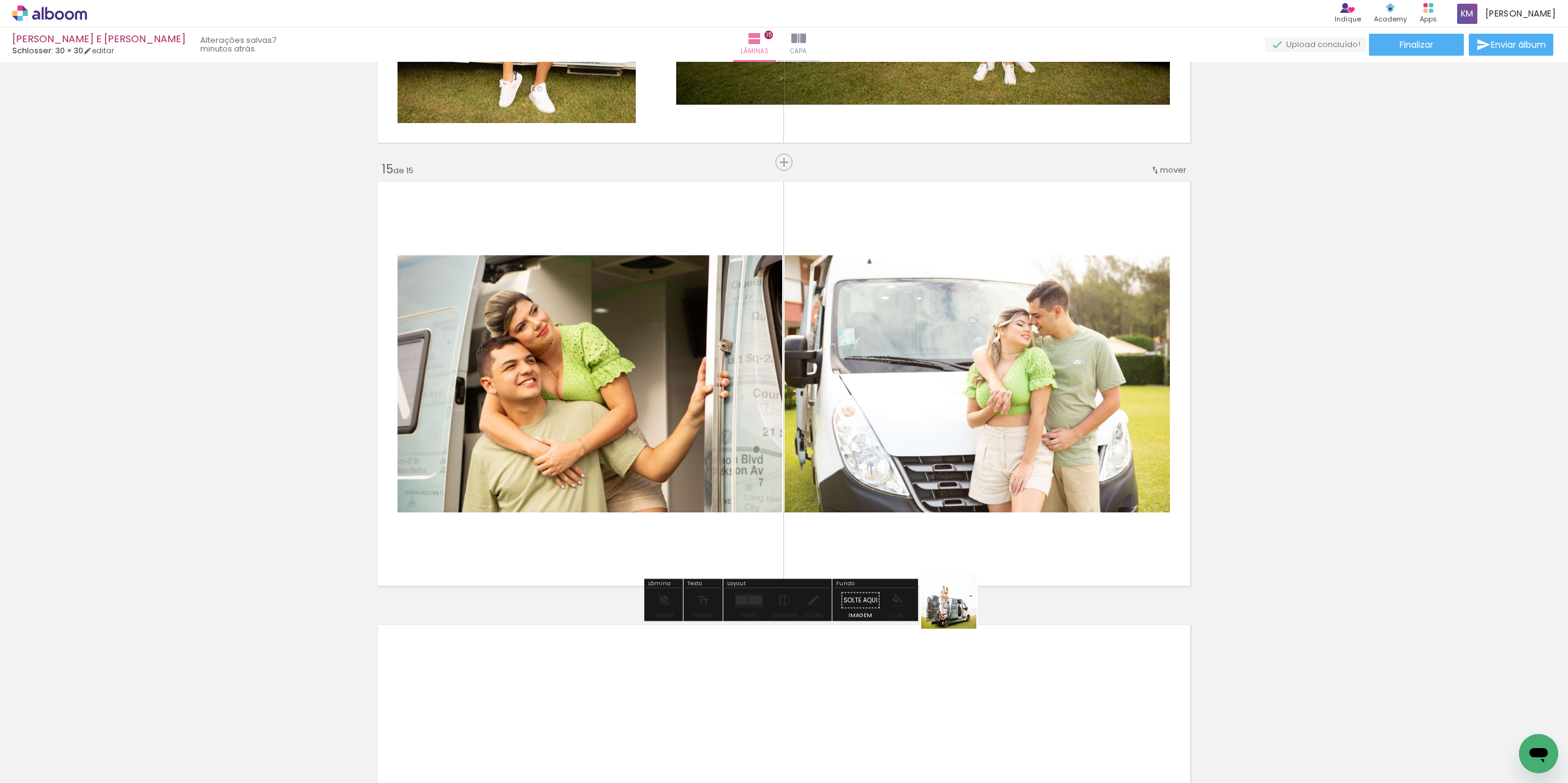
drag, startPoint x: 891, startPoint y: 746, endPoint x: 1008, endPoint y: 555, distance: 224.0
click at [1008, 555] on quentale-workspace at bounding box center [784, 392] width 1568 height 783
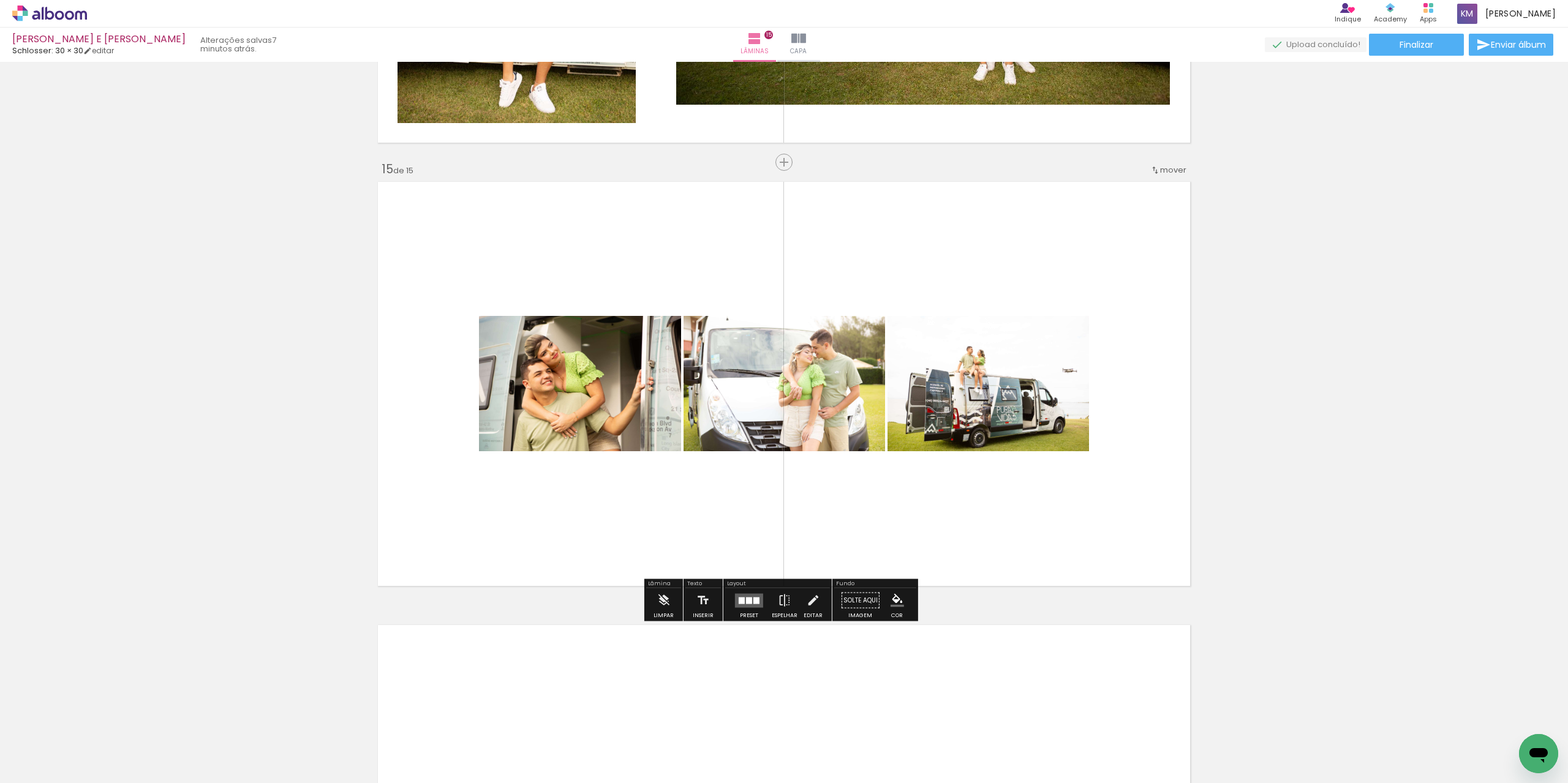
click at [755, 600] on div at bounding box center [757, 600] width 6 height 7
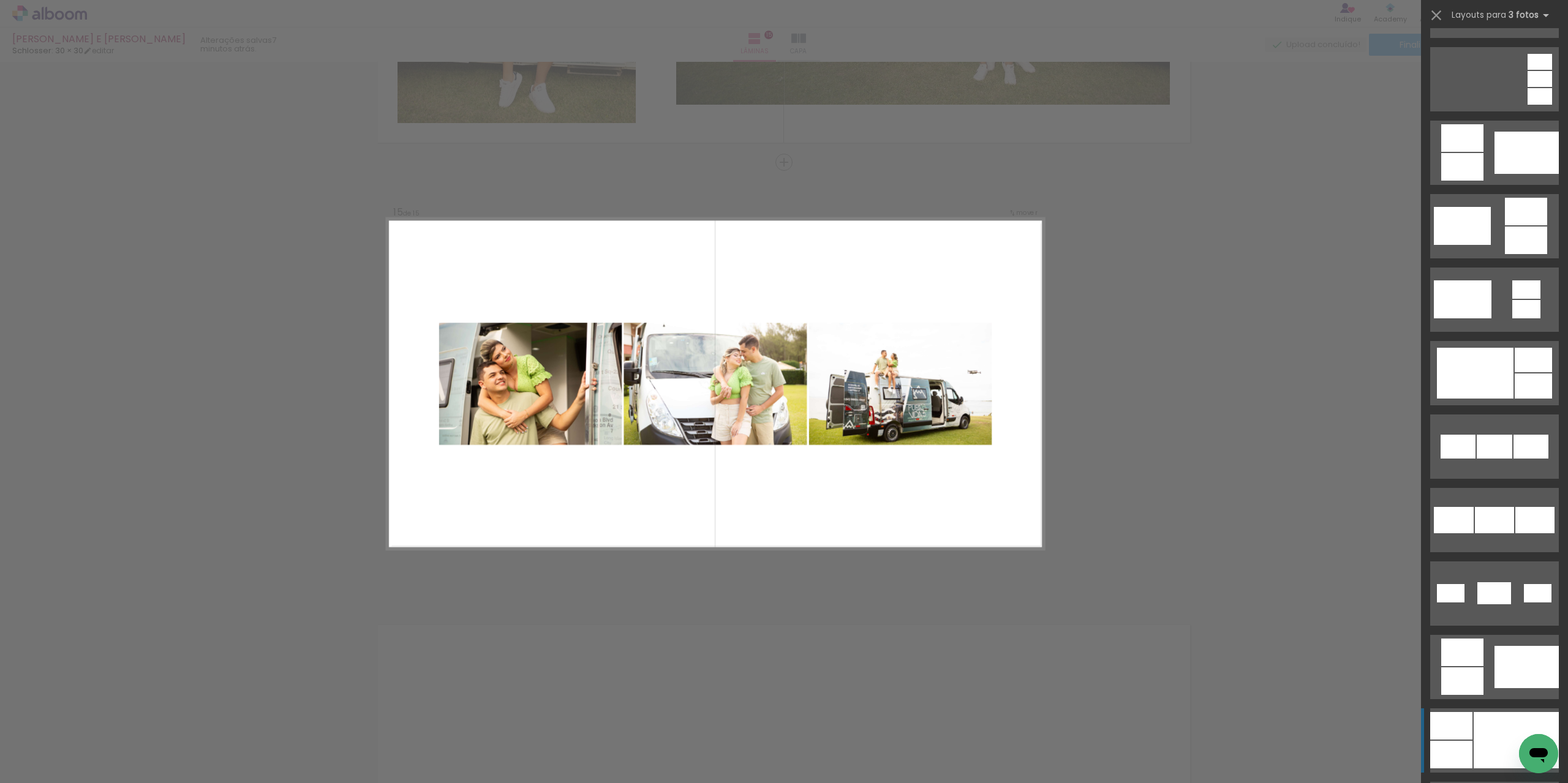
scroll to position [306, 0]
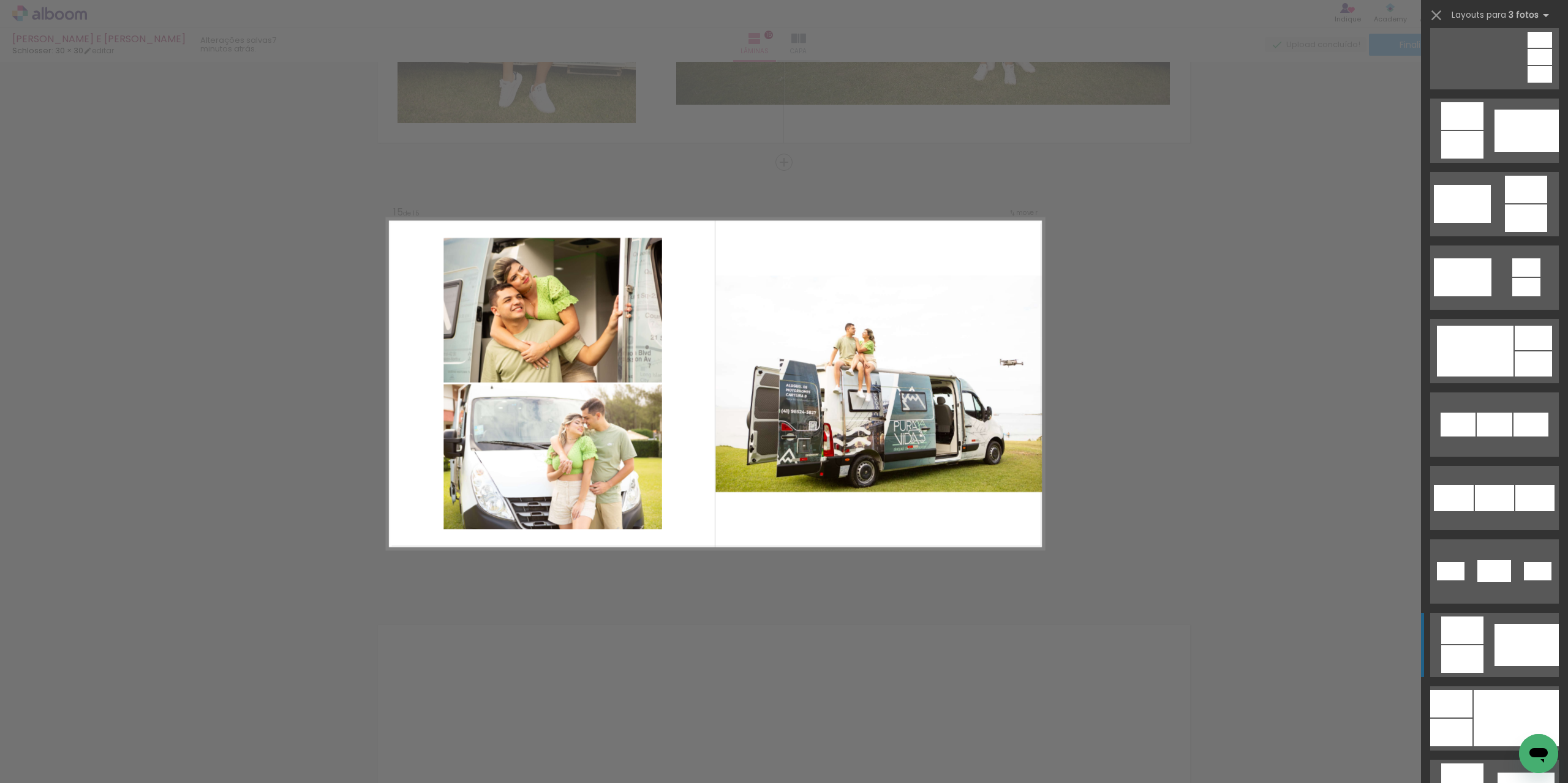
click at [1522, 152] on div at bounding box center [1527, 131] width 64 height 42
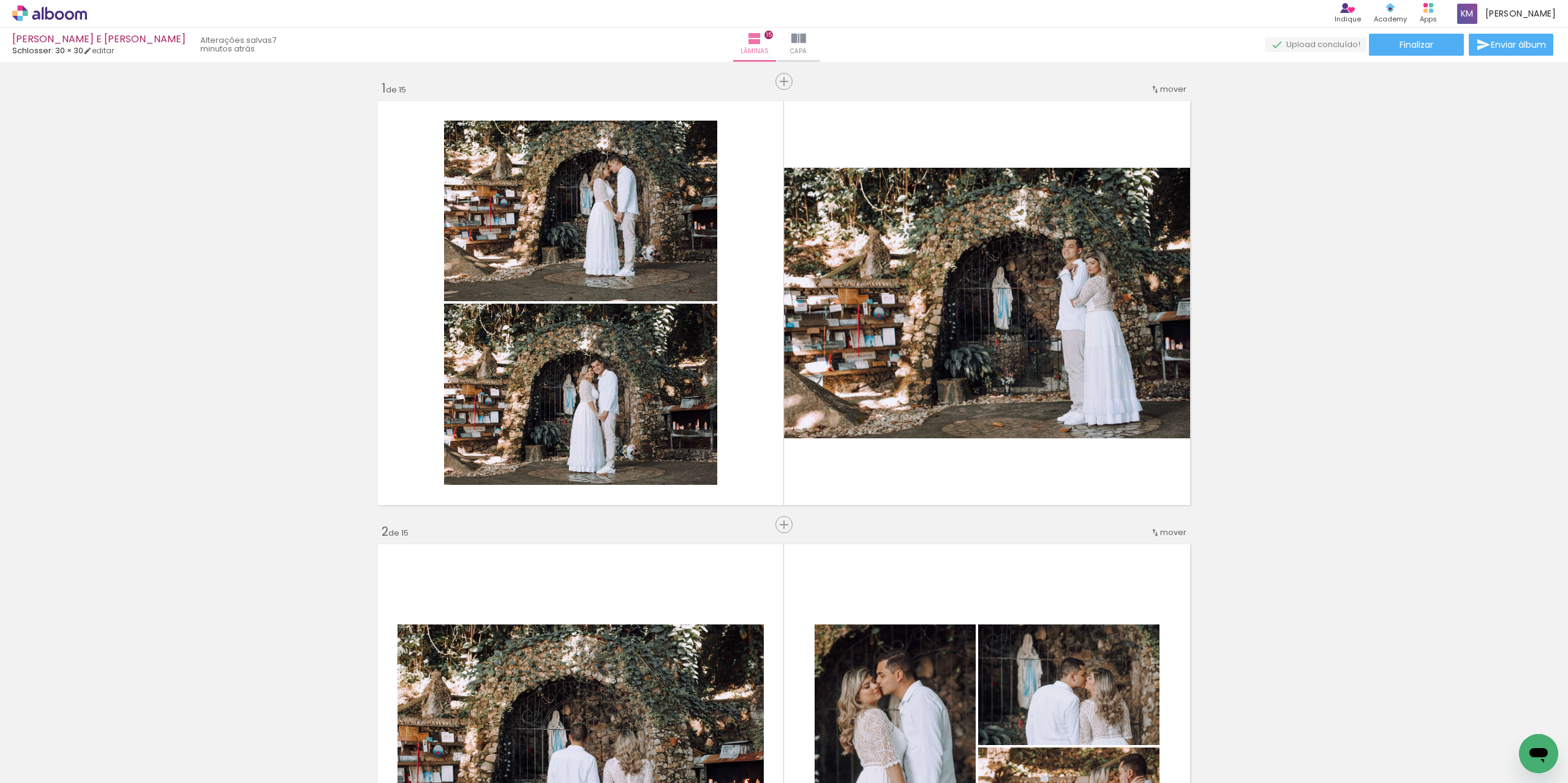
scroll to position [0, 0]
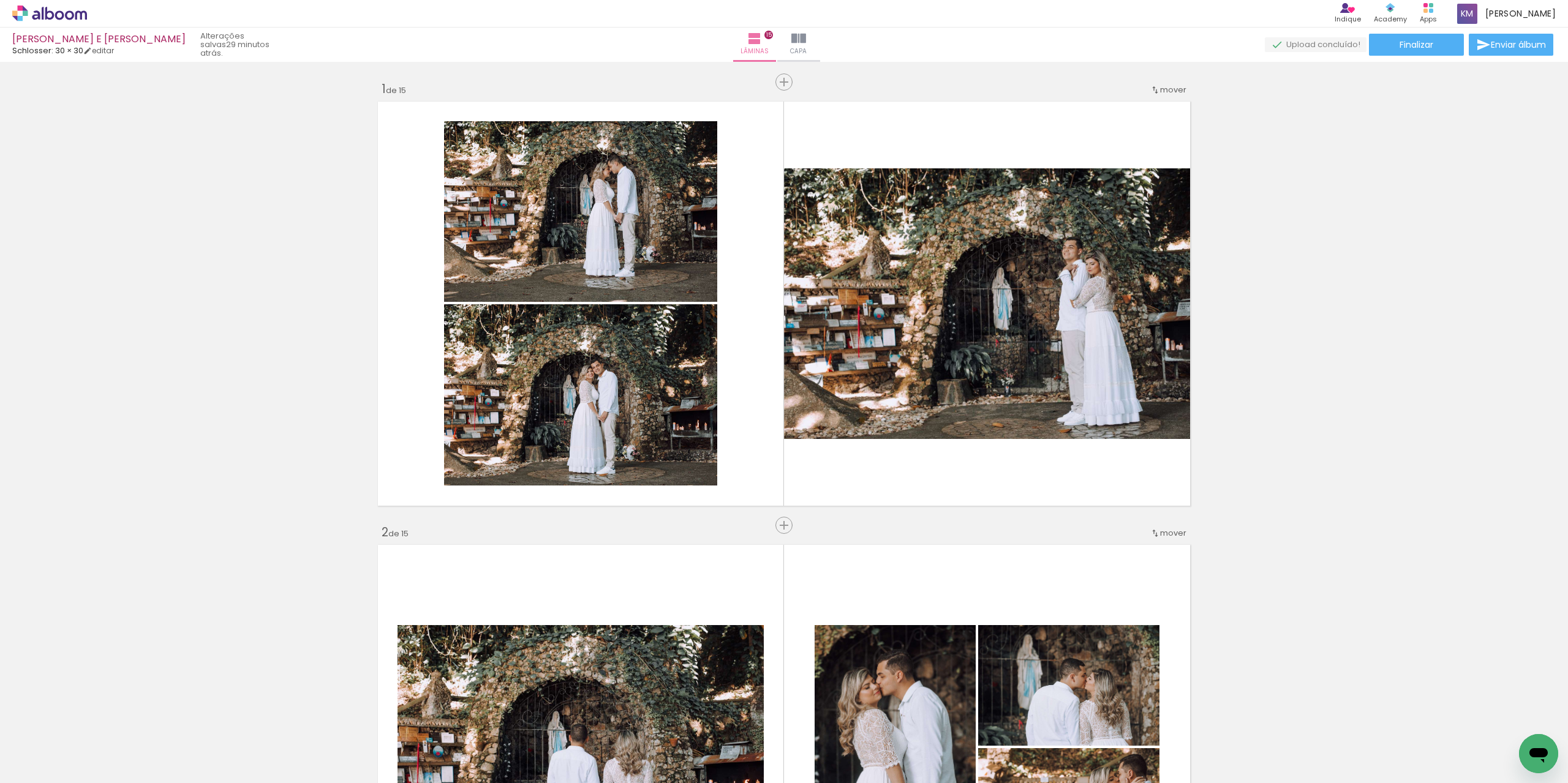
scroll to position [306, 0]
click at [1432, 50] on paper-button "Finalizar" at bounding box center [1417, 45] width 95 height 22
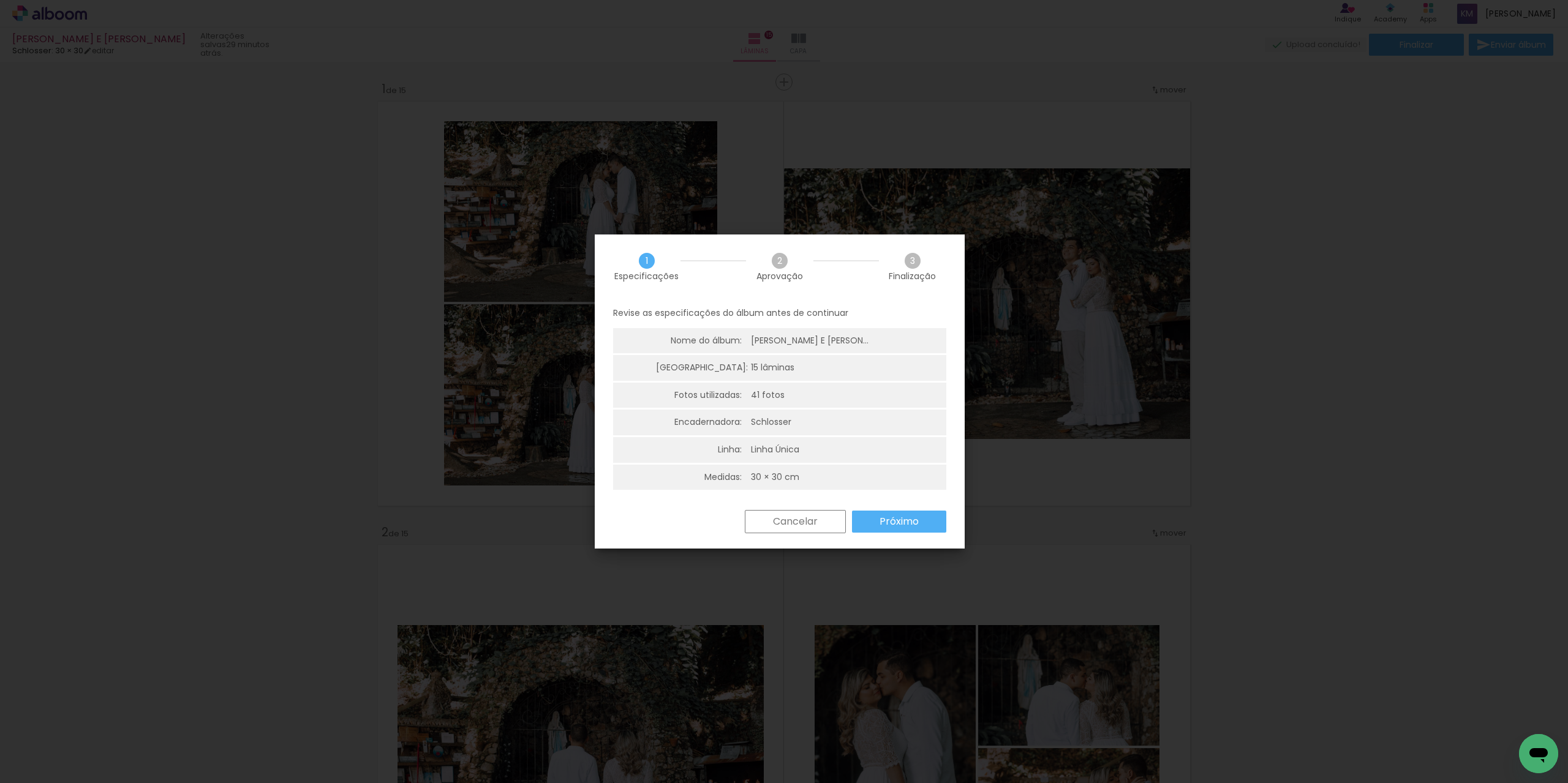
click at [0, 0] on slot "Próximo" at bounding box center [0, 0] width 0 height 0
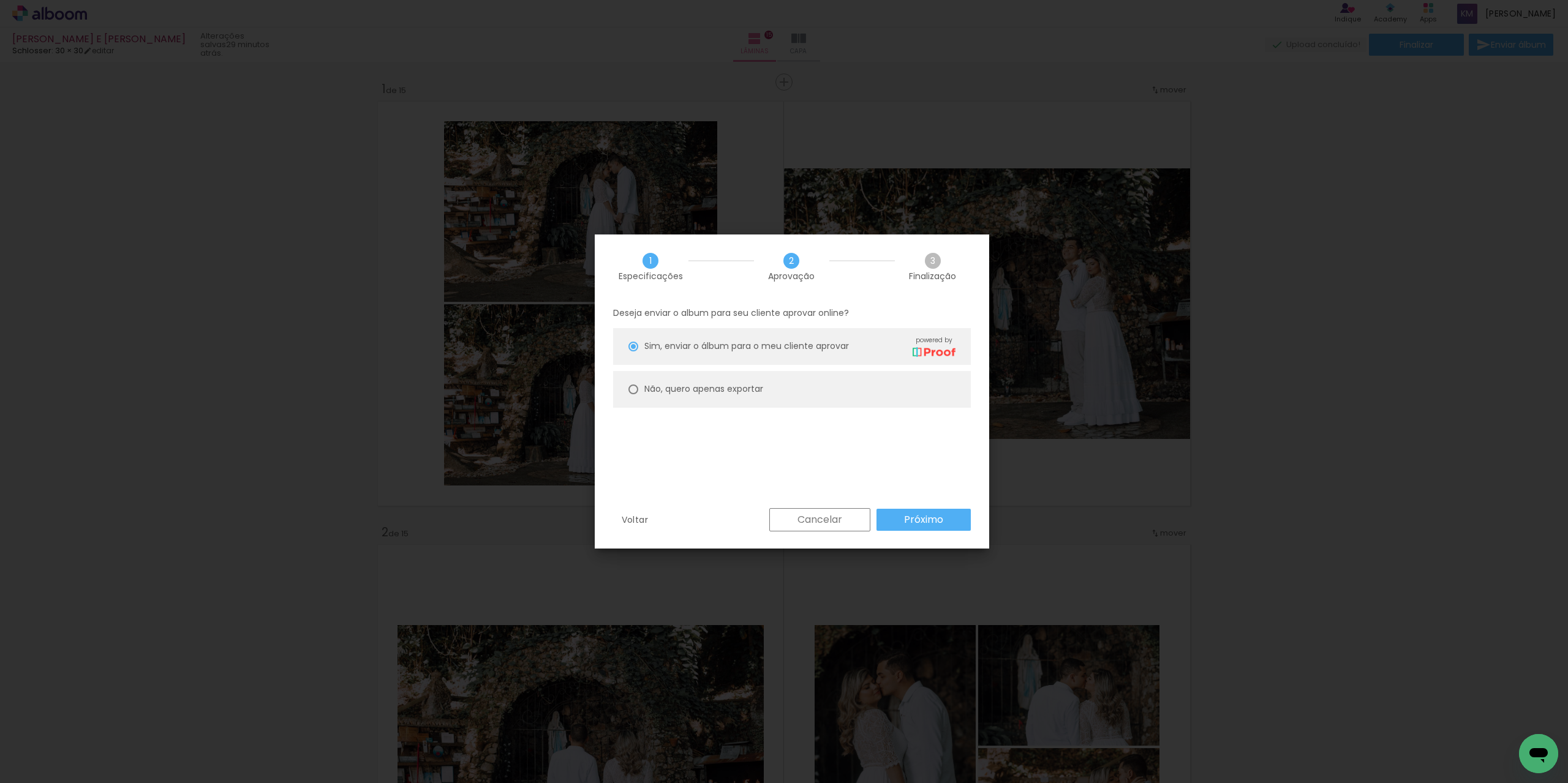
click at [635, 351] on div at bounding box center [634, 346] width 10 height 10
type paper-radio-button "on"
click at [902, 521] on paper-button "Próximo" at bounding box center [923, 520] width 94 height 22
type input "Alta, 300 DPI"
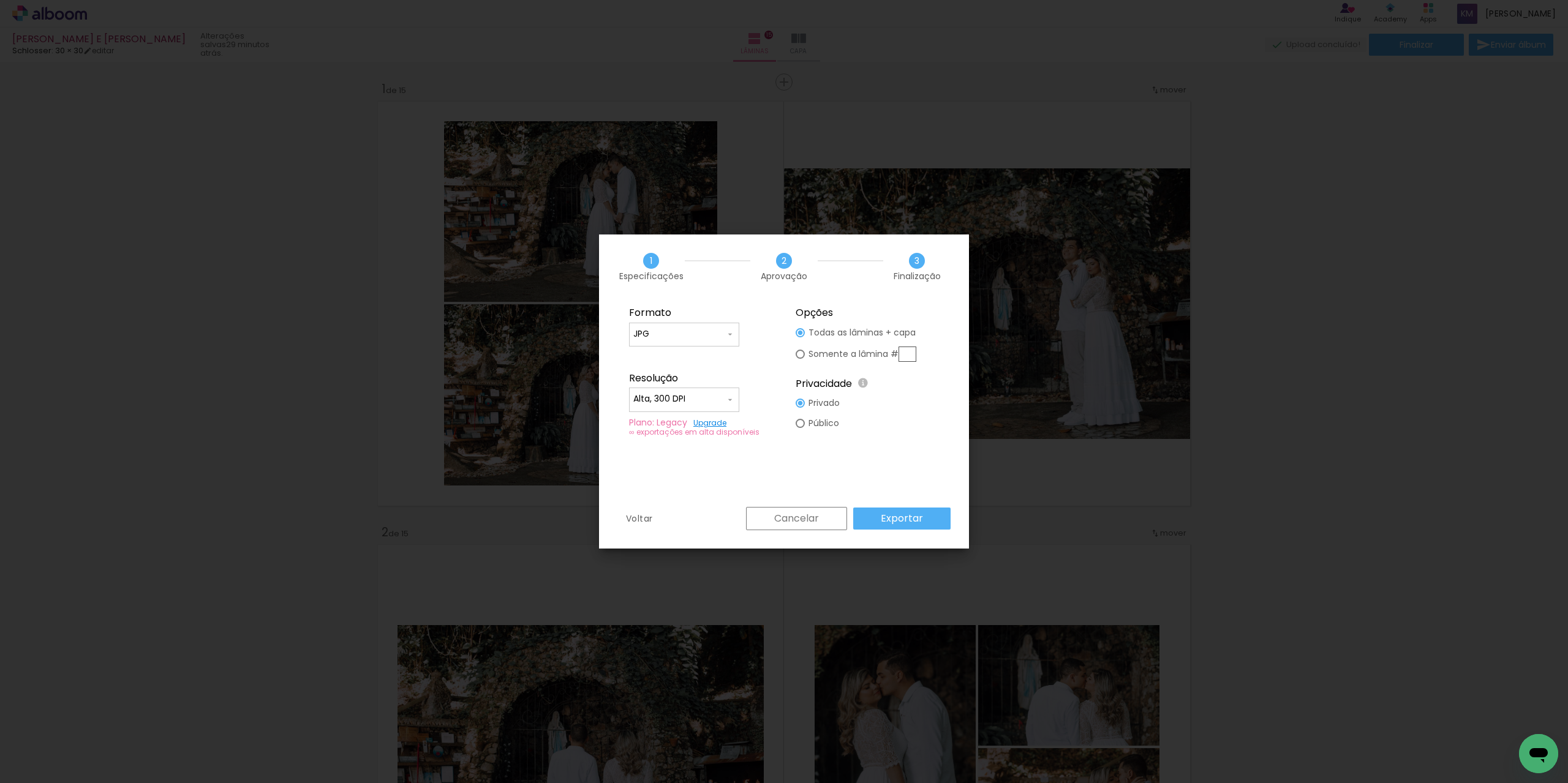
click at [687, 341] on paper-input-container "JPG" at bounding box center [684, 335] width 111 height 25
click at [674, 361] on paper-item "PDF" at bounding box center [684, 357] width 111 height 25
type input "PDF"
click at [674, 406] on div at bounding box center [684, 406] width 102 height 1
click at [674, 422] on paper-item "Baixa" at bounding box center [684, 422] width 111 height 25
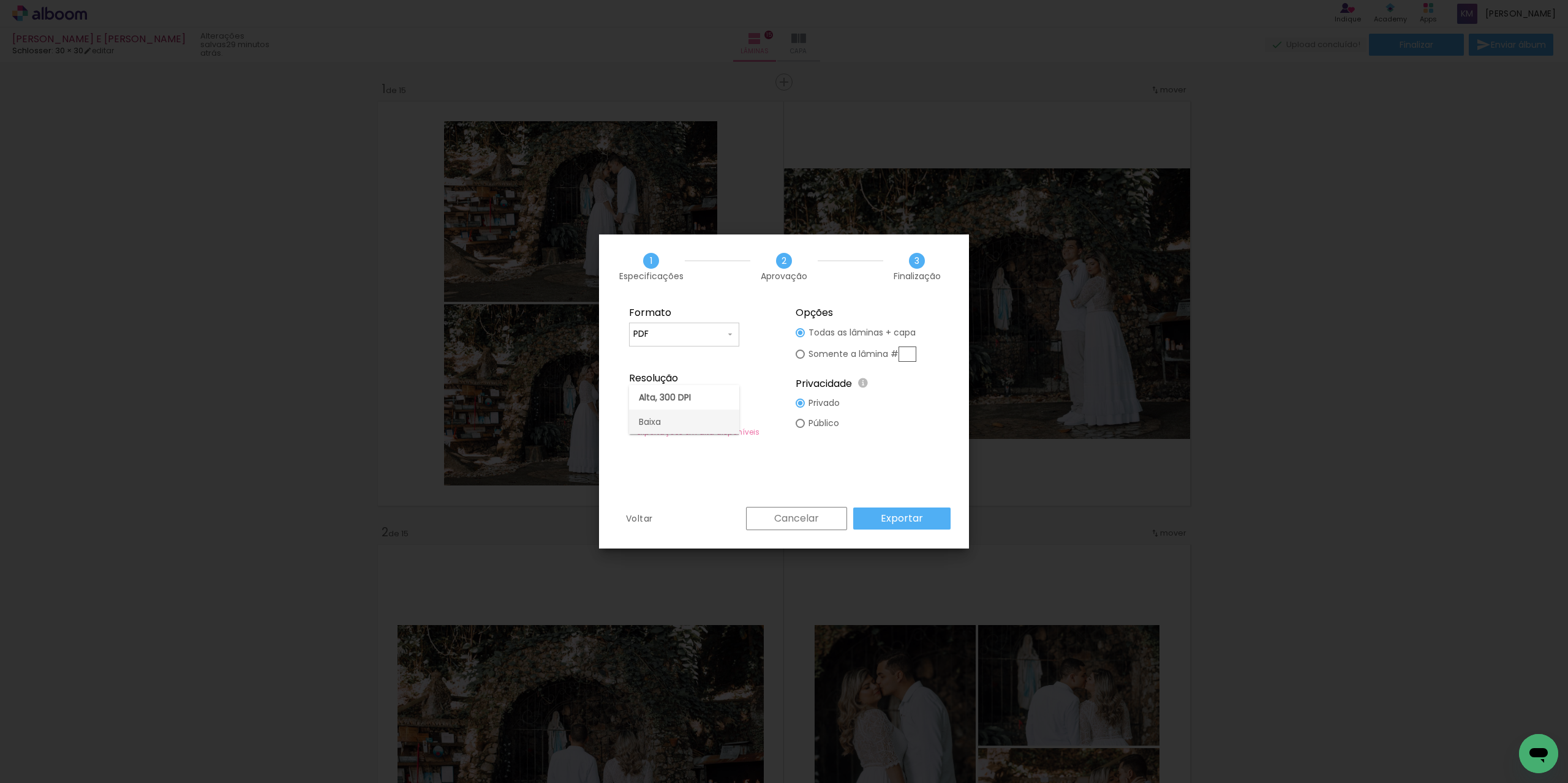
type input "Baixa"
click at [0, 0] on slot "Exportar" at bounding box center [0, 0] width 0 height 0
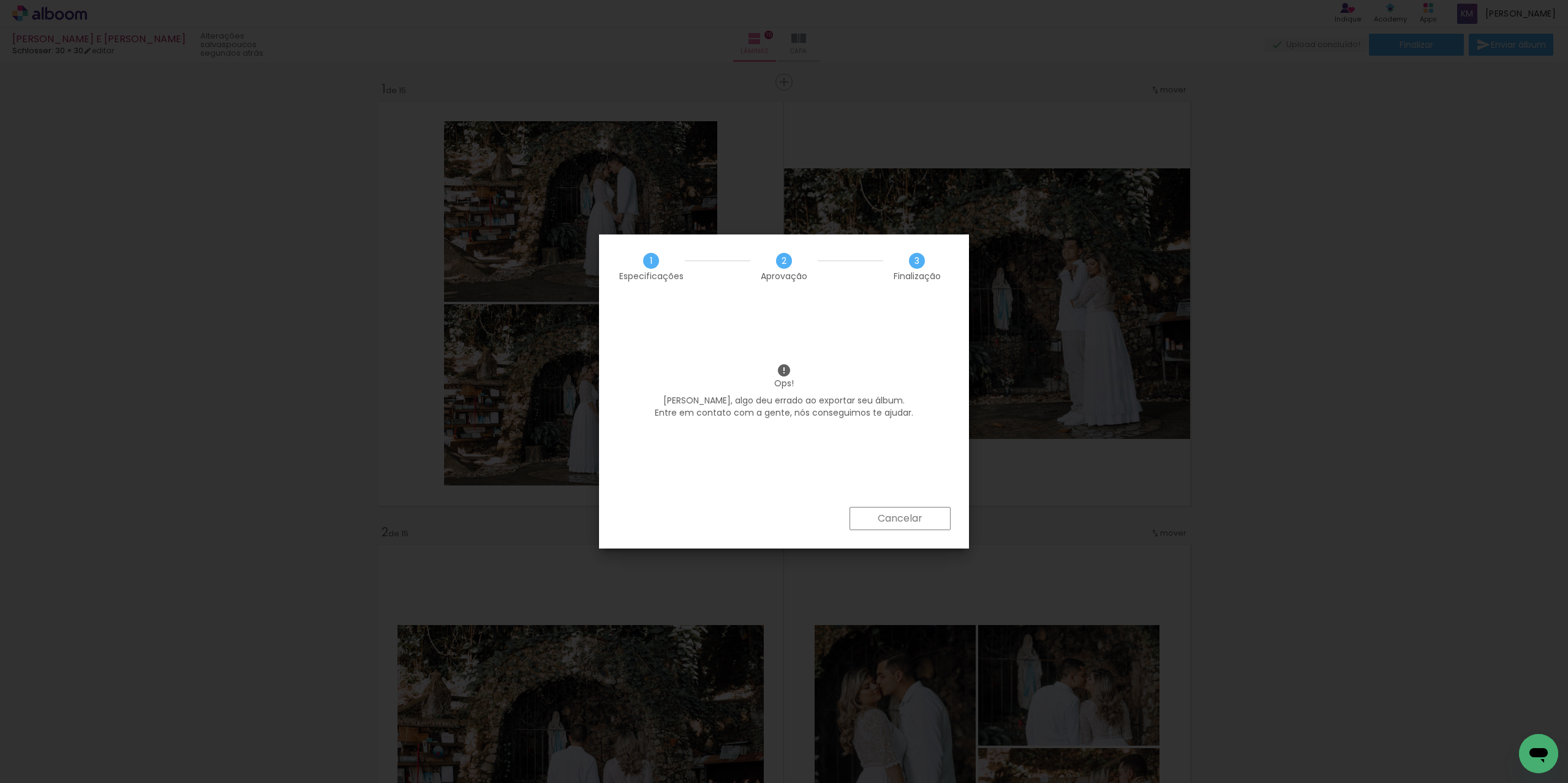
scroll to position [306, 0]
click at [911, 529] on paper-button "Cancelar" at bounding box center [900, 519] width 101 height 23
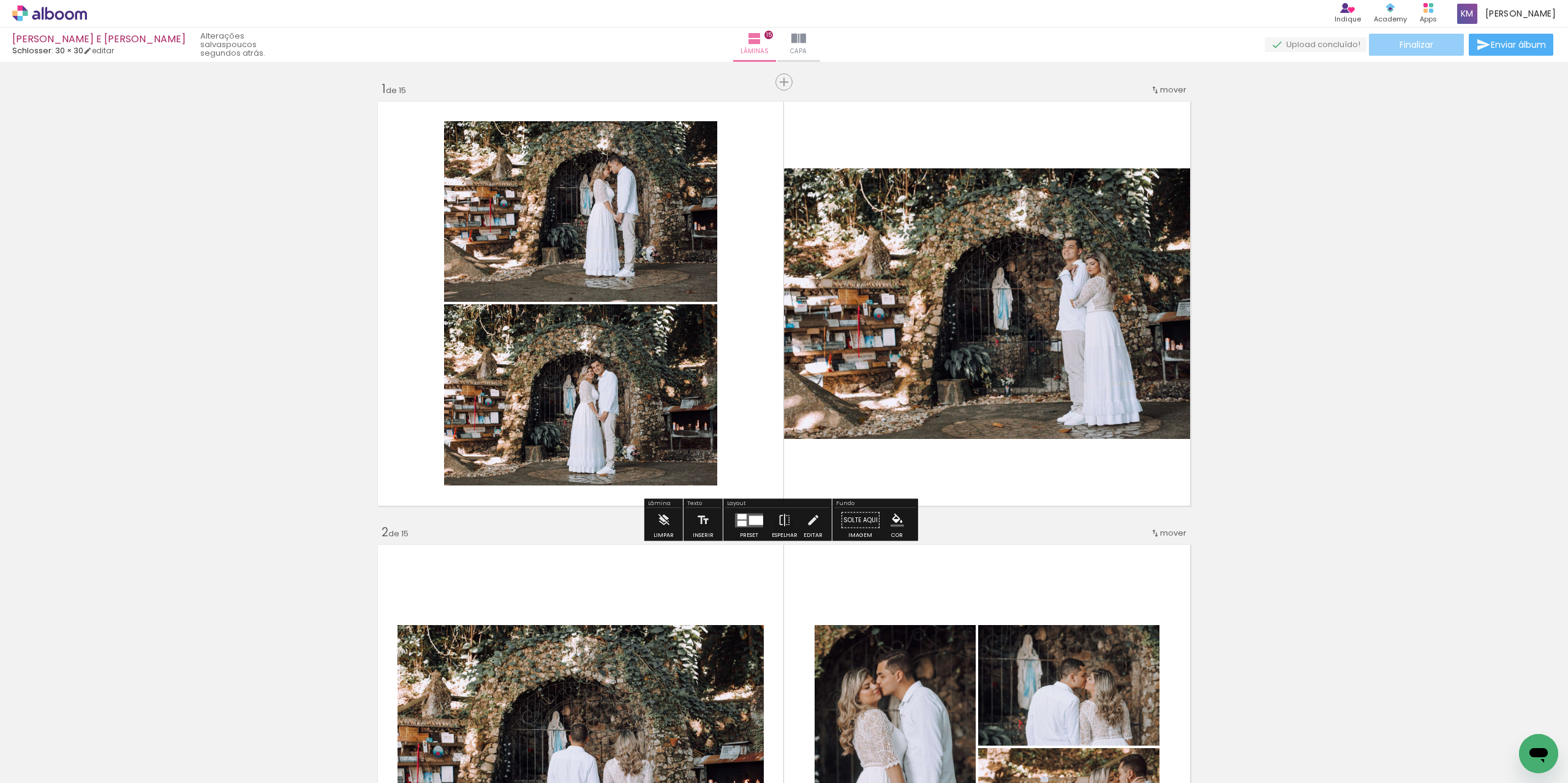
click at [1393, 46] on paper-button "Finalizar" at bounding box center [1417, 45] width 95 height 22
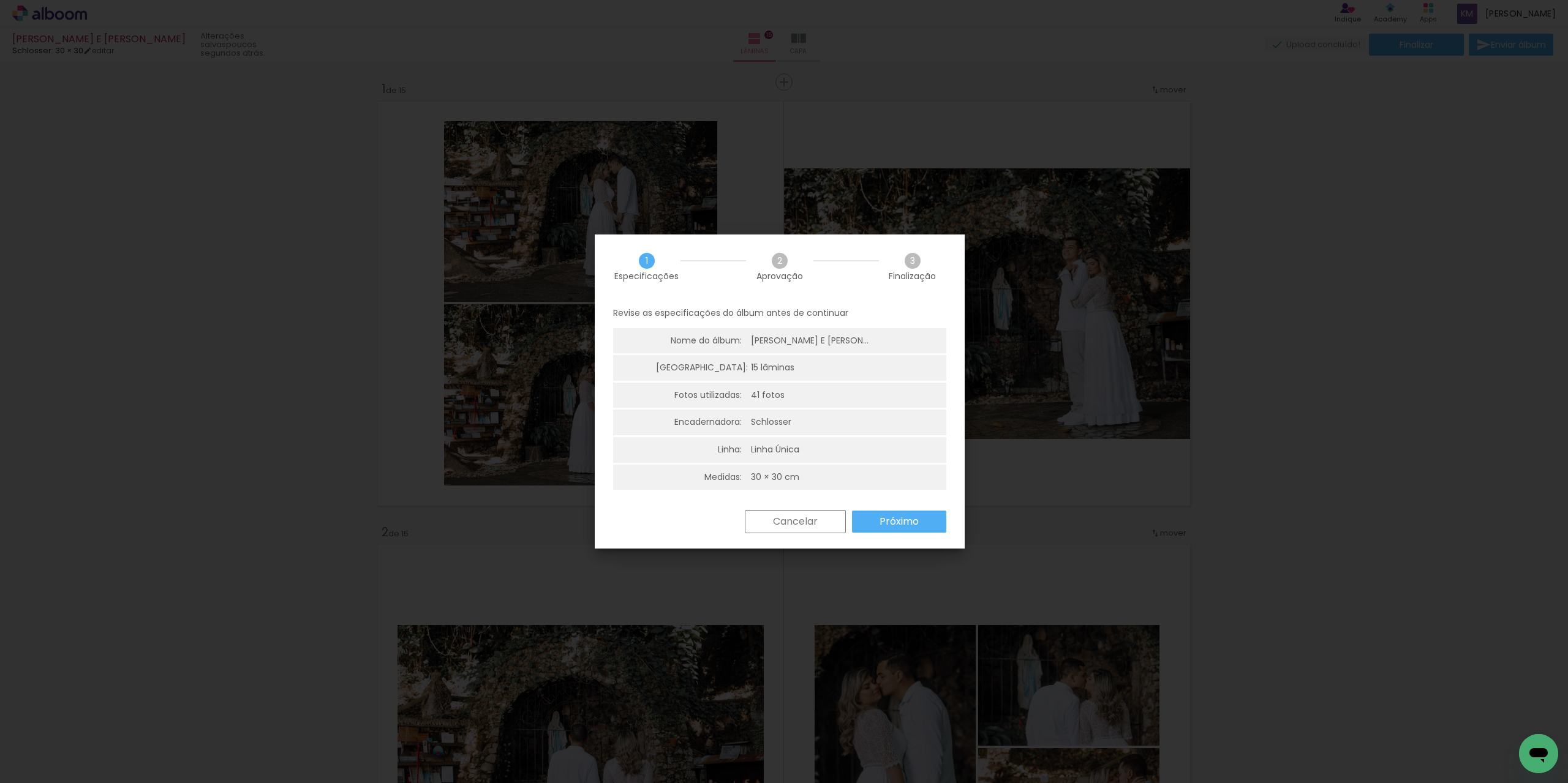
click at [896, 534] on div "Cancelar Próximo" at bounding box center [779, 530] width 370 height 41
click at [0, 0] on slot "Próximo" at bounding box center [0, 0] width 0 height 0
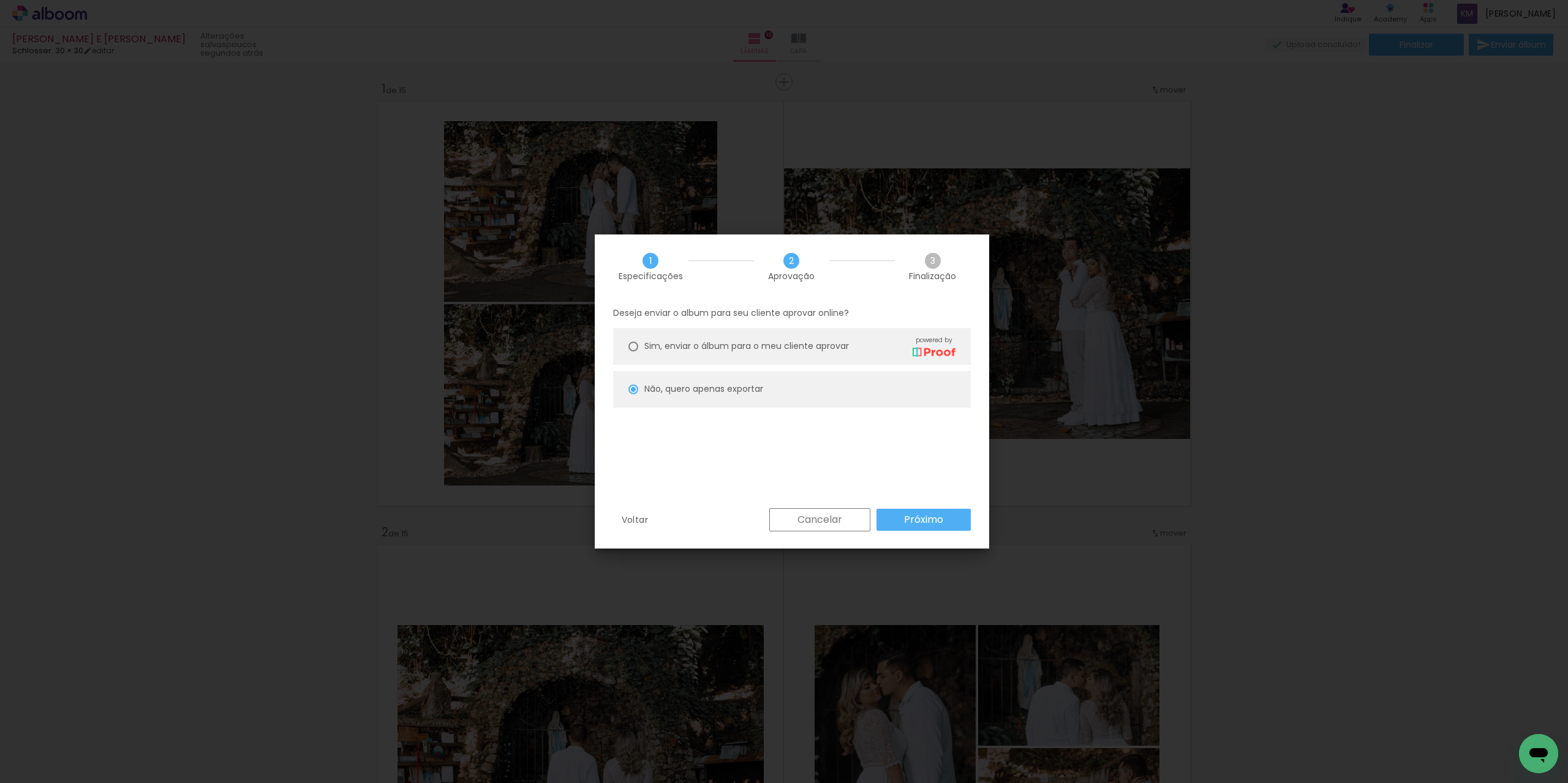
click at [918, 511] on paper-button "Próximo" at bounding box center [923, 520] width 94 height 22
type input "Baixa"
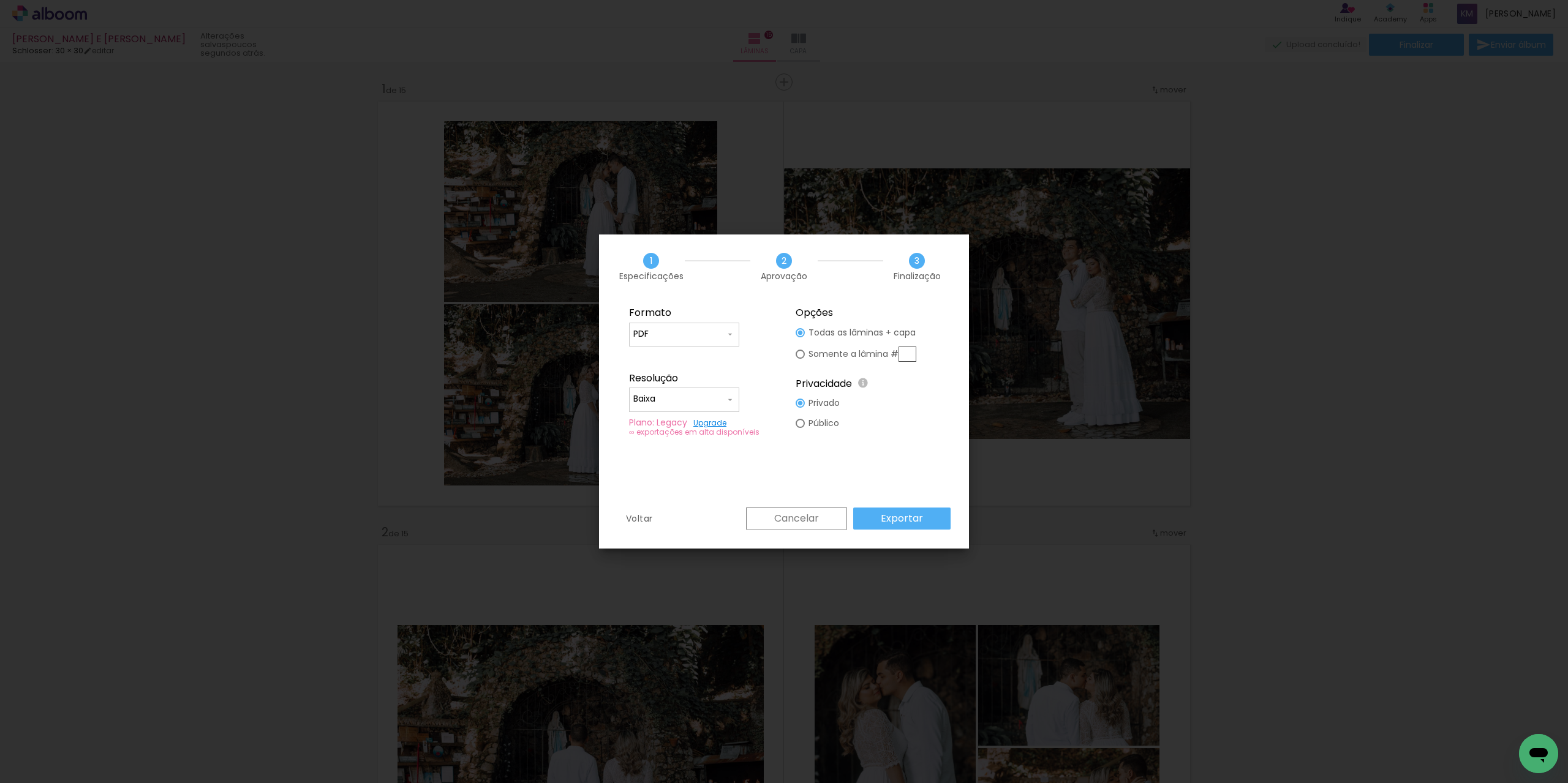
click at [918, 530] on div "Cancelar Exportar" at bounding box center [845, 519] width 211 height 23
click at [0, 0] on slot "Exportar" at bounding box center [0, 0] width 0 height 0
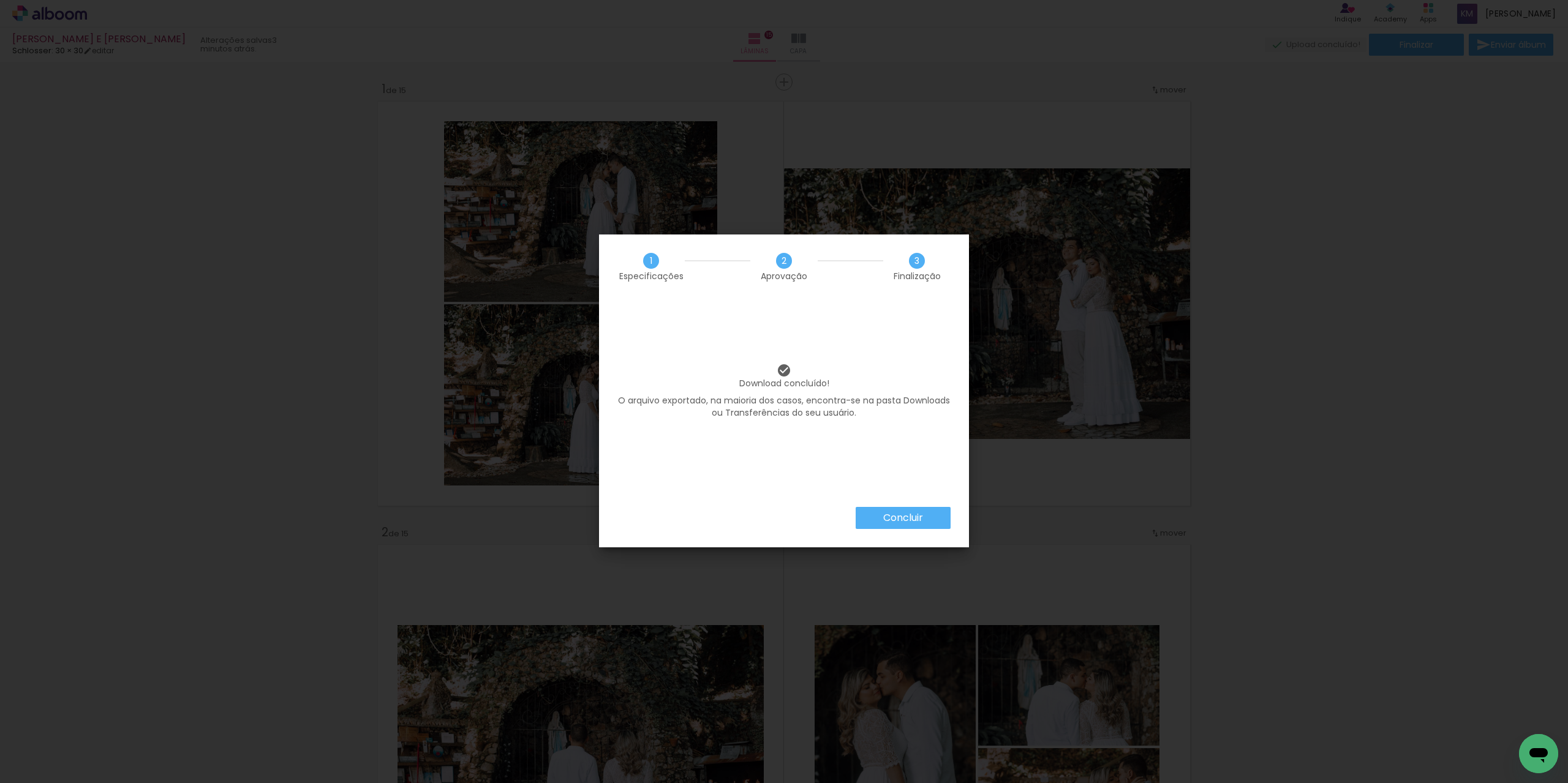
scroll to position [306, 0]
click at [0, 0] on slot "Concluir" at bounding box center [0, 0] width 0 height 0
